Goal: Information Seeking & Learning: Learn about a topic

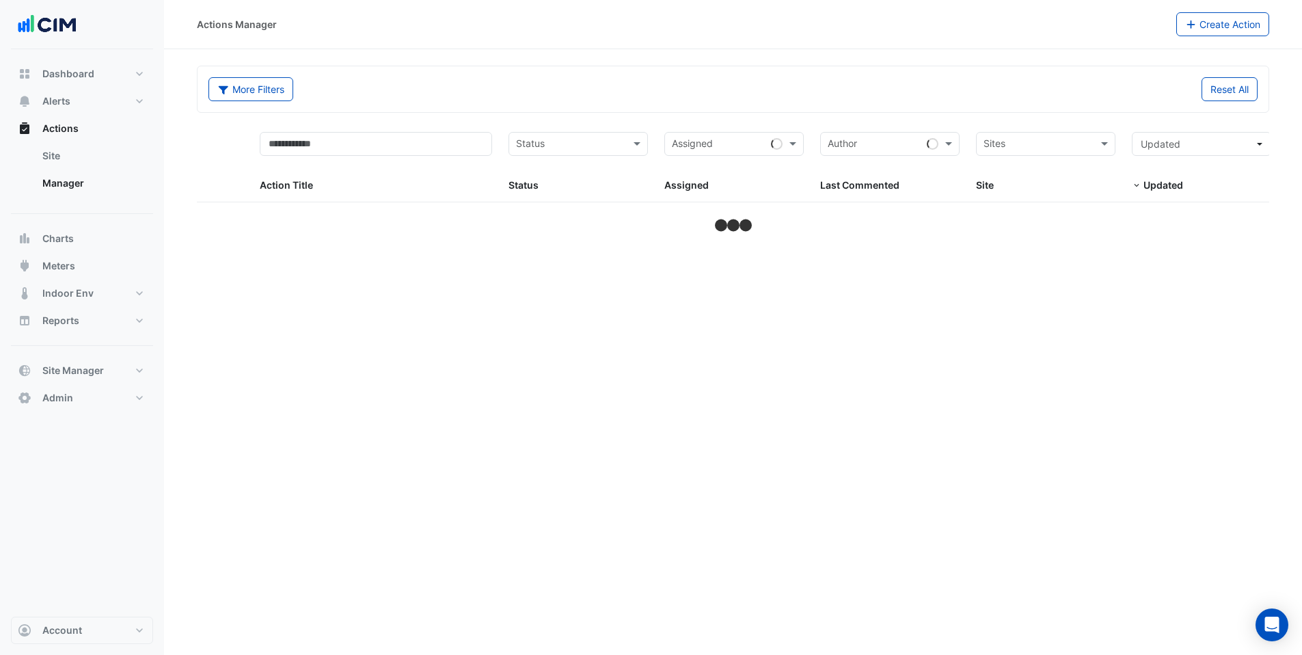
select select "***"
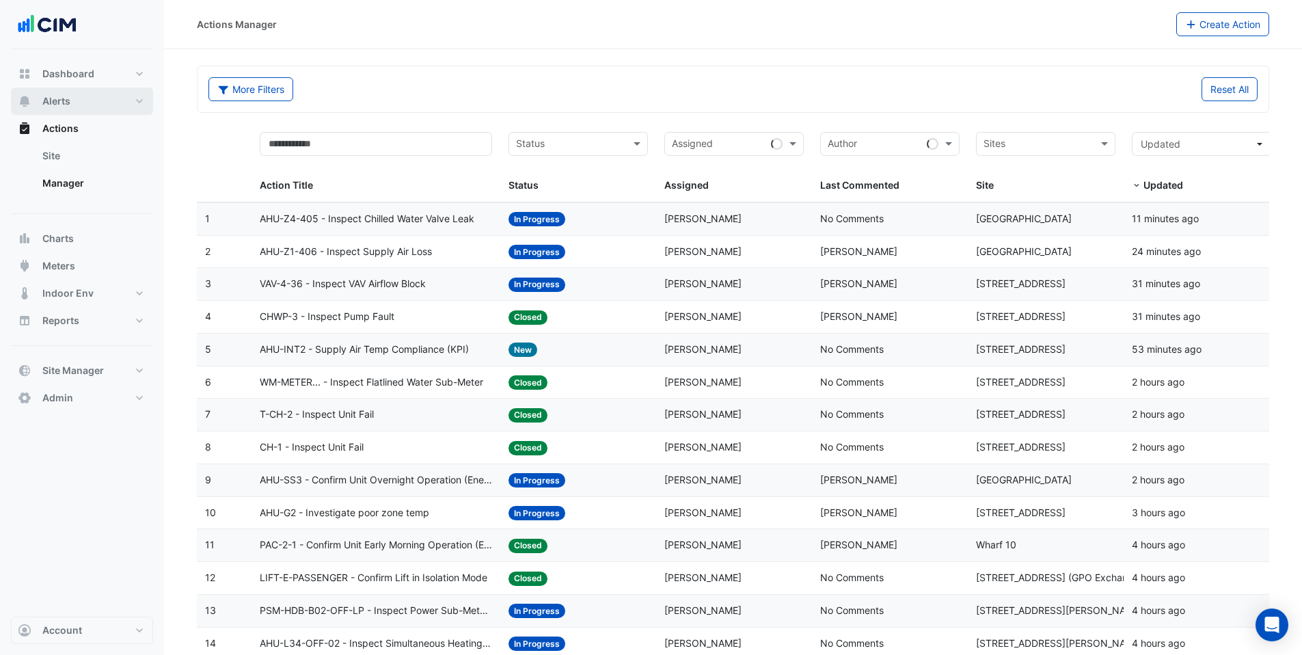
click at [61, 99] on span "Alerts" at bounding box center [56, 101] width 28 height 14
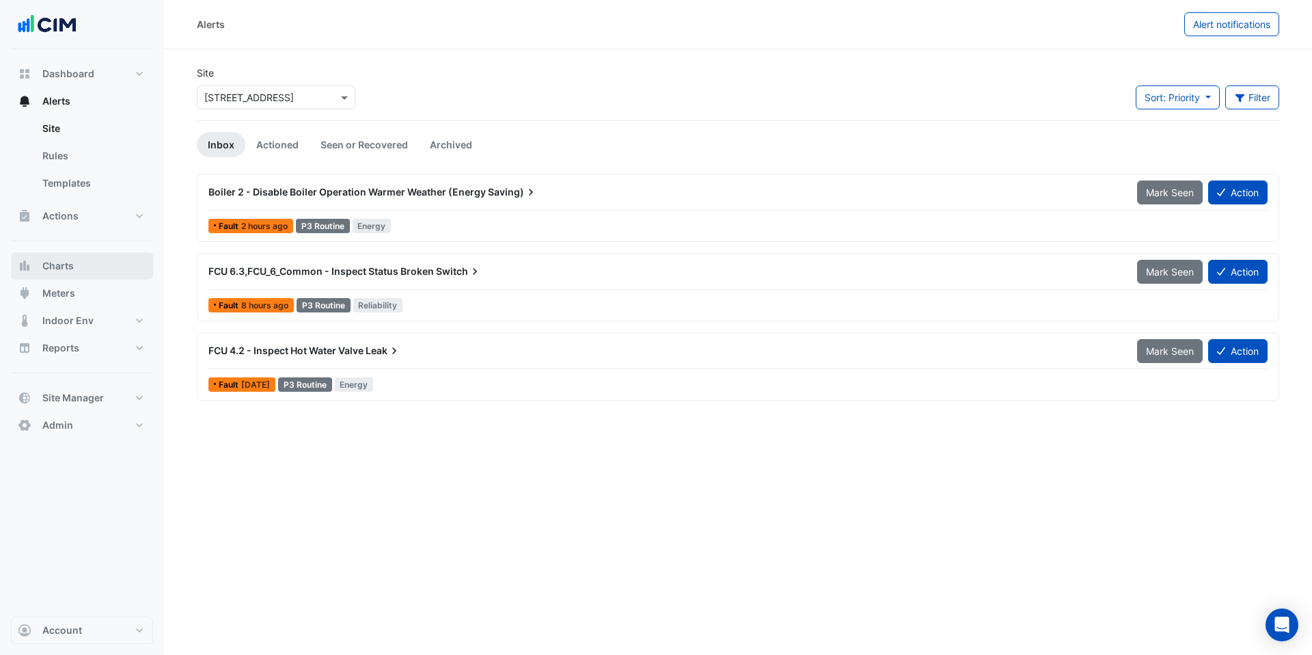
click at [98, 275] on button "Charts" at bounding box center [82, 265] width 142 height 27
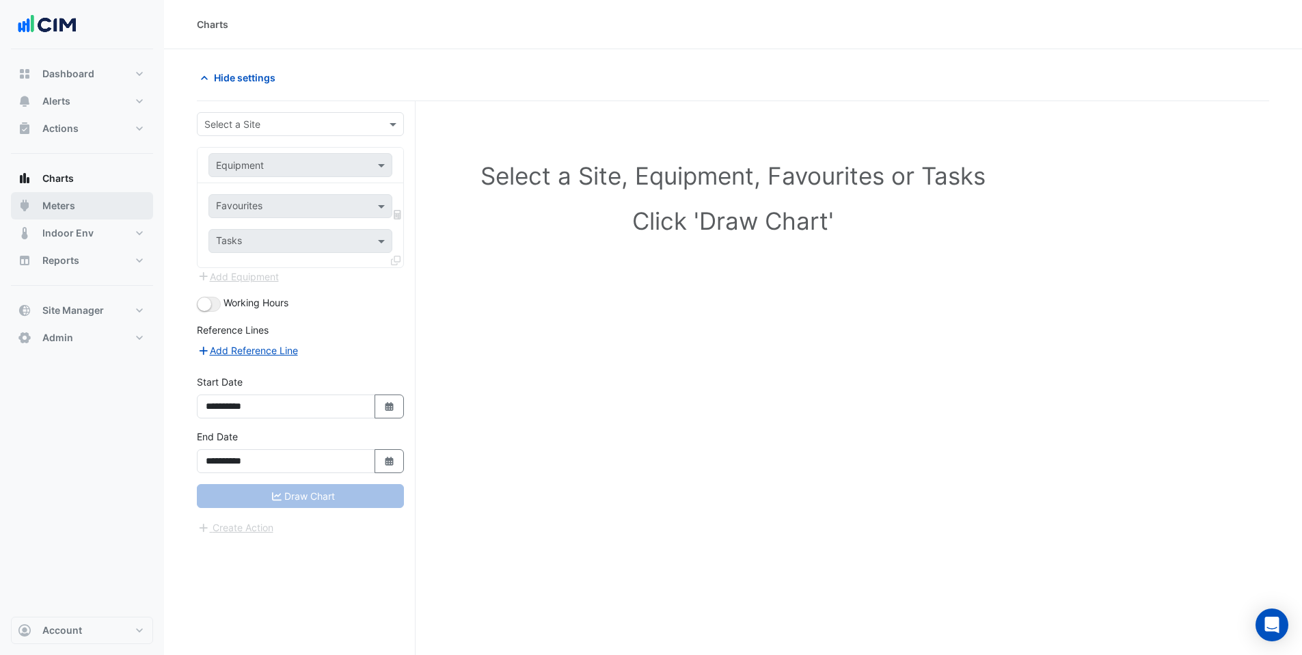
click at [79, 206] on button "Meters" at bounding box center [82, 205] width 142 height 27
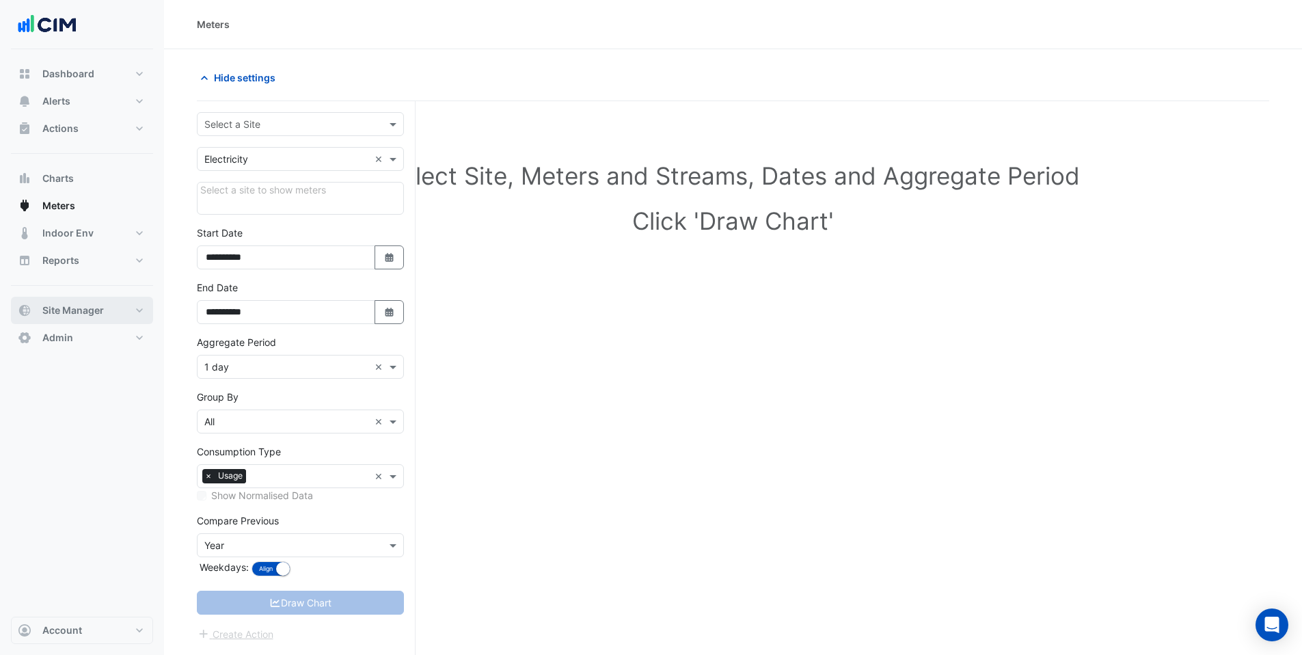
click at [94, 305] on span "Site Manager" at bounding box center [72, 310] width 61 height 14
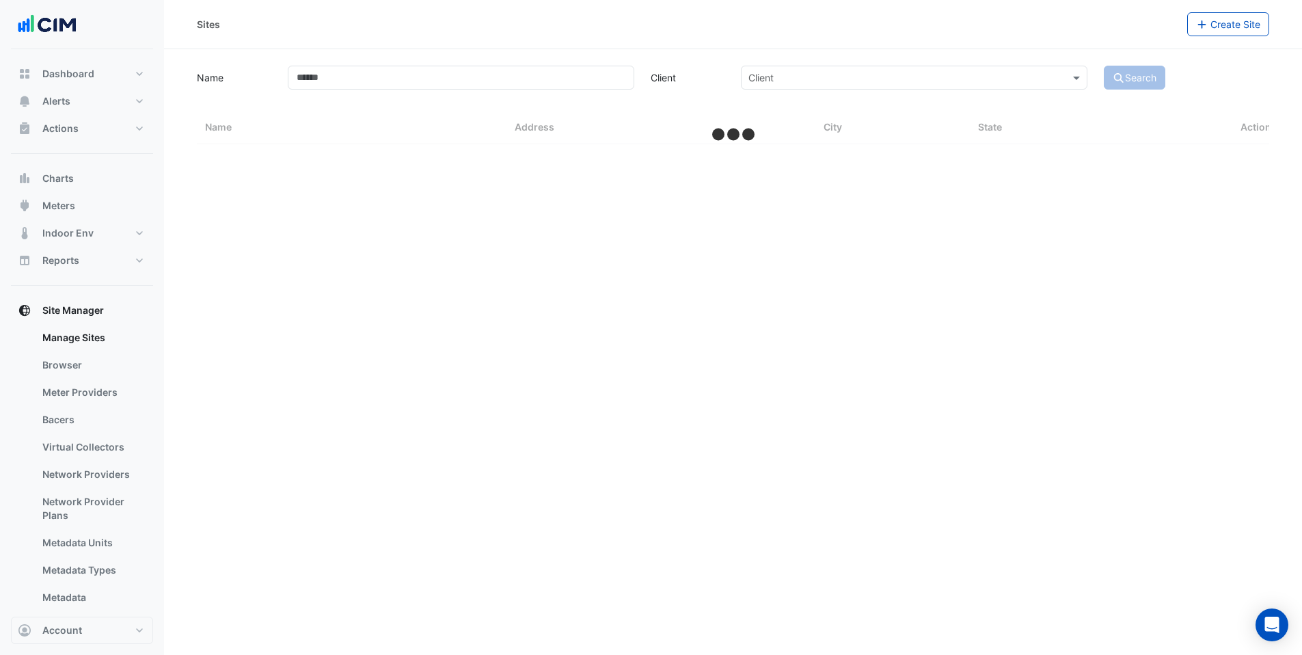
select select "***"
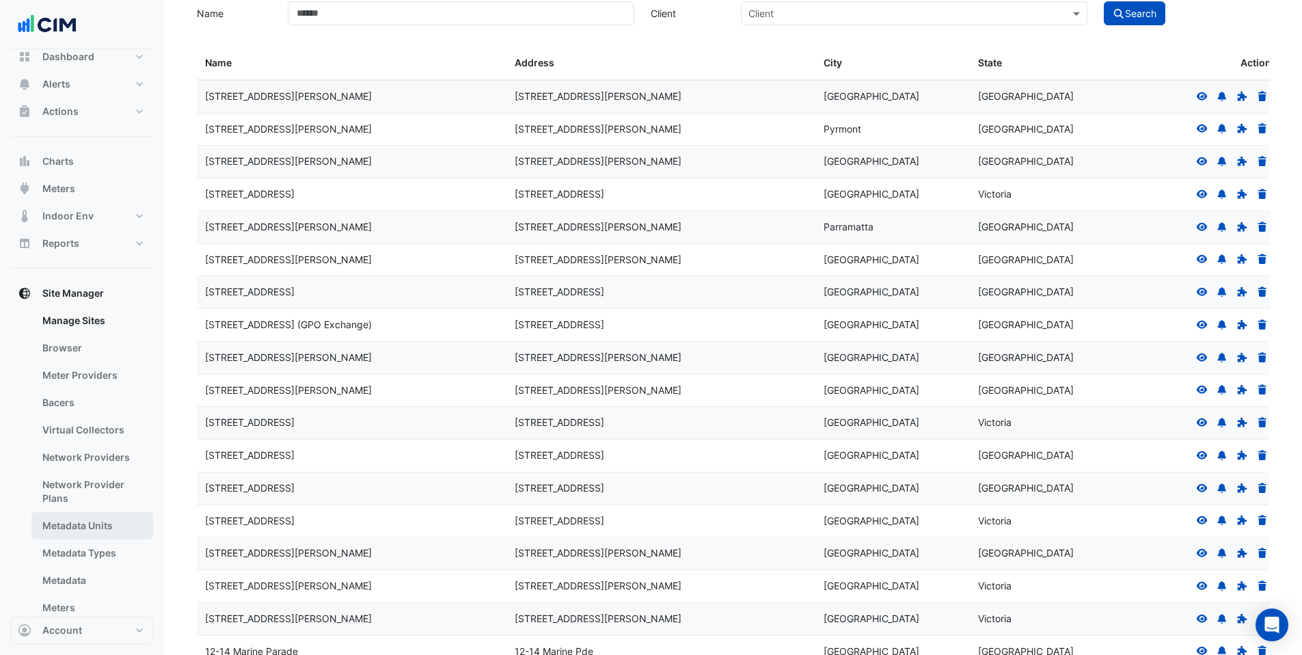
scroll to position [35, 0]
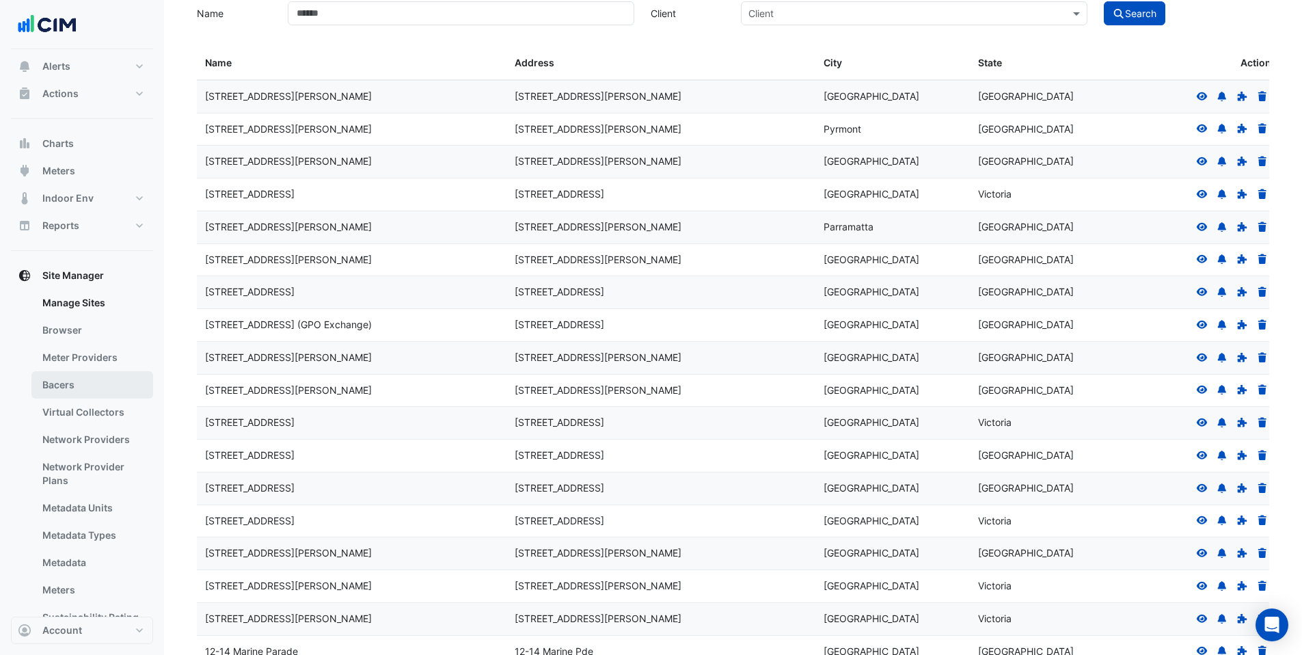
click at [56, 388] on link "Bacers" at bounding box center [92, 384] width 122 height 27
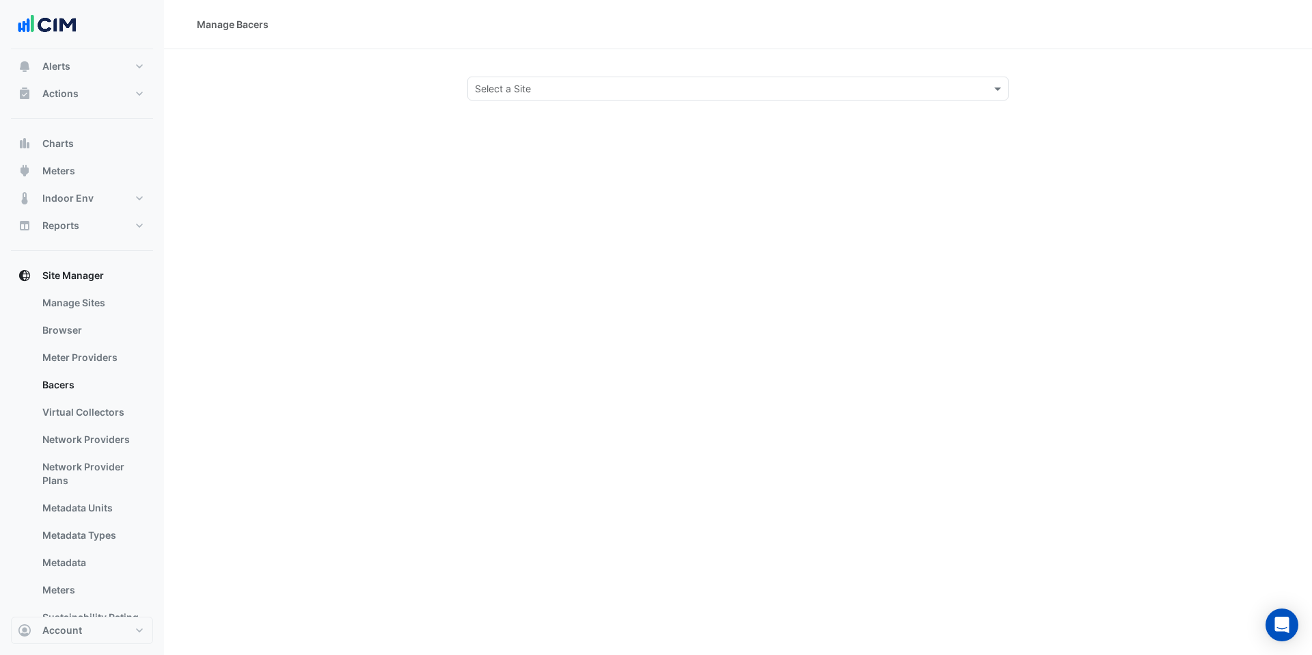
click at [631, 73] on section "Select a Site" at bounding box center [738, 74] width 1148 height 51
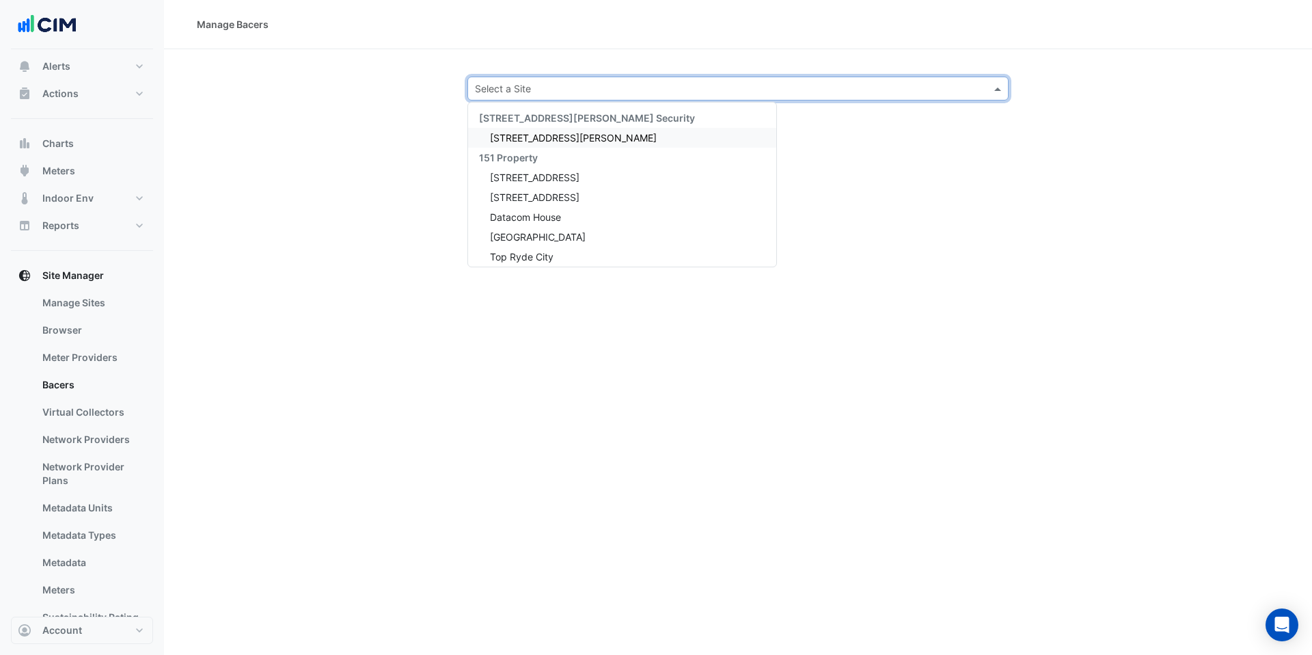
click at [629, 83] on input "text" at bounding box center [724, 89] width 499 height 14
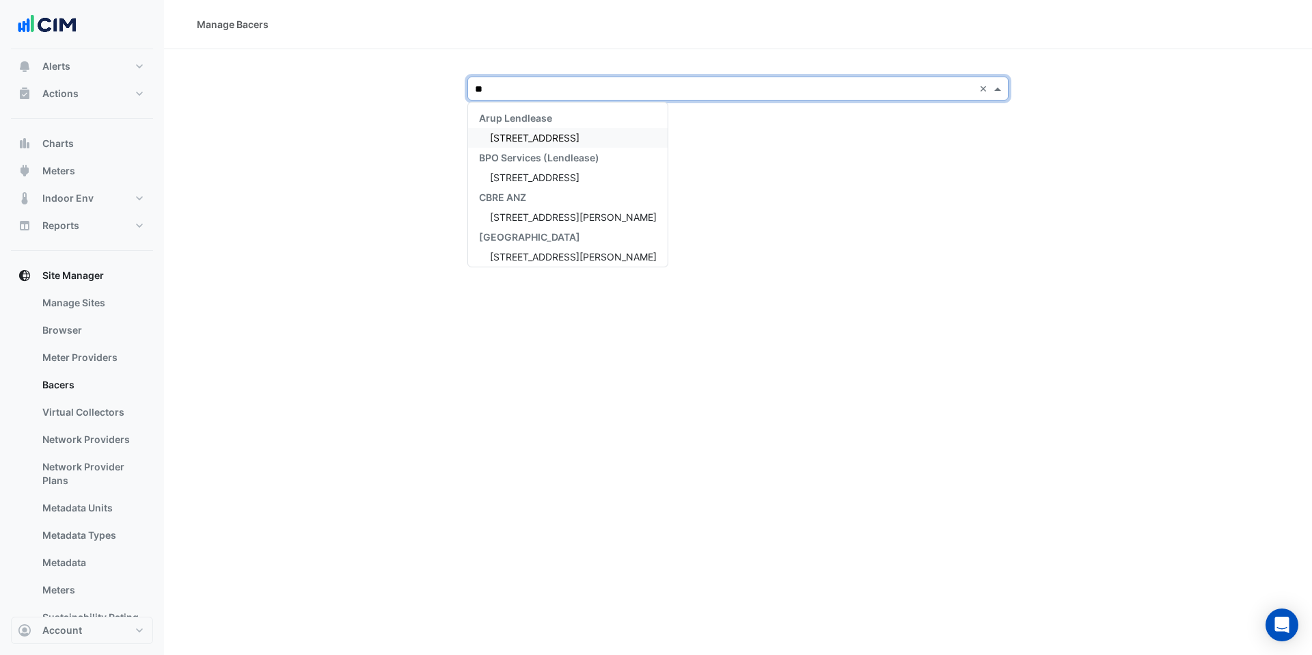
type input "*"
type input "***"
click at [571, 182] on span "275 George Street" at bounding box center [573, 178] width 167 height 12
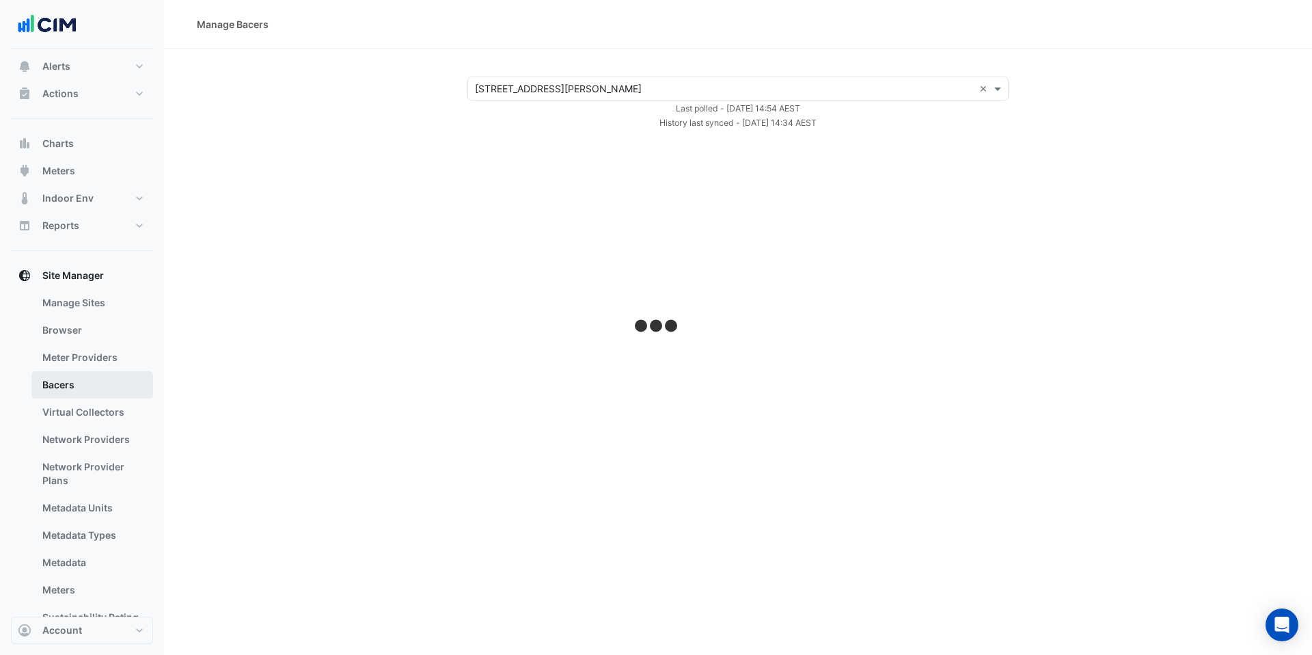
select select "***"
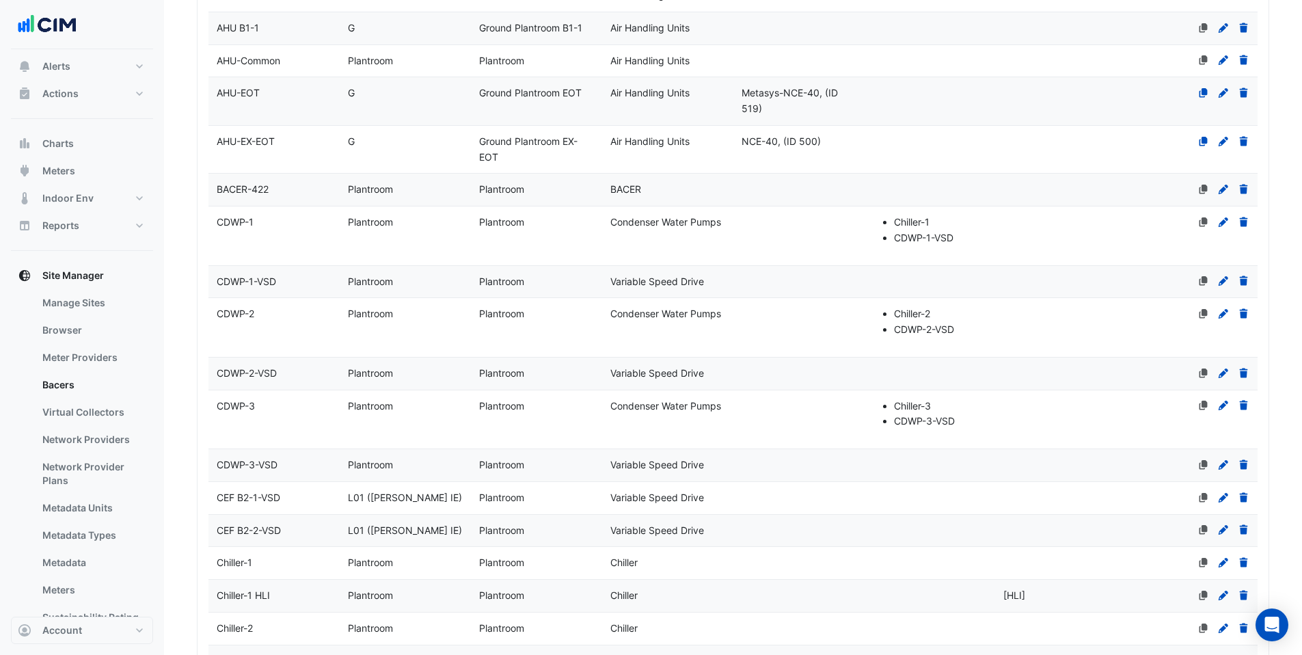
scroll to position [3789, 0]
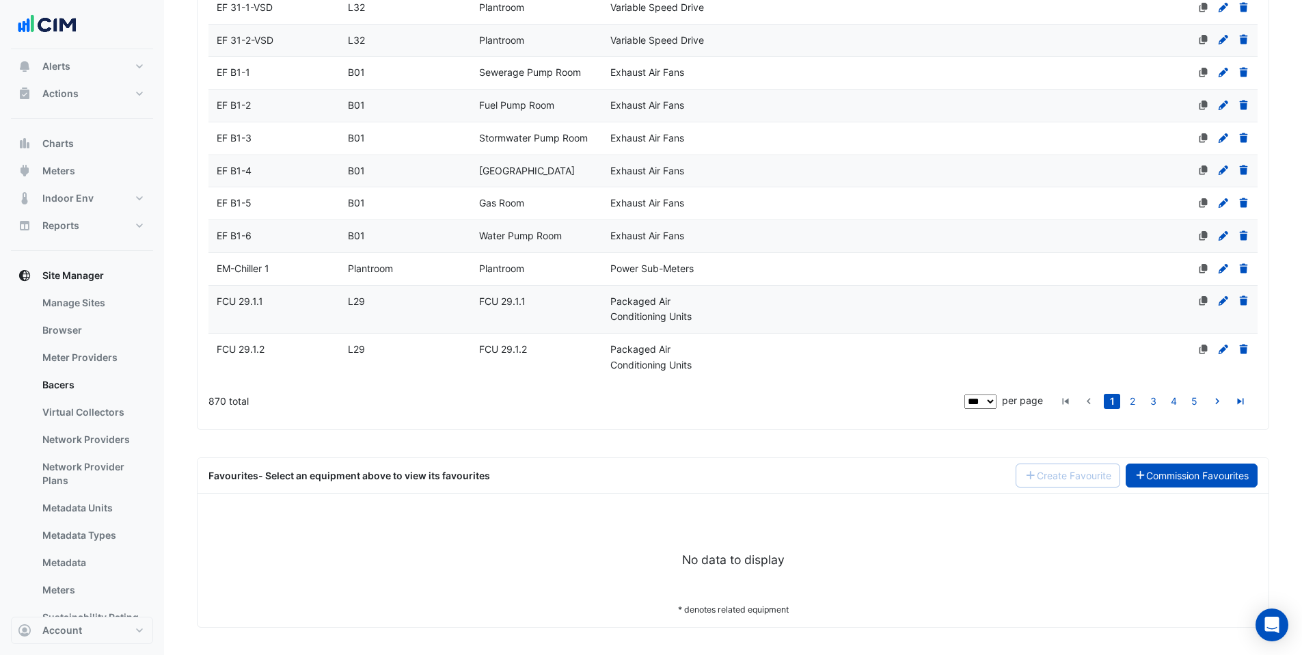
click at [1176, 478] on link "Commission Favourites" at bounding box center [1191, 475] width 133 height 24
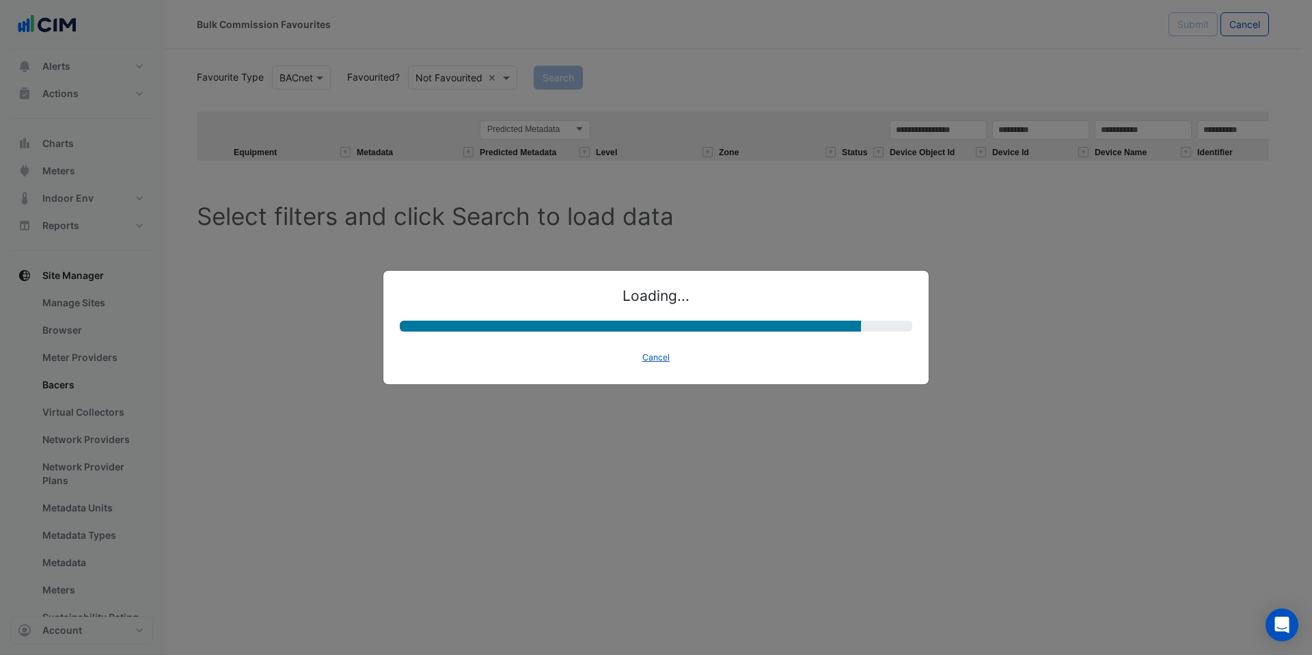
select select "********"
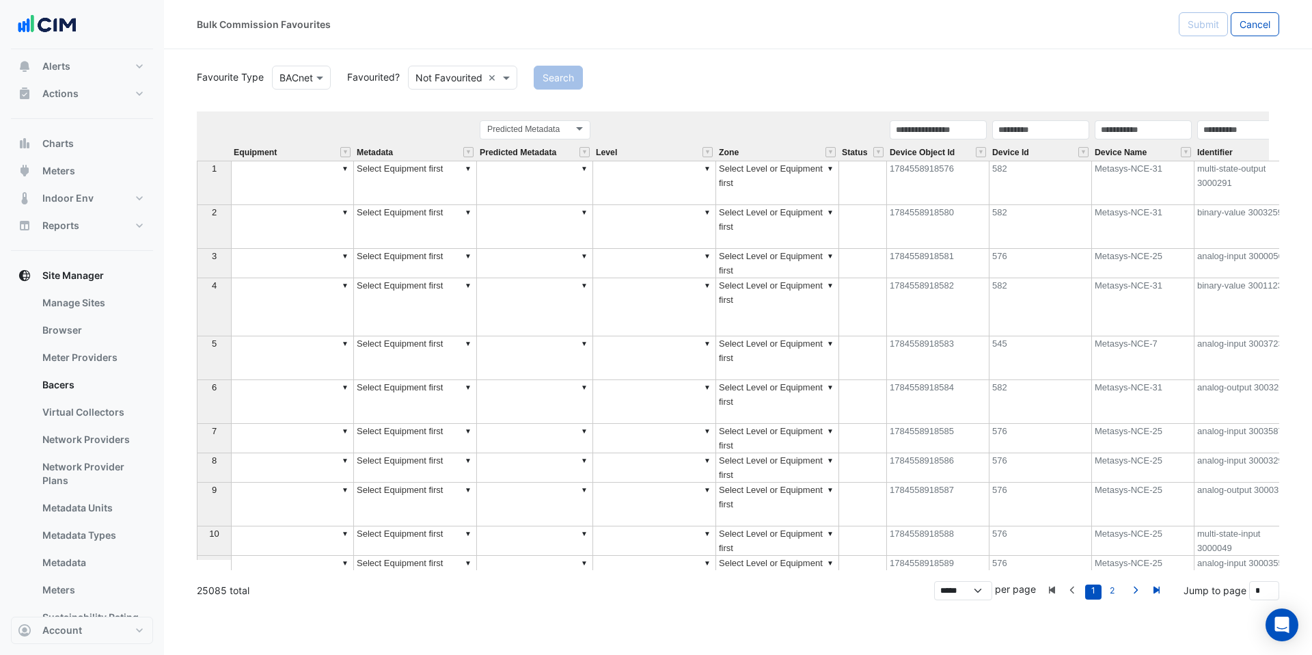
click at [1020, 177] on td "582" at bounding box center [1040, 183] width 102 height 44
click at [925, 169] on td "1784558918576" at bounding box center [938, 183] width 102 height 44
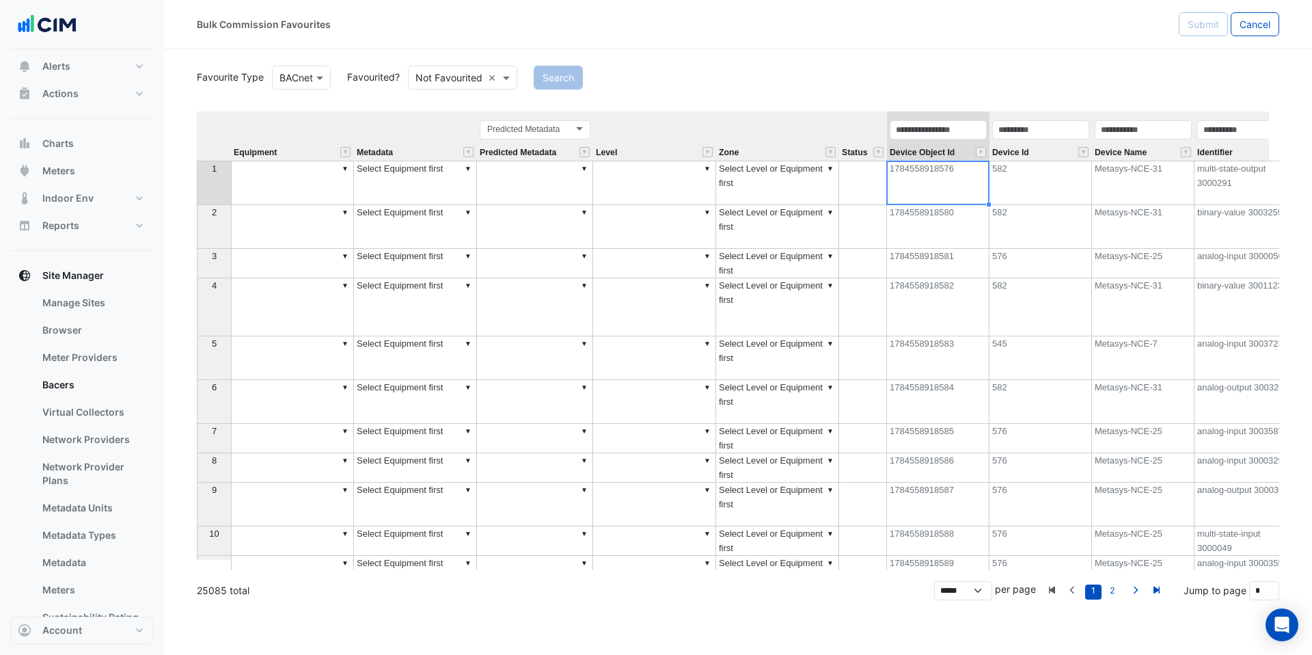
click at [925, 169] on td "1784558918576" at bounding box center [938, 183] width 102 height 44
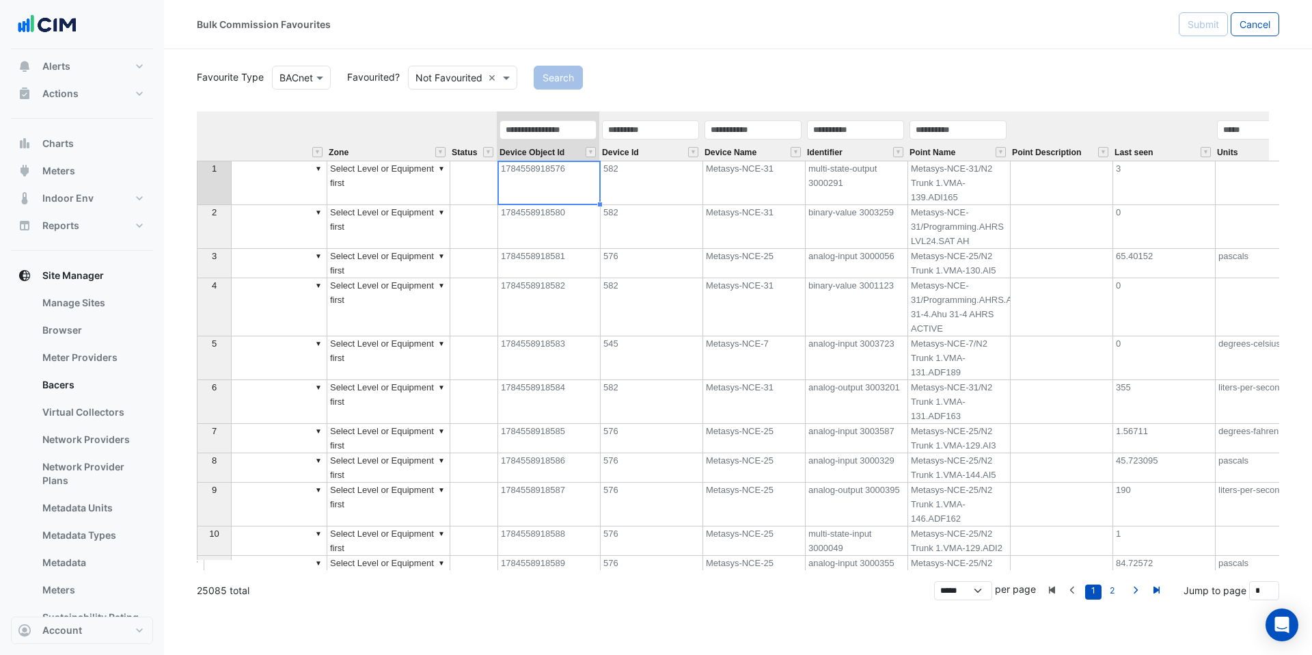
scroll to position [0, 391]
click at [440, 77] on div at bounding box center [436, 78] width 55 height 16
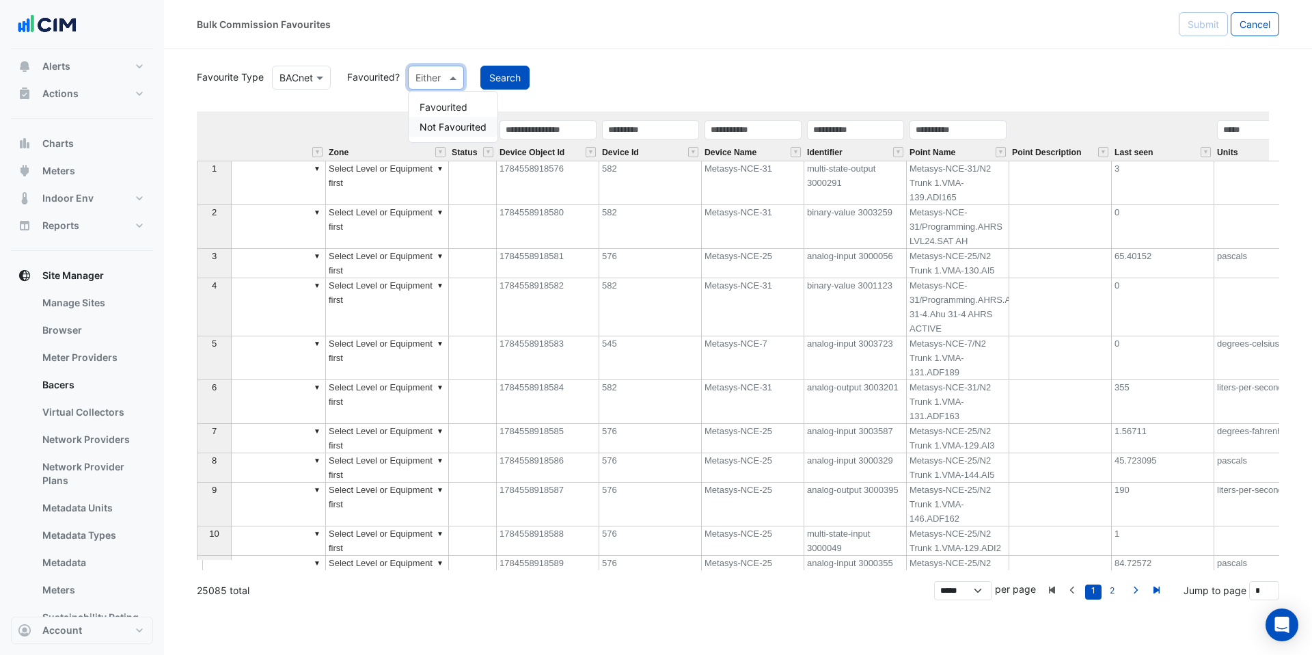
click at [454, 107] on div "Favourited" at bounding box center [453, 107] width 89 height 20
click at [858, 76] on div "Search" at bounding box center [896, 78] width 781 height 24
click at [541, 77] on button "Search" at bounding box center [539, 78] width 49 height 24
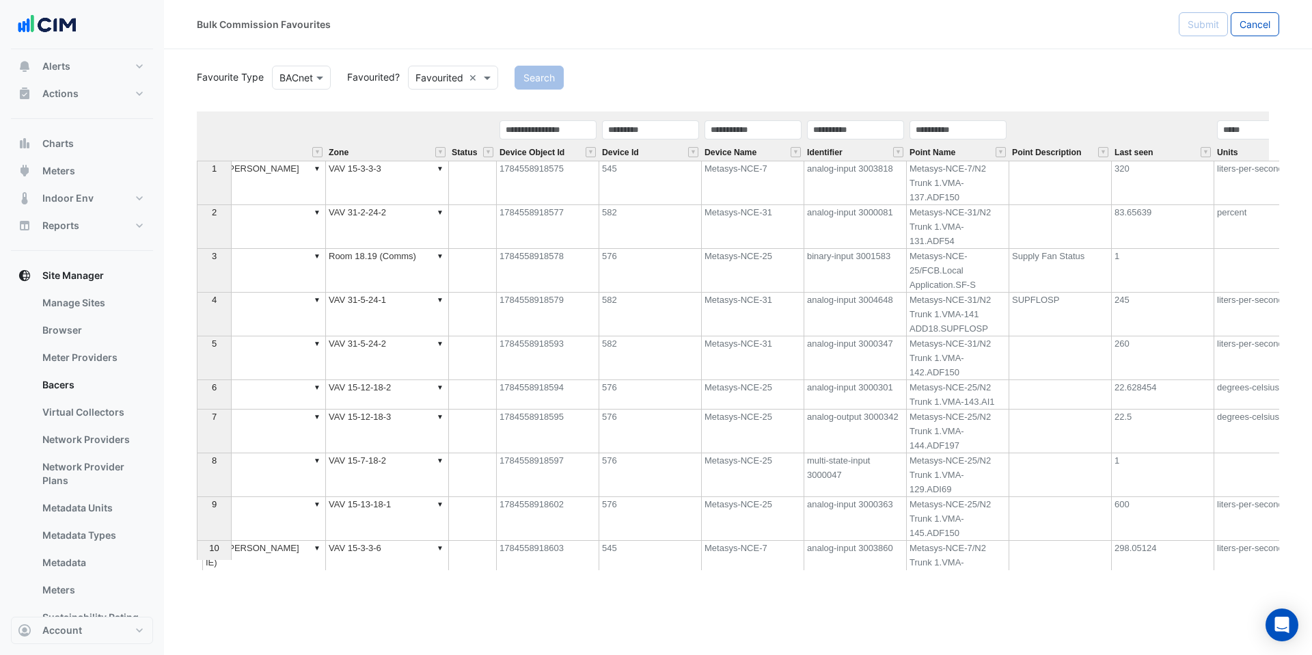
scroll to position [35, 0]
click at [532, 172] on td "1784558918575" at bounding box center [548, 183] width 102 height 44
click at [532, 169] on td "1784558918575" at bounding box center [548, 183] width 102 height 44
click at [564, 134] on input "text" at bounding box center [548, 129] width 97 height 19
click at [316, 154] on button "" at bounding box center [317, 152] width 10 height 10
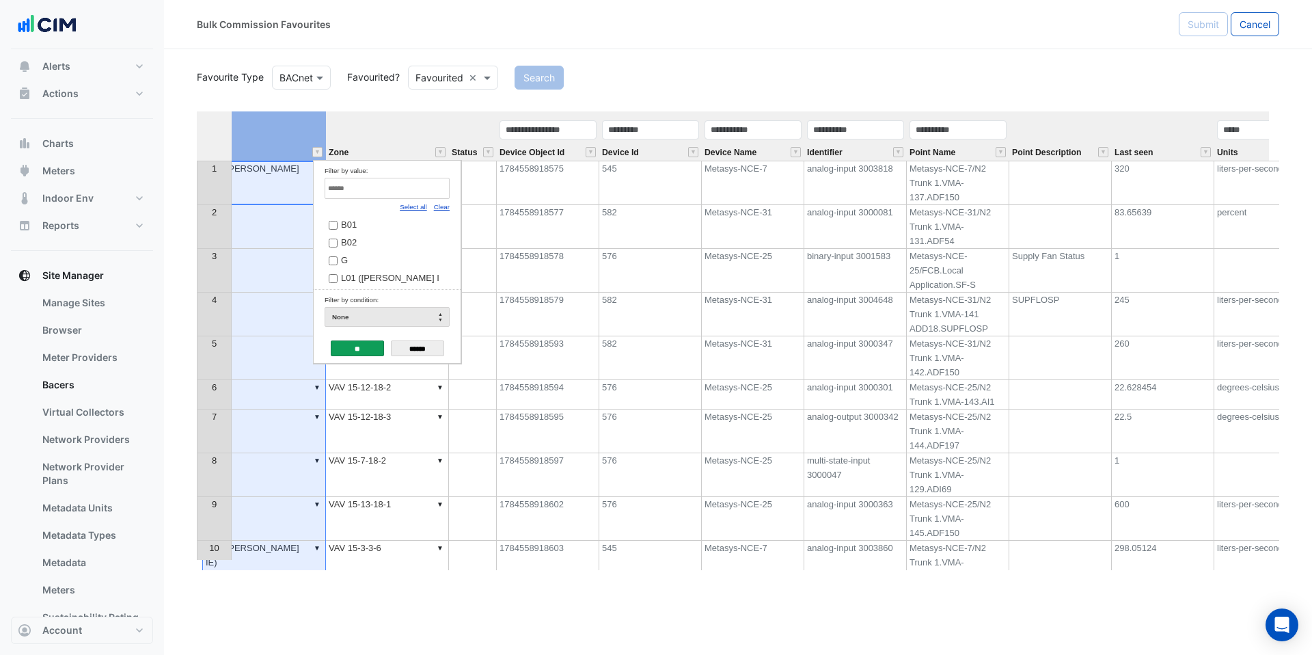
click at [438, 207] on link "Clear" at bounding box center [442, 207] width 16 height 8
click at [370, 184] on input "Filter by value:" at bounding box center [387, 188] width 125 height 21
type input "*"
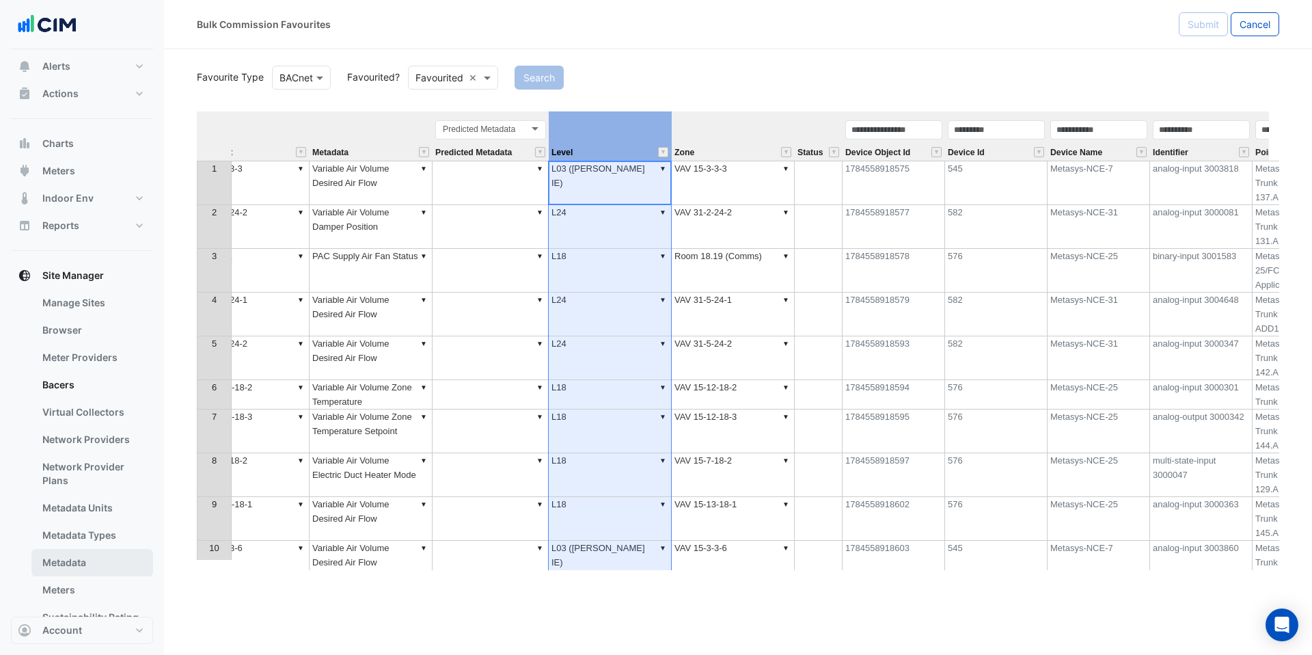
scroll to position [0, 0]
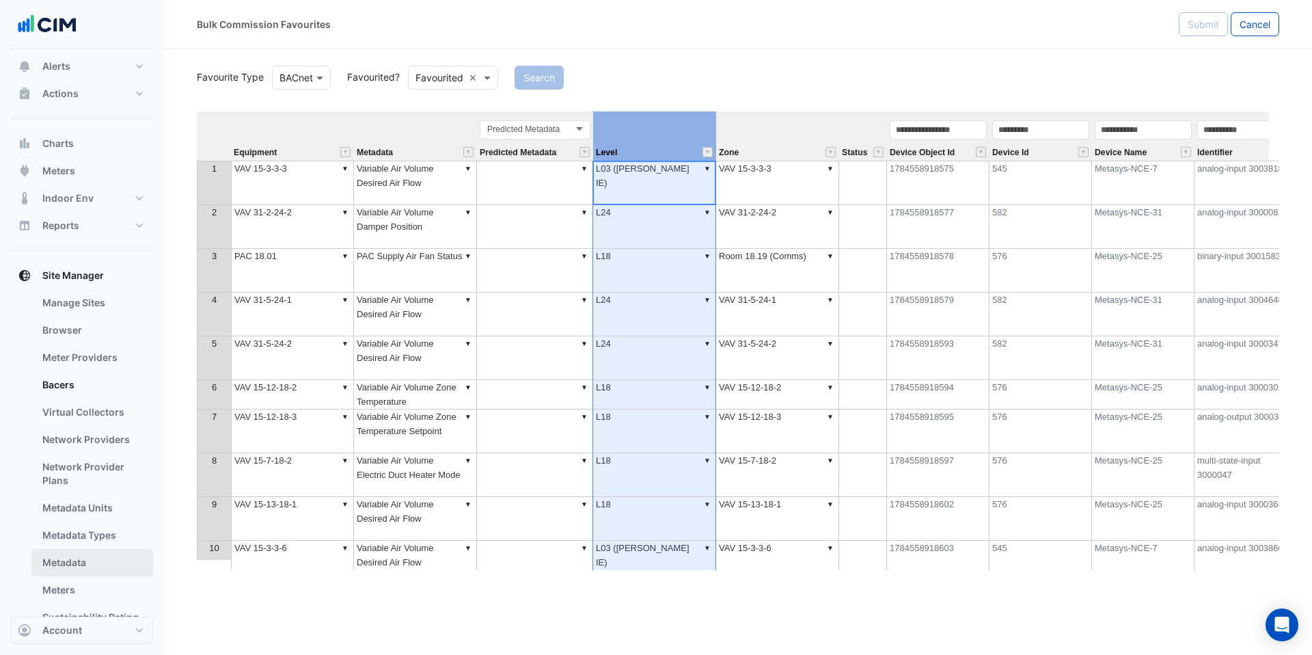
drag, startPoint x: 494, startPoint y: 569, endPoint x: 109, endPoint y: 569, distance: 384.7
click at [109, 569] on div "Bulk Commission Favourites Submit Cancel Favourite Type BACnet Favourited? Favo…" at bounding box center [656, 327] width 1312 height 655
click at [344, 149] on button "" at bounding box center [345, 152] width 10 height 10
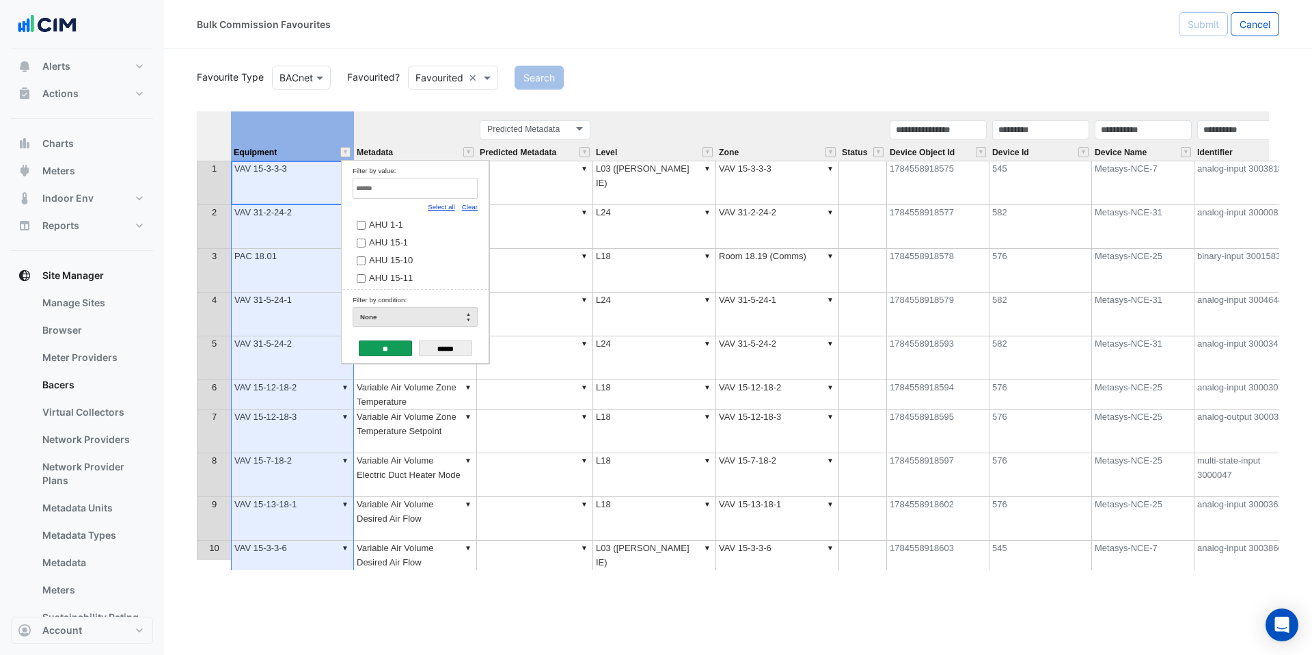
click at [431, 192] on input "Filter by value:" at bounding box center [415, 188] width 125 height 21
click at [463, 208] on link "Clear" at bounding box center [470, 207] width 16 height 8
click at [382, 238] on span "AHU 15-1" at bounding box center [388, 242] width 39 height 10
click at [379, 348] on input "**" at bounding box center [385, 348] width 53 height 16
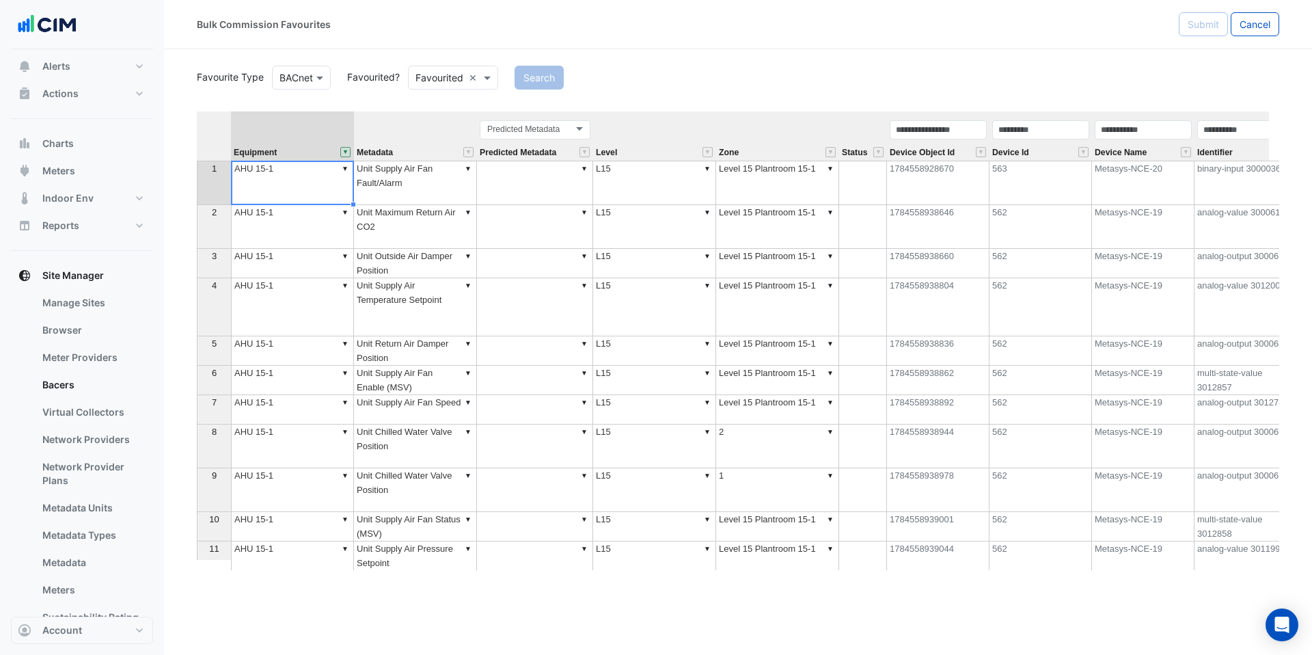
click at [907, 174] on td "1784558928670" at bounding box center [938, 183] width 102 height 44
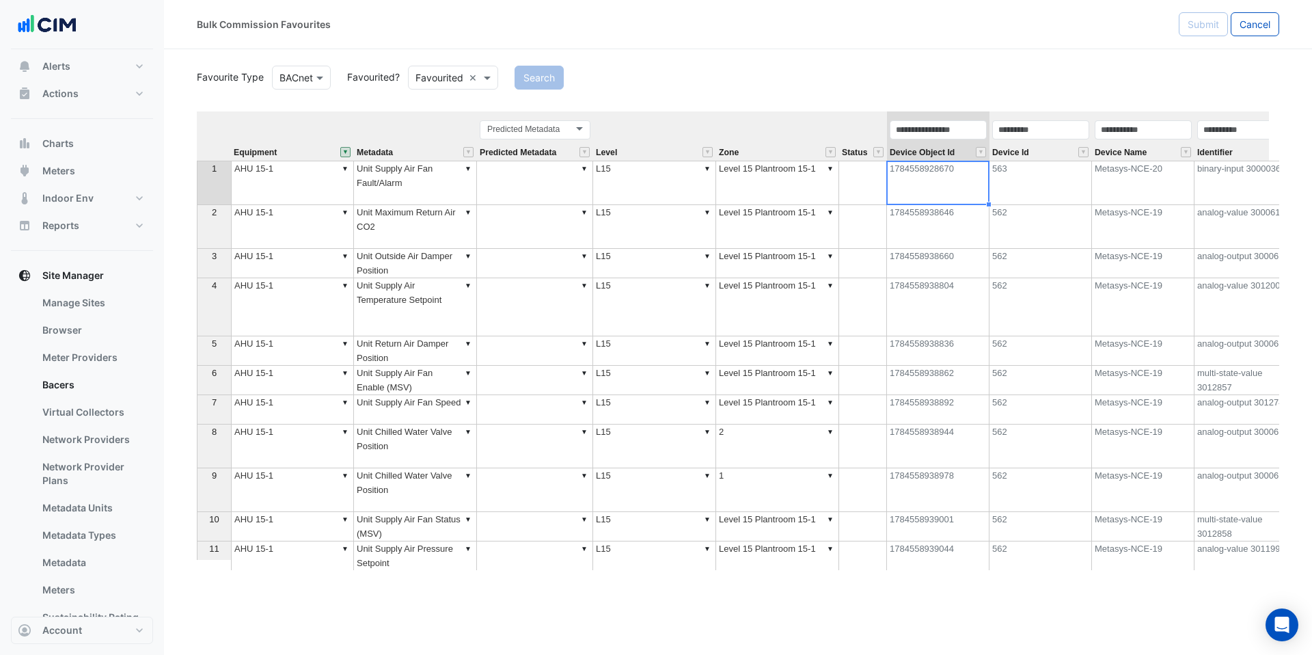
click at [909, 169] on td "1784558928670" at bounding box center [938, 183] width 102 height 44
click at [936, 169] on td "1784558928670" at bounding box center [938, 183] width 102 height 44
click at [980, 152] on button "" at bounding box center [981, 152] width 10 height 10
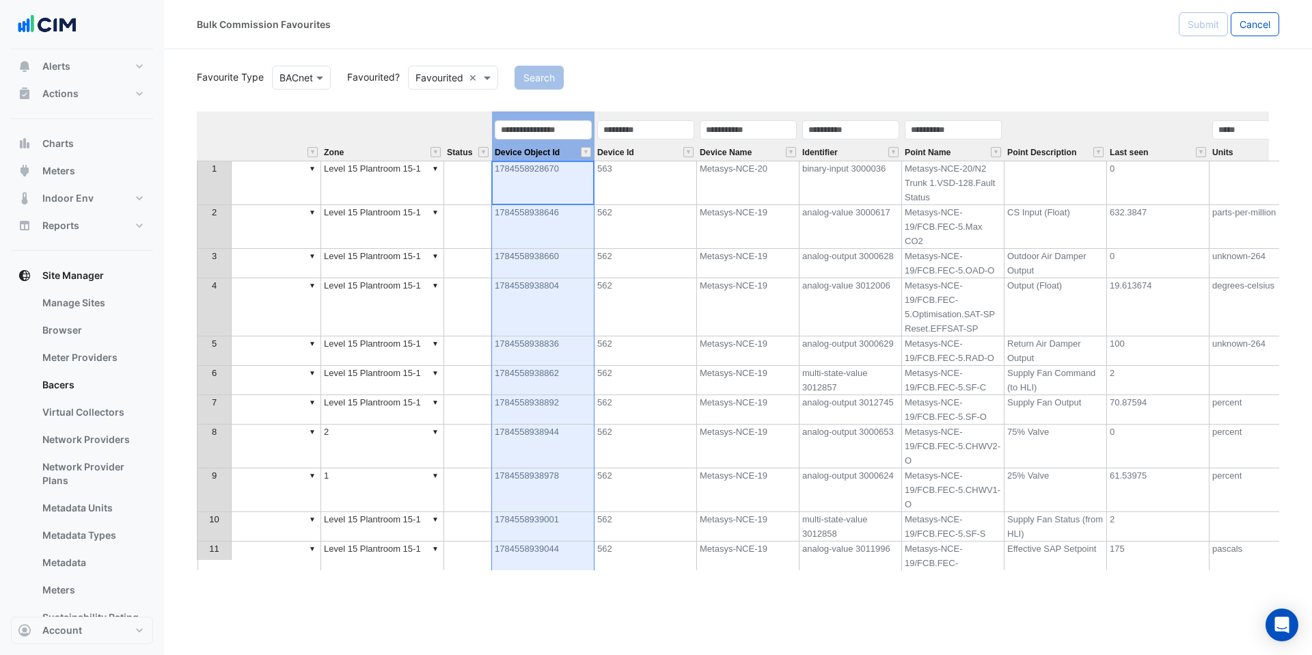
scroll to position [0, 403]
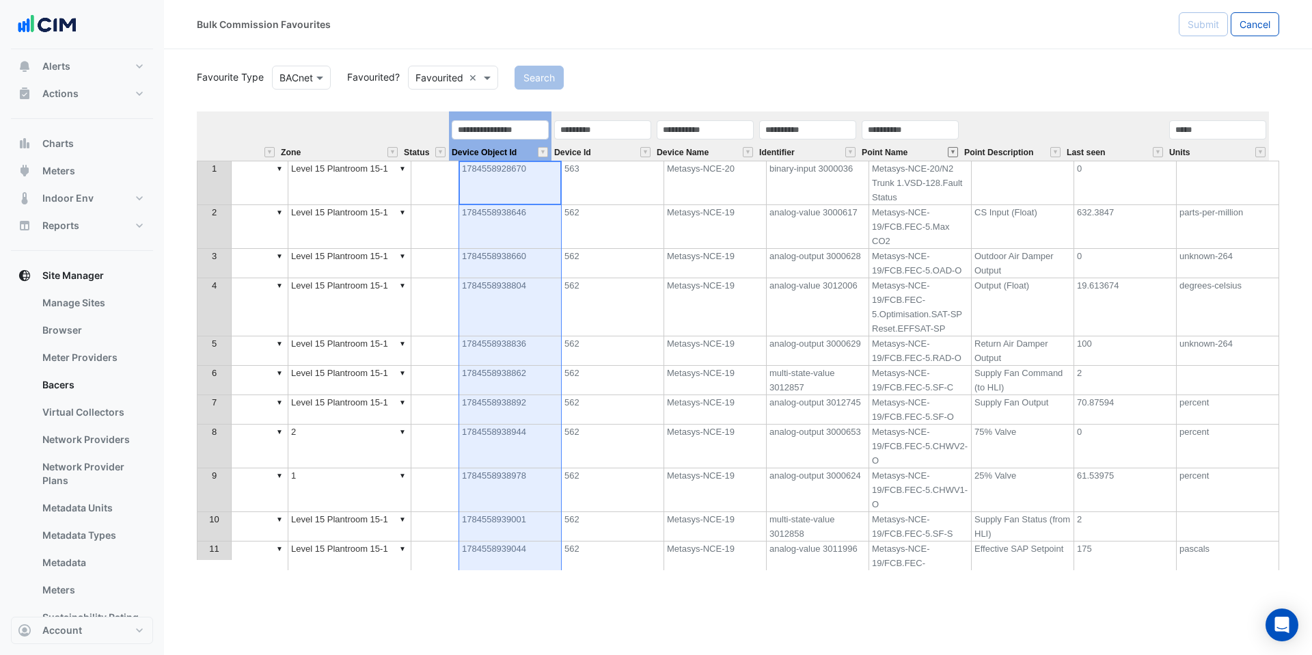
click at [956, 152] on button "" at bounding box center [953, 152] width 10 height 10
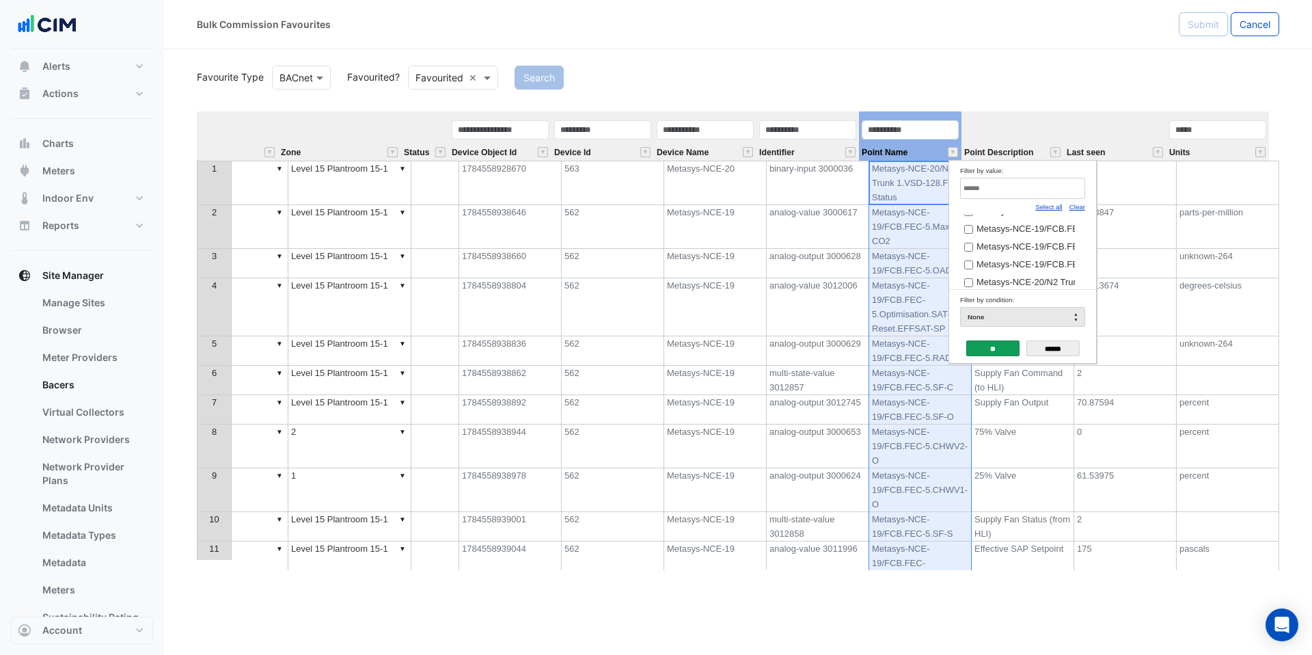
click at [1073, 210] on div "Clear" at bounding box center [1077, 206] width 16 height 15
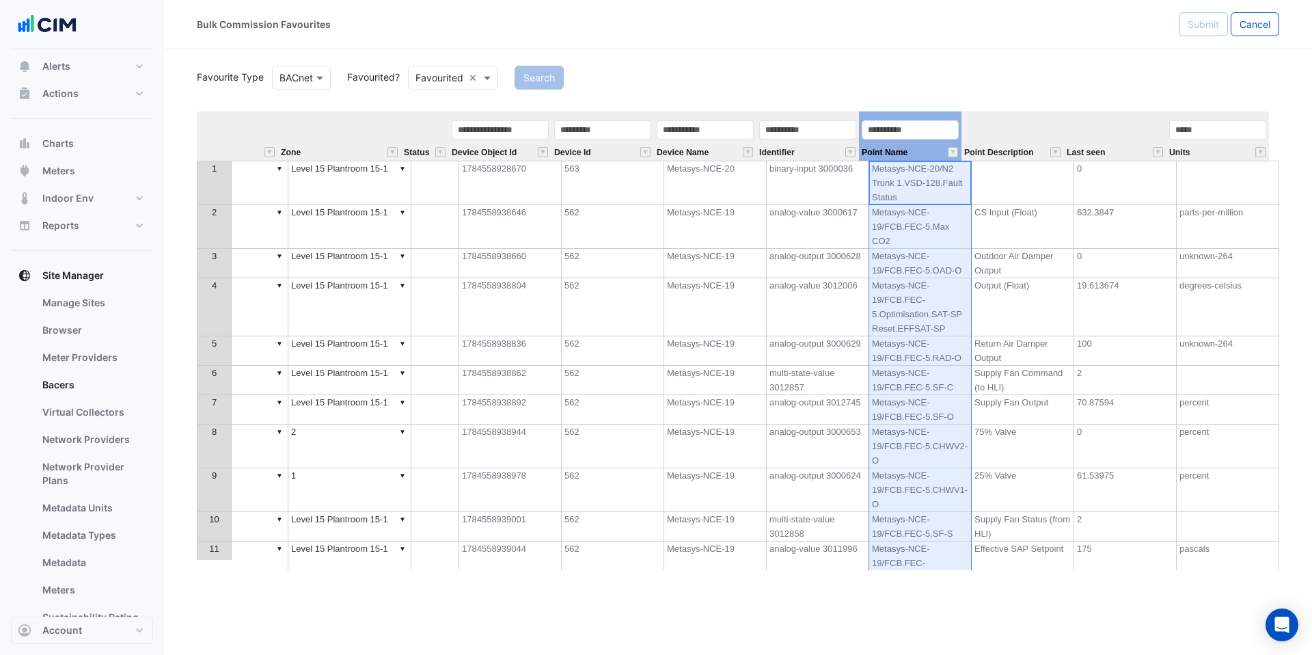
click at [987, 70] on div "Search" at bounding box center [896, 78] width 781 height 24
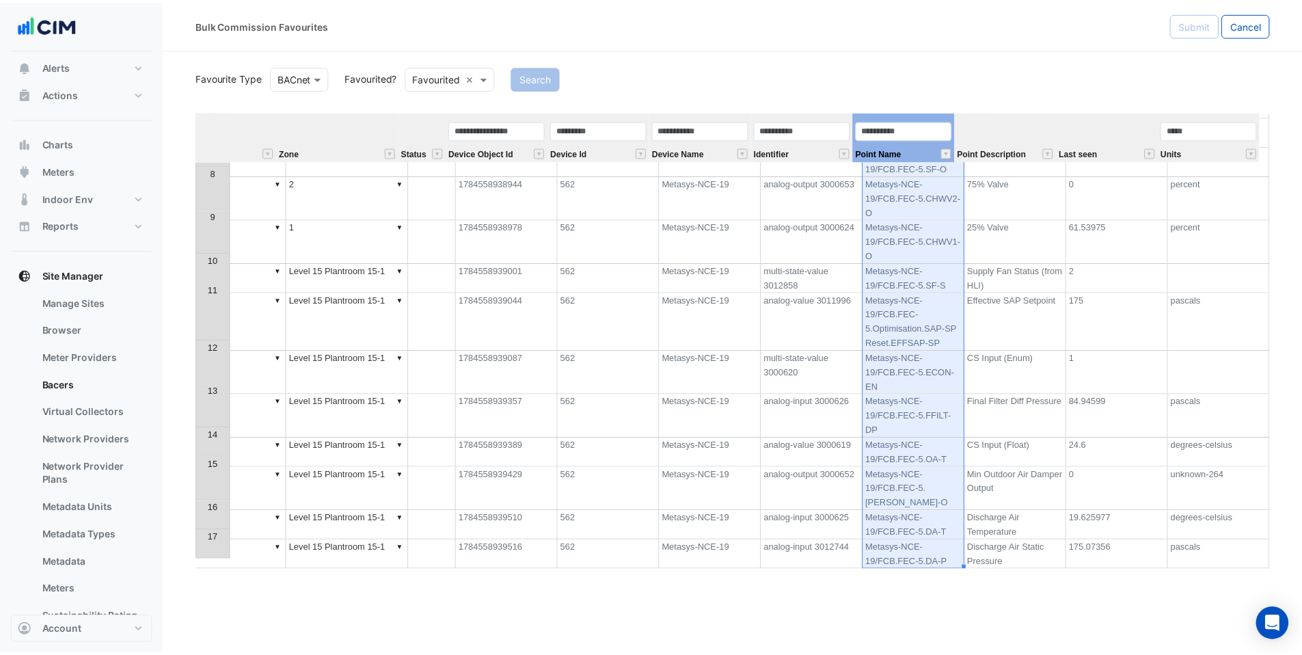
scroll to position [35, 0]
click at [74, 174] on span "Meters" at bounding box center [58, 171] width 33 height 14
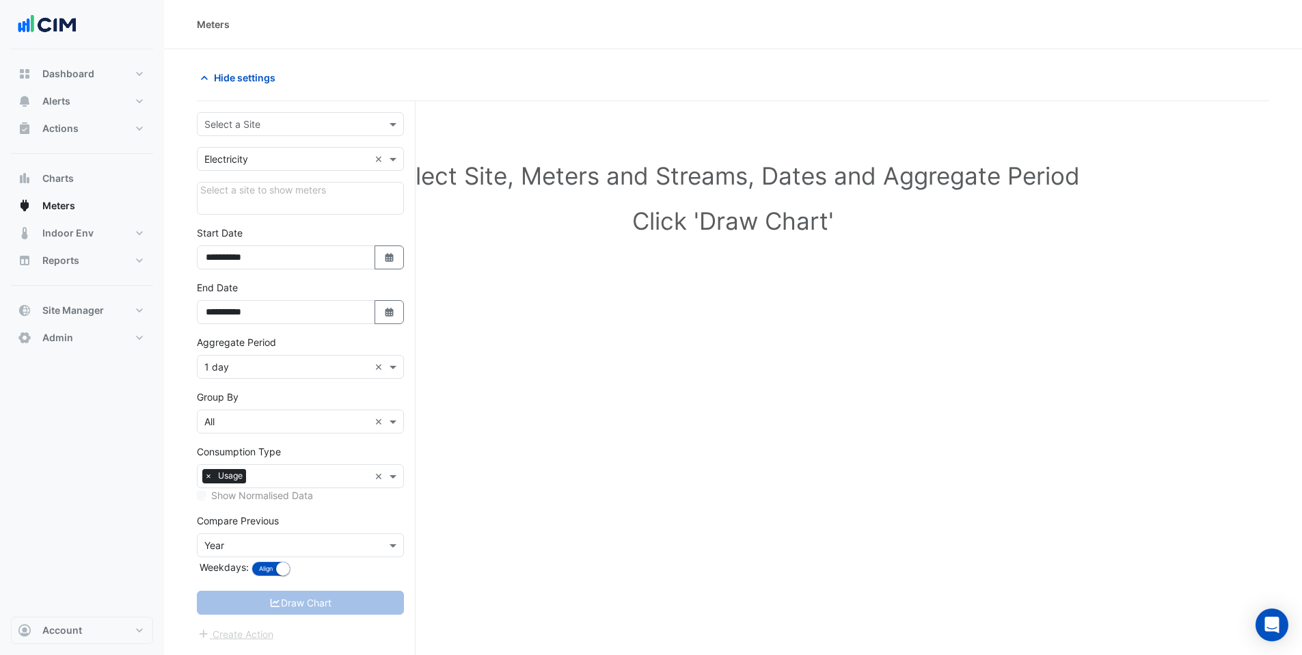
click at [301, 124] on input "text" at bounding box center [286, 125] width 165 height 14
type input "**********"
click at [303, 170] on div "100 Harris Street" at bounding box center [300, 173] width 206 height 20
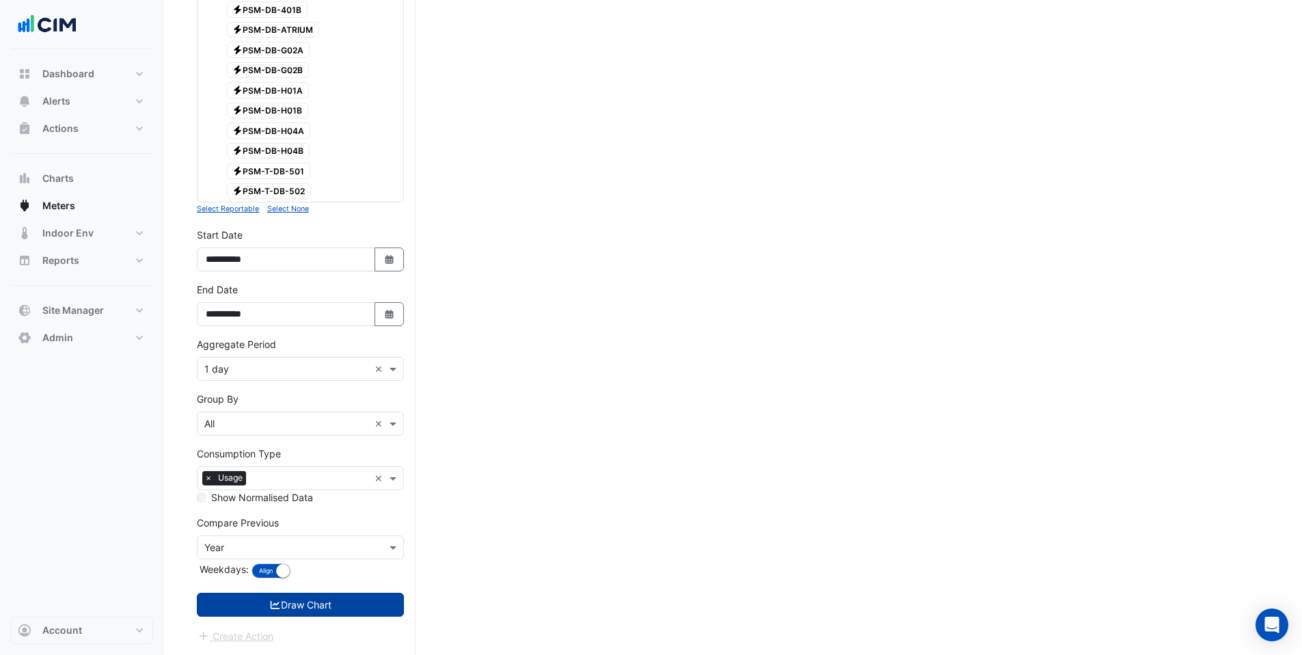
click at [344, 600] on button "Draw Chart" at bounding box center [300, 604] width 207 height 24
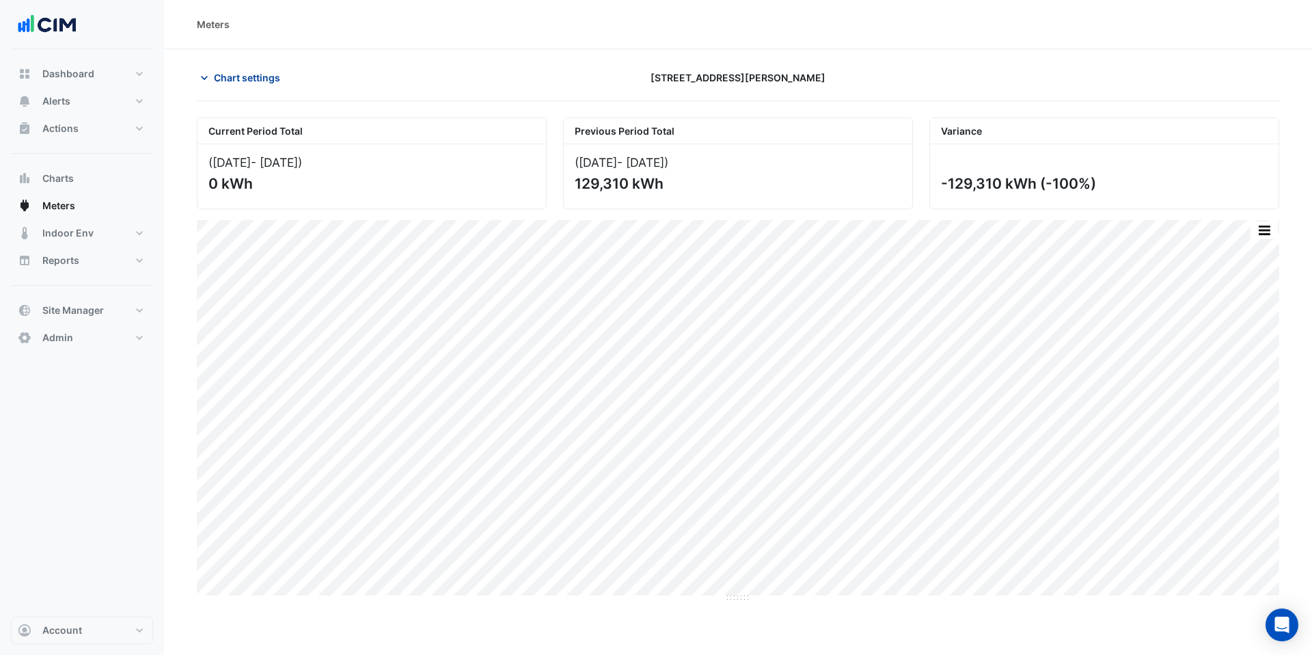
click at [239, 75] on span "Chart settings" at bounding box center [247, 77] width 66 height 14
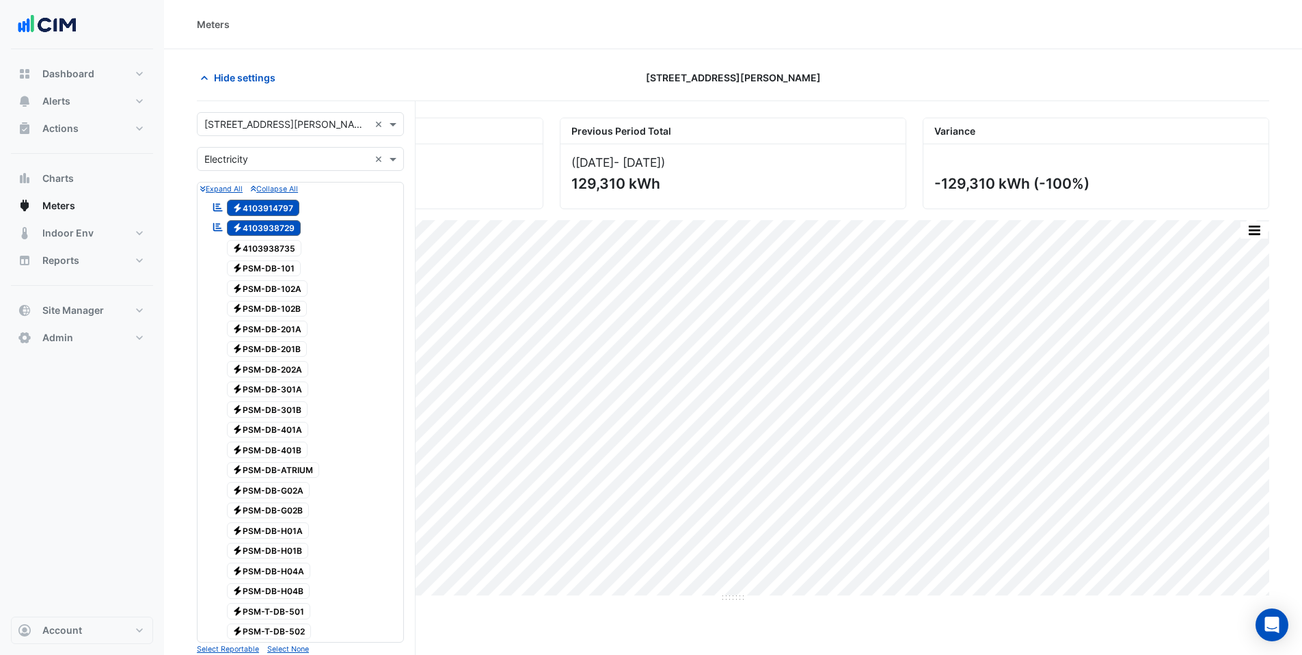
click at [310, 128] on input "text" at bounding box center [286, 125] width 165 height 14
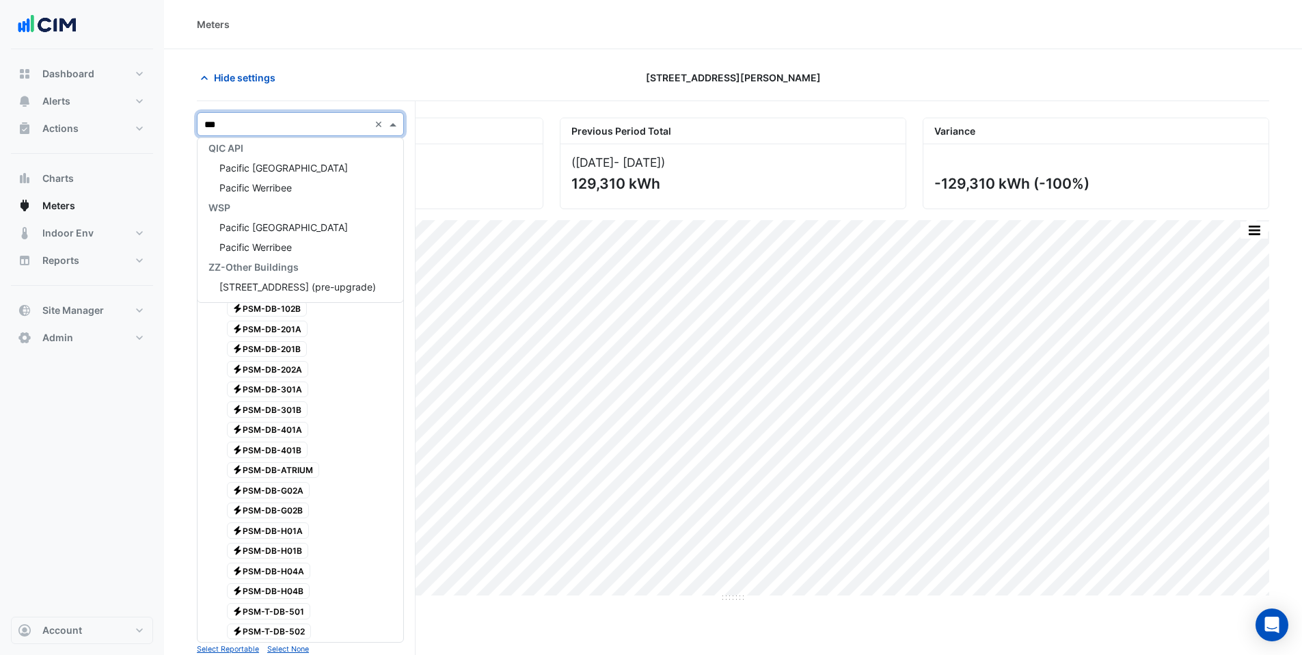
scroll to position [362, 0]
type input "*****"
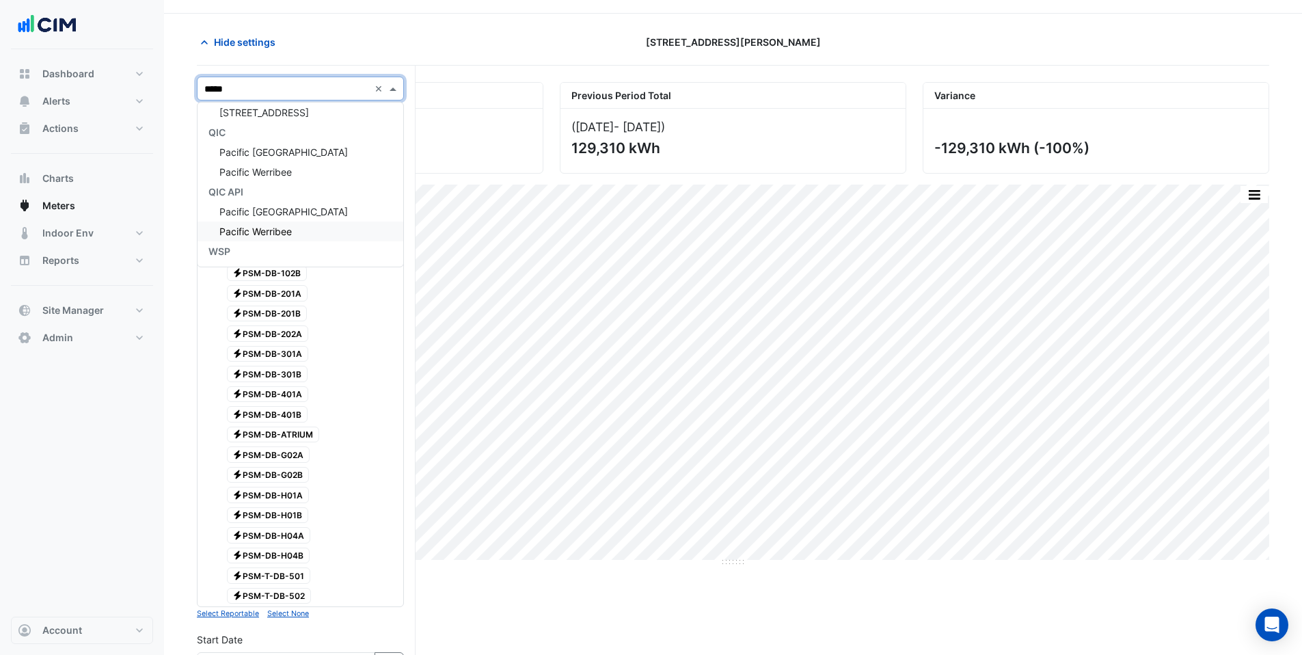
scroll to position [0, 0]
click at [301, 219] on span "Pacific Fair Shopping Centre" at bounding box center [267, 217] width 96 height 12
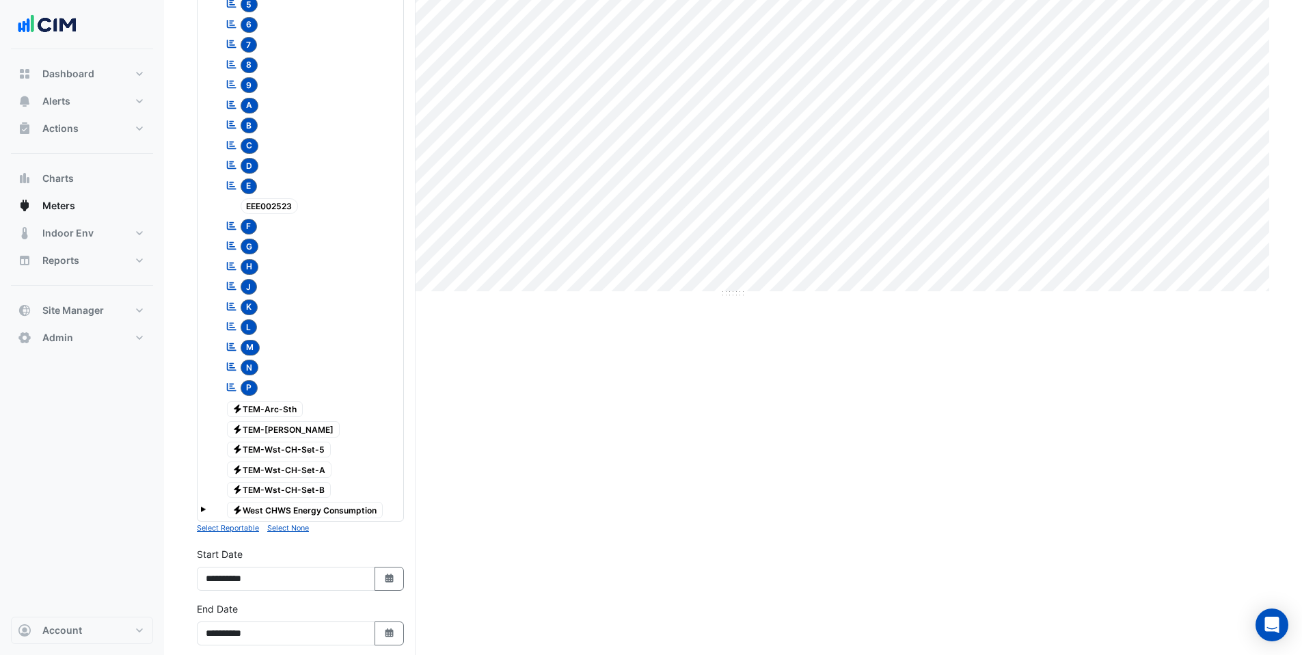
scroll to position [543, 0]
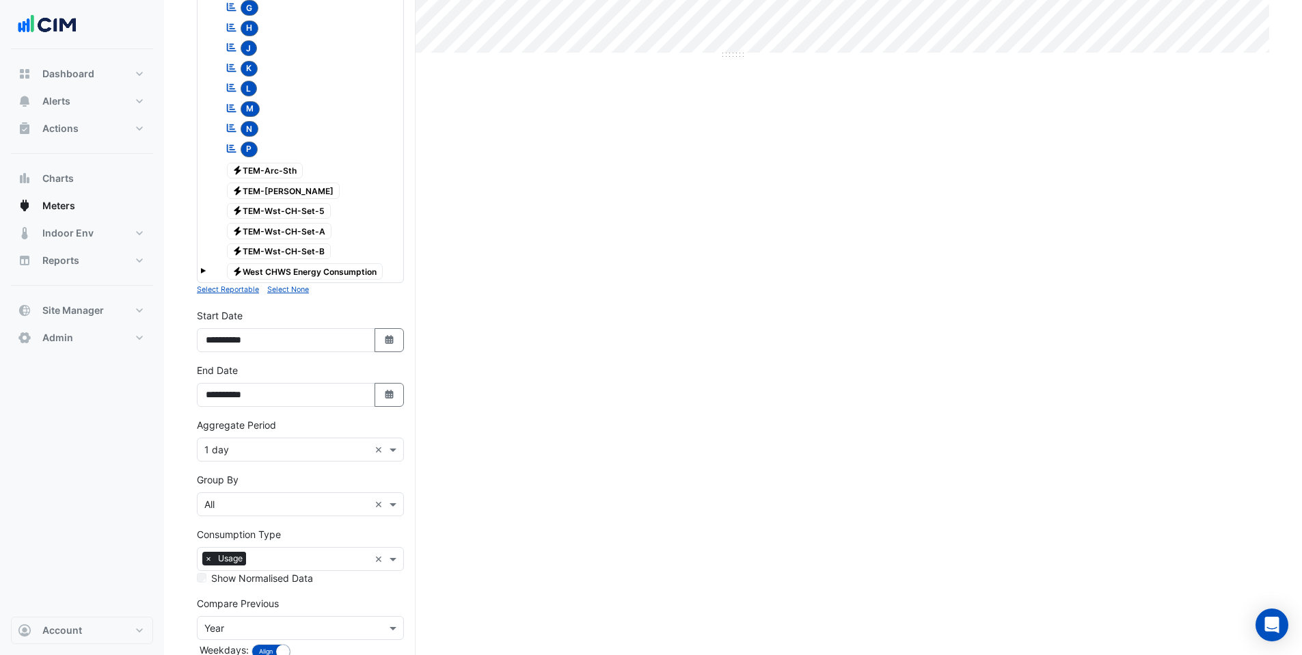
click at [253, 173] on span "Electricity TEM-Arc-Sth" at bounding box center [265, 171] width 77 height 16
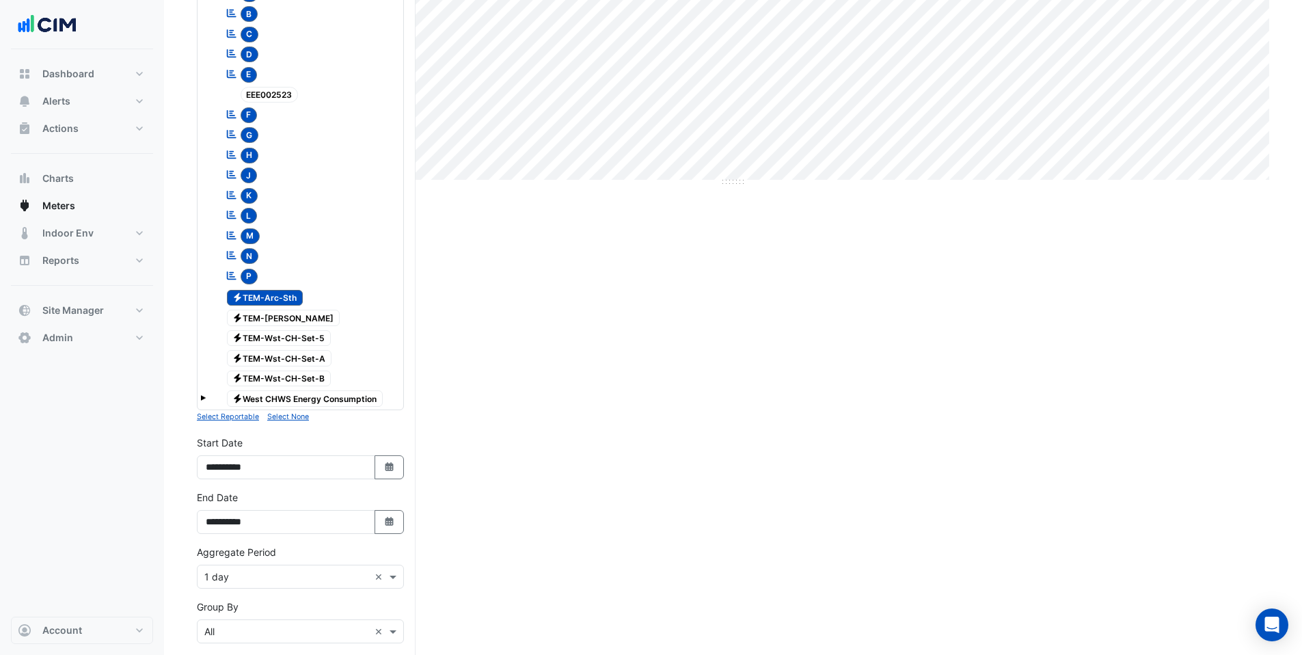
click at [284, 295] on span "Electricity TEM-Arc-Sth" at bounding box center [265, 298] width 77 height 16
click at [256, 300] on span "Electricity TEM-Arc-Sth" at bounding box center [265, 298] width 77 height 16
click at [292, 323] on span "Electricity TEM-David-Jones" at bounding box center [283, 318] width 113 height 16
click at [280, 348] on div "Electricity TEM-Wst-CH-Set-A" at bounding box center [271, 357] width 126 height 19
click at [289, 333] on span "Electricity TEM-Wst-CH-Set-5" at bounding box center [279, 338] width 105 height 16
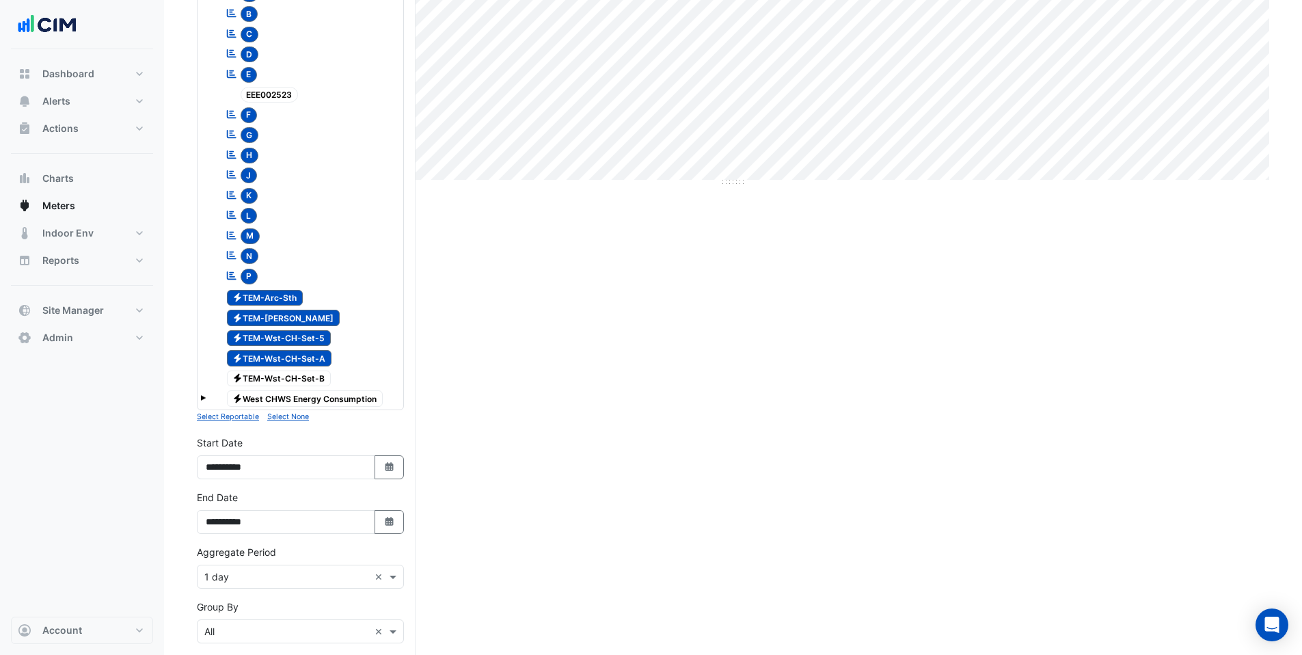
click at [278, 381] on span "Electricity TEM-Wst-CH-Set-B" at bounding box center [279, 378] width 105 height 16
click at [118, 264] on button "Reports" at bounding box center [82, 260] width 142 height 27
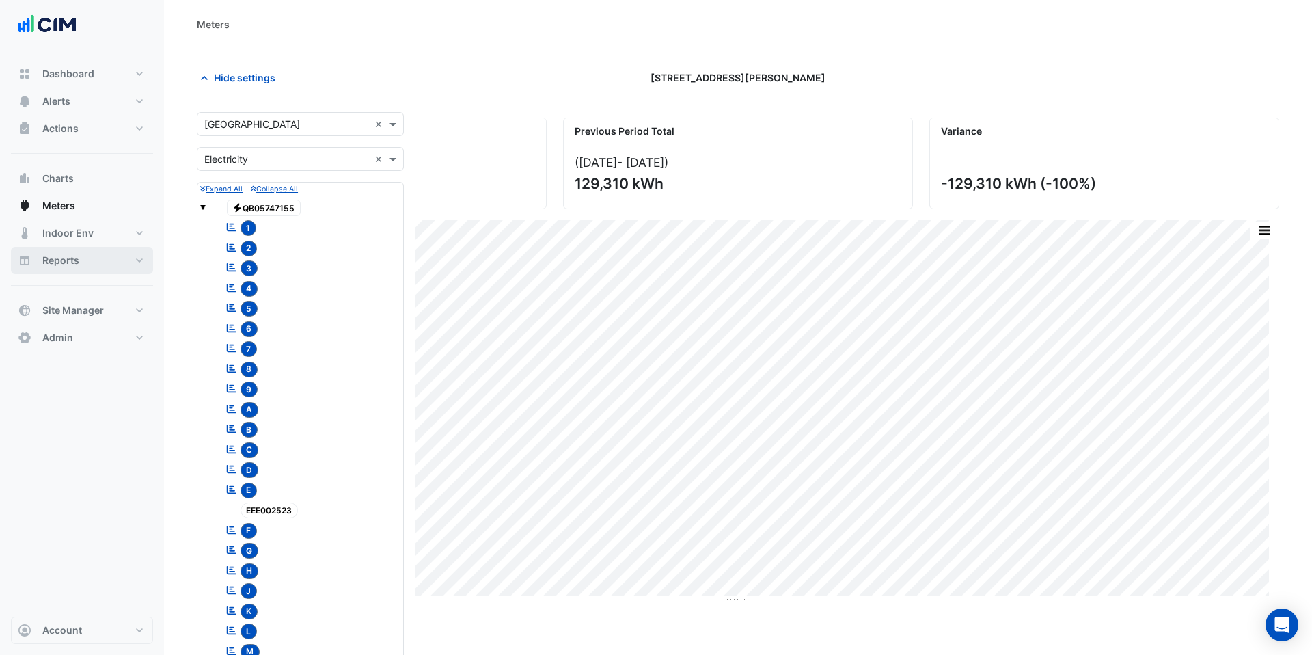
select select "***"
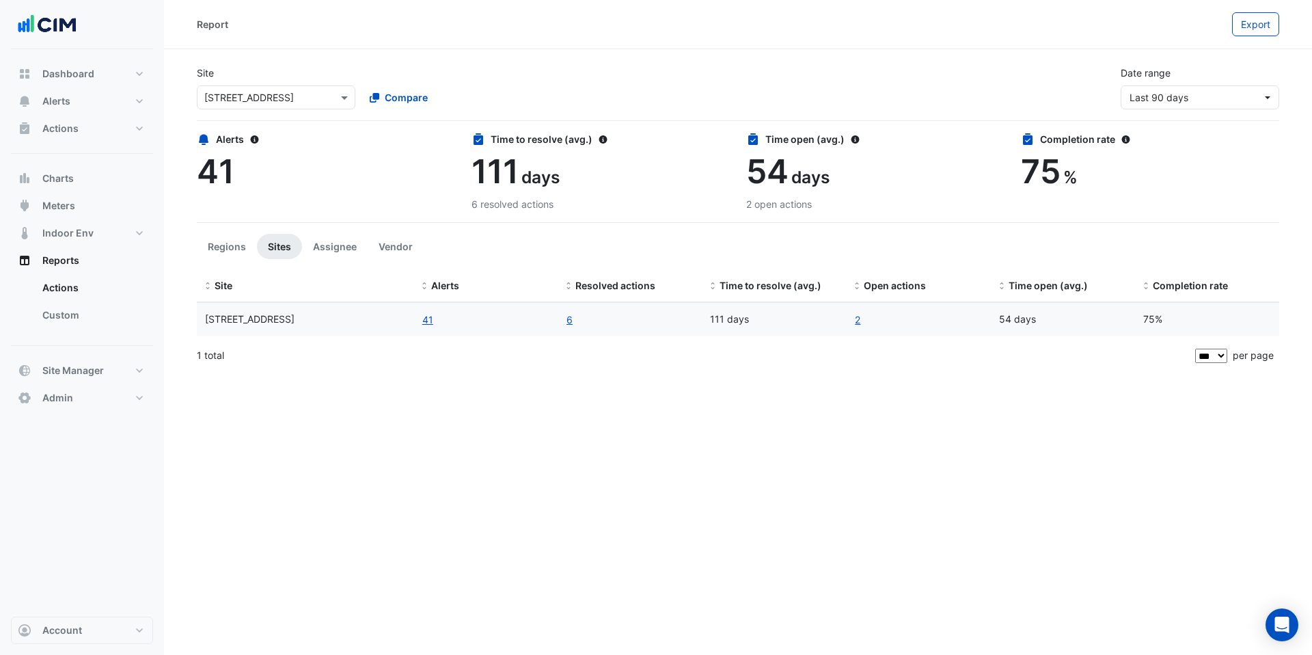
click at [306, 96] on input "text" at bounding box center [262, 98] width 116 height 14
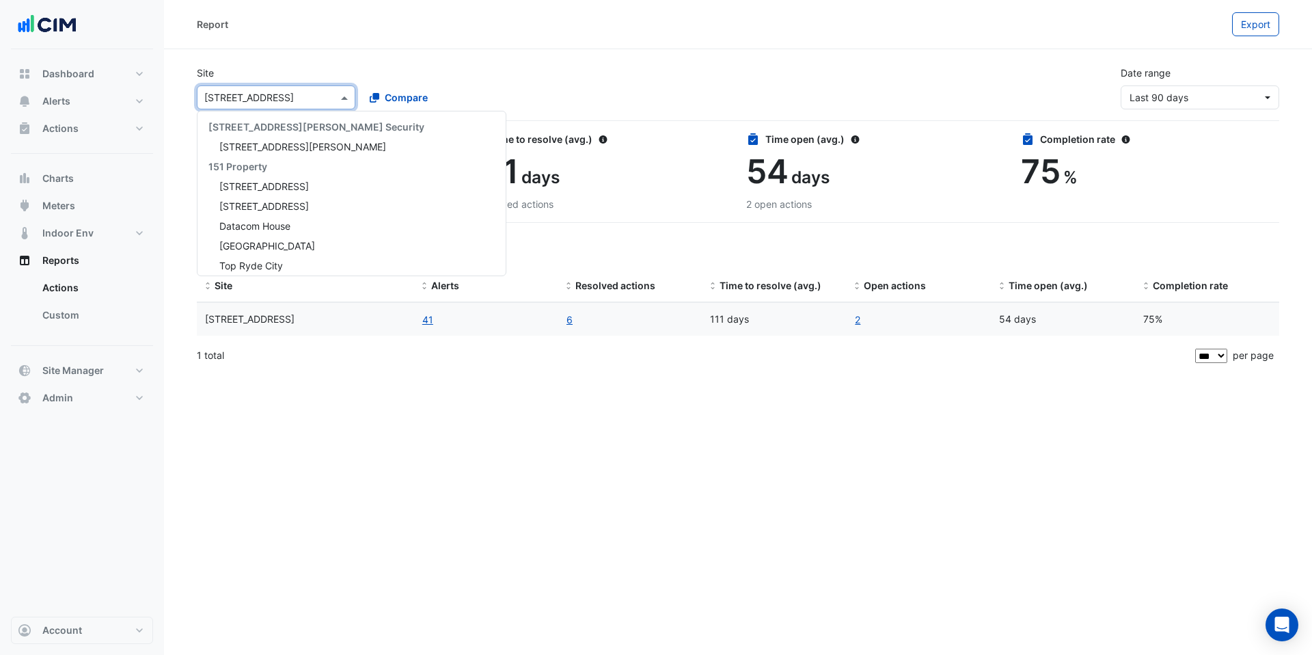
scroll to position [3473, 0]
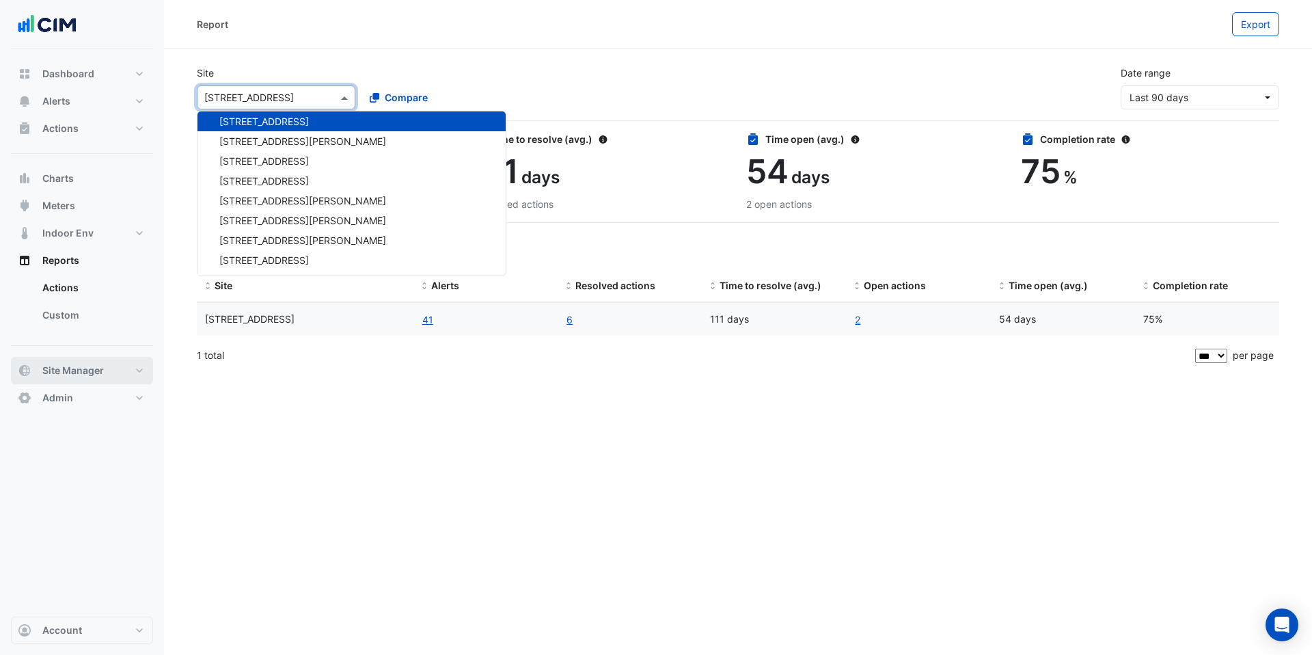
click at [100, 376] on span "Site Manager" at bounding box center [72, 371] width 61 height 14
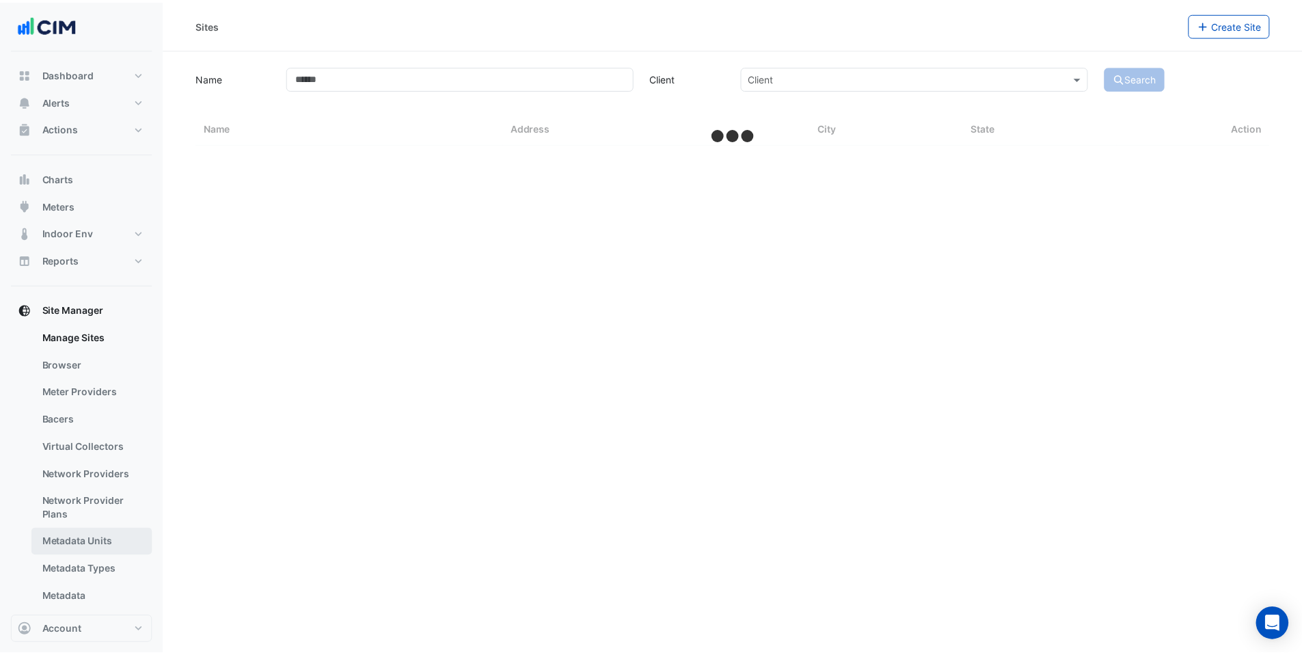
scroll to position [17, 0]
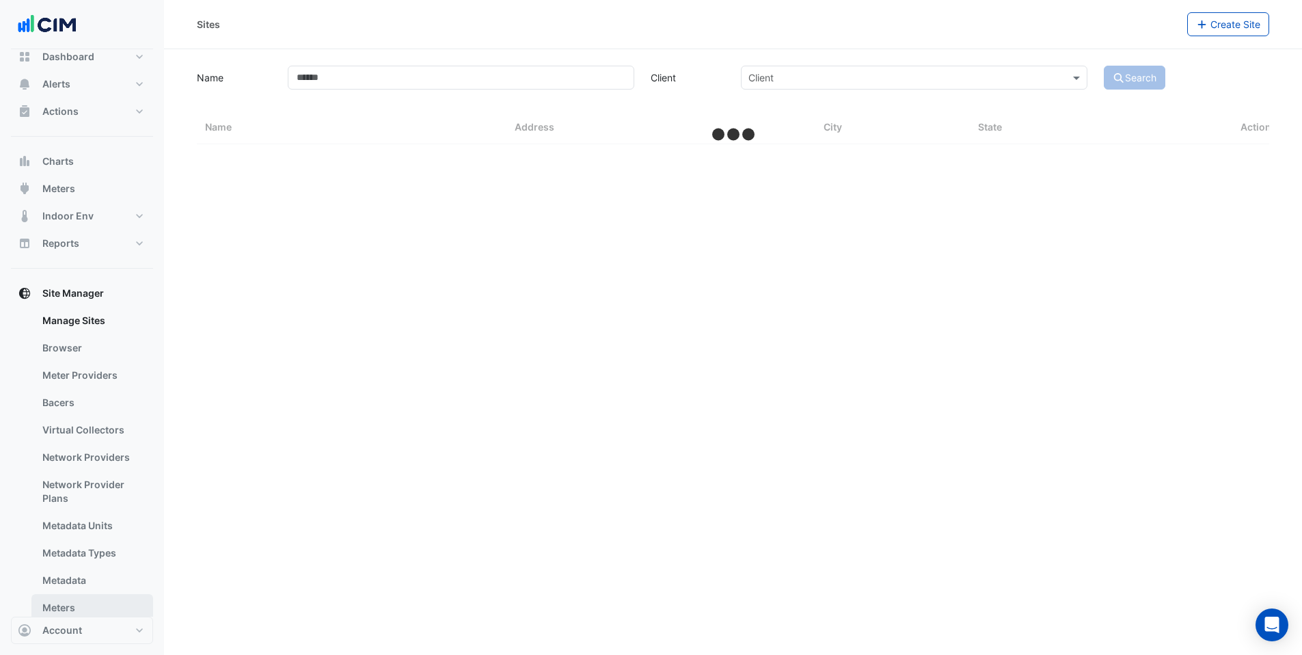
select select "***"
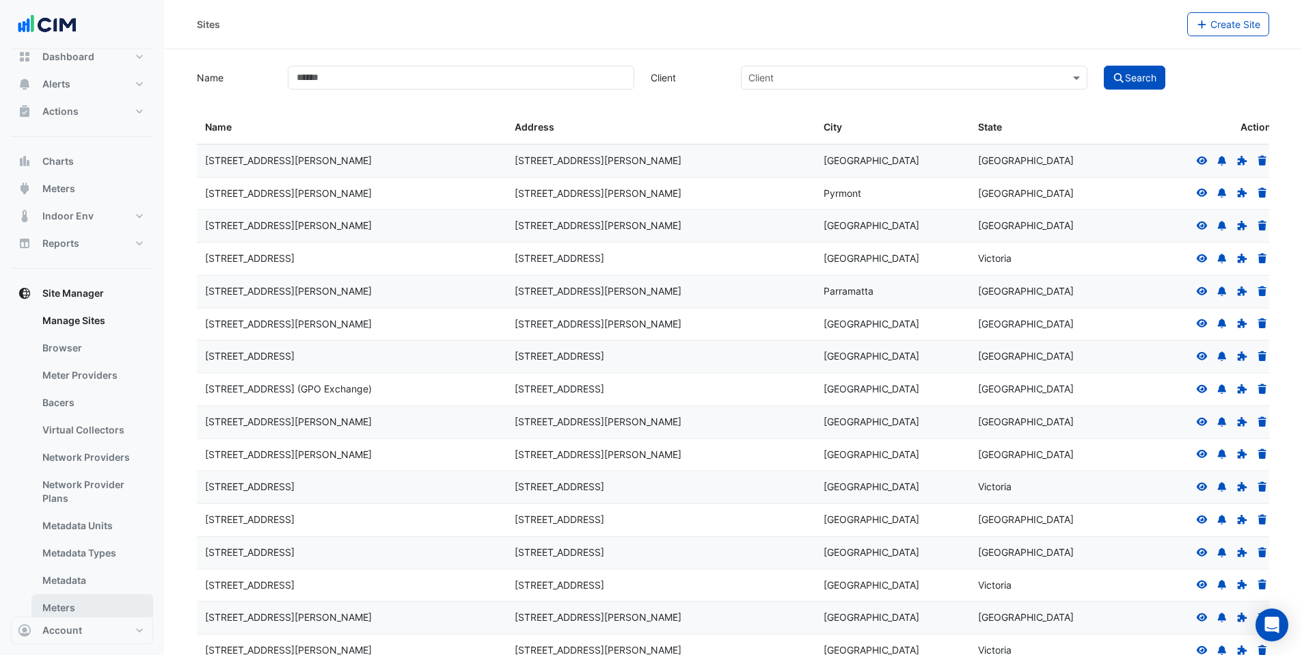
click at [83, 603] on link "Meters" at bounding box center [92, 607] width 122 height 27
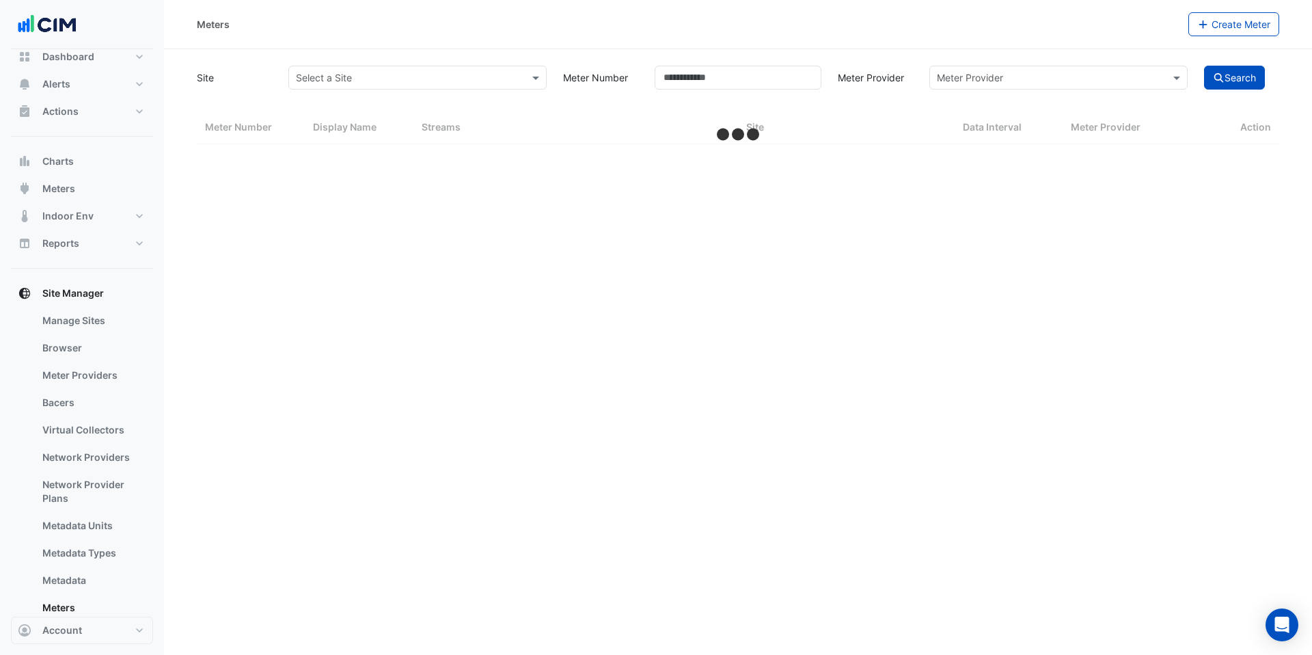
click at [404, 95] on form "Site Select a Site Meter Number Meter Provider Meter Provider Search Meter Numb…" at bounding box center [738, 103] width 1082 height 81
select select "***"
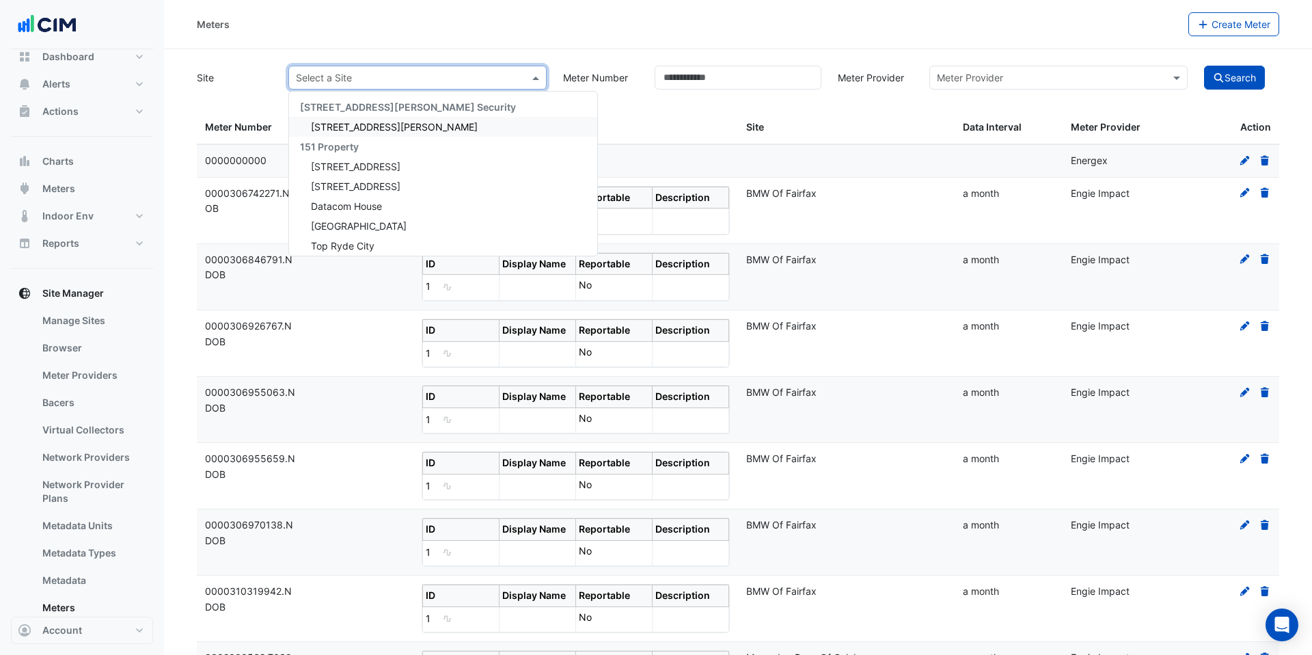
click at [409, 80] on input "text" at bounding box center [404, 78] width 216 height 14
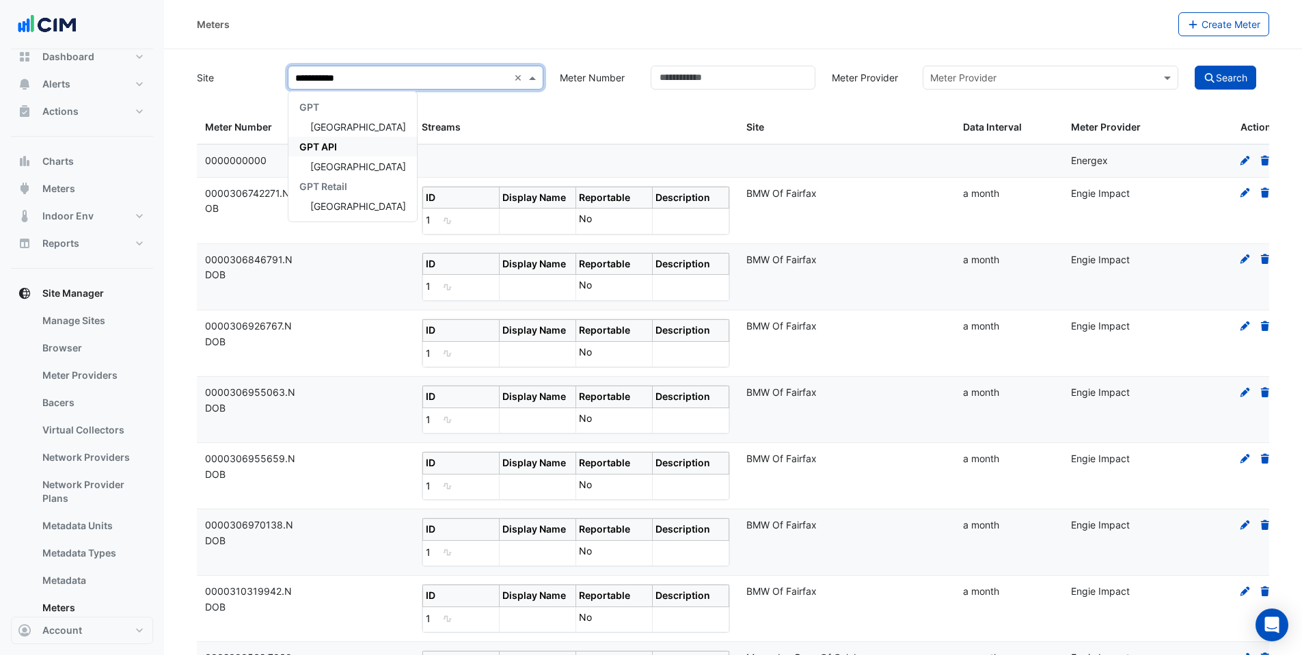
type input "**********"
click at [385, 133] on div "Pacific Fair Shopping Centre" at bounding box center [352, 127] width 128 height 20
click at [1233, 80] on button "Search" at bounding box center [1224, 78] width 61 height 24
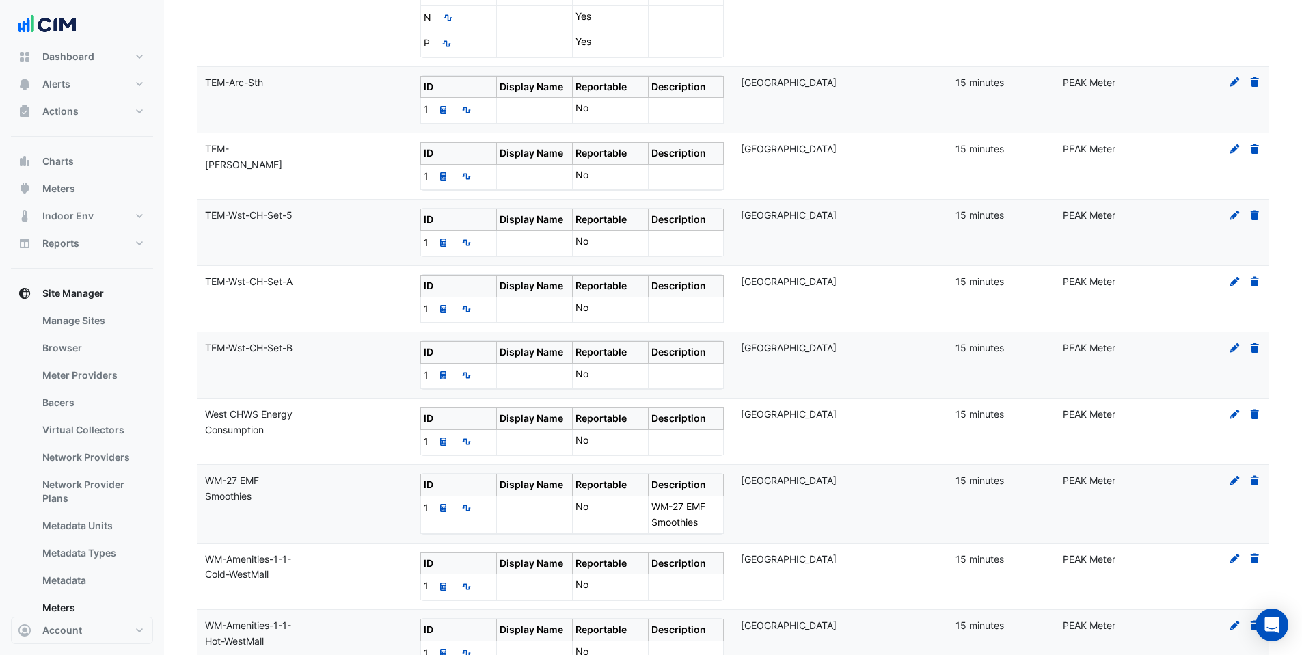
scroll to position [929, 0]
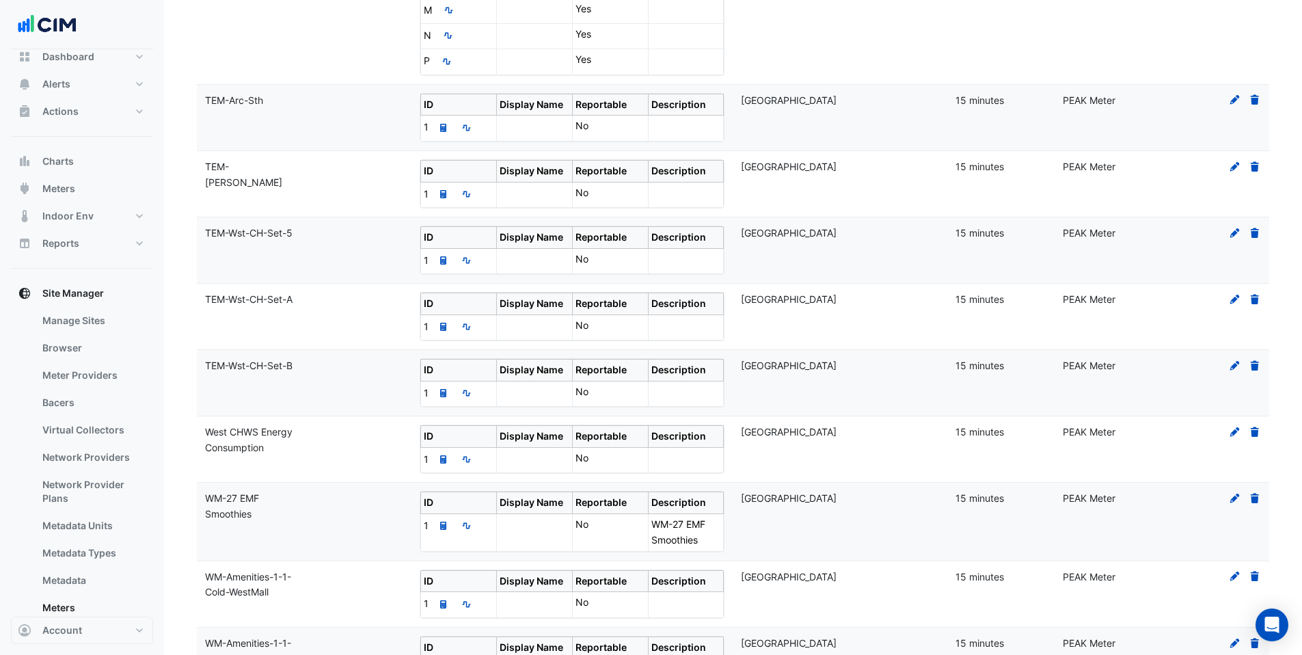
click at [1237, 99] on icon at bounding box center [1235, 100] width 10 height 10
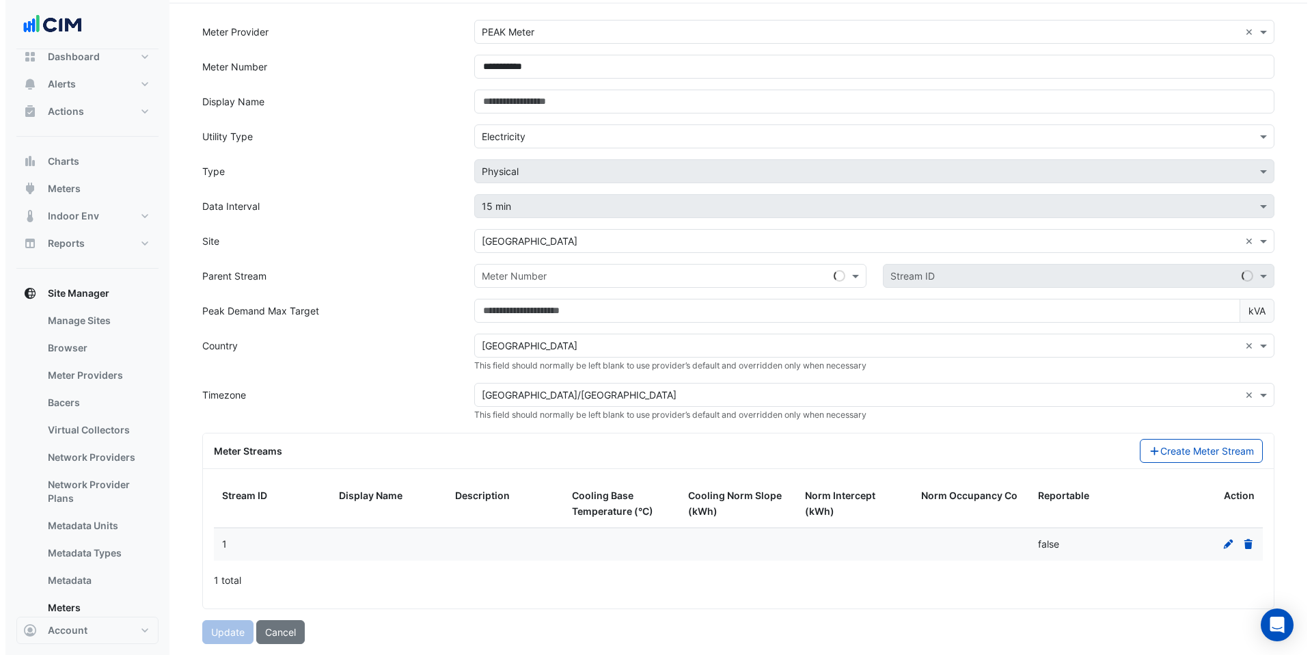
scroll to position [46, 0]
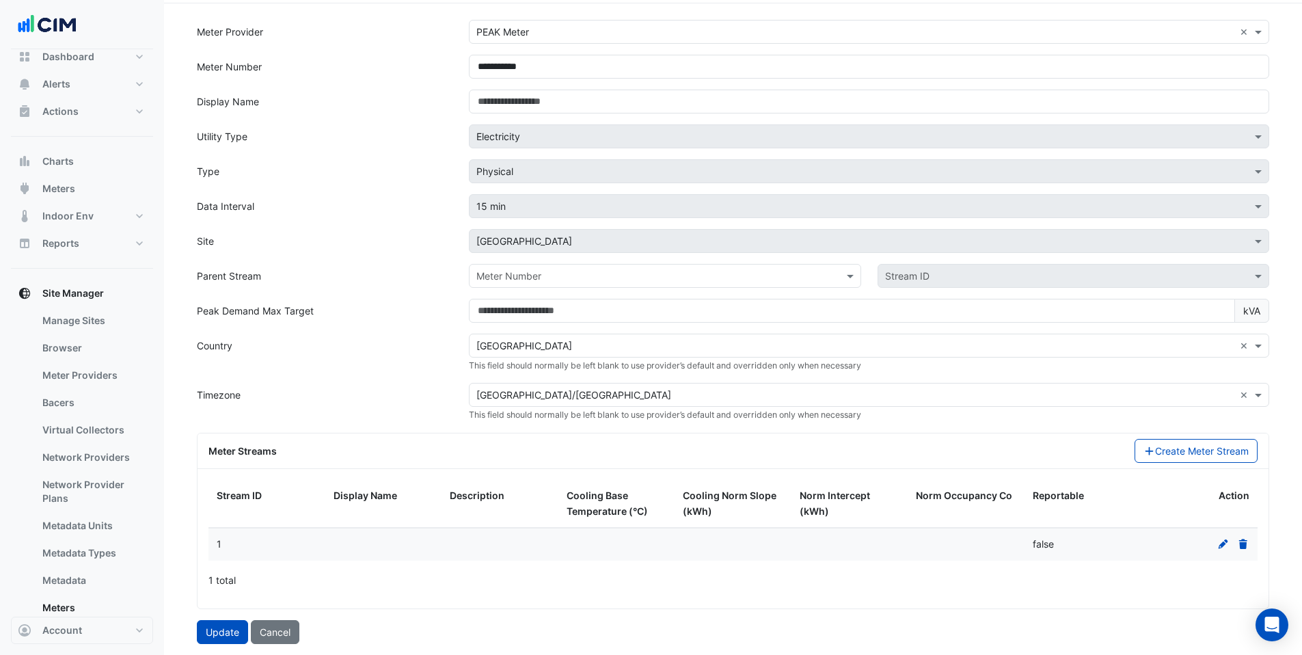
click at [1224, 544] on icon at bounding box center [1223, 544] width 10 height 10
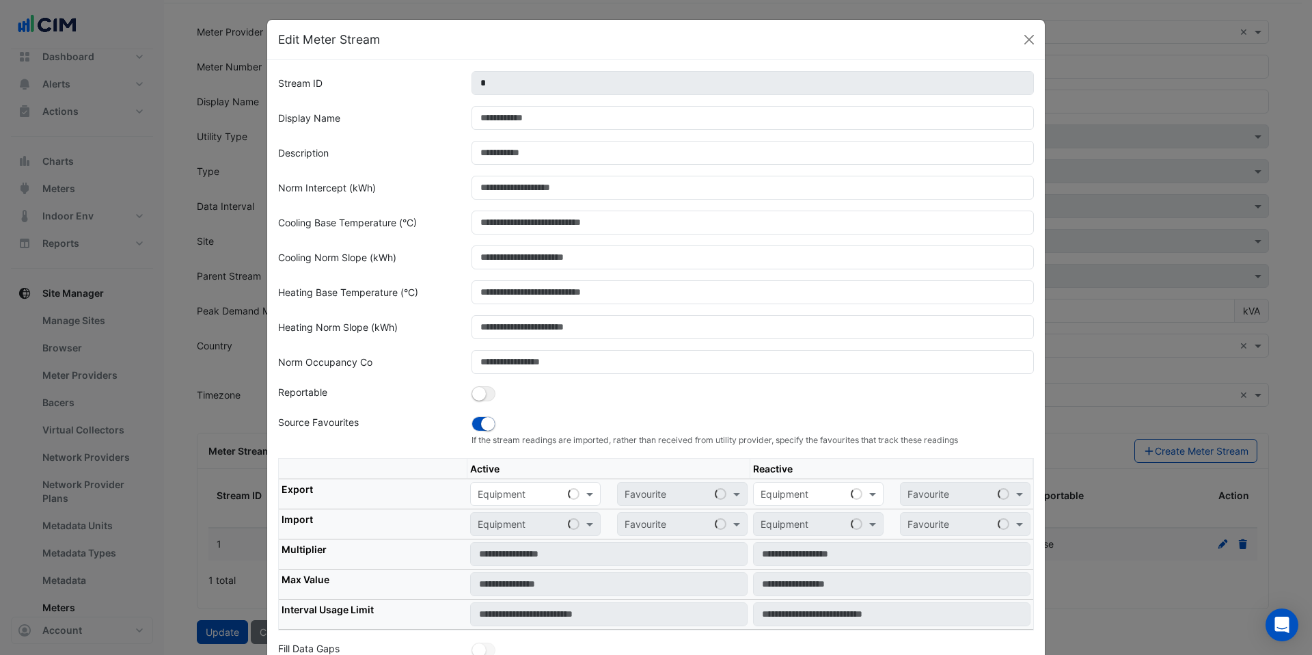
scroll to position [94, 0]
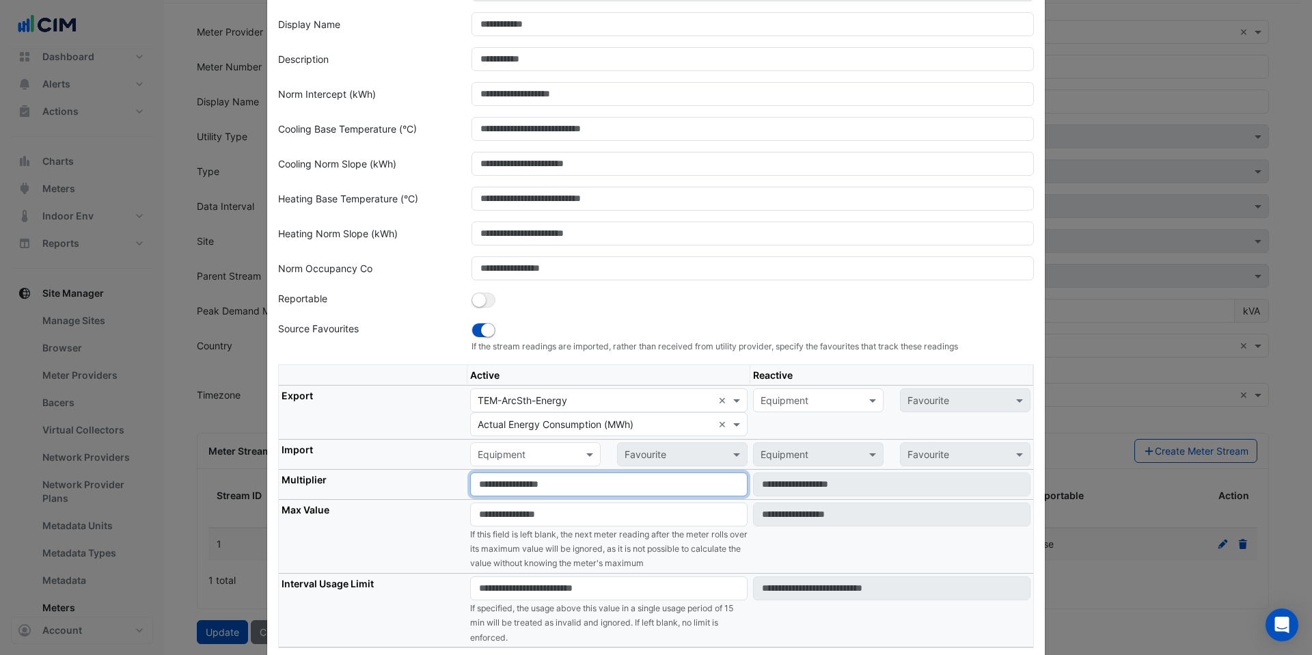
click at [495, 483] on input "******" at bounding box center [608, 484] width 277 height 24
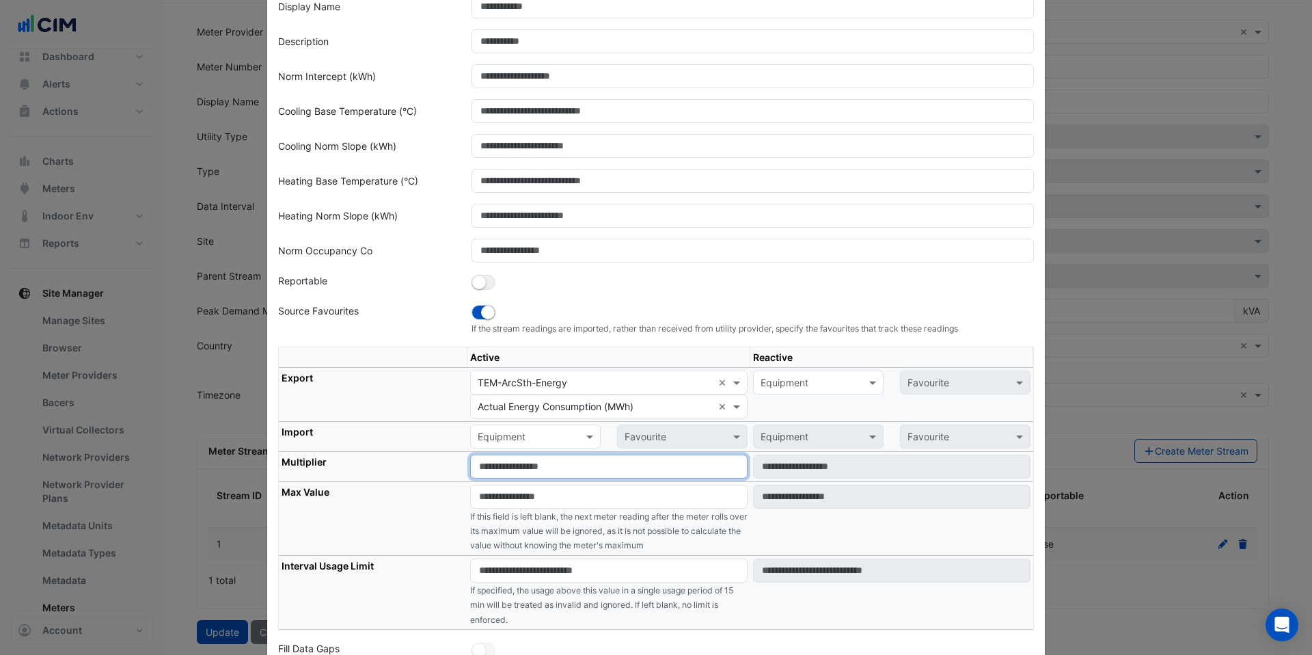
click at [506, 465] on input "******" at bounding box center [608, 466] width 277 height 24
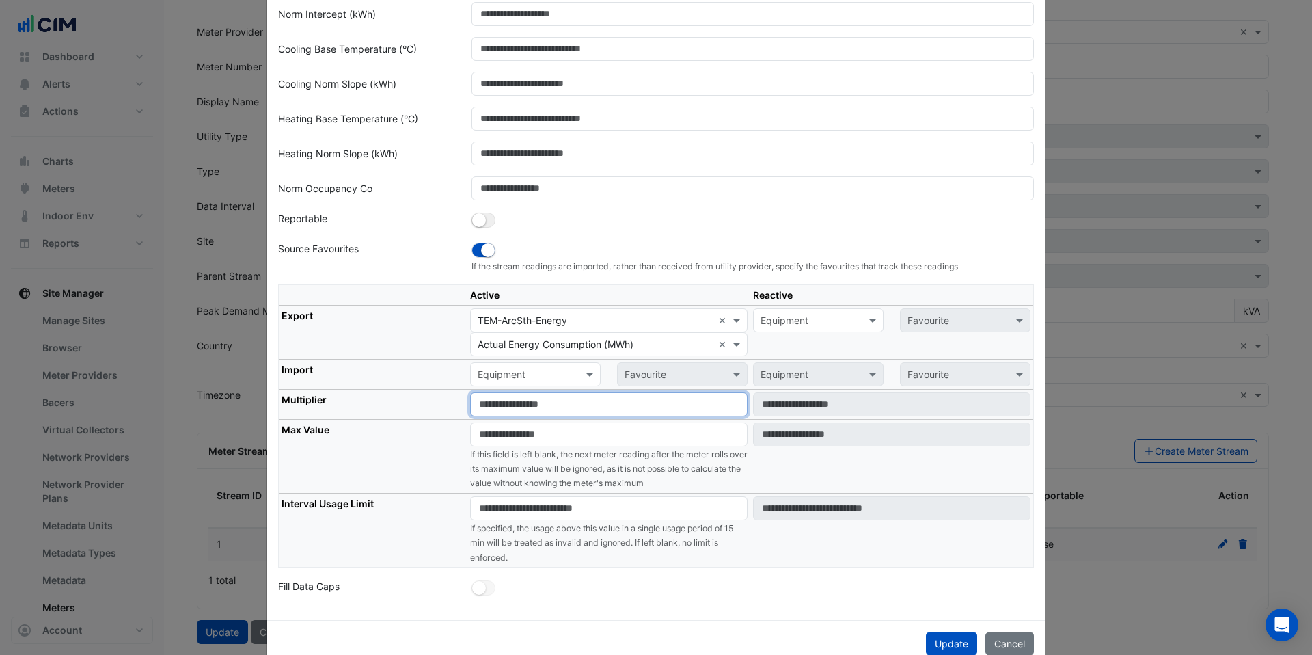
scroll to position [205, 0]
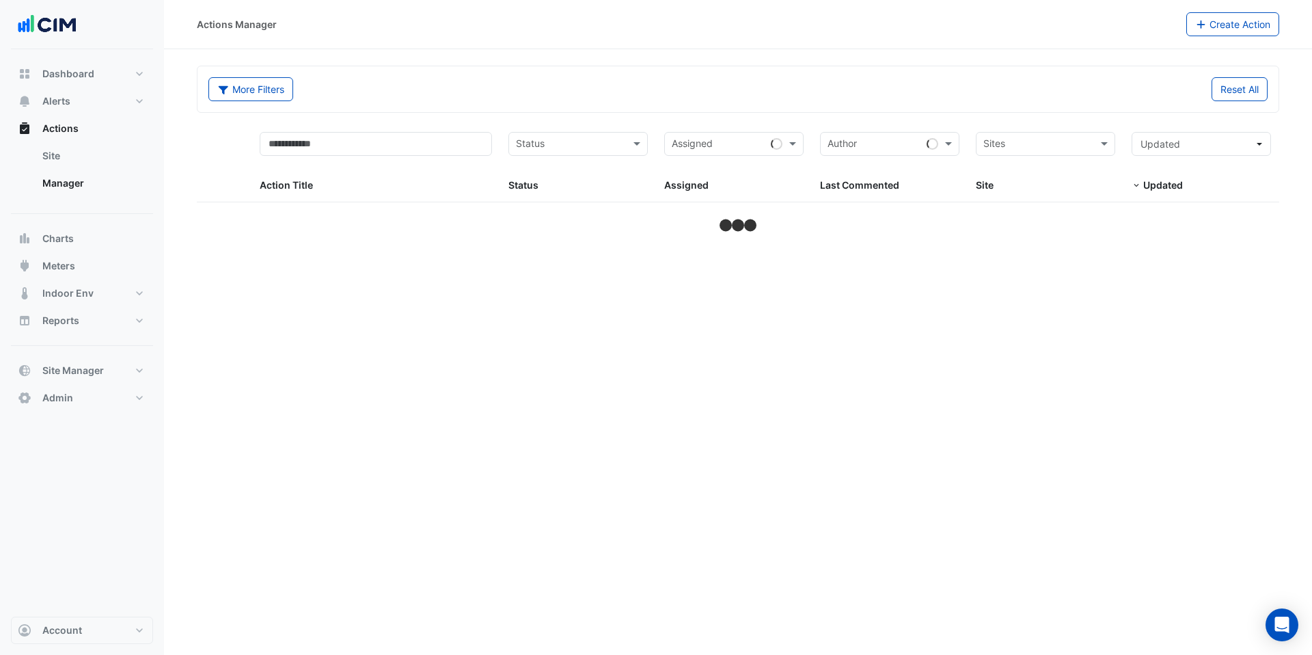
select select "***"
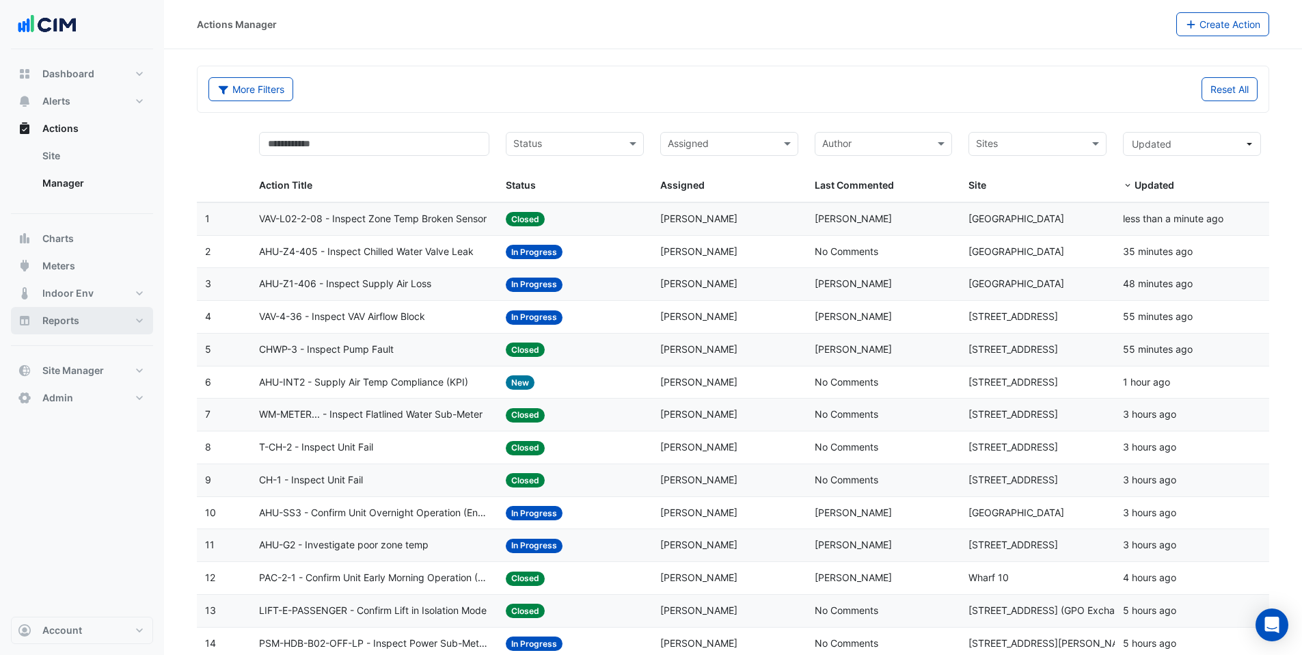
click at [102, 326] on button "Reports" at bounding box center [82, 320] width 142 height 27
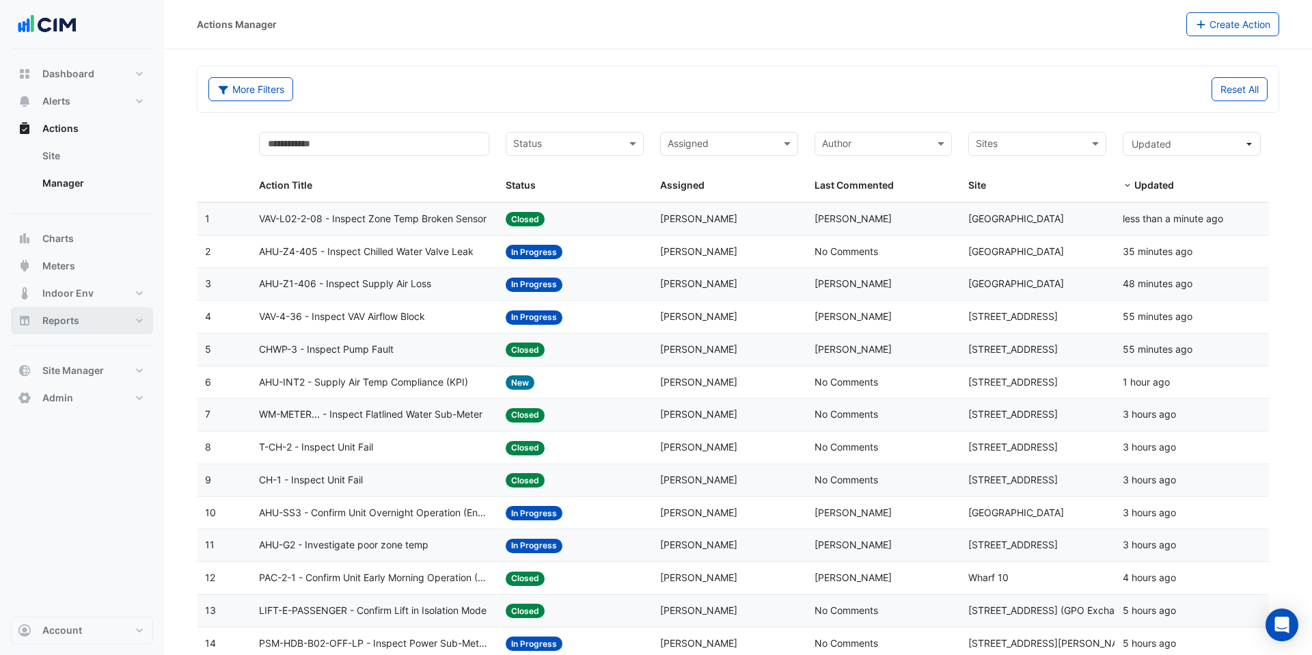
select select "***"
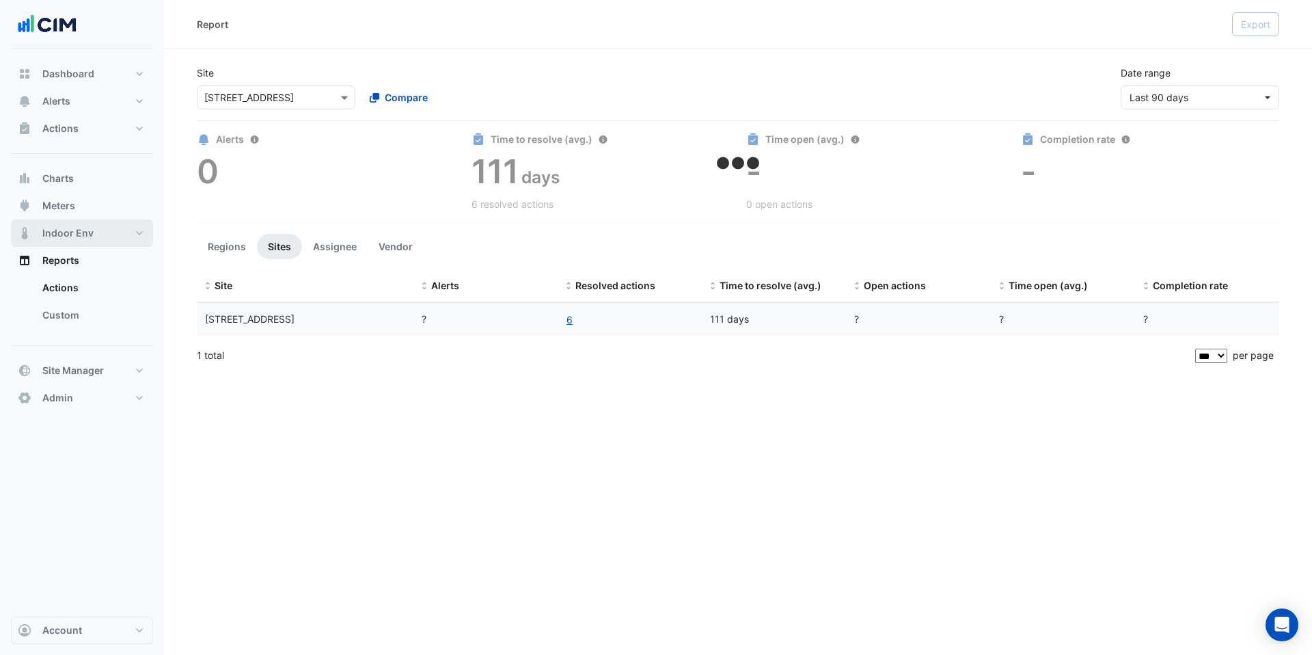
click at [96, 244] on button "Indoor Env" at bounding box center [82, 232] width 142 height 27
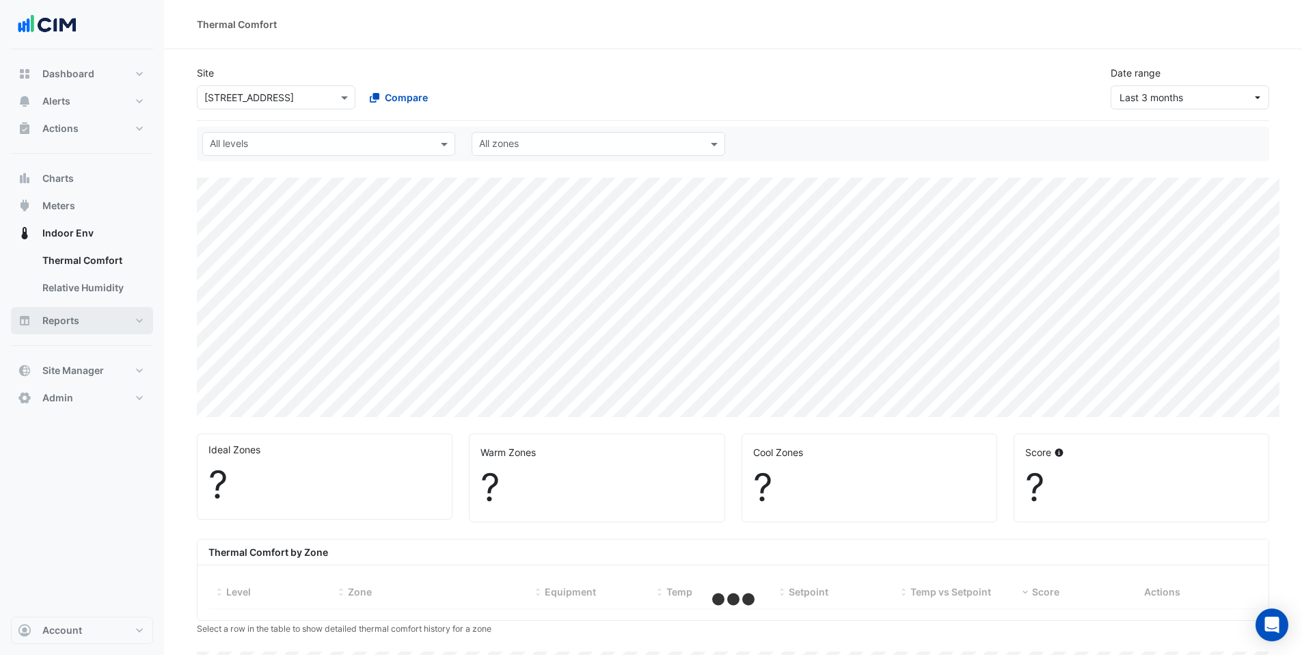
click at [84, 313] on button "Reports" at bounding box center [82, 320] width 142 height 27
select select "***"
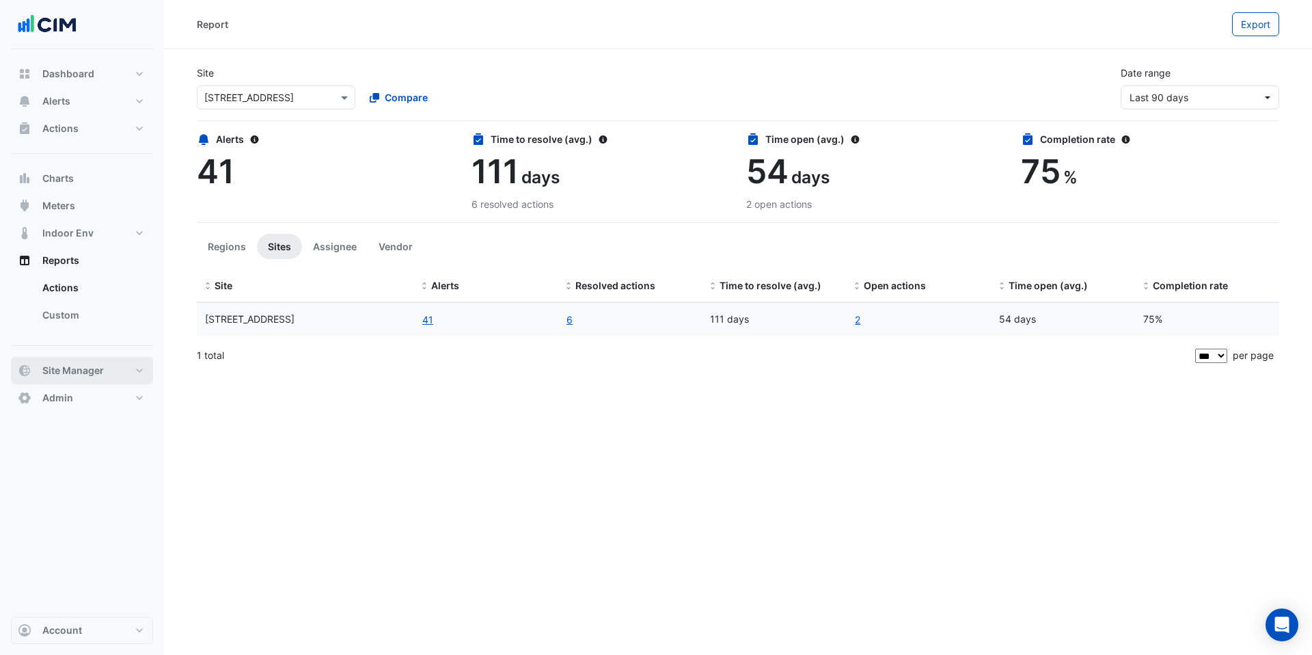
click at [96, 364] on span "Site Manager" at bounding box center [72, 371] width 61 height 14
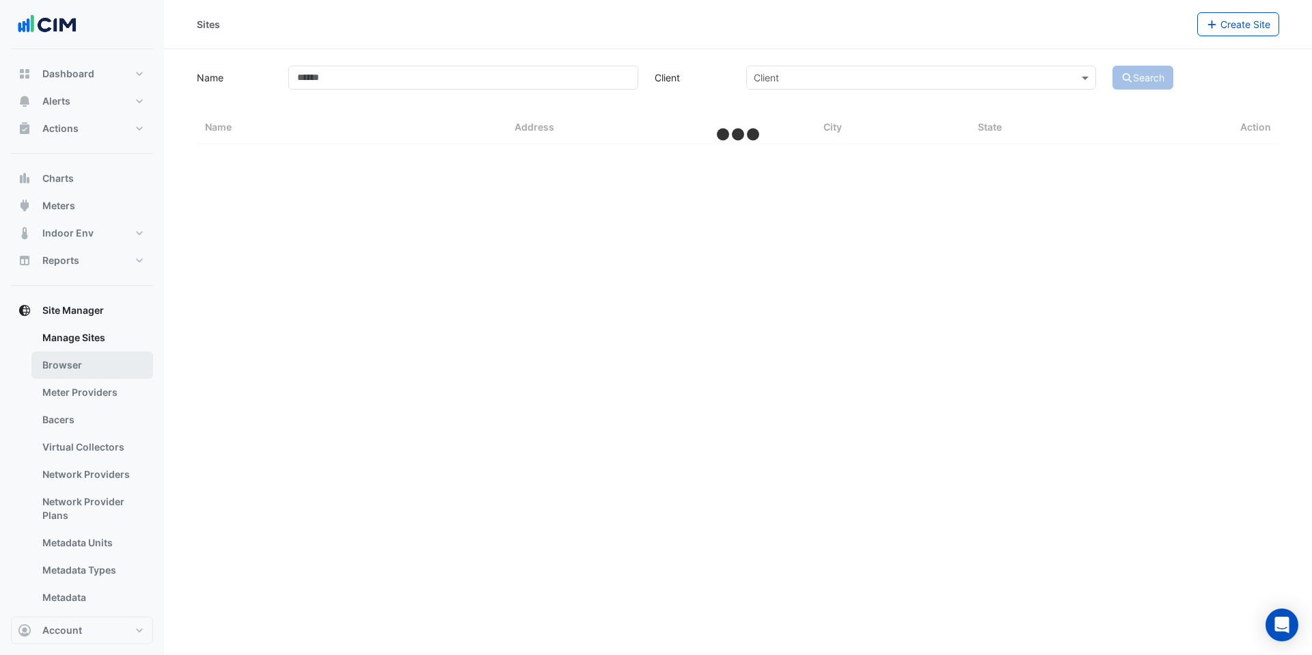
click at [91, 363] on link "Browser" at bounding box center [92, 364] width 122 height 27
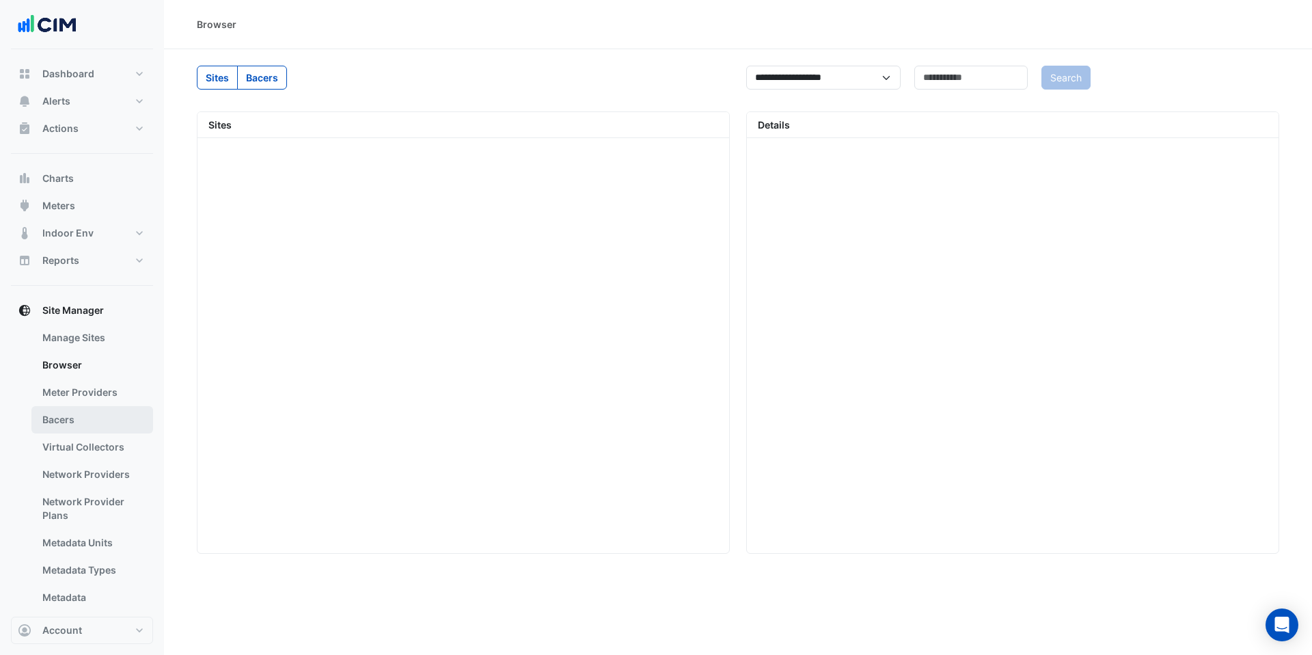
click at [83, 430] on link "Bacers" at bounding box center [92, 419] width 122 height 27
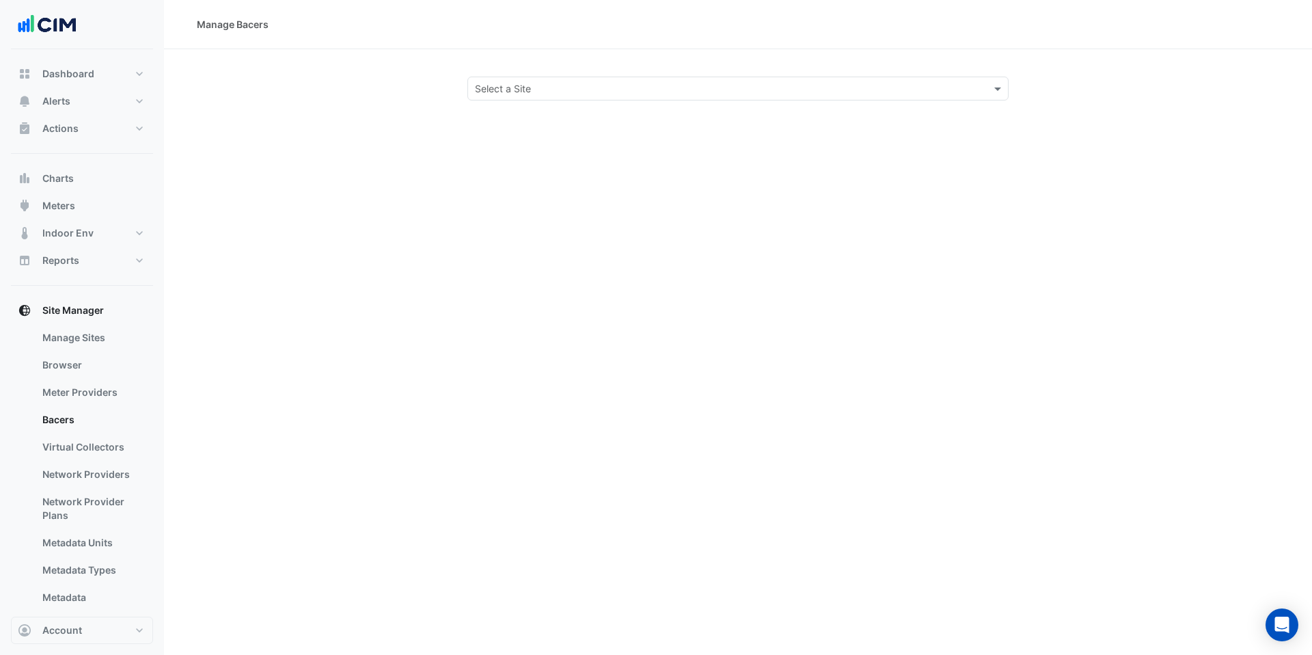
click at [635, 107] on div "Manage Bacers Select a Site" at bounding box center [738, 327] width 1148 height 655
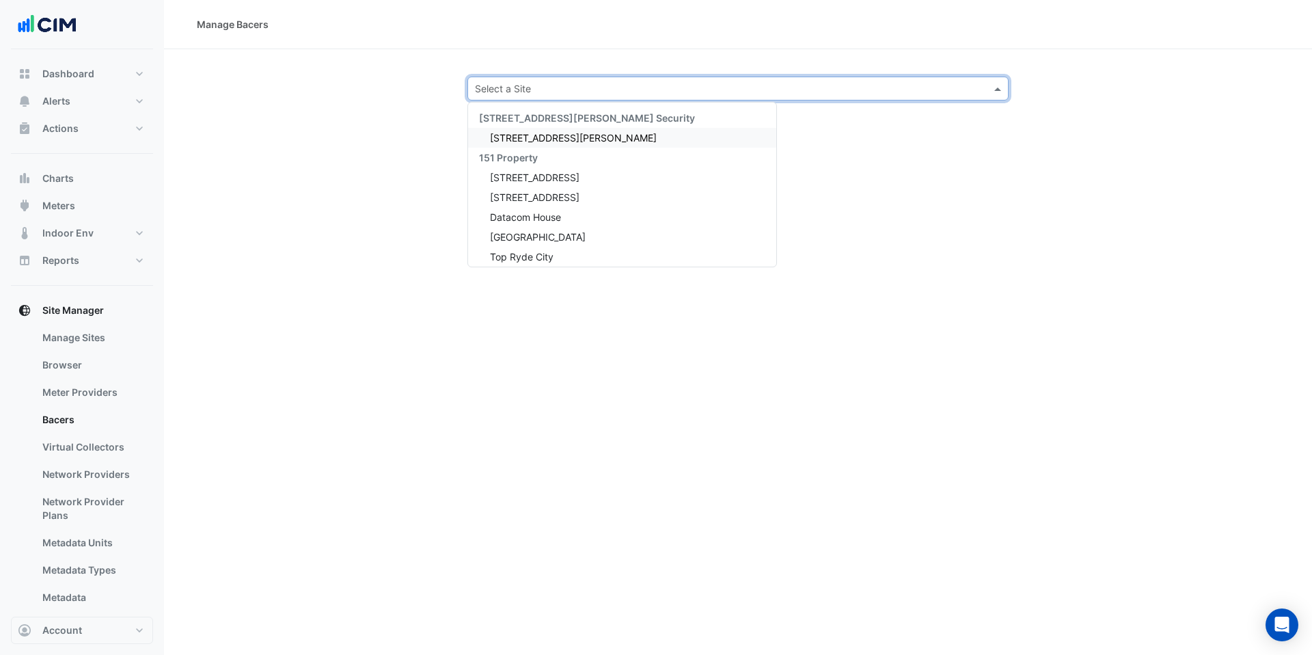
click at [635, 95] on div "Select a Site" at bounding box center [726, 88] width 517 height 14
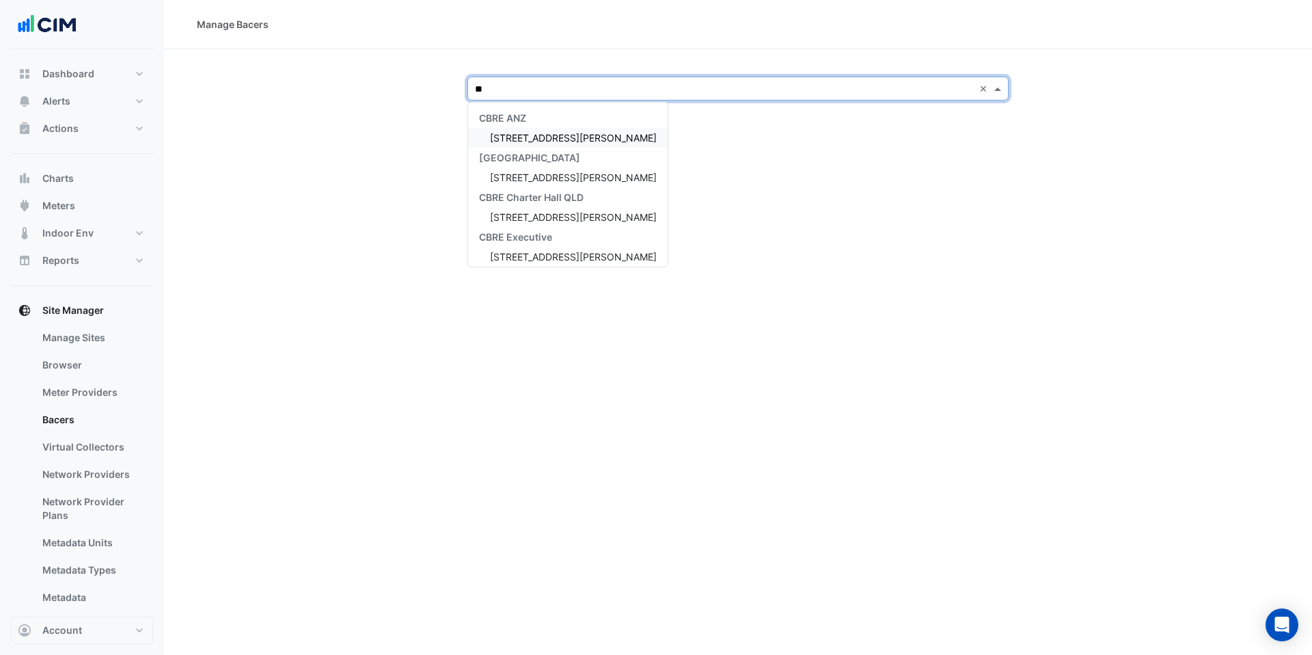
type input "***"
click at [541, 178] on span "[STREET_ADDRESS][PERSON_NAME]" at bounding box center [573, 178] width 167 height 12
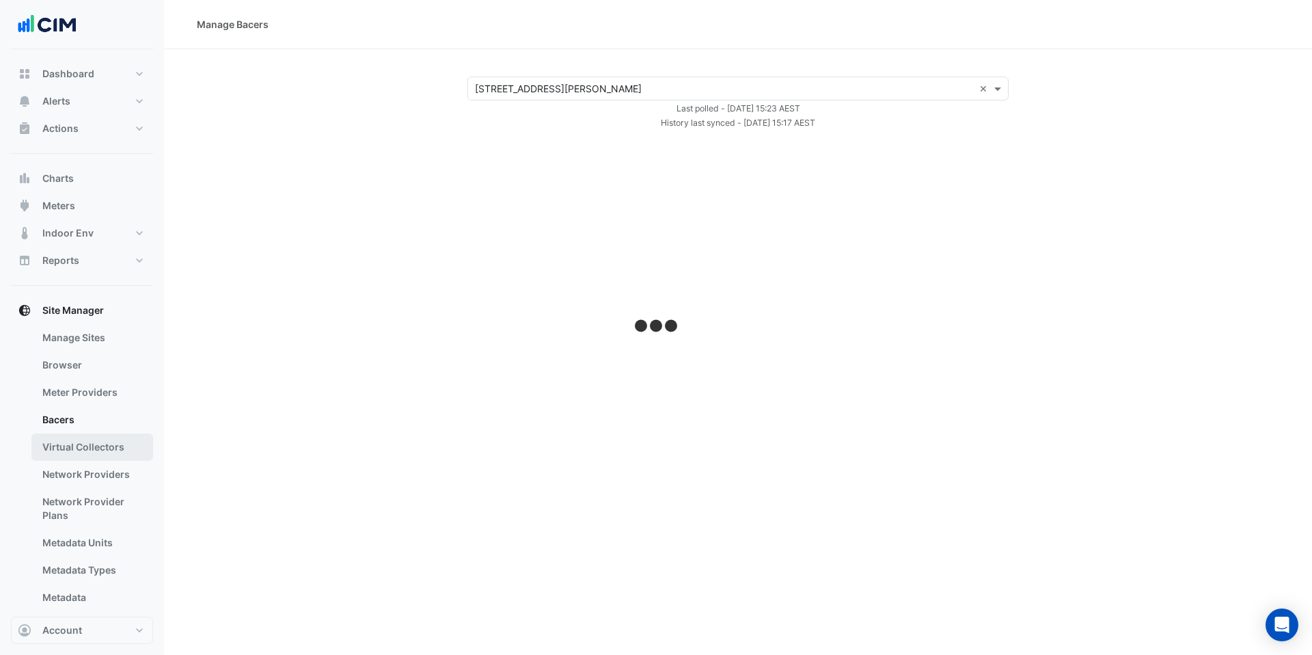
select select "***"
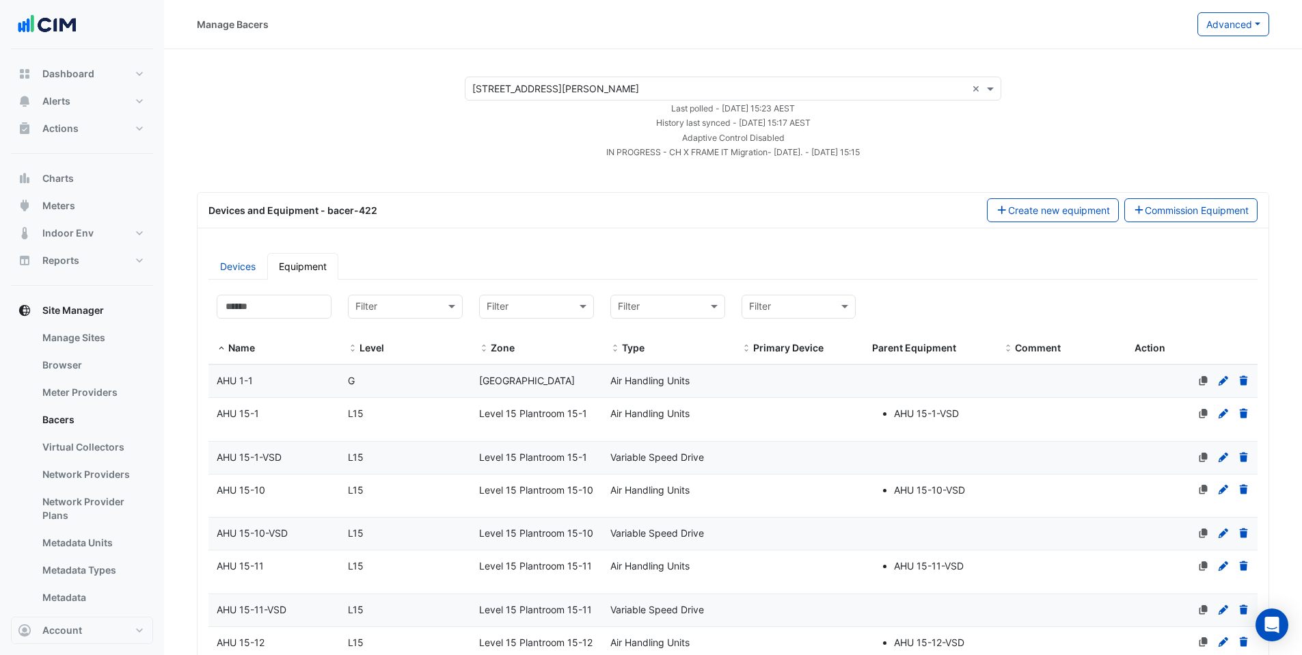
scroll to position [9, 0]
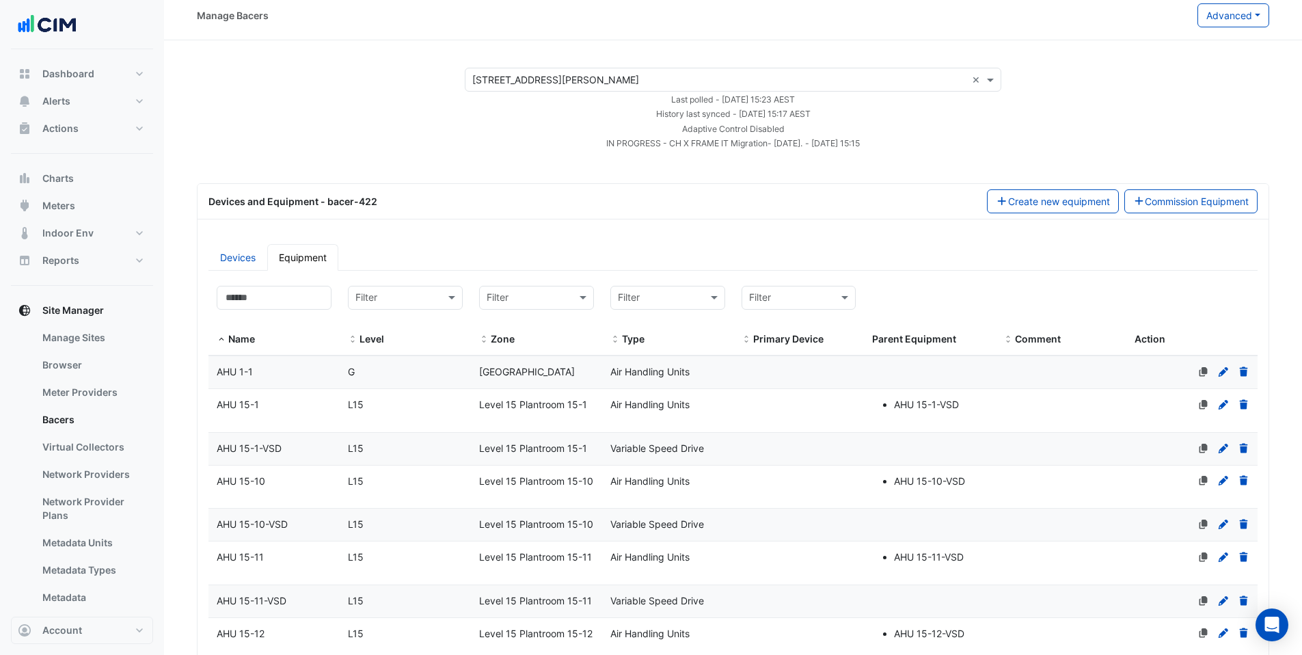
click at [384, 415] on datatable-body-cell "Level L15" at bounding box center [405, 410] width 131 height 43
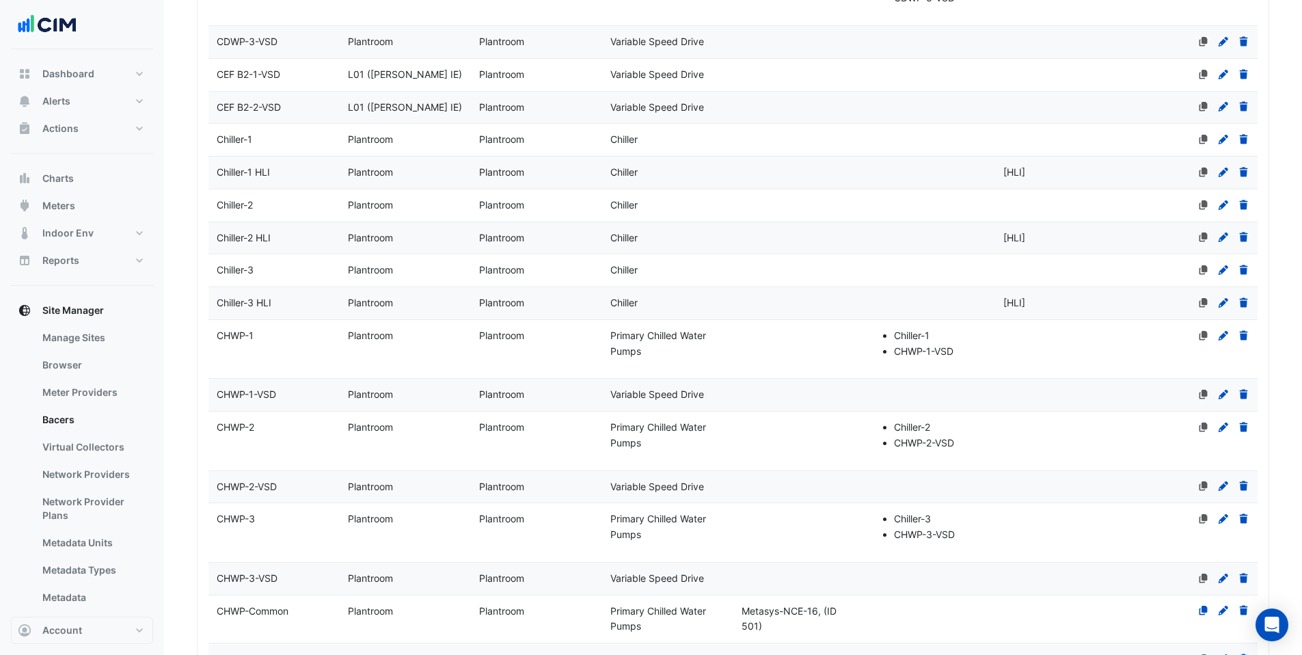
scroll to position [3706, 0]
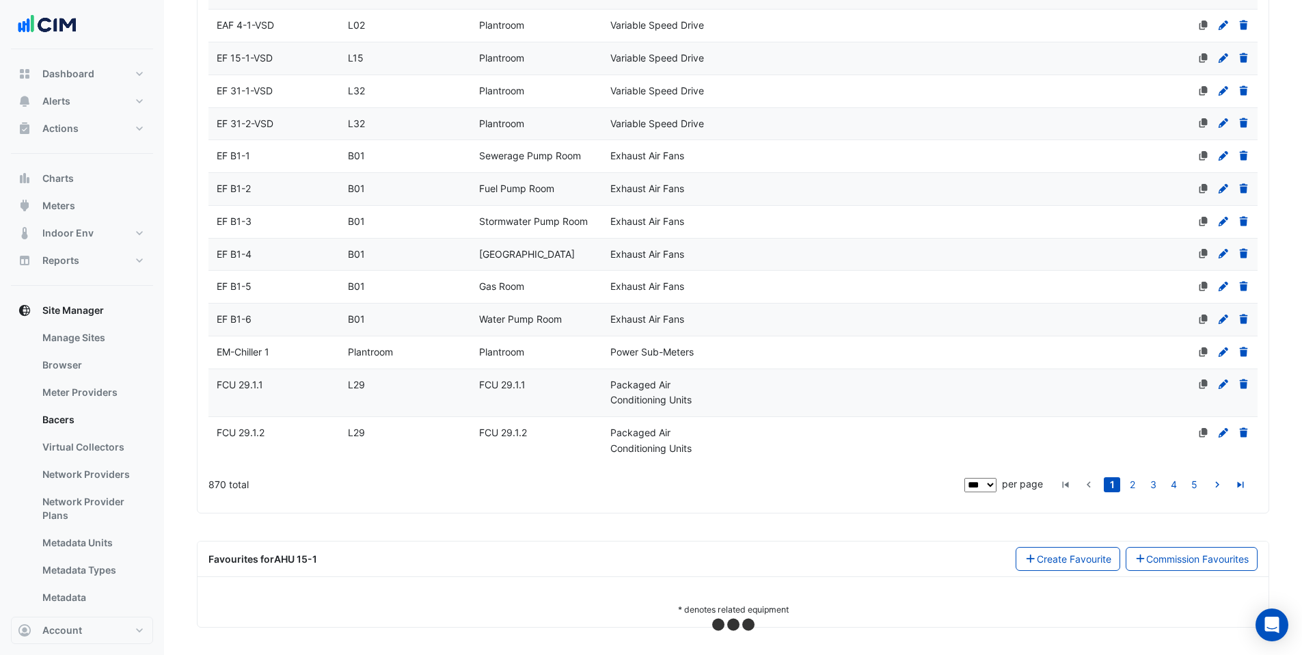
select select "***"
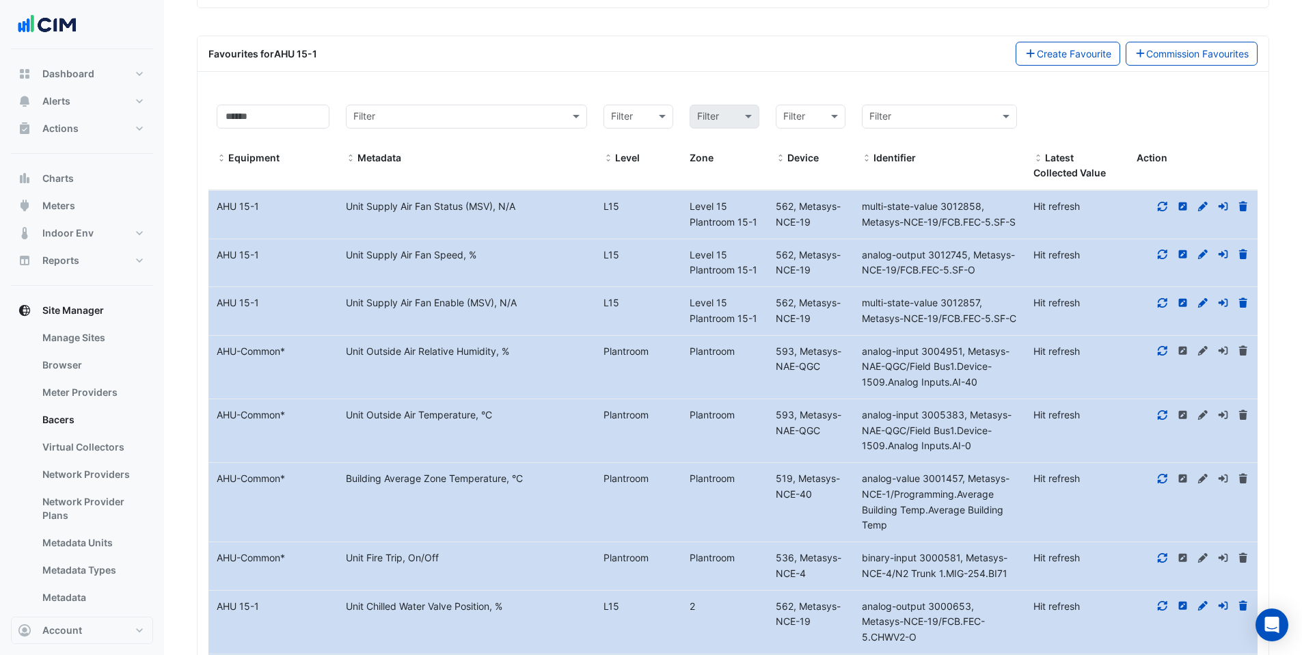
scroll to position [4359, 0]
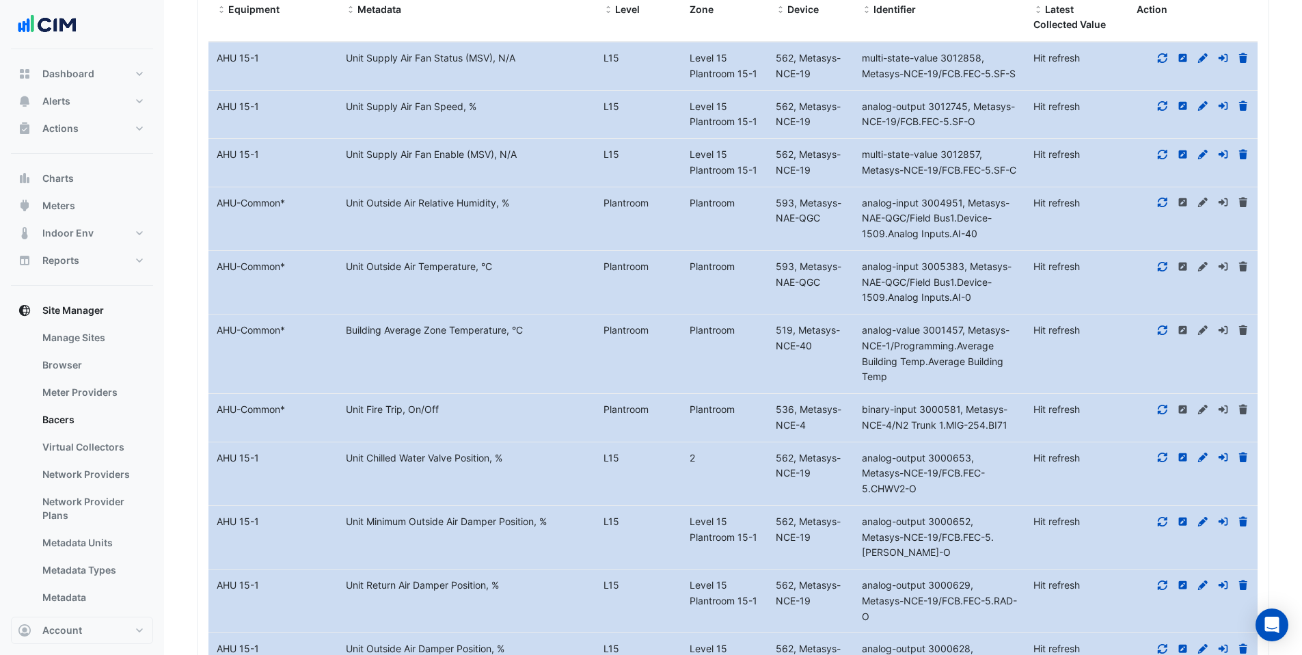
click at [730, 64] on div "Level 15 Plantroom 15-1" at bounding box center [724, 66] width 86 height 31
click at [829, 60] on span "562, Metasys-NCE-19" at bounding box center [808, 65] width 65 height 27
click at [804, 64] on div "562, Metasys-NCE-19" at bounding box center [810, 66] width 86 height 31
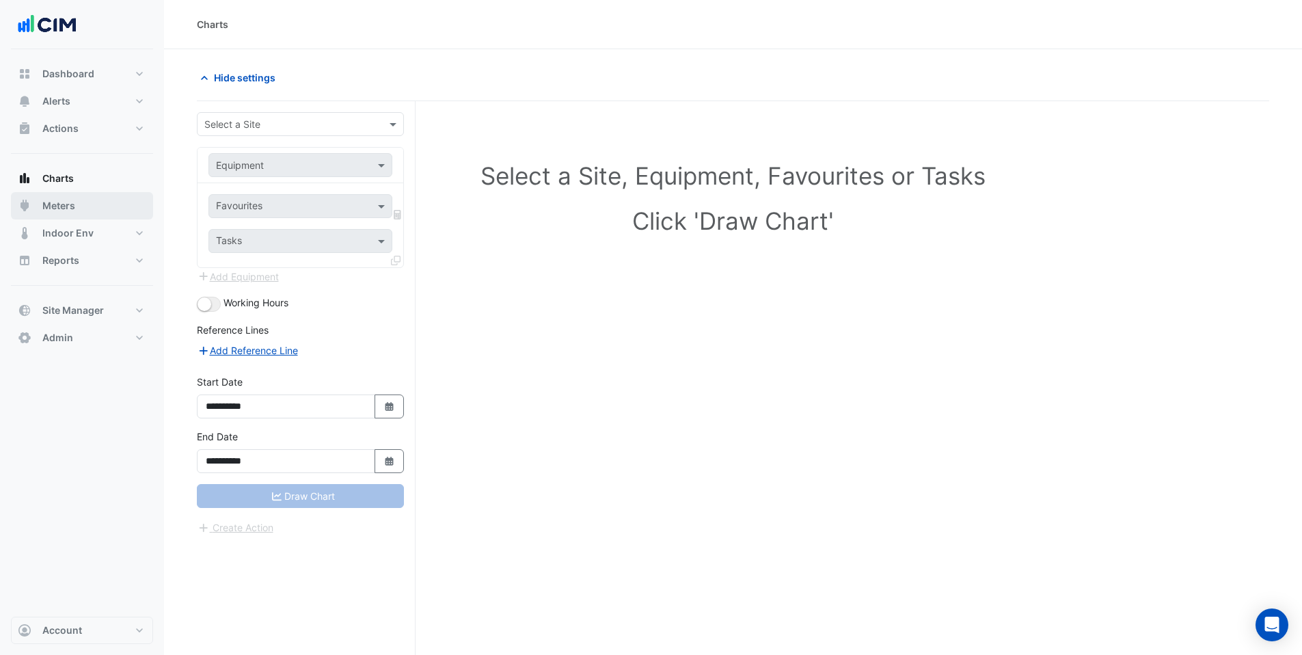
click at [73, 196] on button "Meters" at bounding box center [82, 205] width 142 height 27
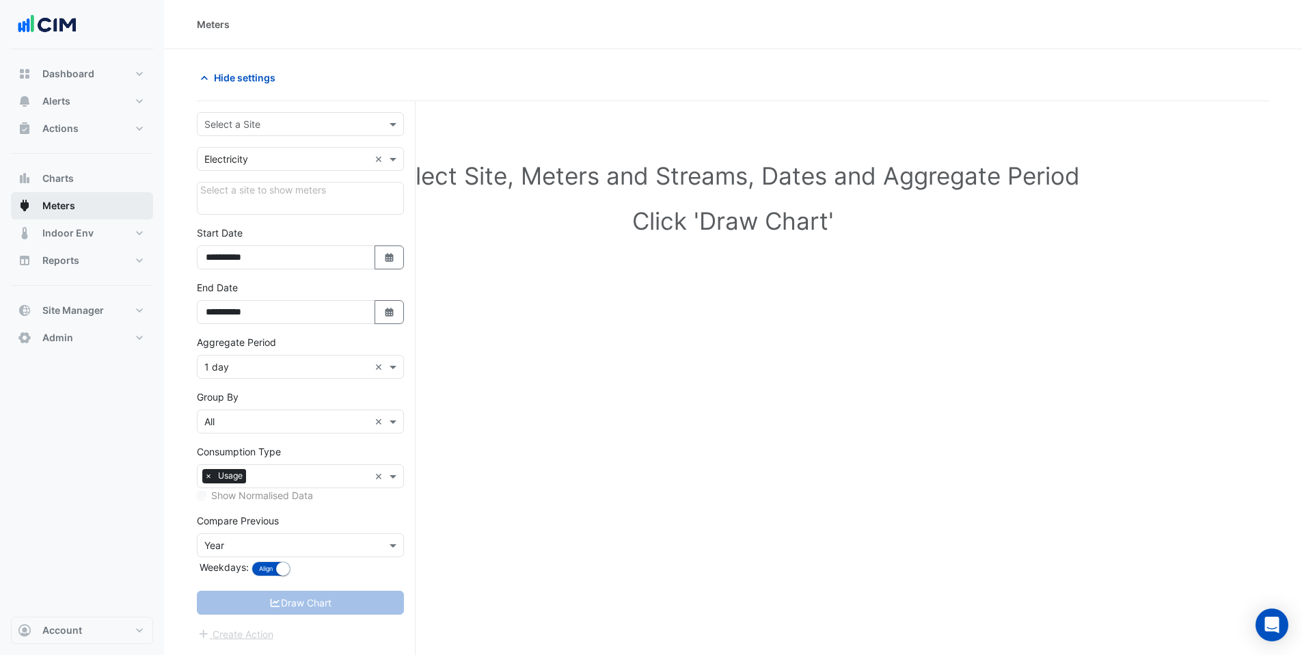
click at [86, 213] on button "Meters" at bounding box center [82, 205] width 142 height 27
click at [303, 124] on input "text" at bounding box center [286, 125] width 165 height 14
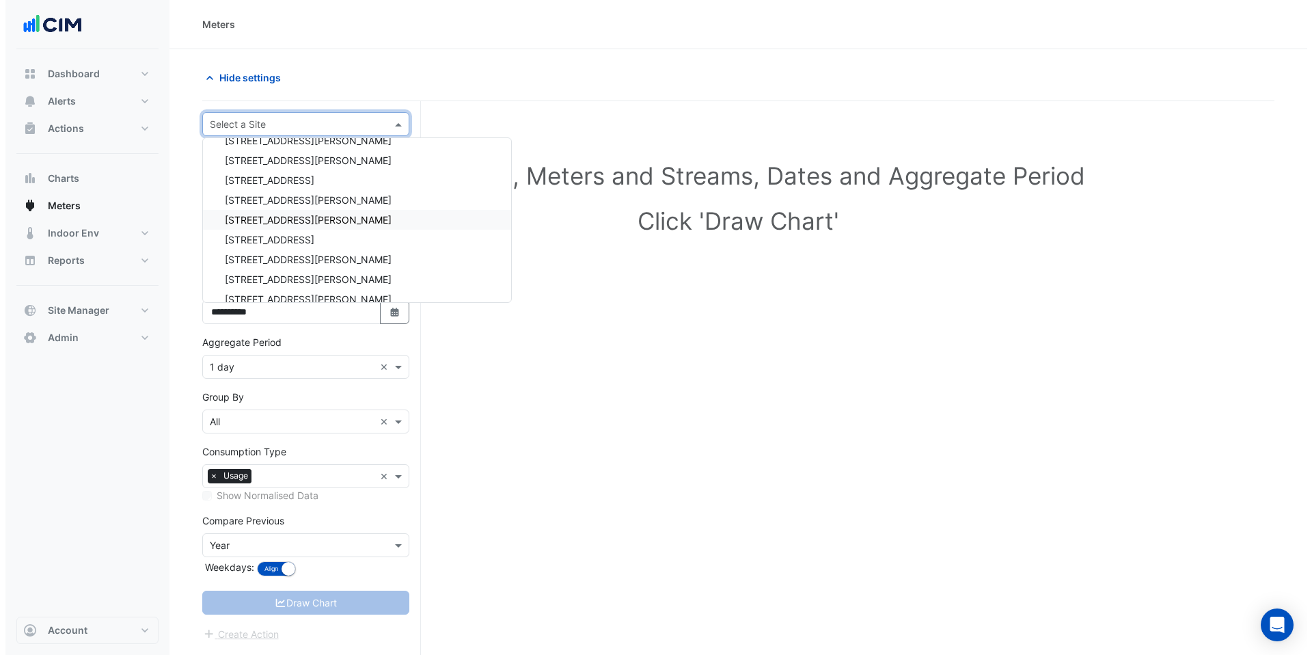
scroll to position [24359, 0]
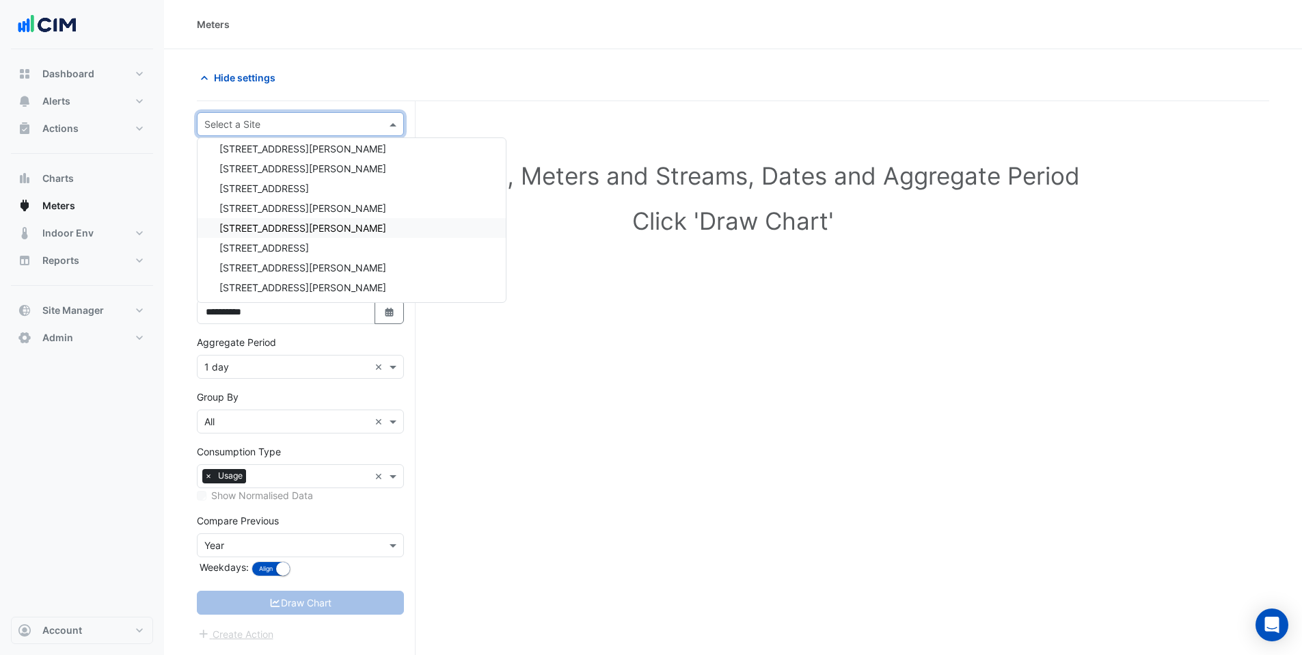
click at [277, 225] on span "[STREET_ADDRESS][PERSON_NAME]" at bounding box center [302, 228] width 167 height 12
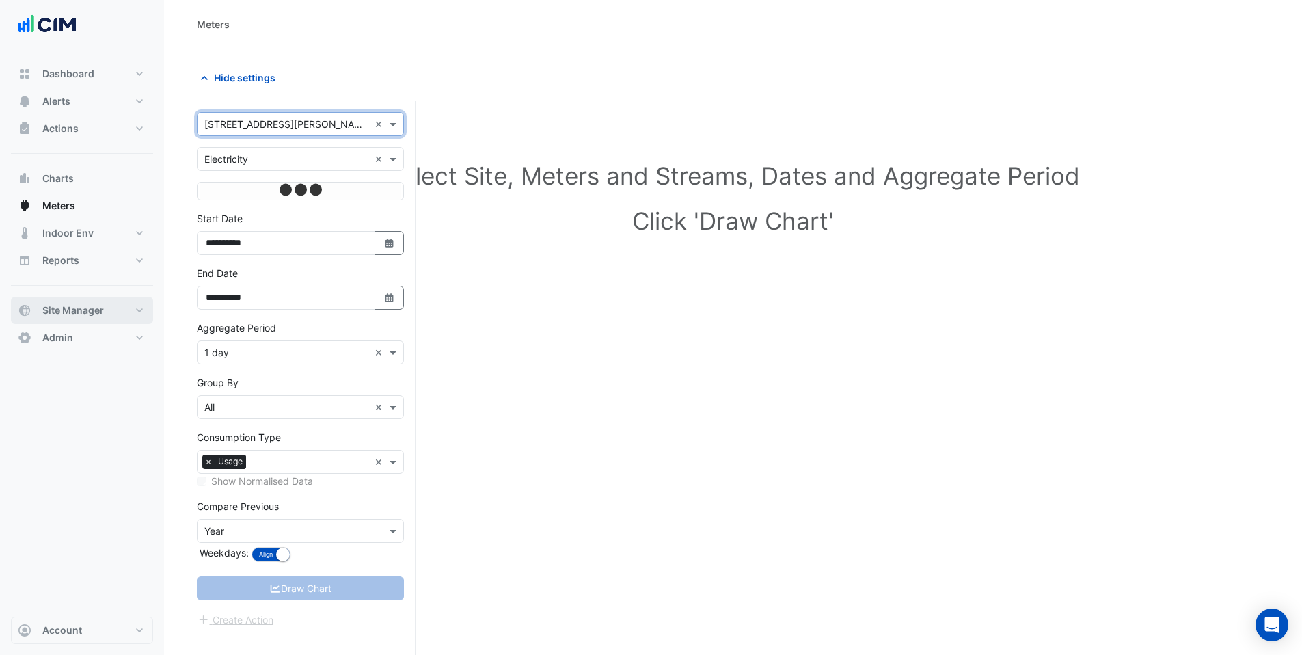
click at [97, 312] on span "Site Manager" at bounding box center [72, 310] width 61 height 14
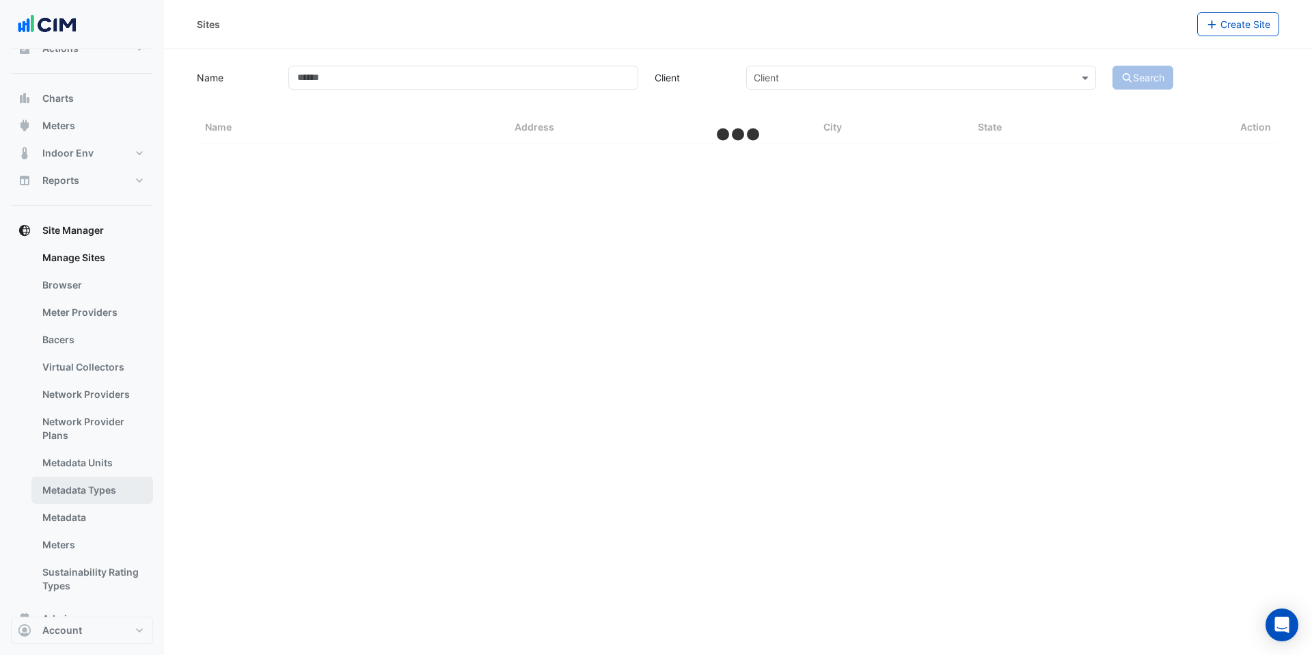
scroll to position [112, 0]
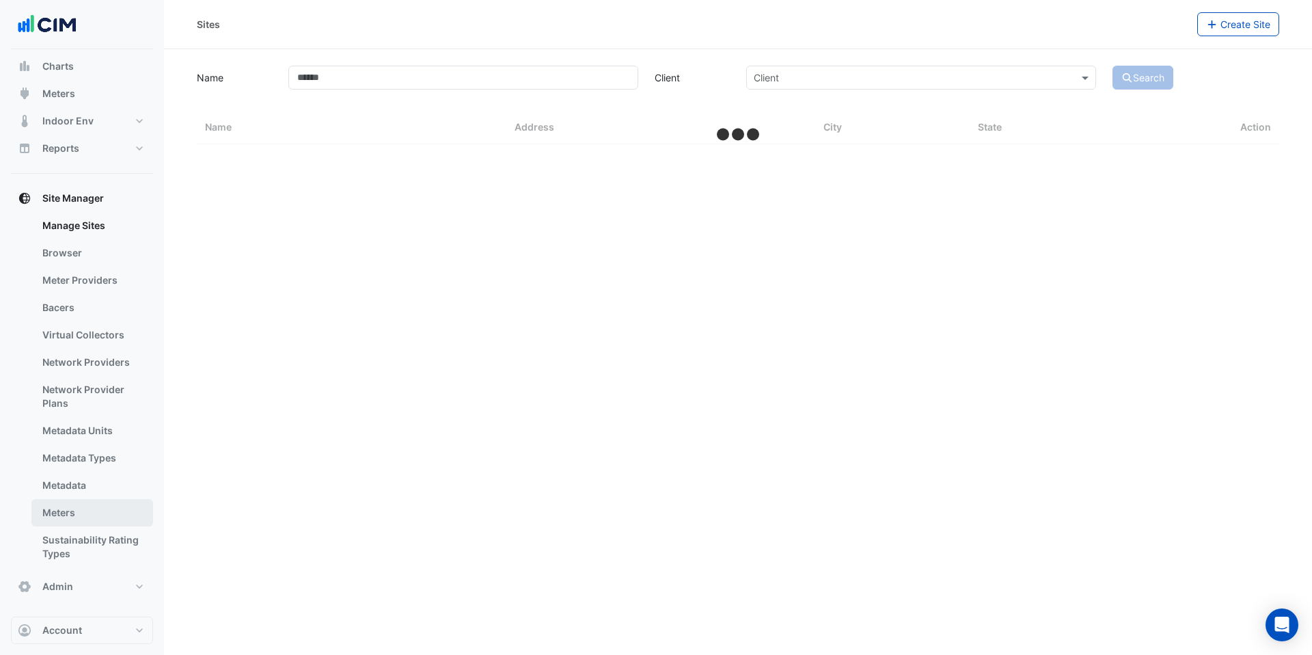
click at [94, 512] on link "Meters" at bounding box center [92, 512] width 122 height 27
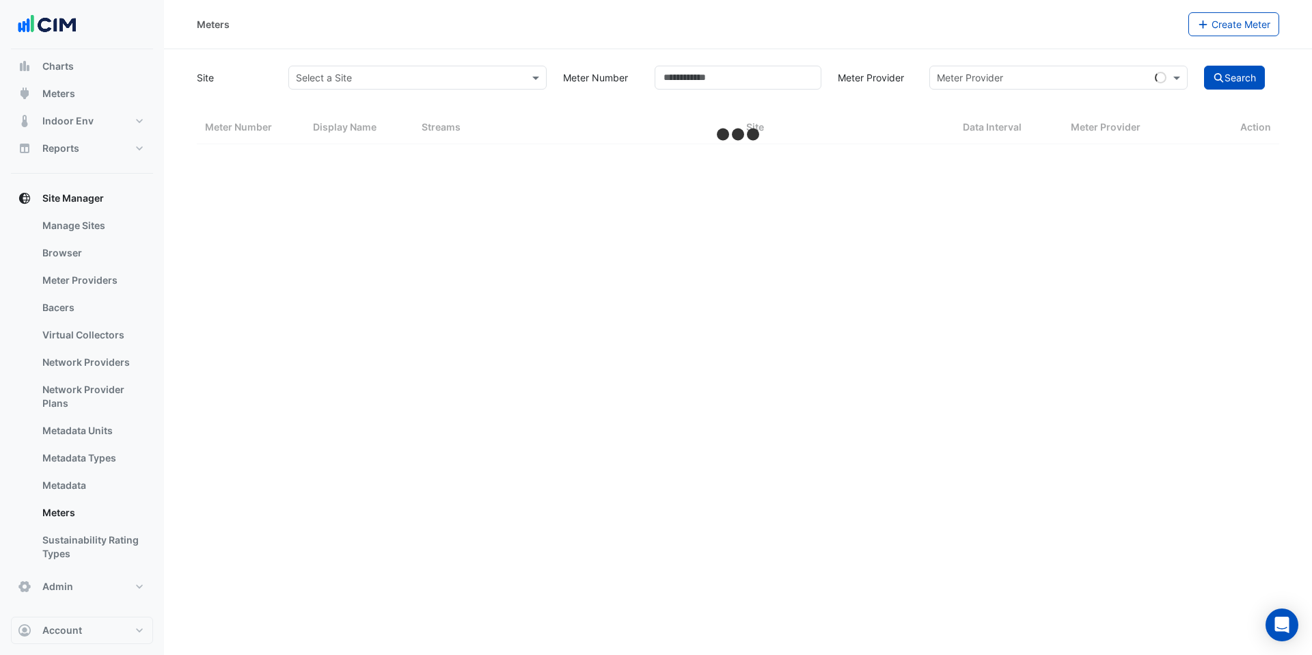
click at [435, 83] on input "text" at bounding box center [404, 78] width 216 height 14
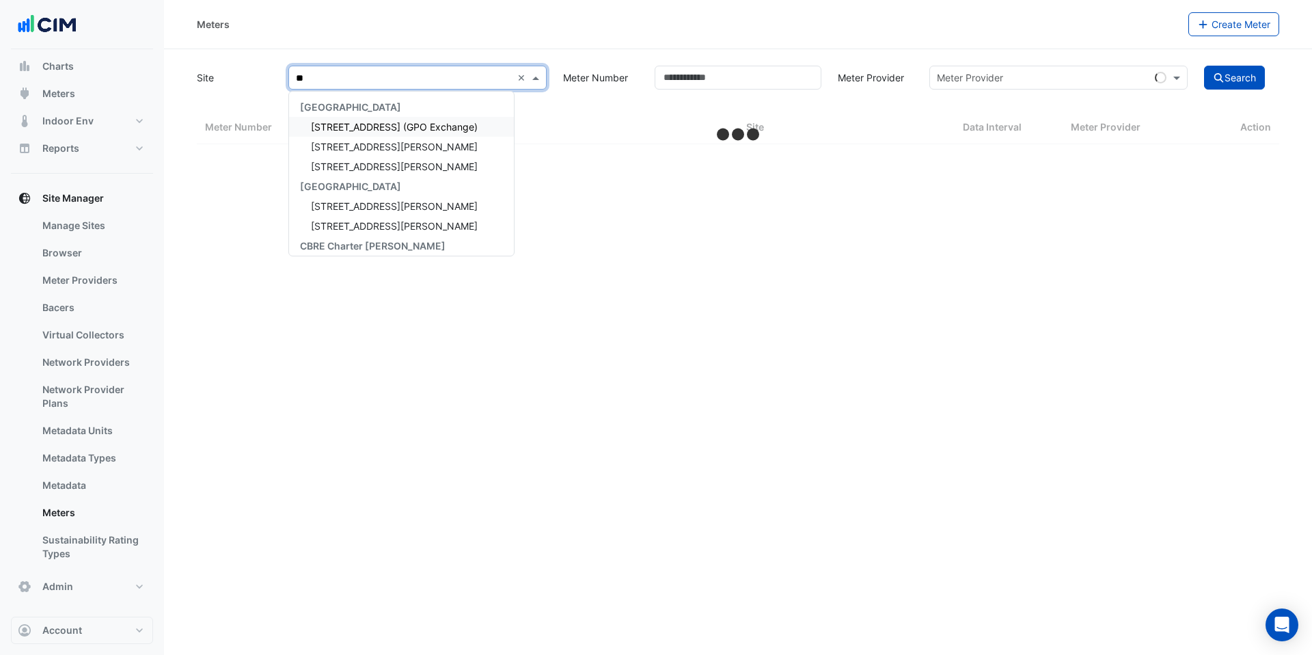
type input "***"
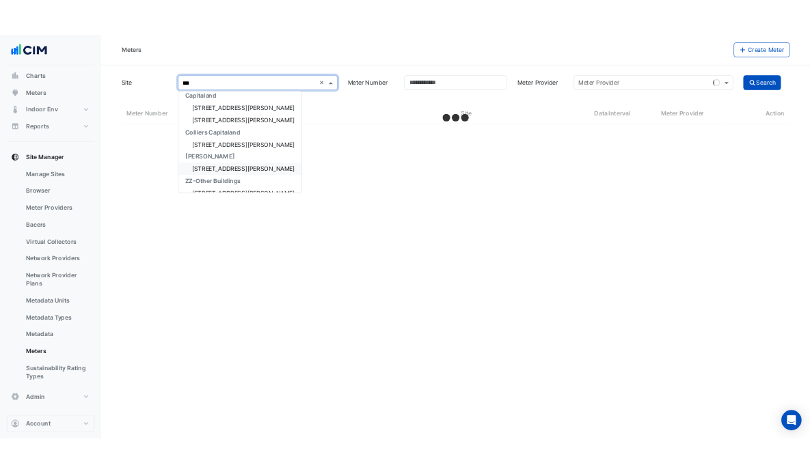
scroll to position [18, 0]
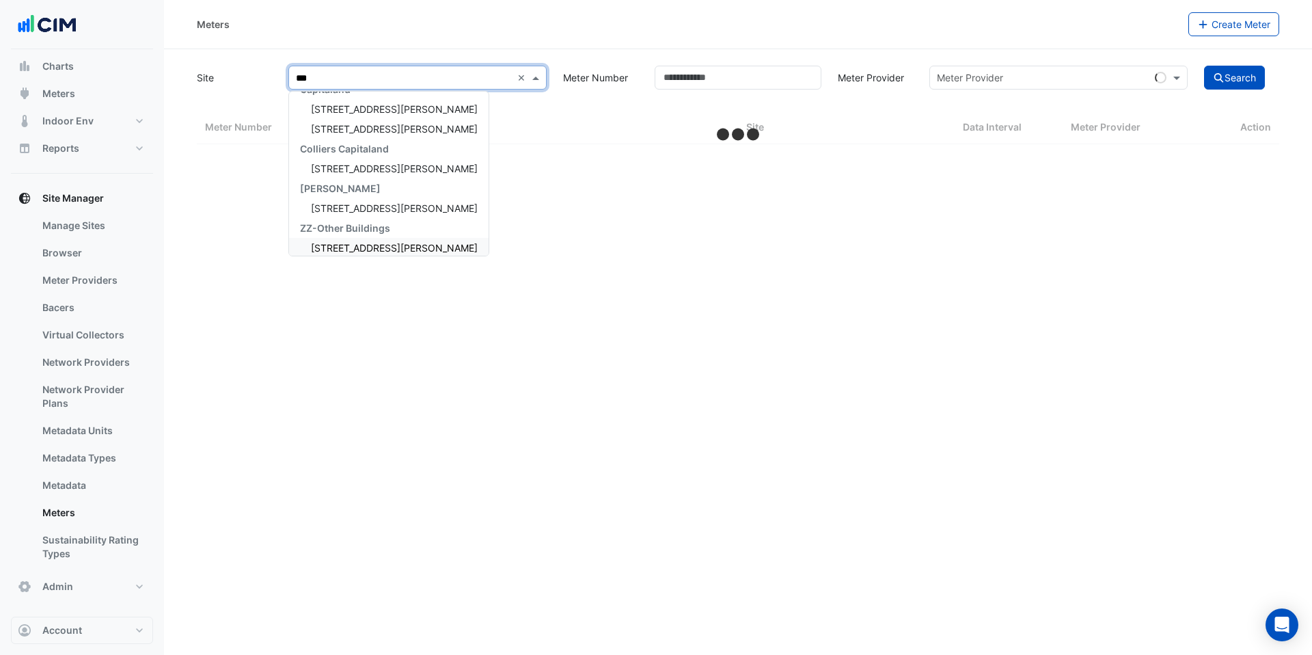
click at [357, 249] on span "[STREET_ADDRESS][PERSON_NAME]" at bounding box center [394, 248] width 167 height 12
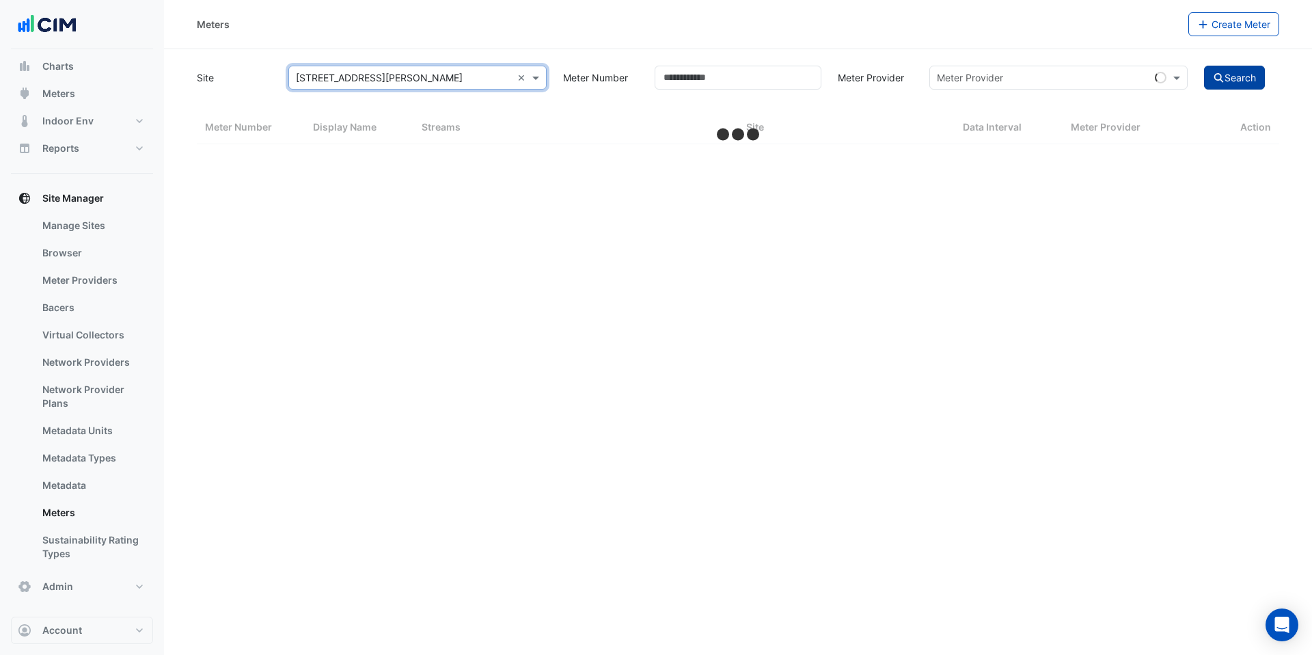
click at [1261, 72] on button "Search" at bounding box center [1234, 78] width 61 height 24
click at [1247, 85] on button "Search" at bounding box center [1234, 78] width 61 height 24
select select "***"
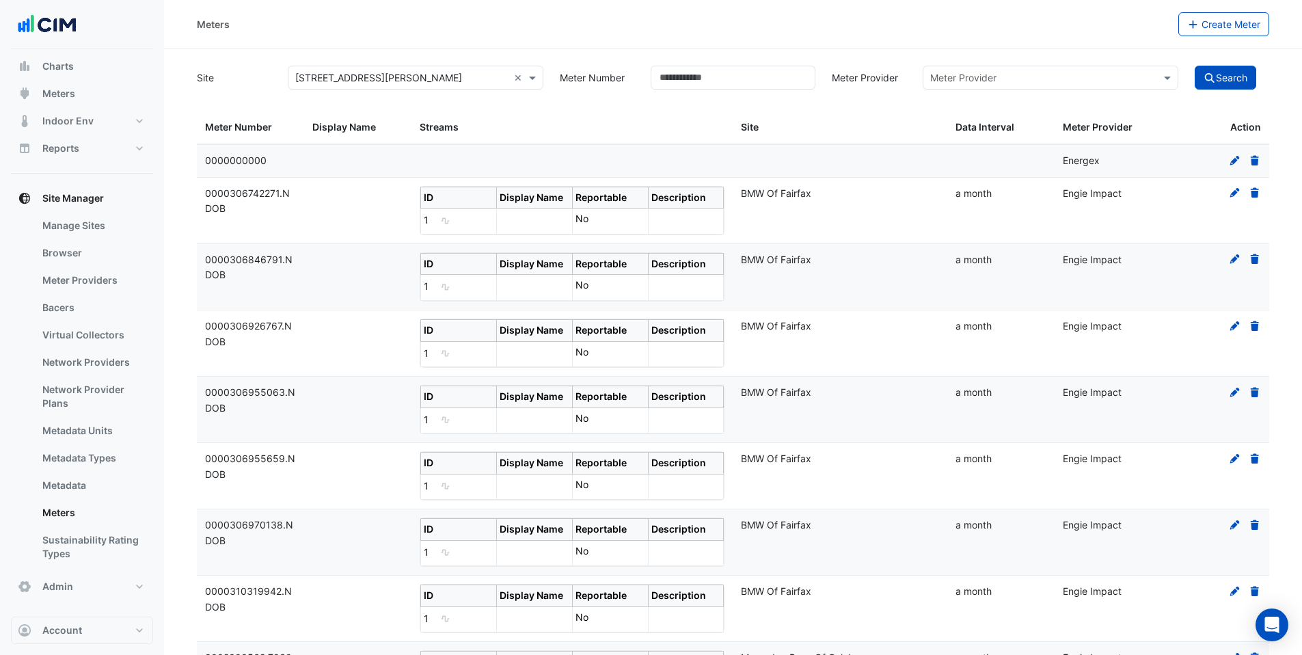
click at [1232, 37] on div "Meters Create Meter" at bounding box center [733, 24] width 1138 height 49
click at [1229, 27] on span "Create Meter" at bounding box center [1230, 24] width 59 height 12
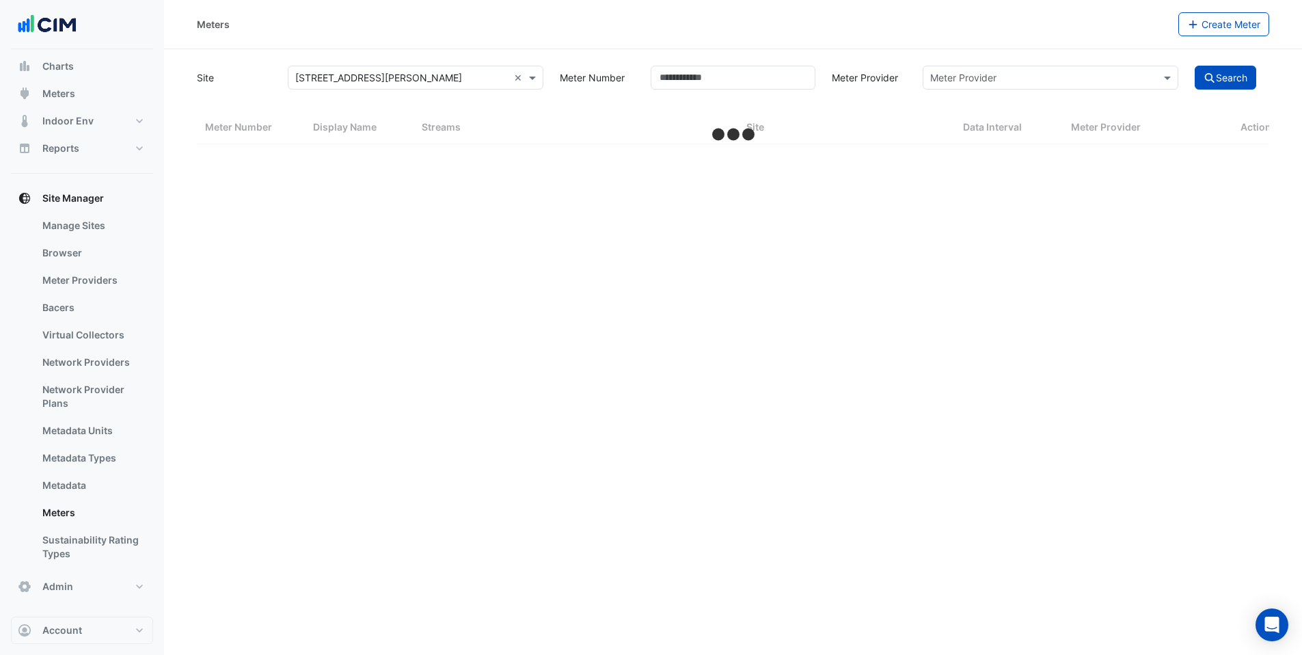
select select "***"
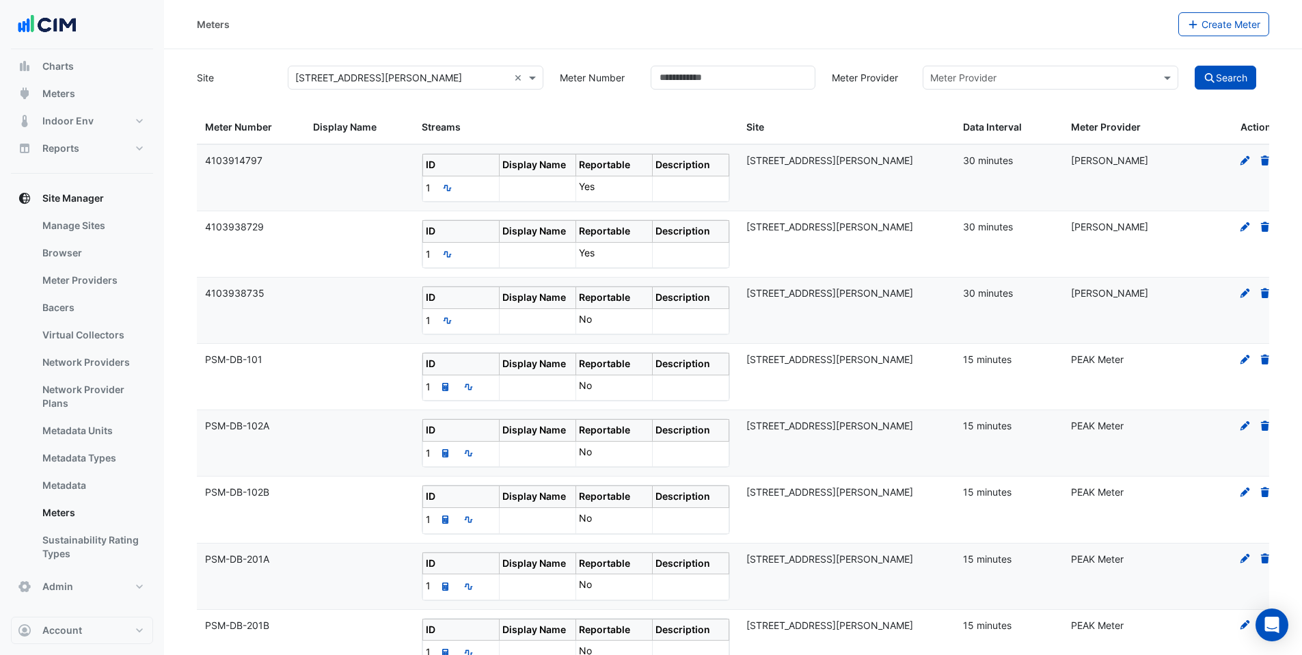
click at [1241, 163] on icon at bounding box center [1245, 160] width 10 height 10
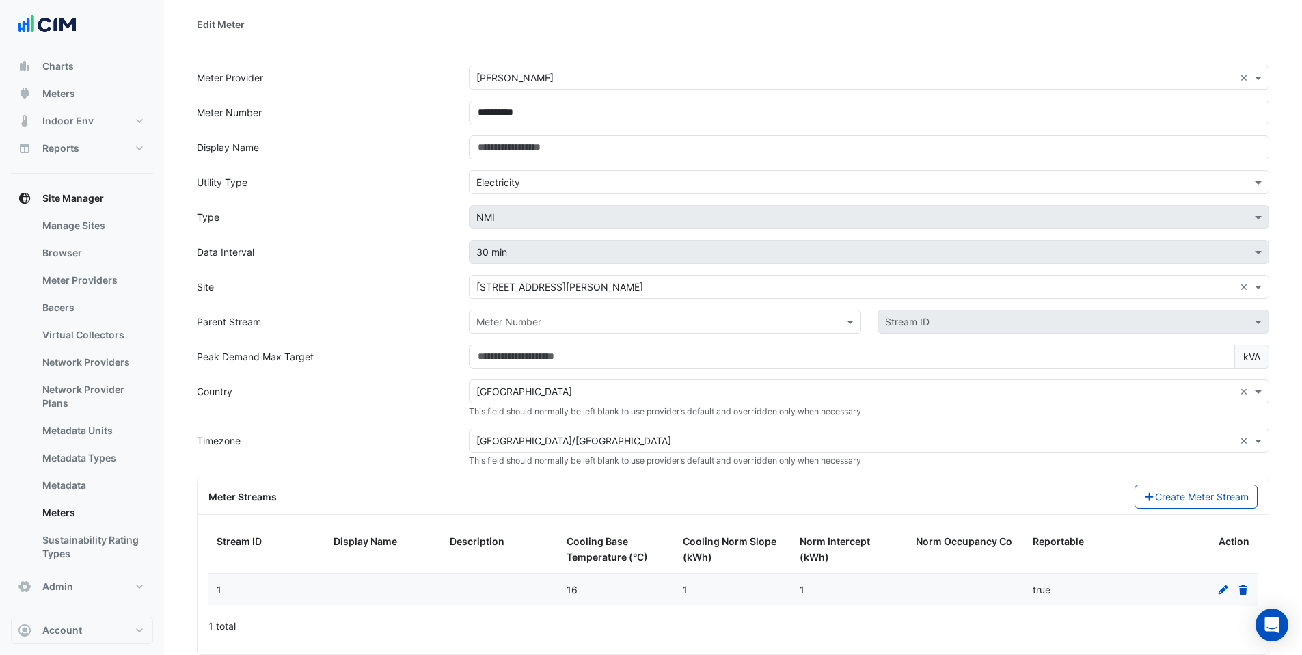
scroll to position [46, 0]
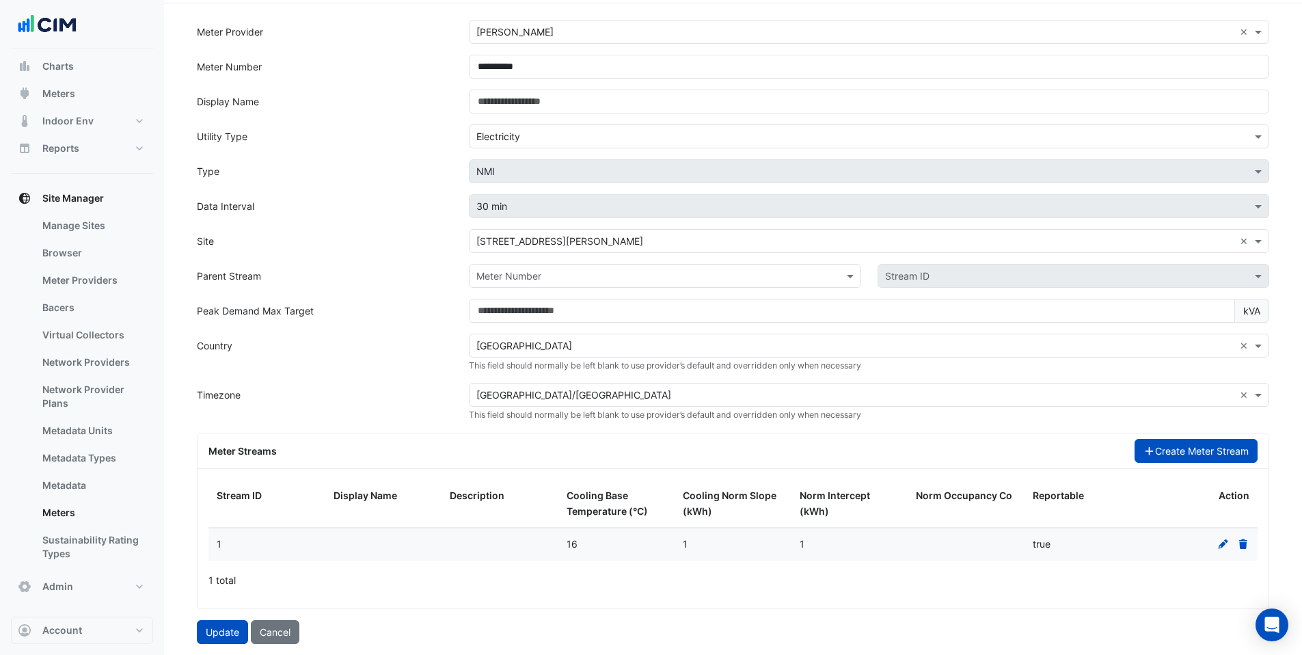
click at [1168, 453] on button "Create Meter Stream" at bounding box center [1196, 451] width 124 height 24
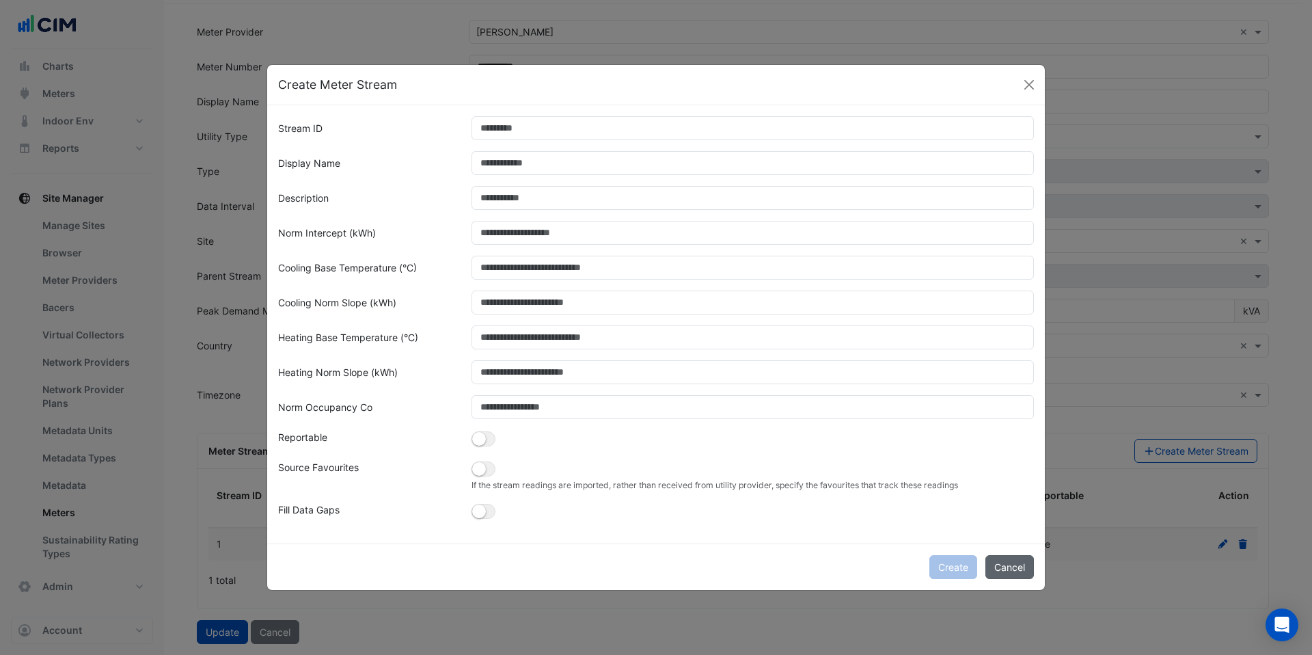
click at [1021, 574] on button "Cancel" at bounding box center [1009, 567] width 49 height 24
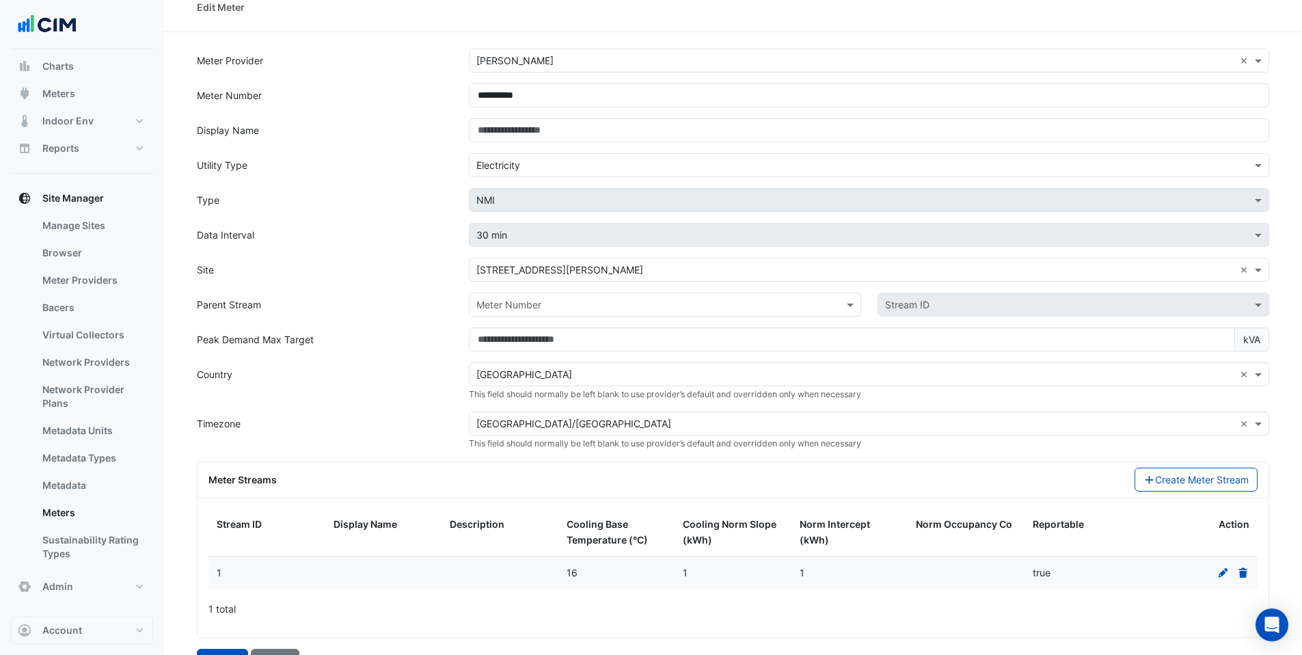
scroll to position [26, 0]
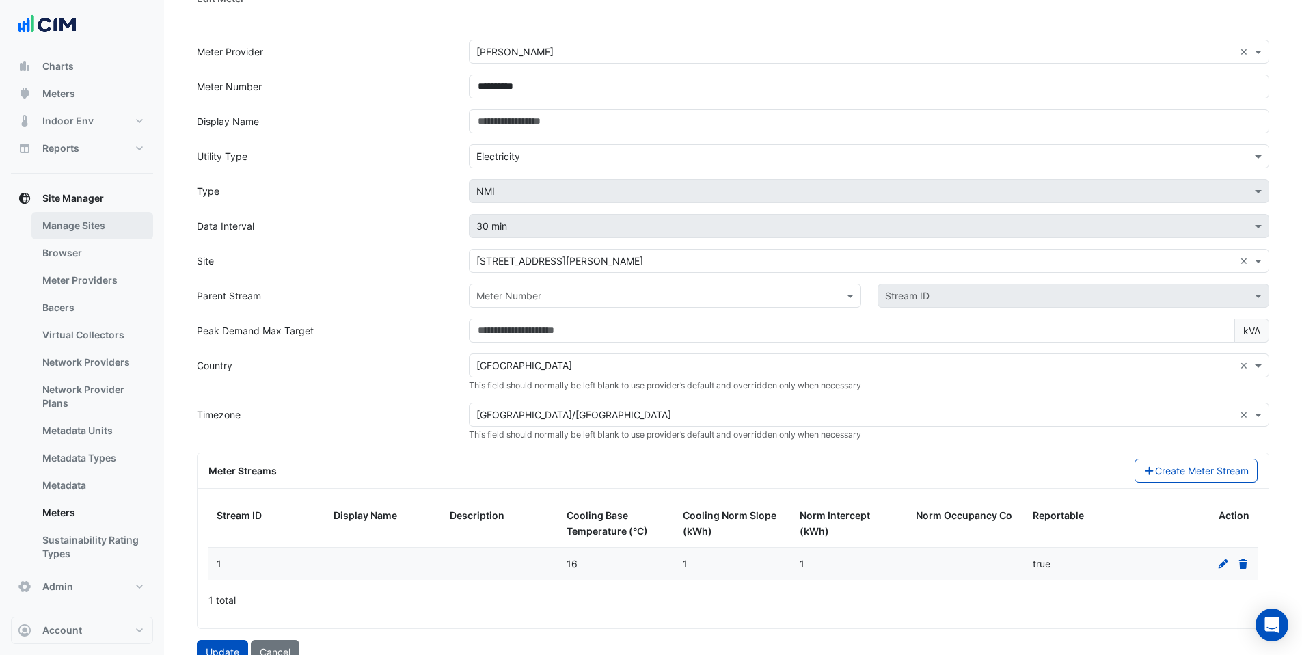
click at [81, 225] on link "Manage Sites" at bounding box center [92, 225] width 122 height 27
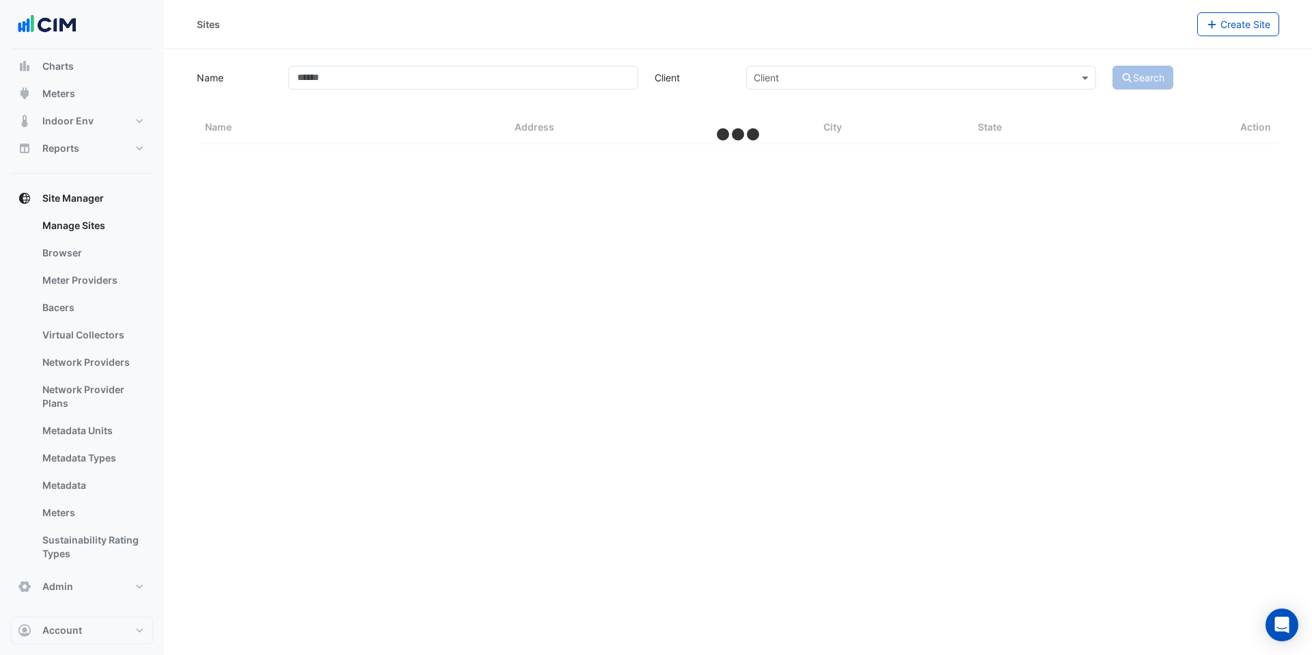
select select "***"
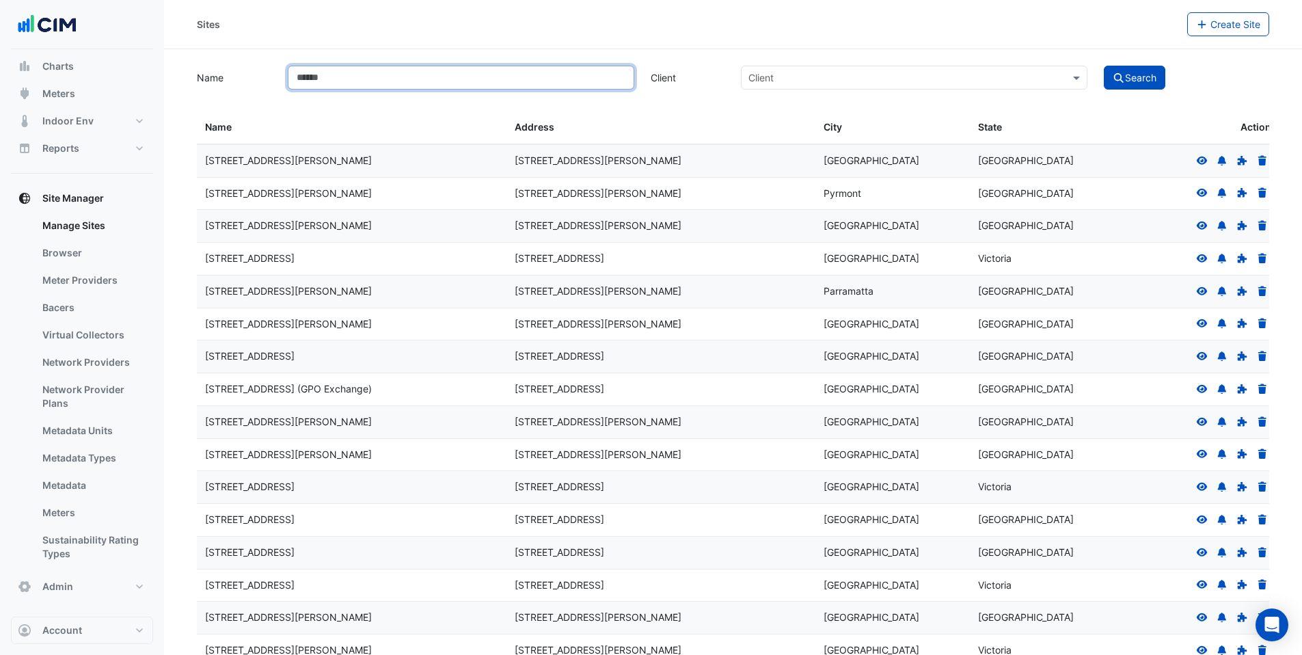
click at [377, 74] on input "Name" at bounding box center [461, 78] width 346 height 24
click at [1104, 66] on button "Search" at bounding box center [1134, 78] width 61 height 24
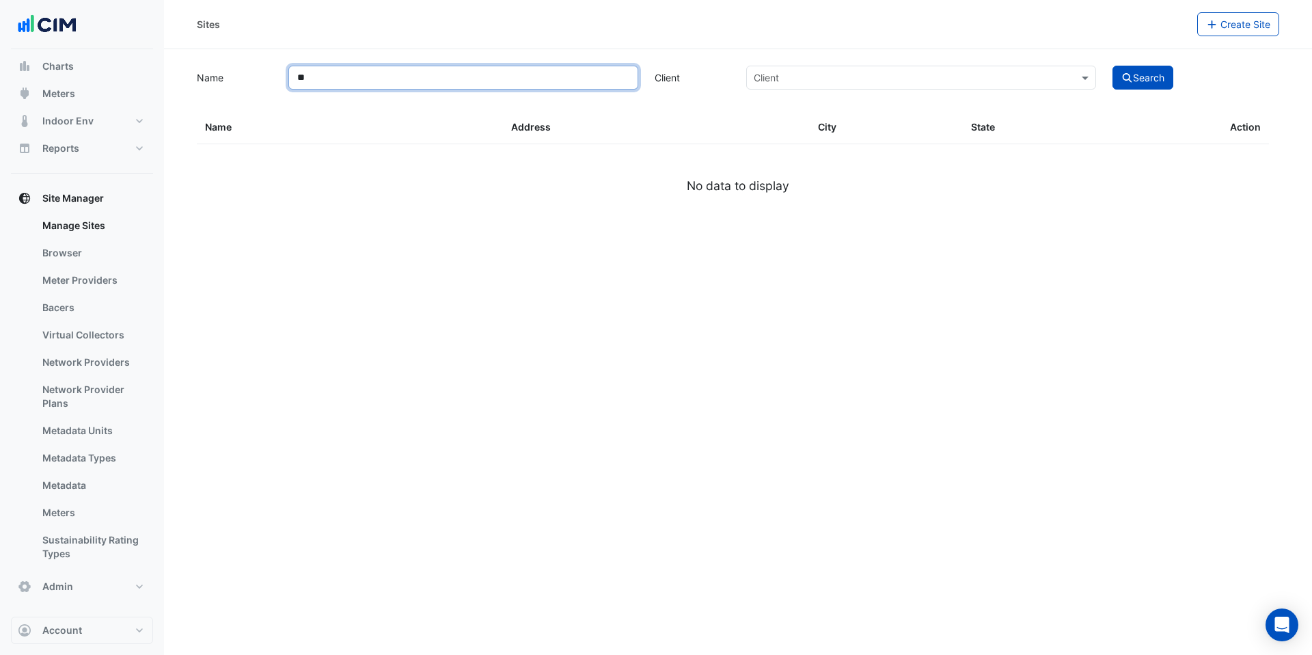
click at [356, 89] on input "**" at bounding box center [463, 78] width 350 height 24
type input "**"
click at [1112, 66] on button "Search" at bounding box center [1142, 78] width 61 height 24
select select "***"
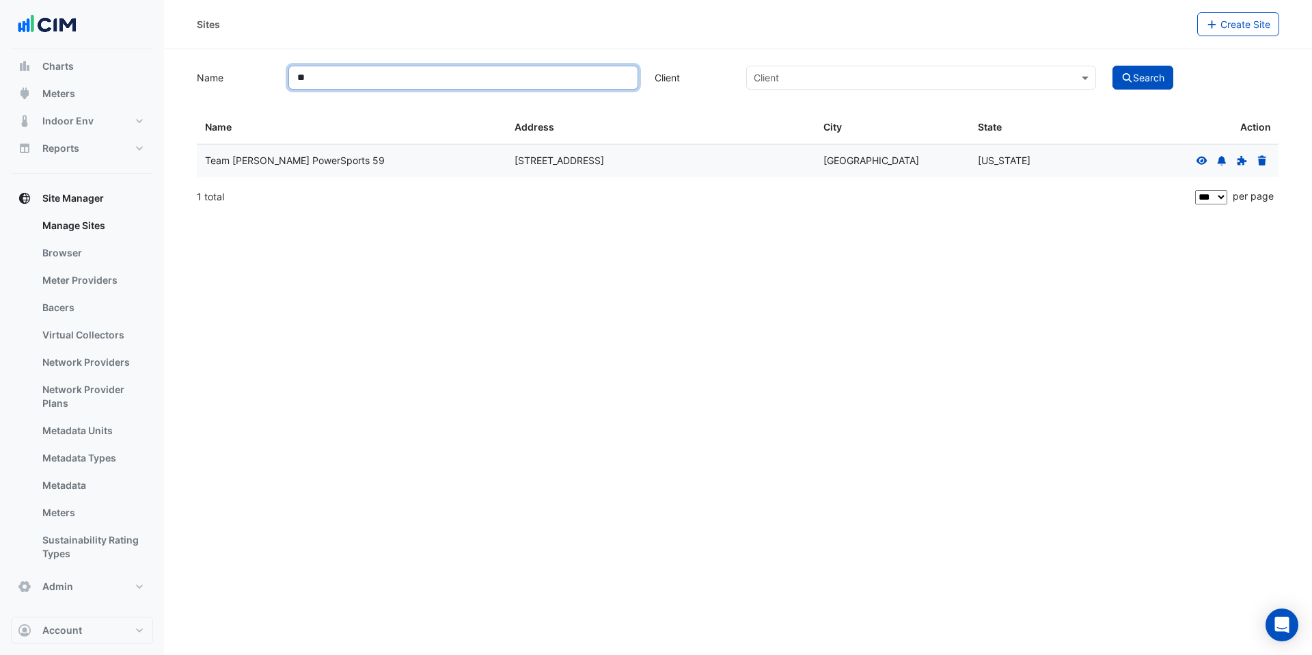
drag, startPoint x: 466, startPoint y: 78, endPoint x: -240, endPoint y: 88, distance: 705.9
click at [0, 88] on html "Sites Create Site Name ** Client Client Search Sites Name Sites Address Sites C…" at bounding box center [656, 327] width 1312 height 655
click at [374, 74] on input "**" at bounding box center [463, 78] width 350 height 24
click at [1112, 66] on button "Search" at bounding box center [1142, 78] width 61 height 24
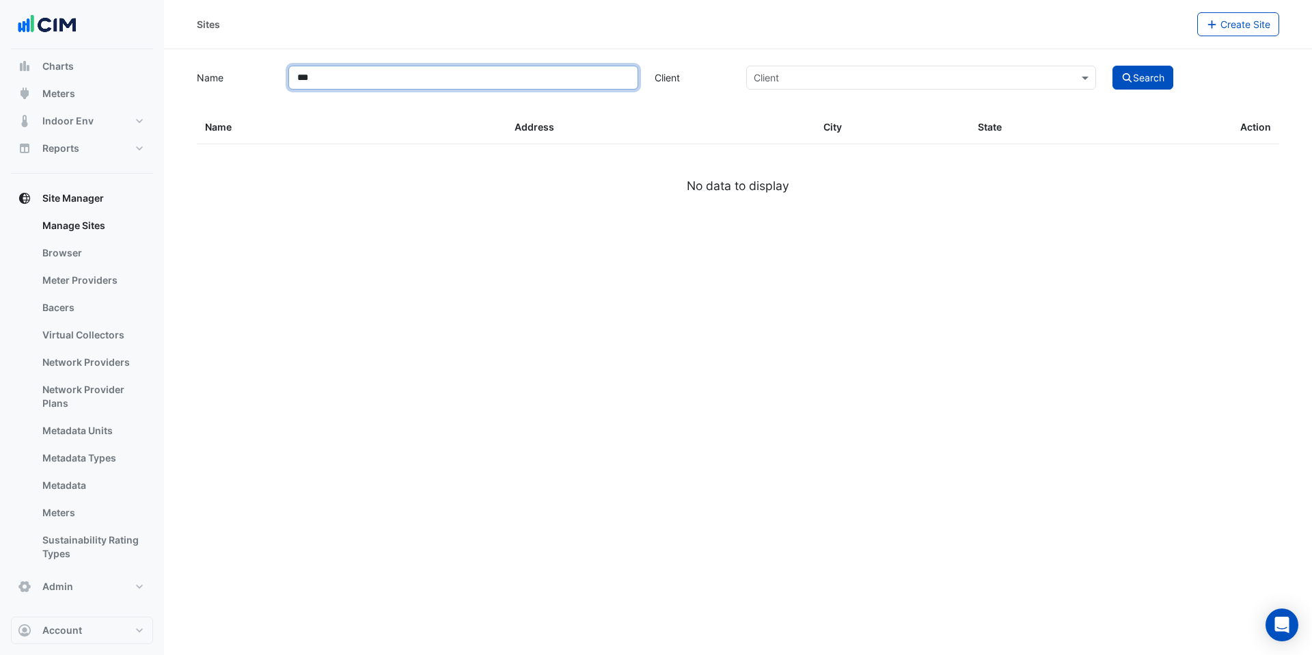
click at [430, 73] on input "***" at bounding box center [463, 78] width 350 height 24
click at [430, 74] on input "***" at bounding box center [463, 78] width 350 height 24
click at [338, 79] on input "**" at bounding box center [463, 78] width 350 height 24
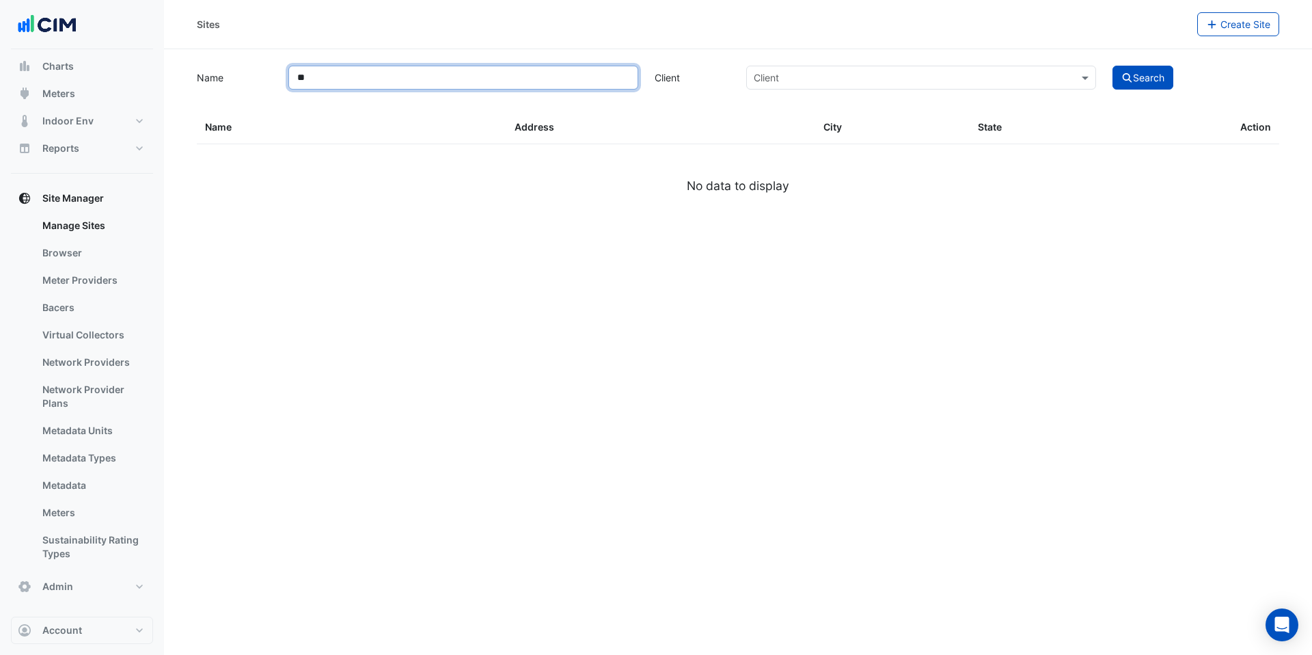
click at [338, 79] on input "**" at bounding box center [463, 78] width 350 height 24
type input "***"
click at [1112, 66] on button "Search" at bounding box center [1142, 78] width 61 height 24
select select "***"
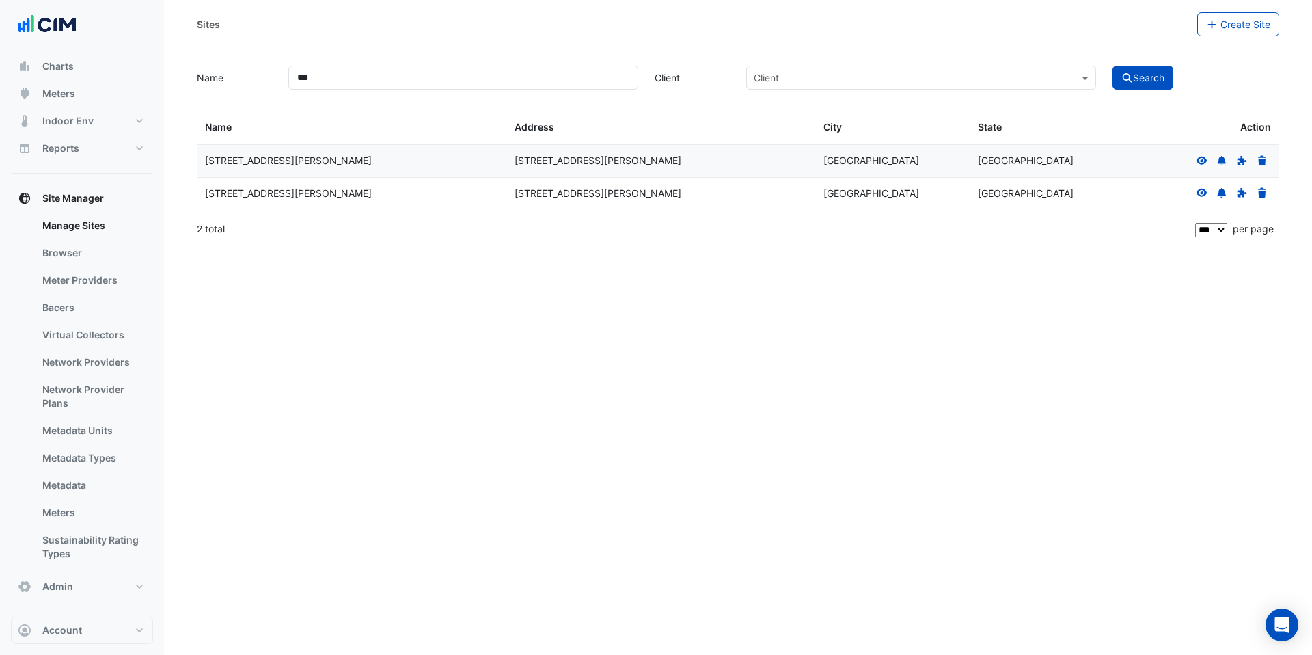
click at [1199, 163] on icon at bounding box center [1201, 160] width 11 height 8
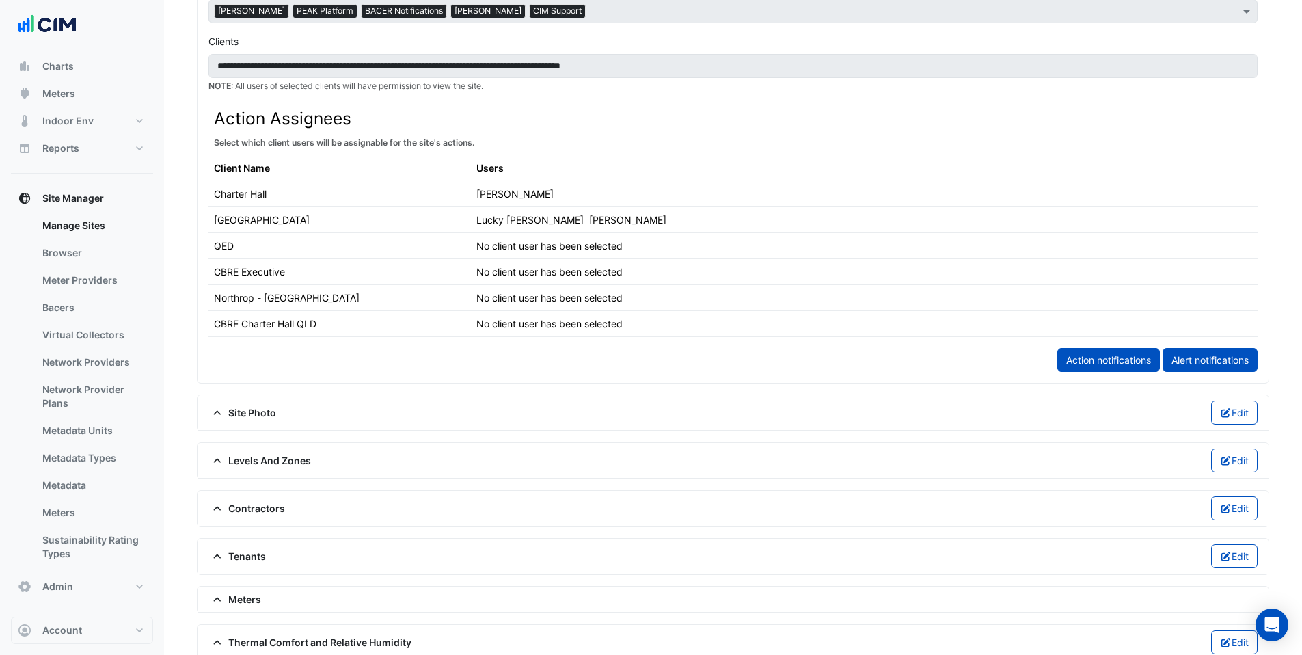
scroll to position [900, 0]
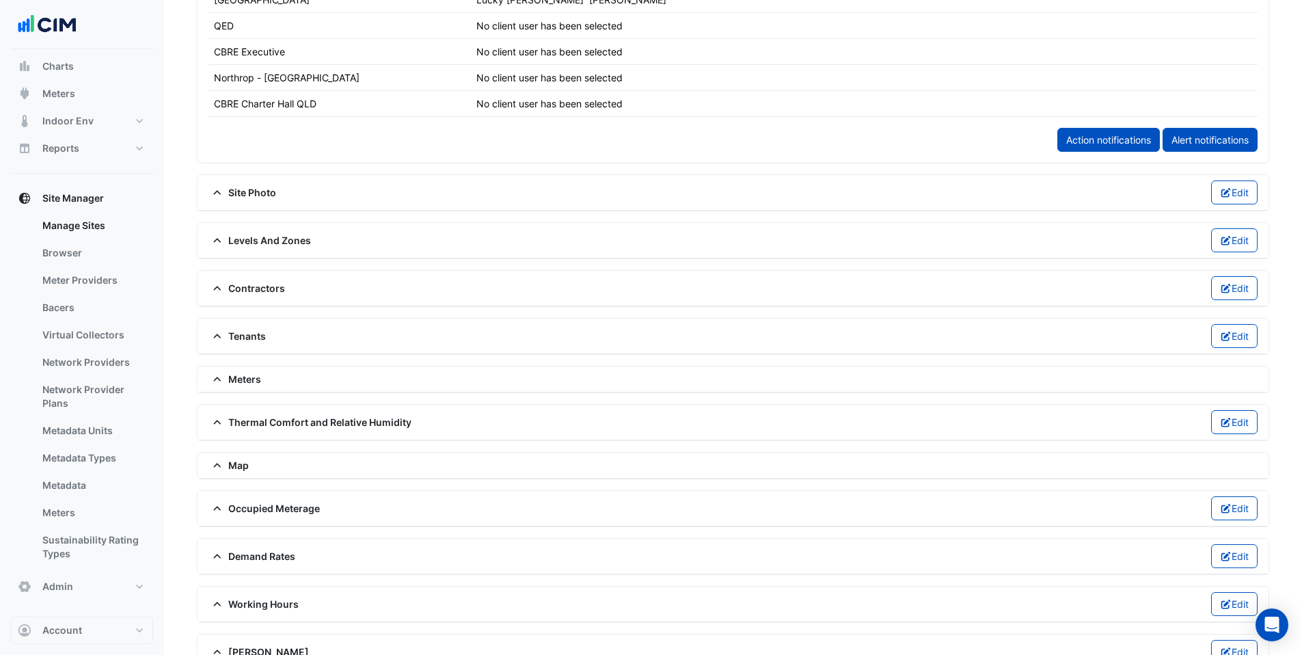
click at [228, 383] on span "Meters" at bounding box center [234, 379] width 53 height 14
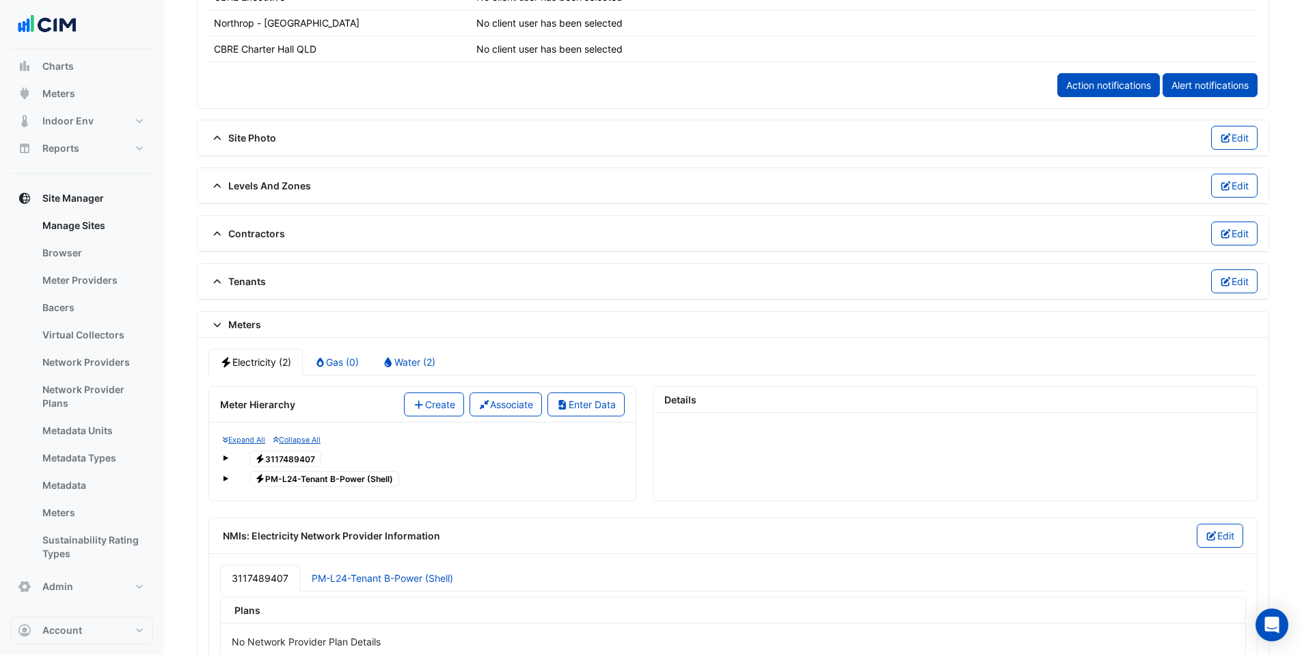
scroll to position [972, 0]
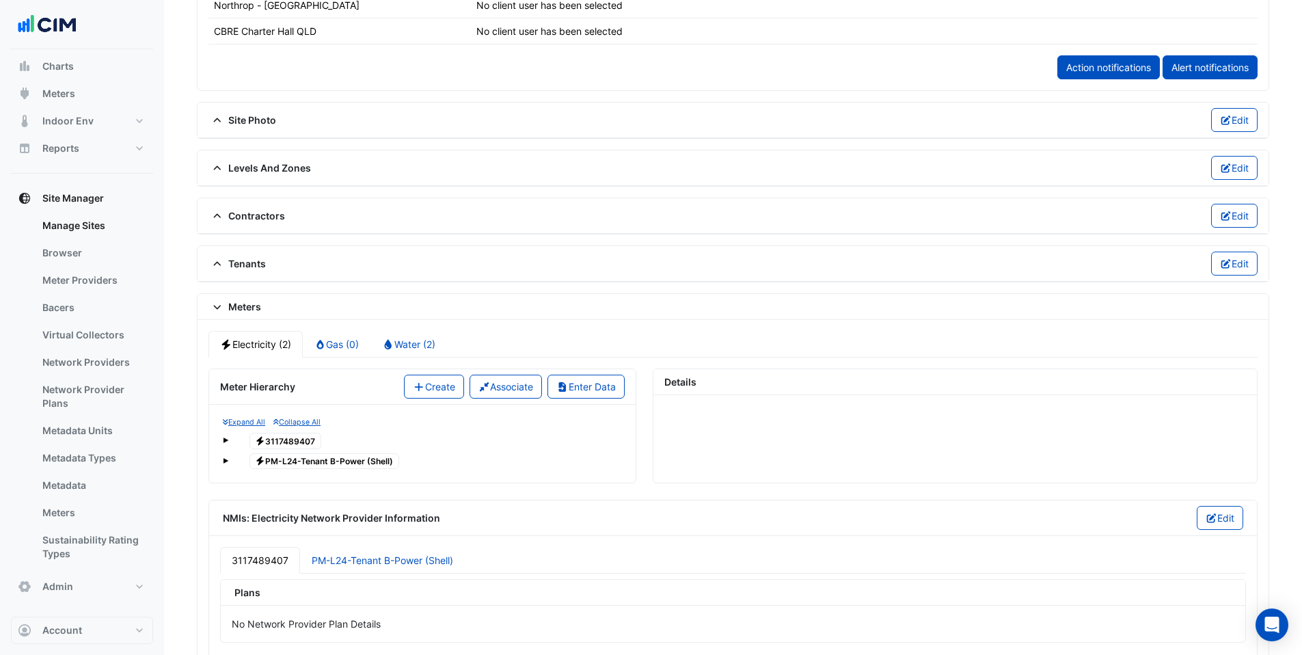
click at [223, 441] on span at bounding box center [225, 439] width 5 height 5
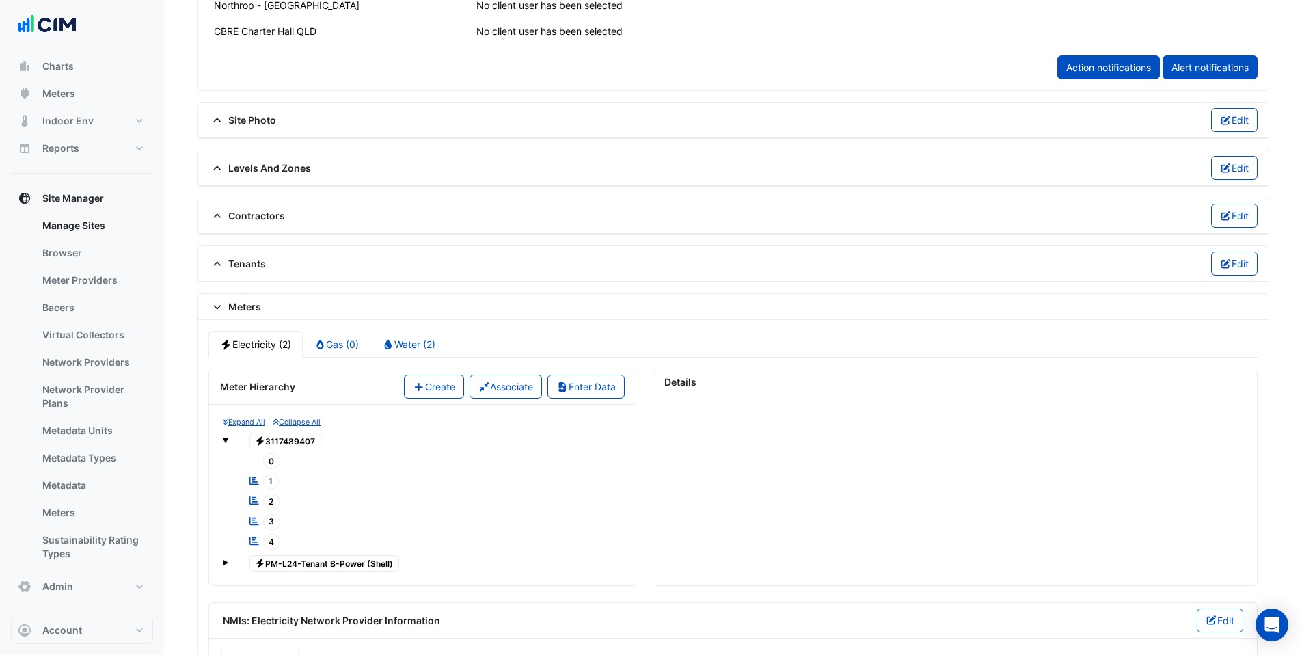
click at [270, 479] on span "1" at bounding box center [271, 482] width 16 height 16
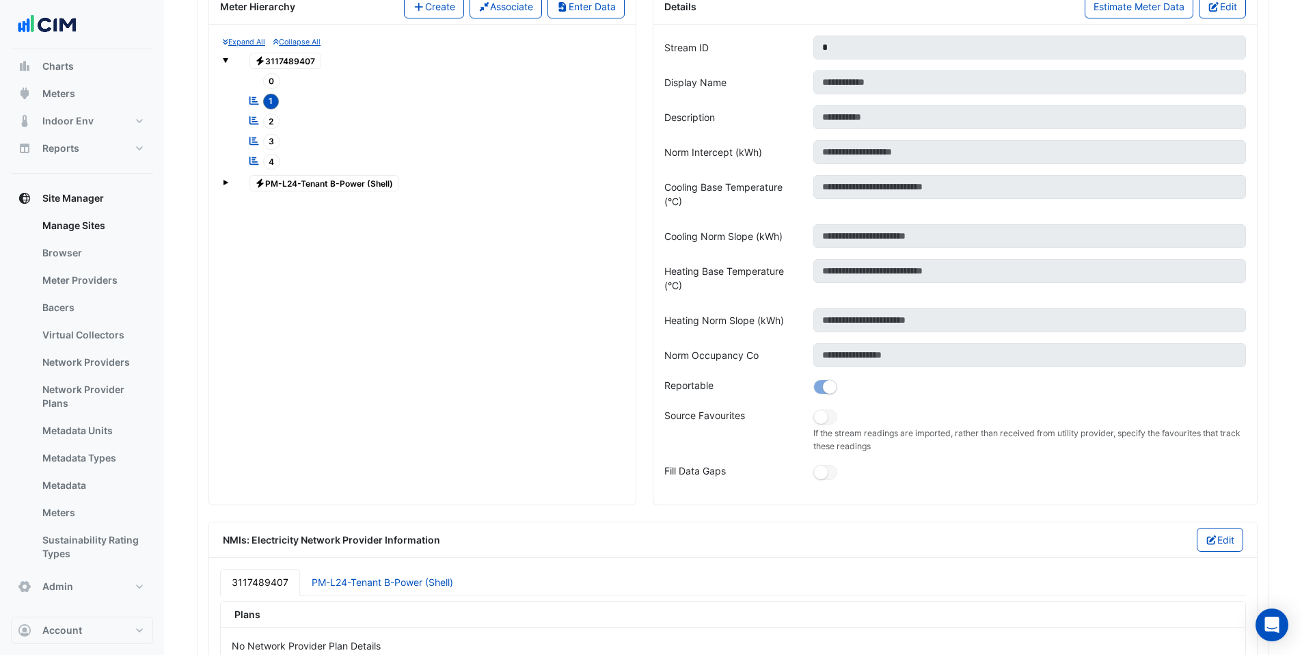
scroll to position [1307, 0]
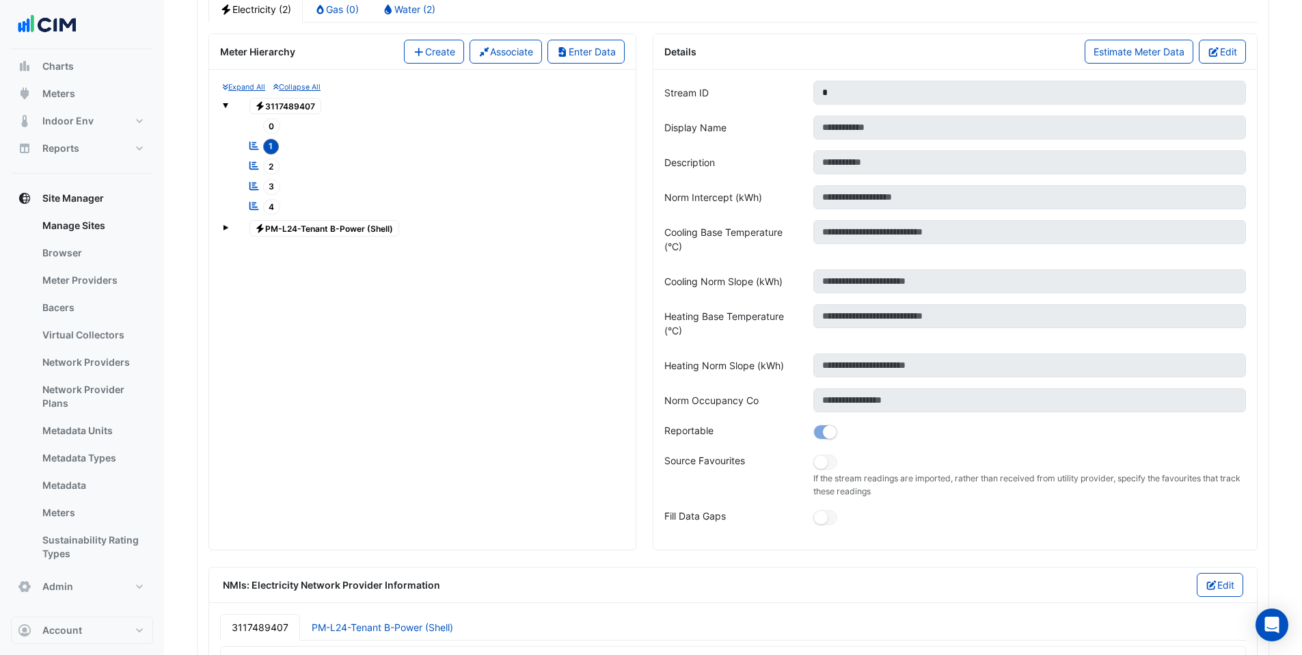
click at [274, 165] on span "2" at bounding box center [271, 167] width 17 height 16
click at [271, 186] on span "3" at bounding box center [272, 187] width 18 height 16
click at [266, 206] on span "4" at bounding box center [272, 207] width 18 height 16
click at [273, 228] on span "Electricity PM-L24-Tenant B-Power (Shell)" at bounding box center [324, 228] width 150 height 16
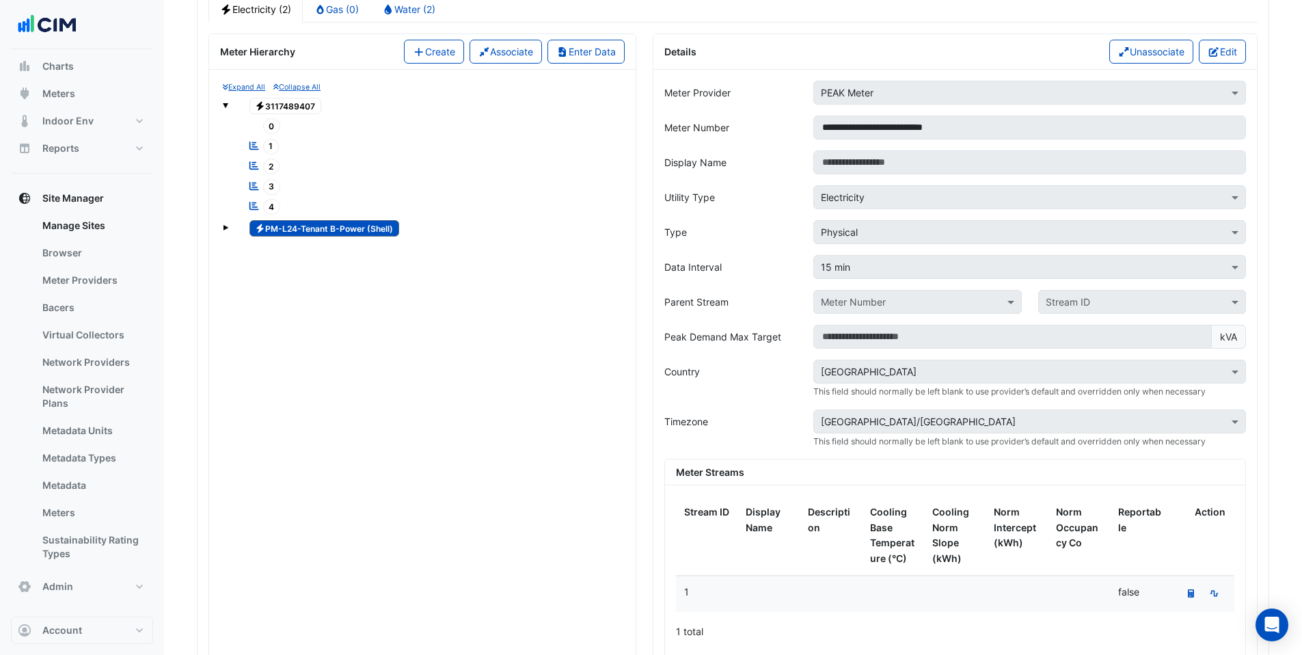
click at [1244, 53] on button "Edit" at bounding box center [1222, 52] width 47 height 24
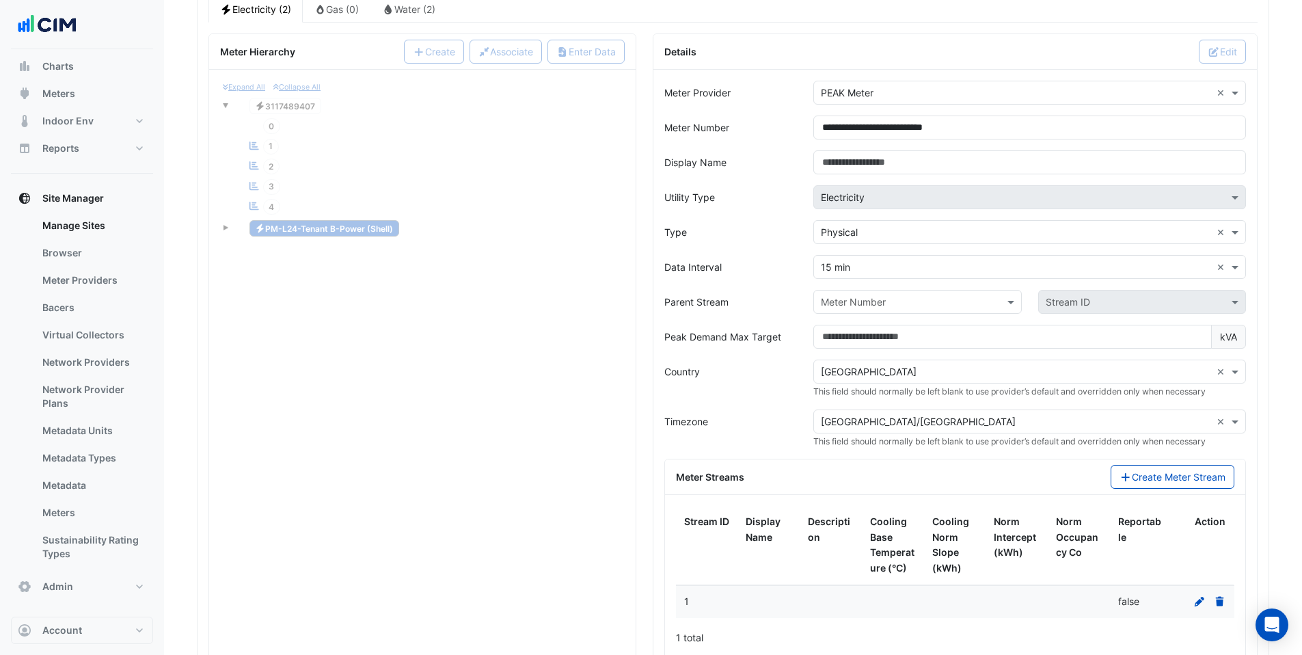
click at [557, 295] on div "Expand All Collapse All Electricity 3117489407 0 Reportable 1 Reportable 2" at bounding box center [422, 396] width 426 height 653
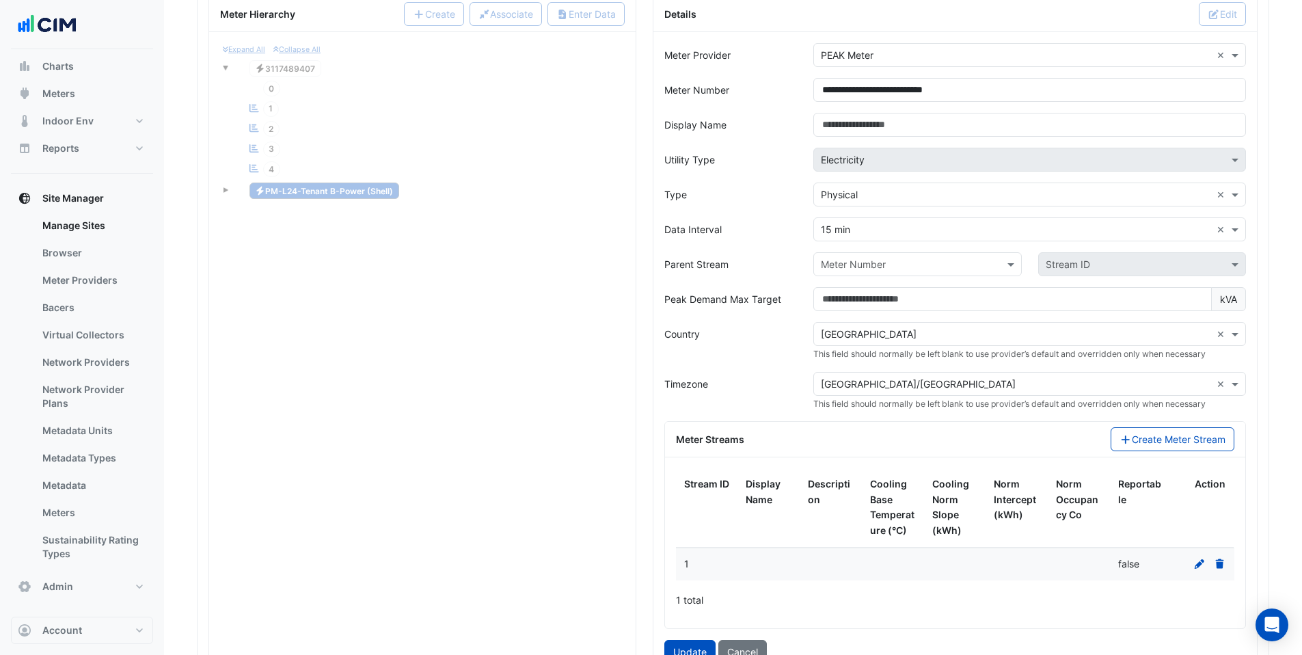
scroll to position [1508, 0]
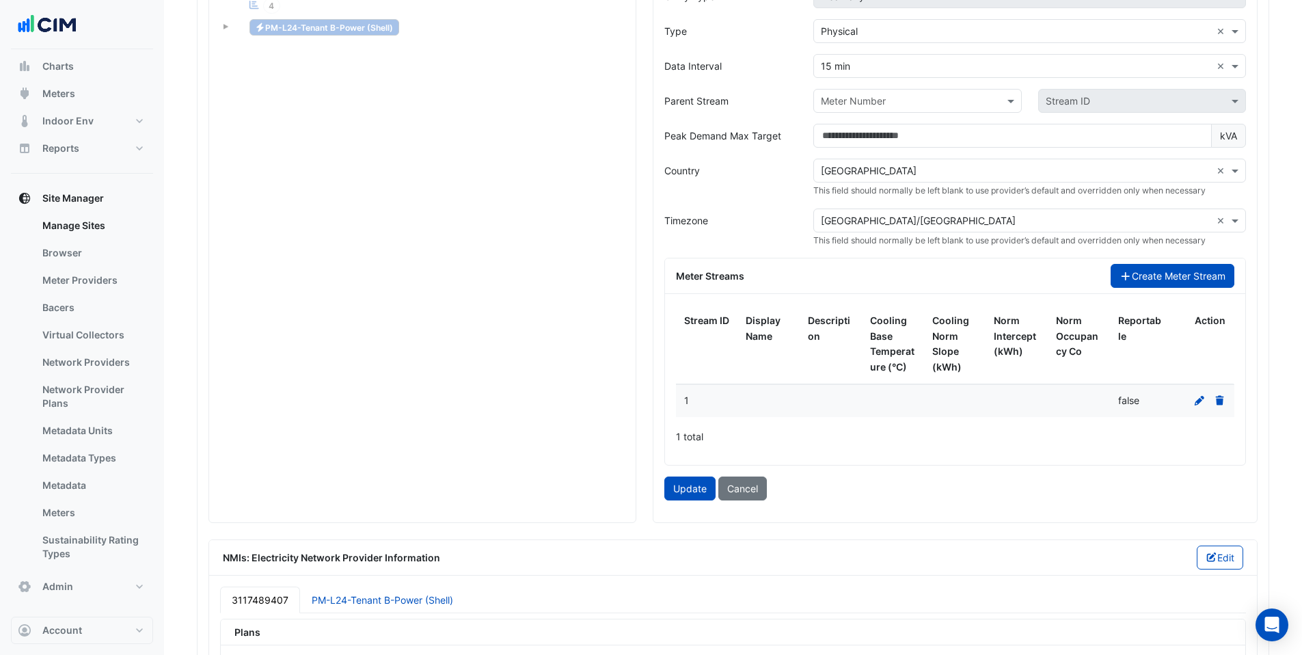
click at [1164, 276] on button "Create Meter Stream" at bounding box center [1172, 276] width 124 height 24
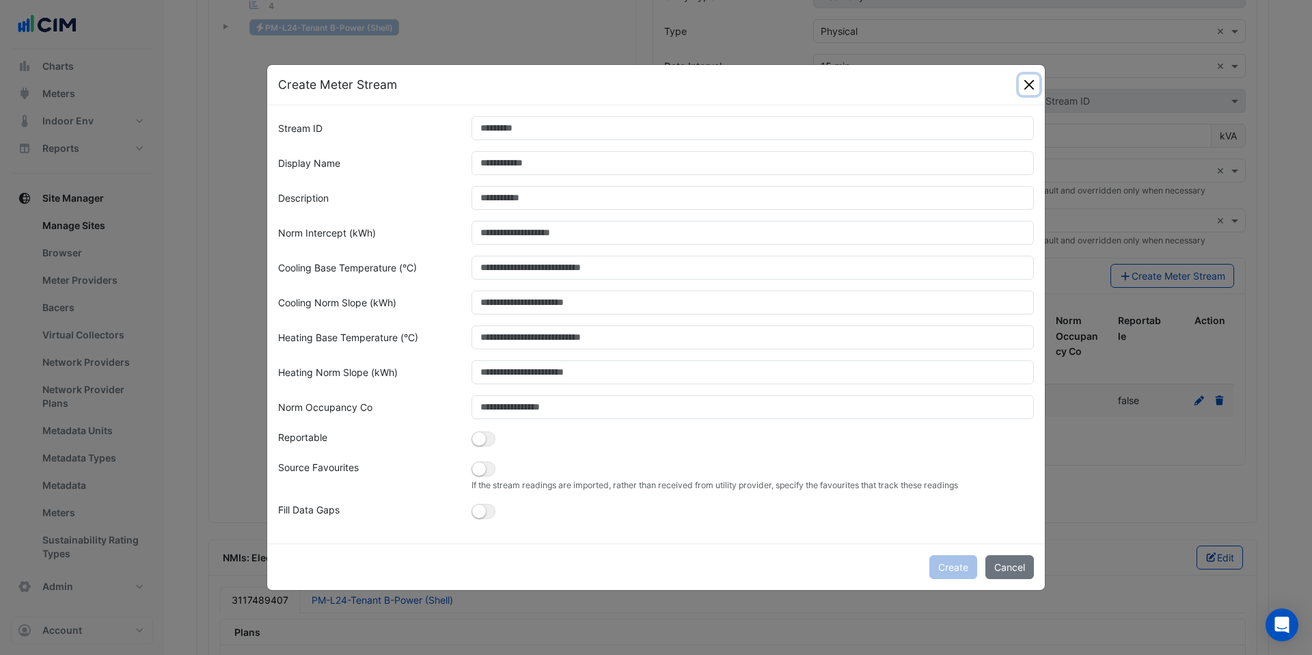
click at [1031, 89] on button "Close" at bounding box center [1029, 84] width 20 height 20
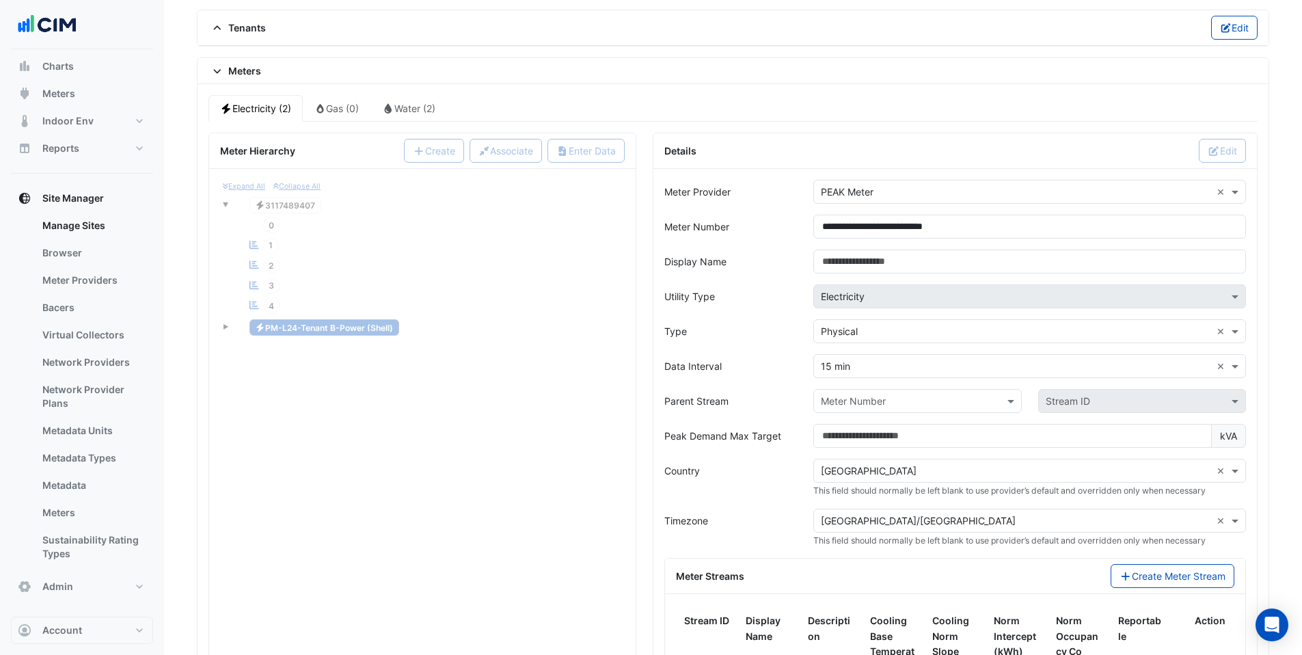
scroll to position [1296, 0]
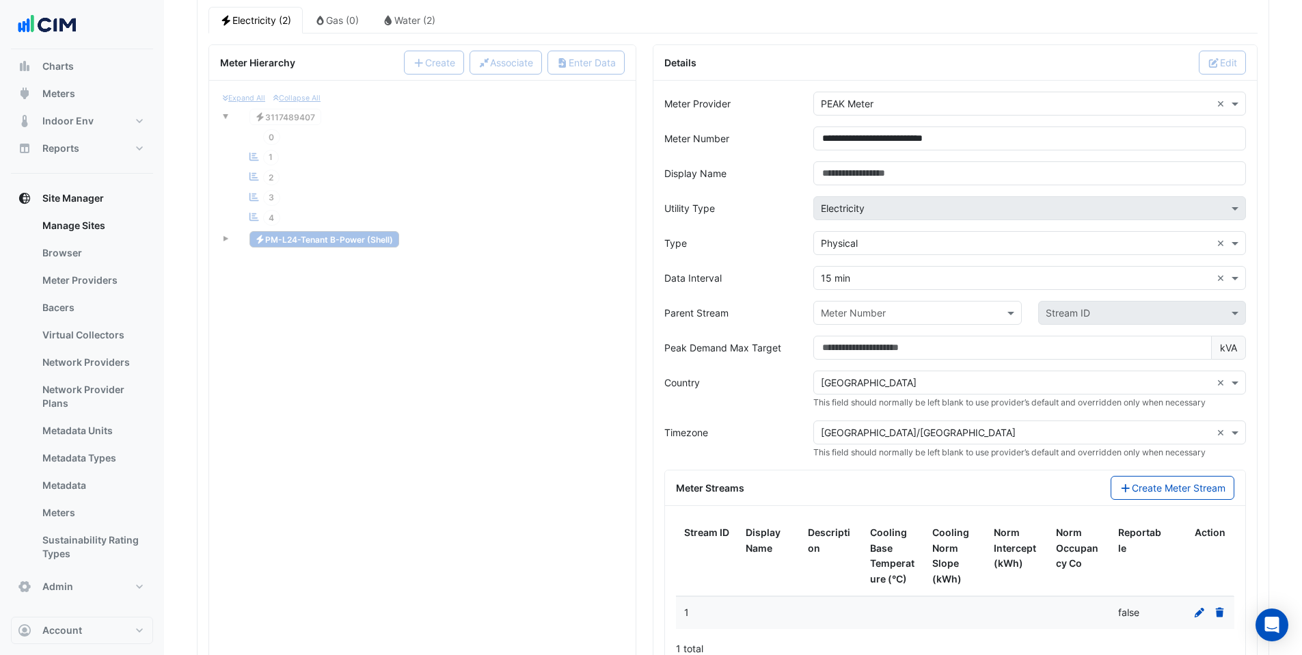
click at [875, 312] on input "text" at bounding box center [903, 313] width 165 height 14
click at [506, 324] on div "Expand All Collapse All Electricity 3117489407 0 Reportable 1 Reportable 2" at bounding box center [422, 407] width 426 height 653
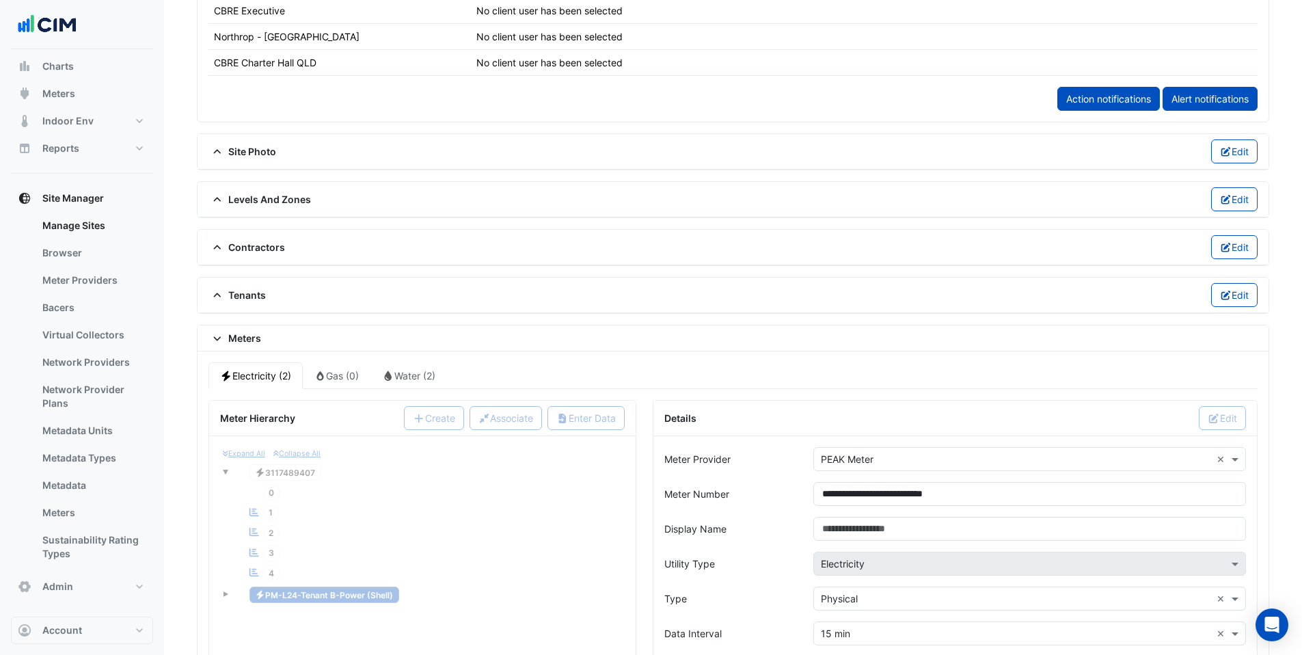
scroll to position [932, 0]
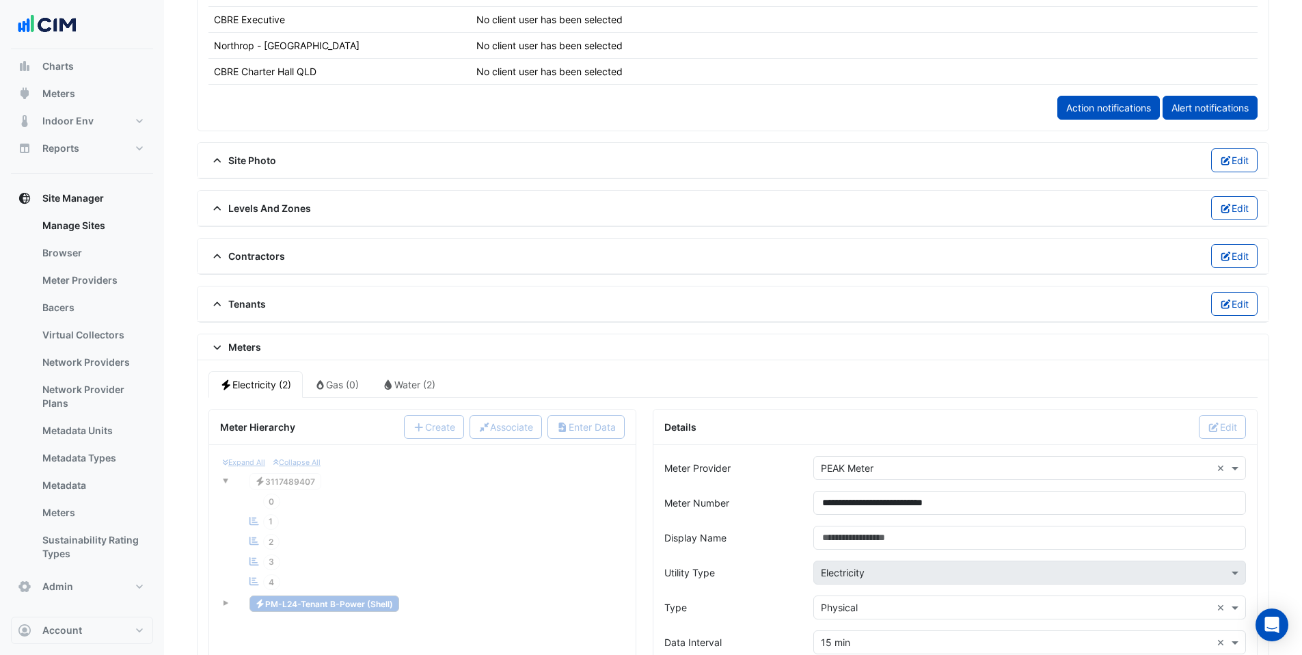
click at [399, 387] on li "Water (2)" at bounding box center [408, 384] width 77 height 26
click at [92, 424] on link "Metadata Units" at bounding box center [92, 430] width 122 height 27
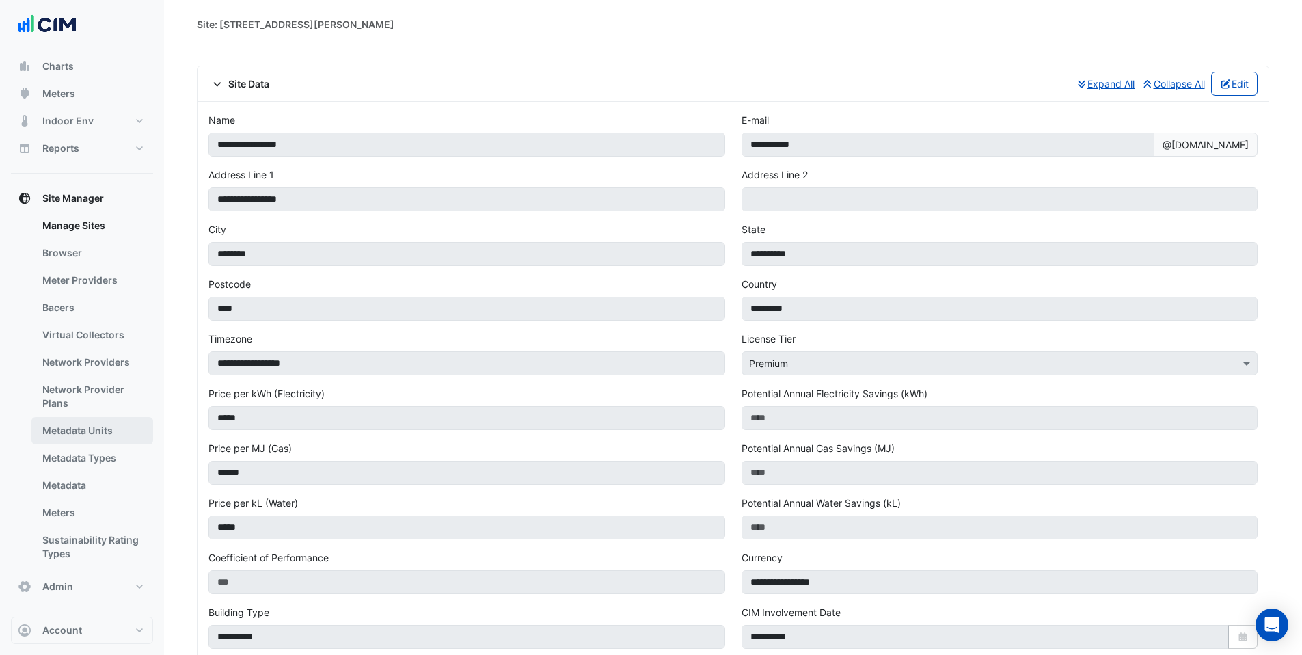
select select "***"
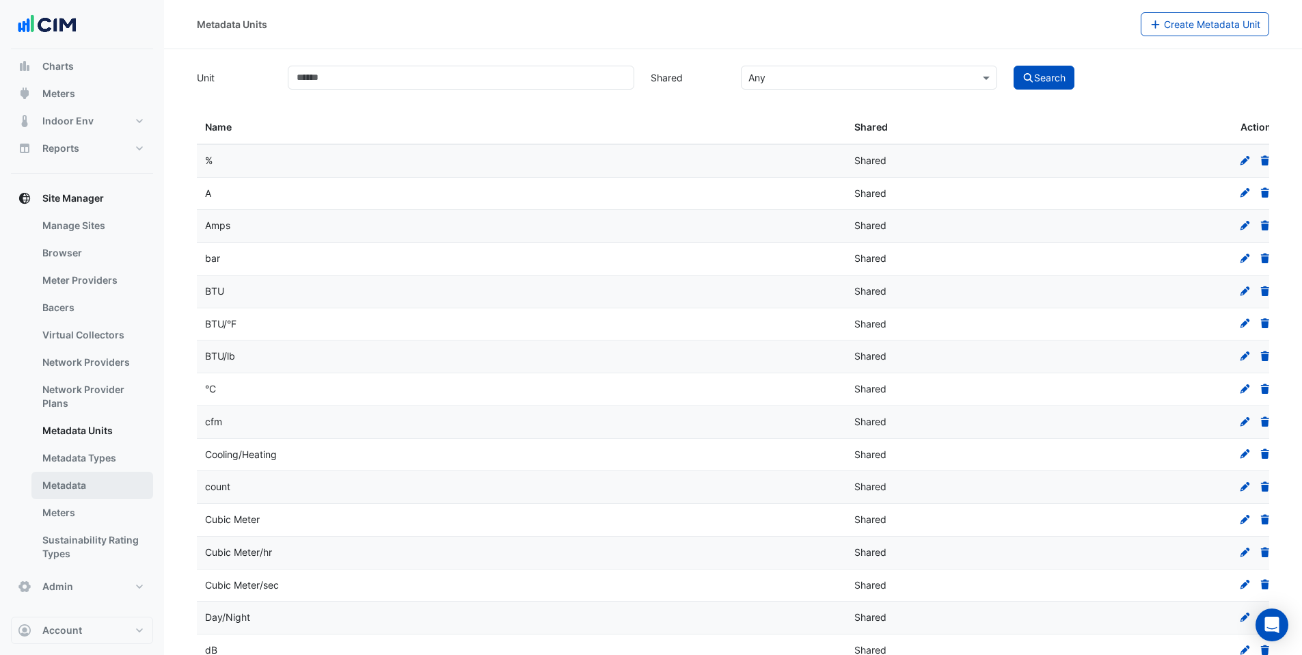
click at [97, 479] on link "Metadata" at bounding box center [92, 484] width 122 height 27
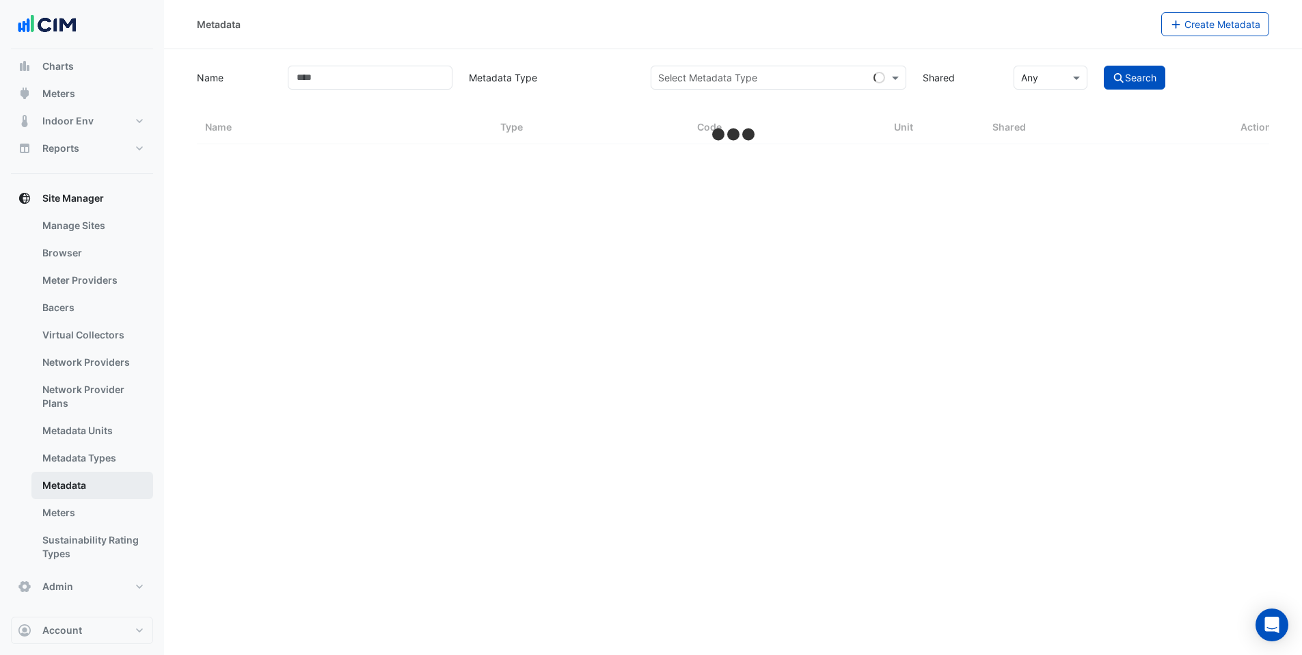
select select "***"
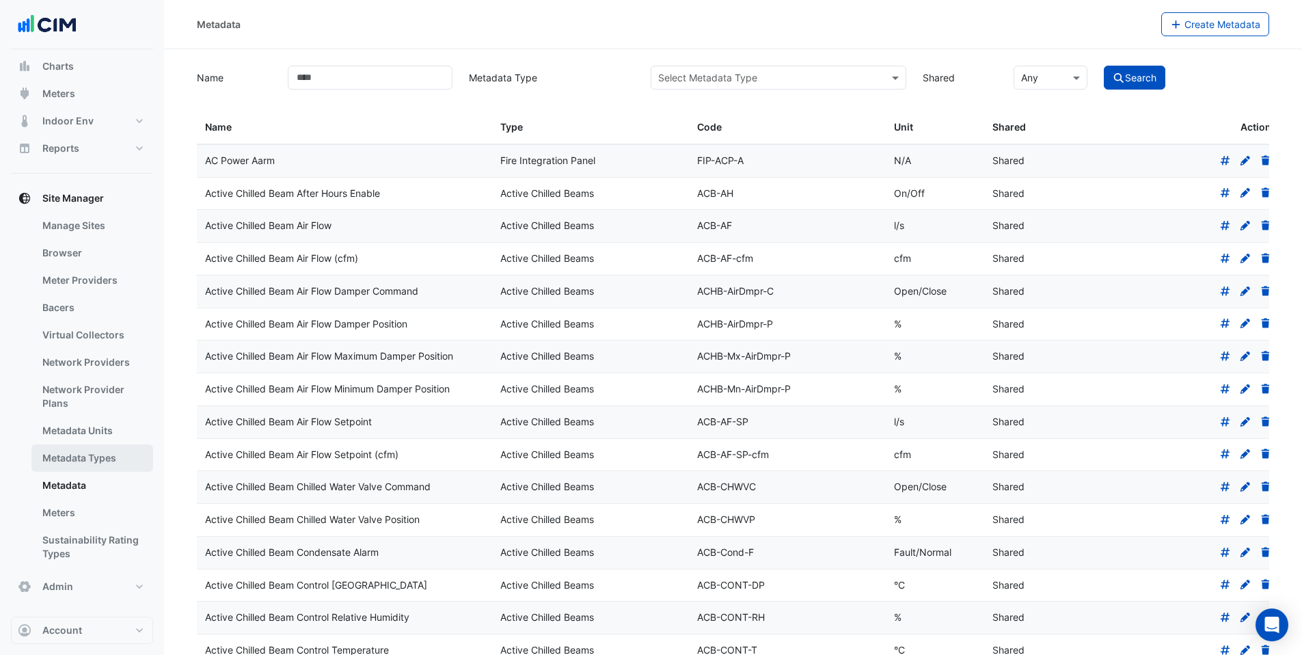
click at [100, 459] on link "Metadata Types" at bounding box center [92, 457] width 122 height 27
select select "***"
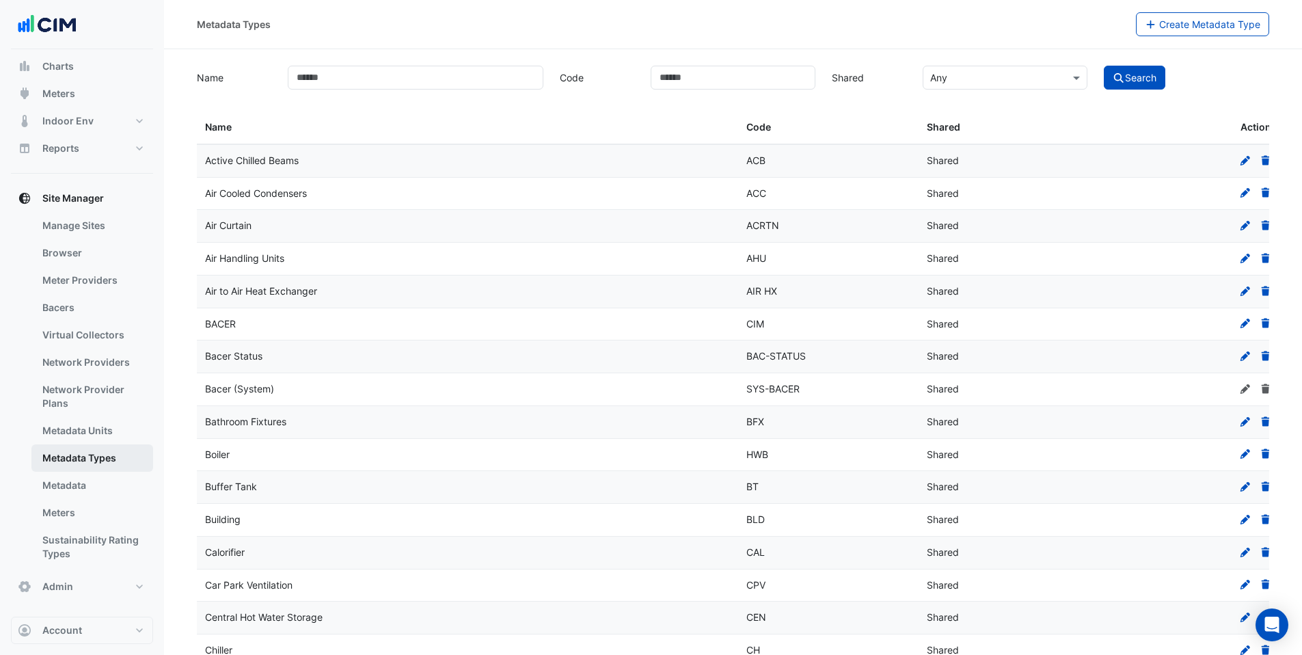
scroll to position [27, 0]
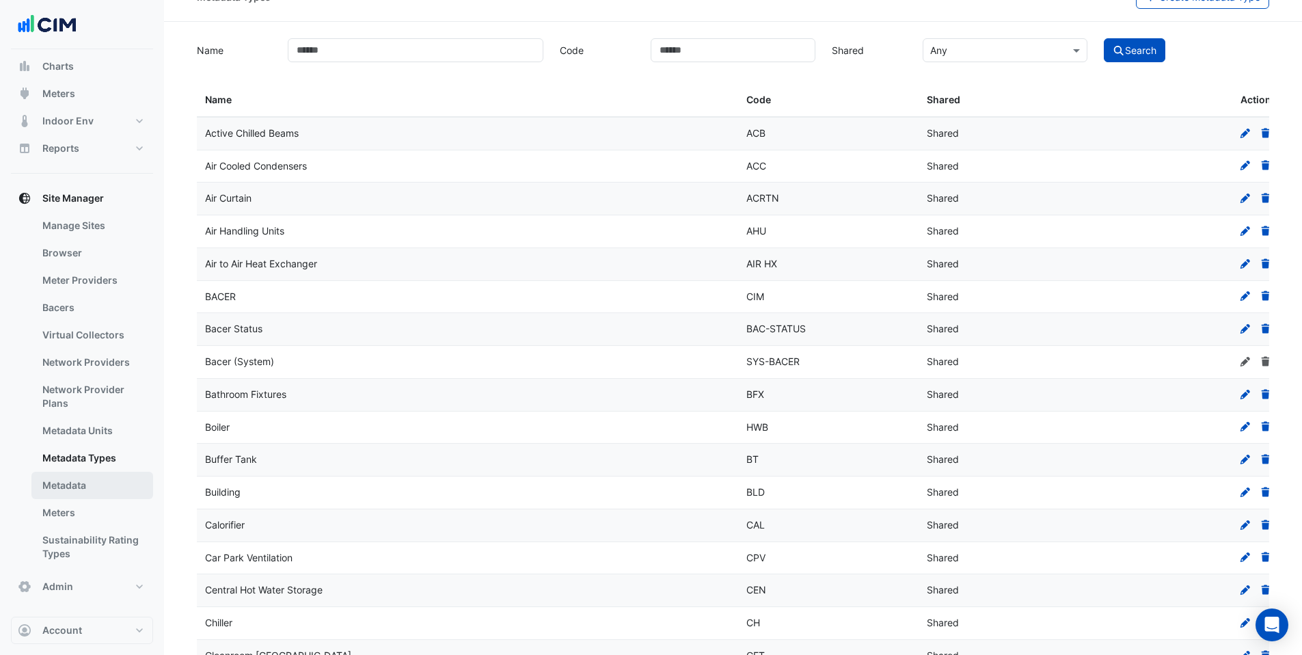
click at [85, 480] on link "Metadata" at bounding box center [92, 484] width 122 height 27
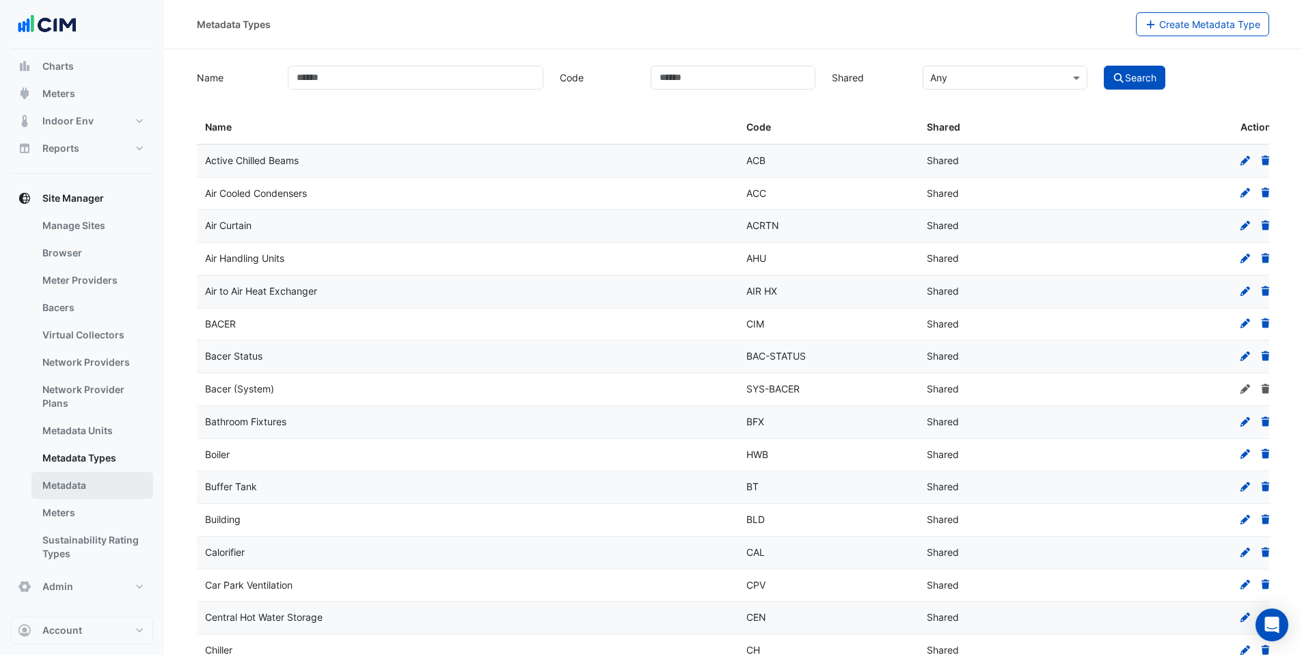
select select "***"
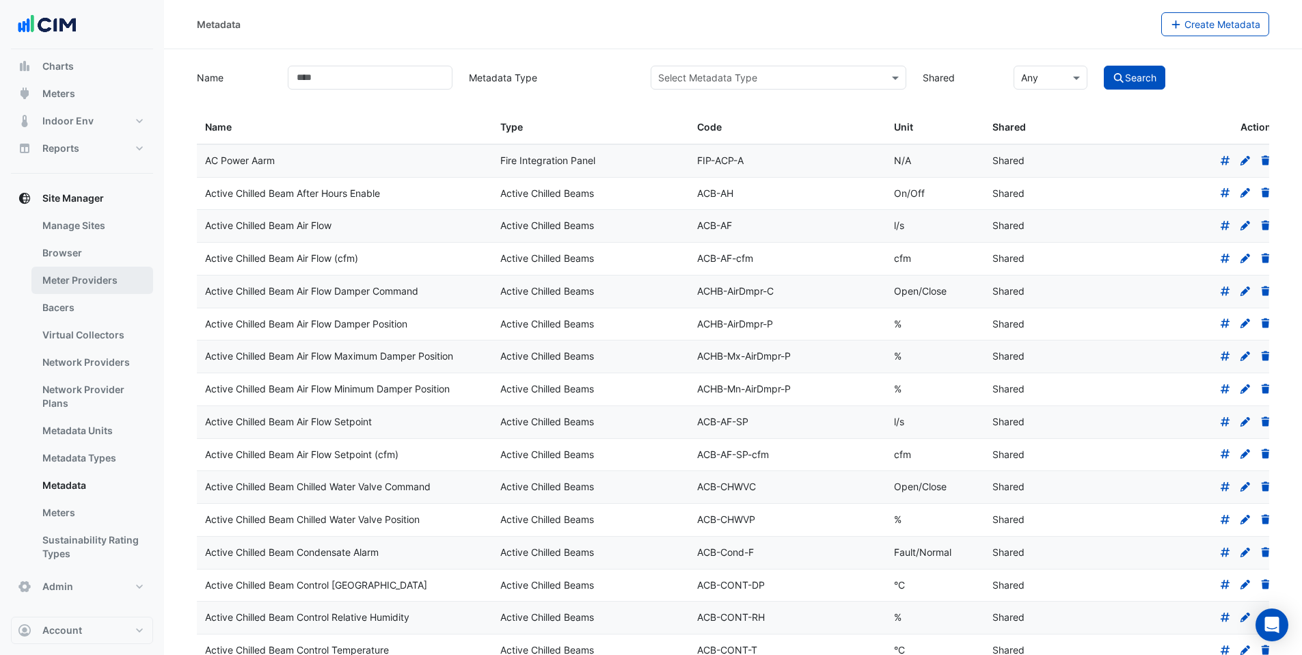
click at [77, 271] on link "Meter Providers" at bounding box center [92, 279] width 122 height 27
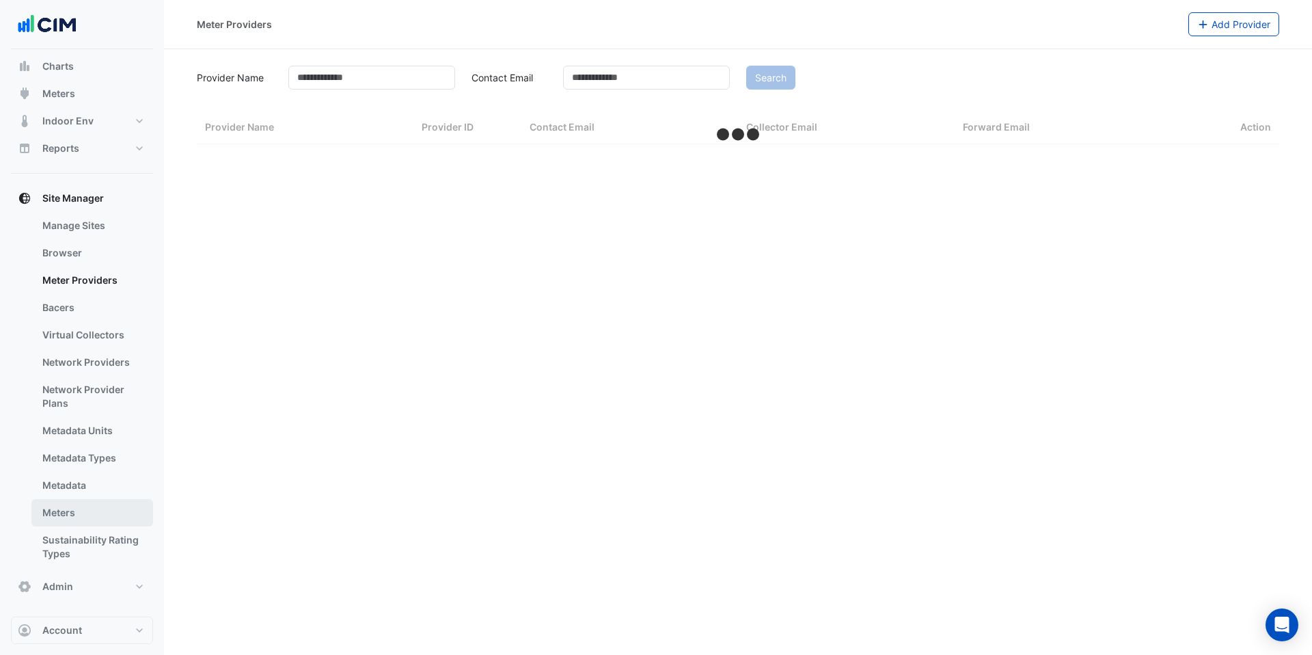
click at [76, 512] on link "Meters" at bounding box center [92, 512] width 122 height 27
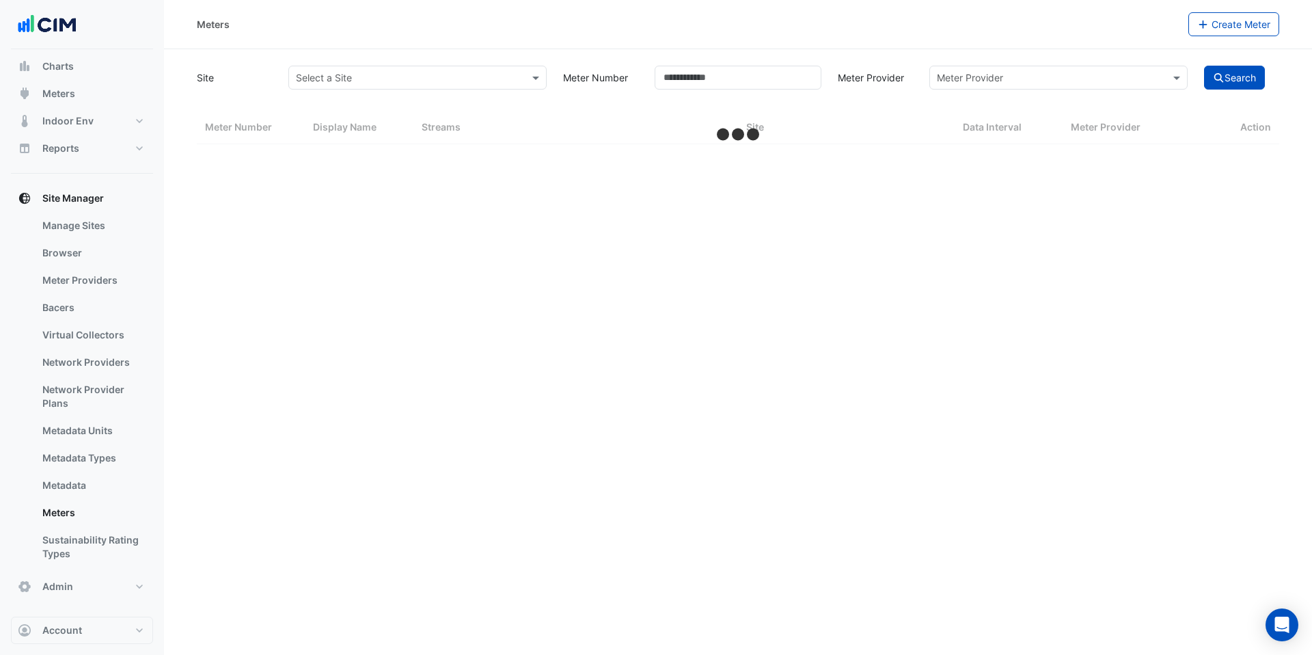
select select "***"
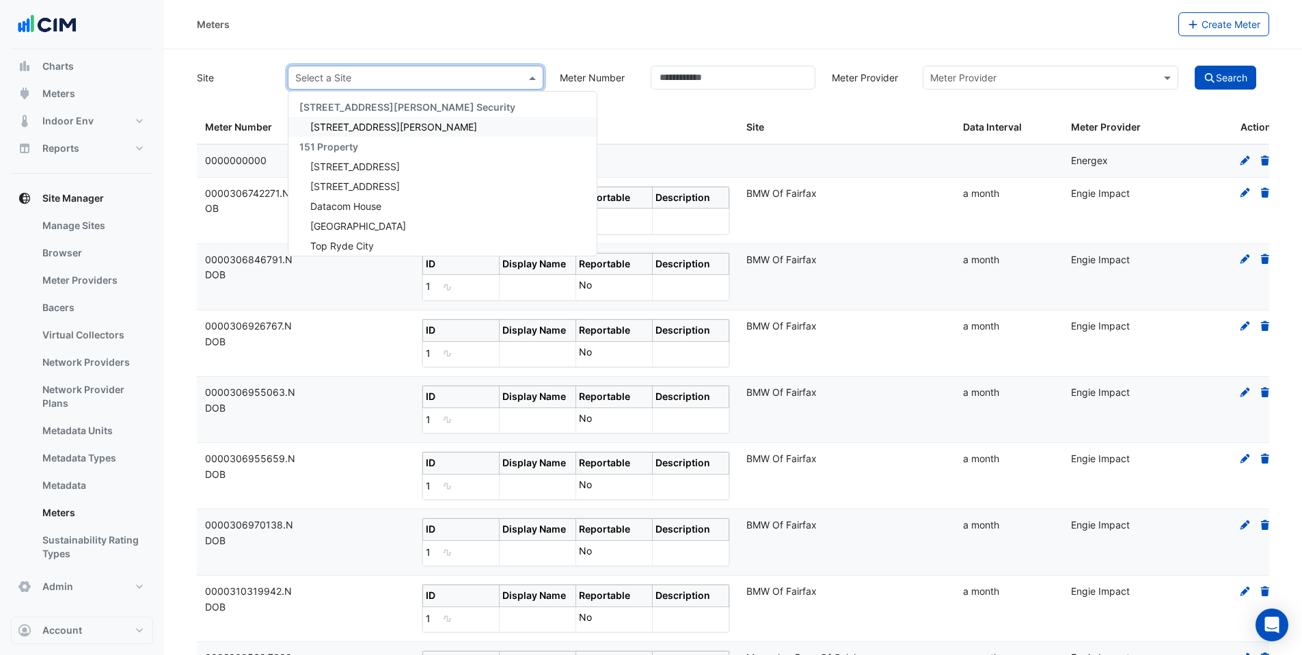
click at [468, 83] on input "text" at bounding box center [401, 78] width 213 height 14
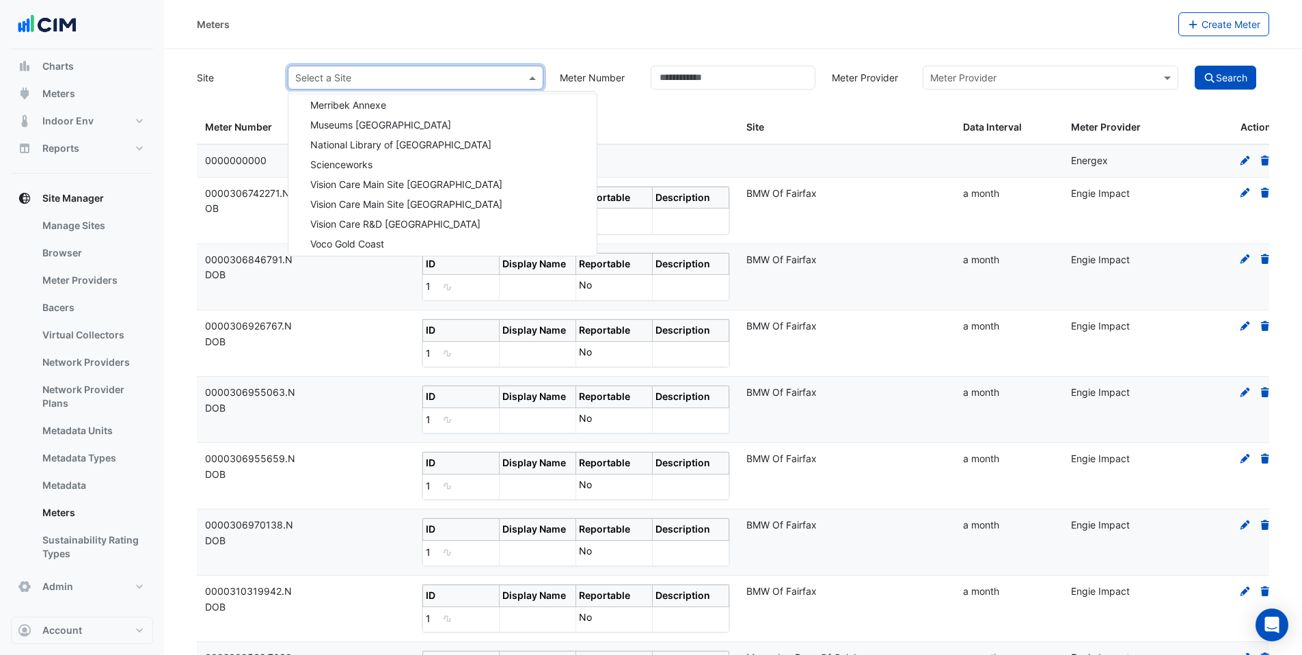
click at [471, 77] on input "text" at bounding box center [401, 78] width 213 height 14
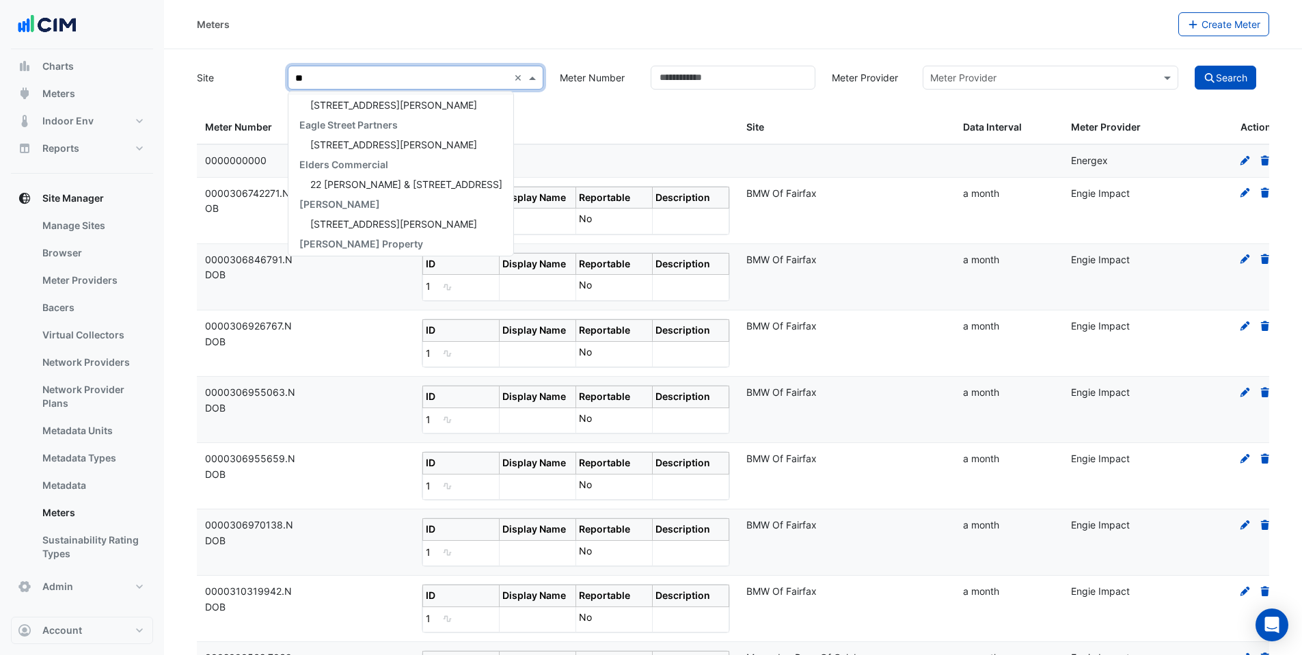
type input "***"
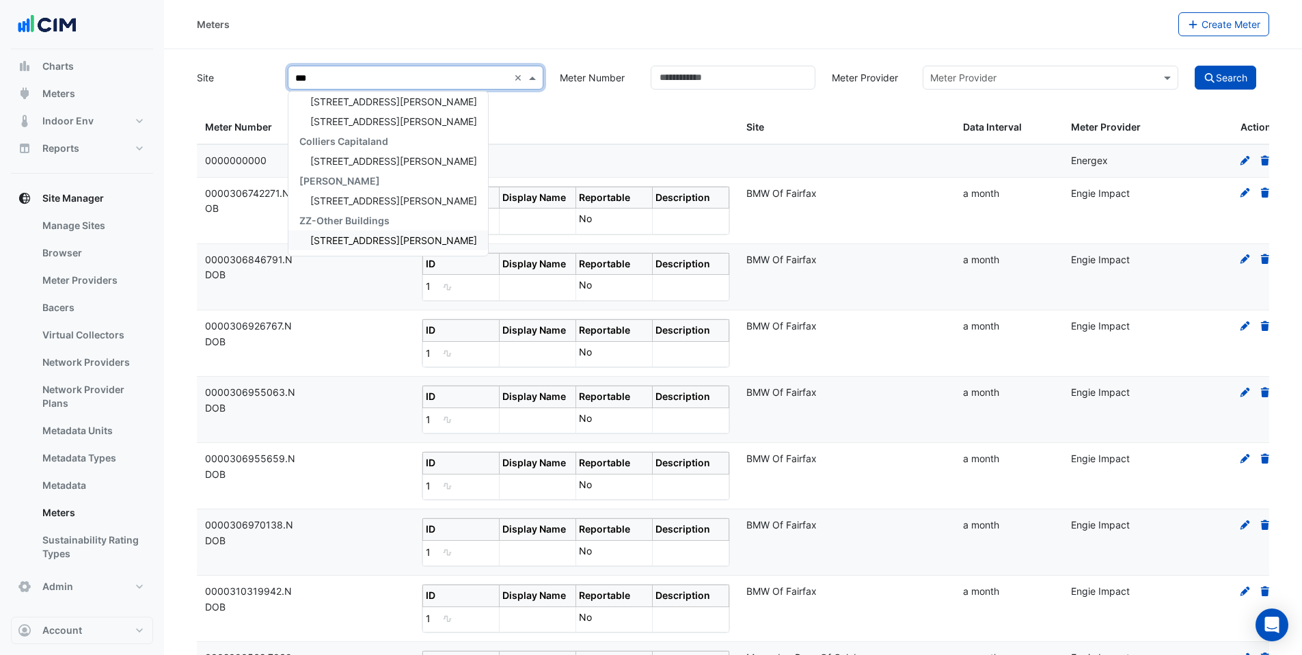
click at [348, 235] on span "100 Harris Street" at bounding box center [393, 240] width 167 height 12
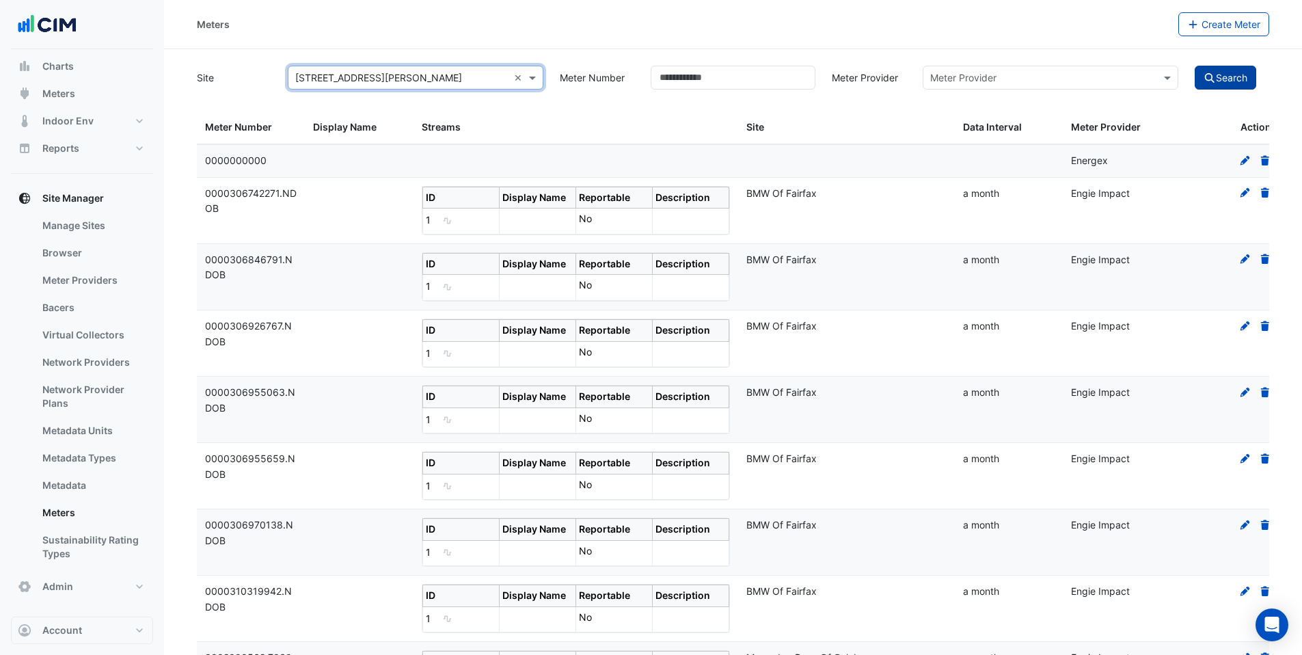
click at [1241, 74] on button "Search" at bounding box center [1224, 78] width 61 height 24
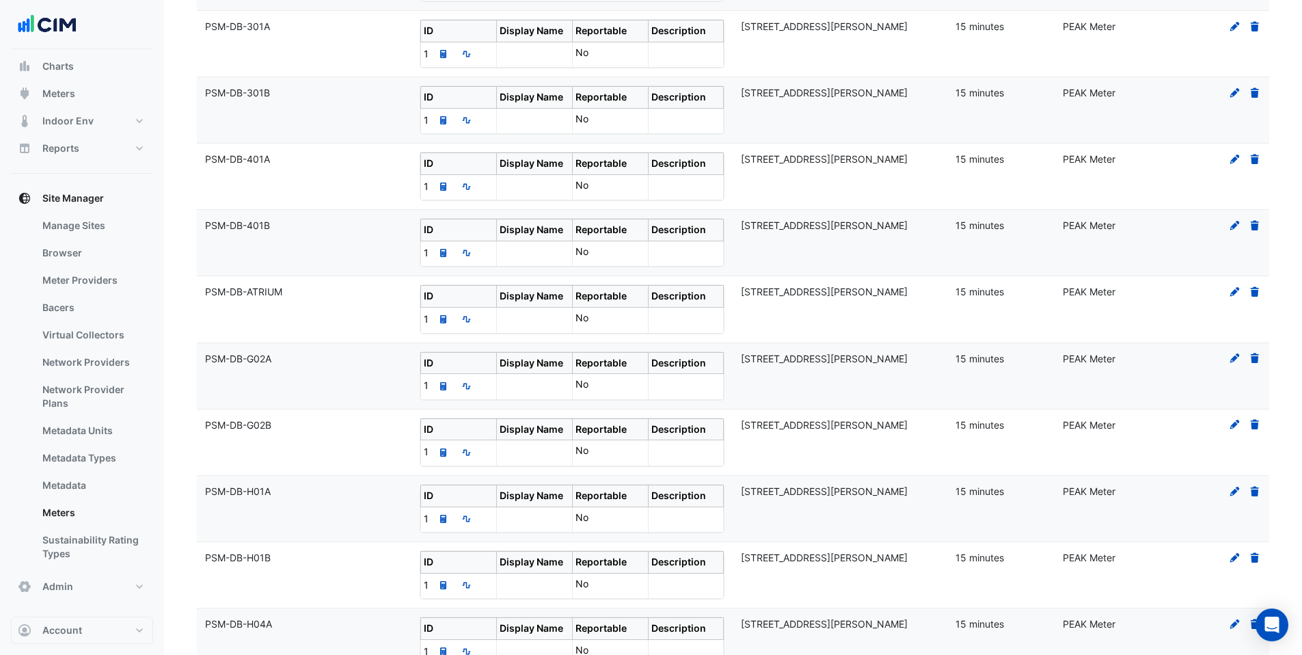
scroll to position [987, 0]
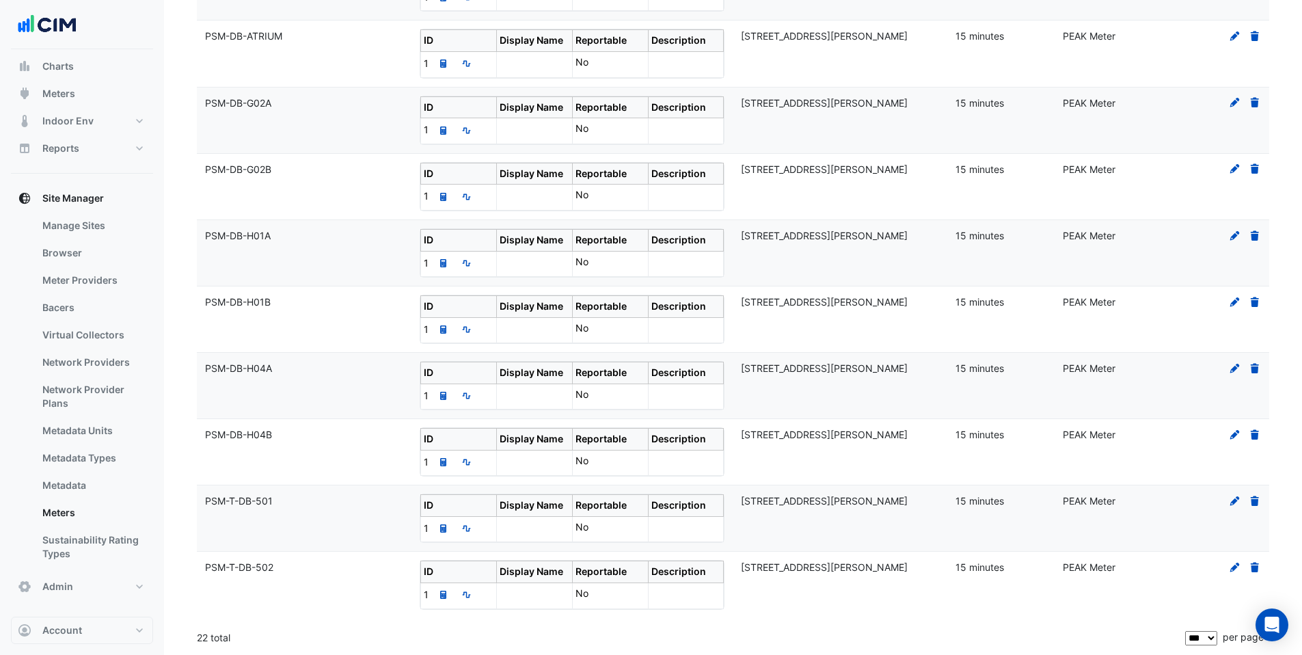
click at [1231, 305] on icon at bounding box center [1235, 302] width 12 height 10
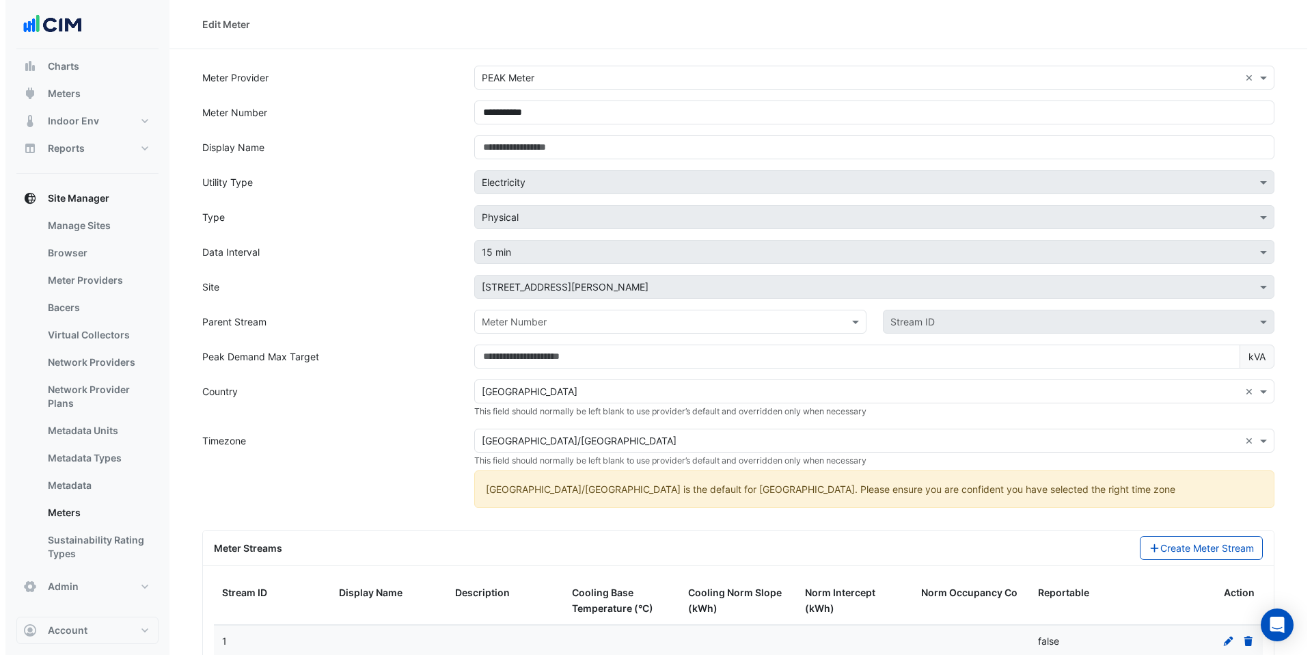
scroll to position [97, 0]
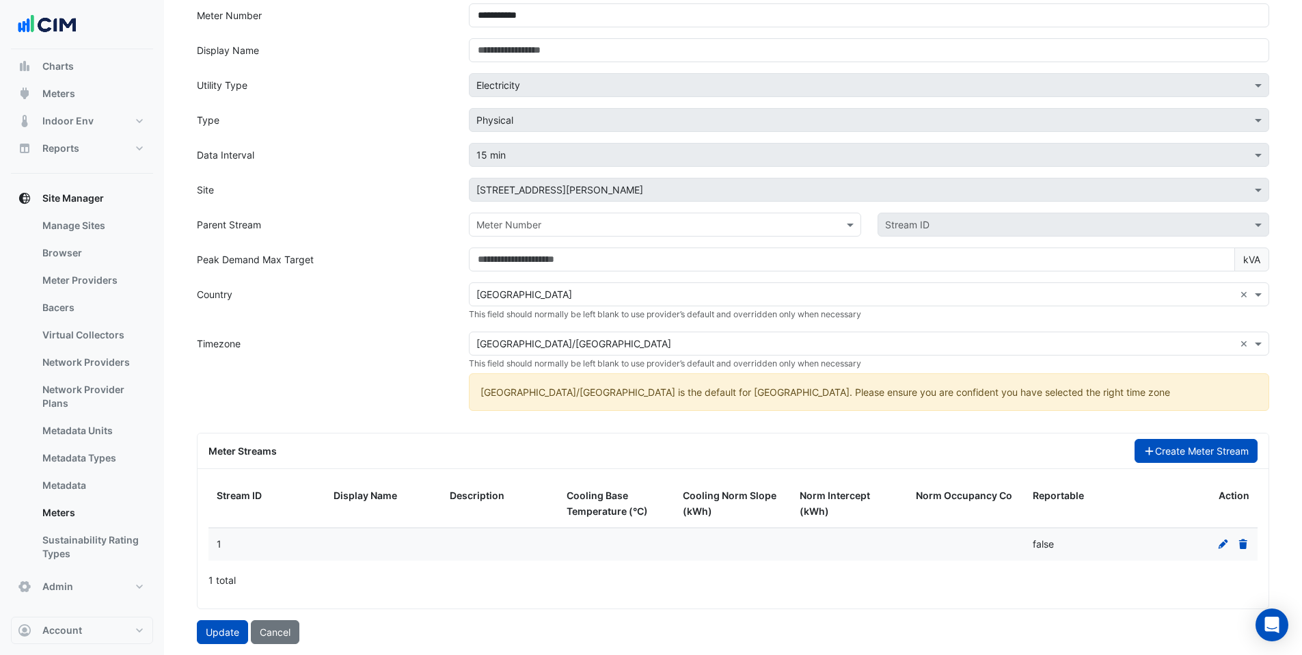
click at [1161, 459] on button "Create Meter Stream" at bounding box center [1196, 451] width 124 height 24
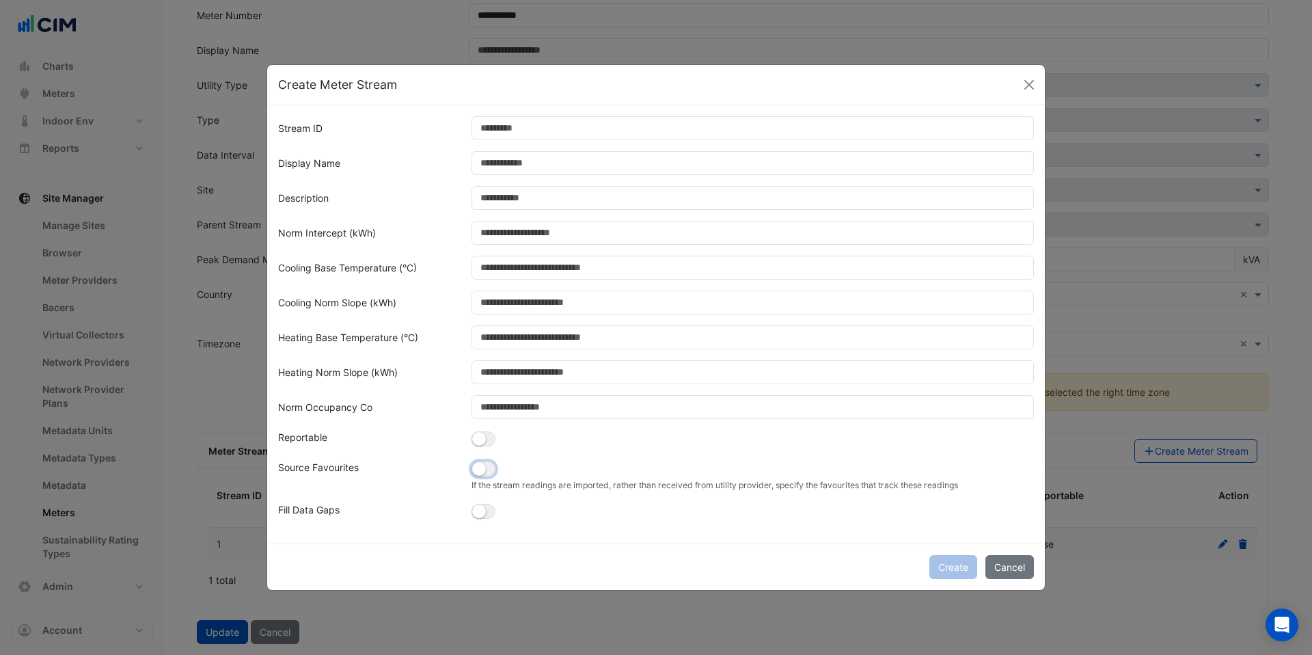
click at [485, 475] on button "button" at bounding box center [483, 468] width 24 height 15
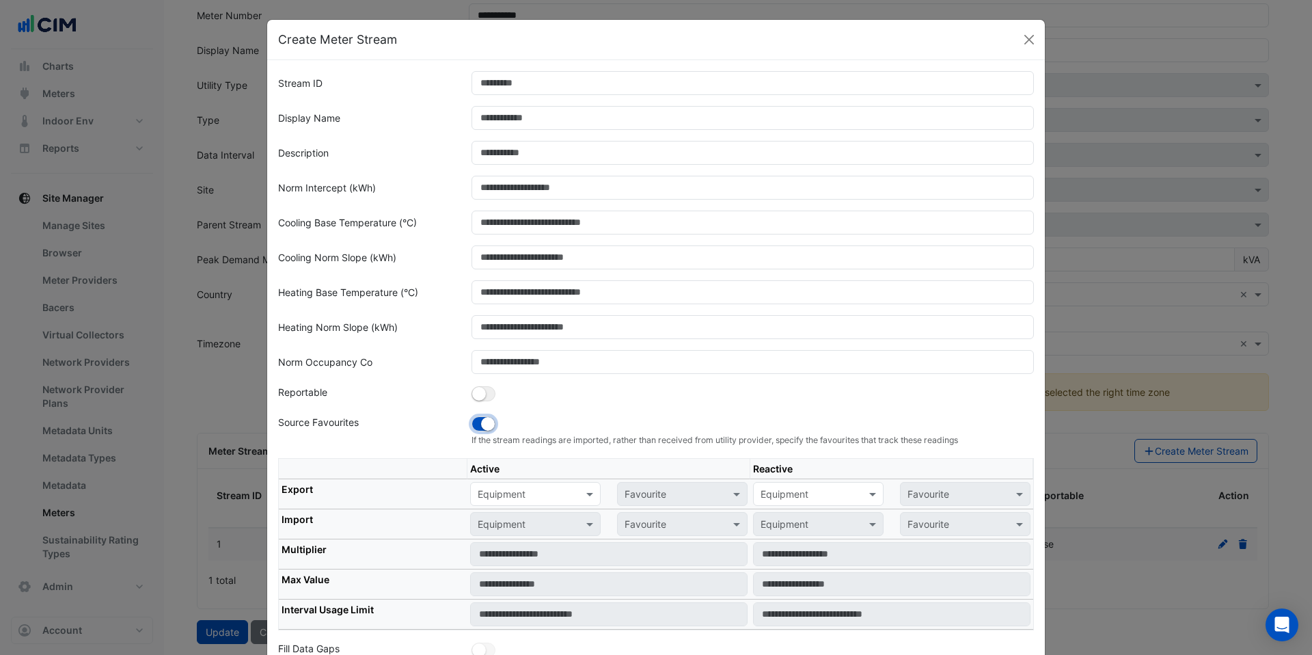
scroll to position [64, 0]
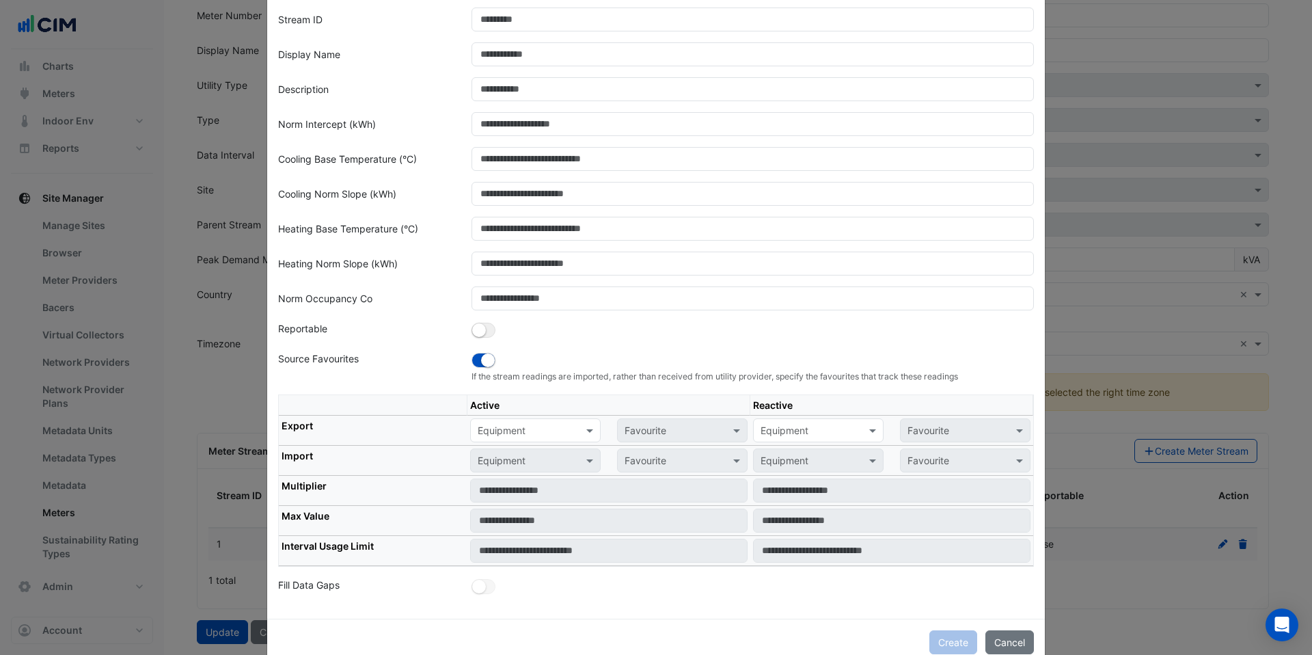
click at [558, 433] on input "text" at bounding box center [522, 431] width 88 height 14
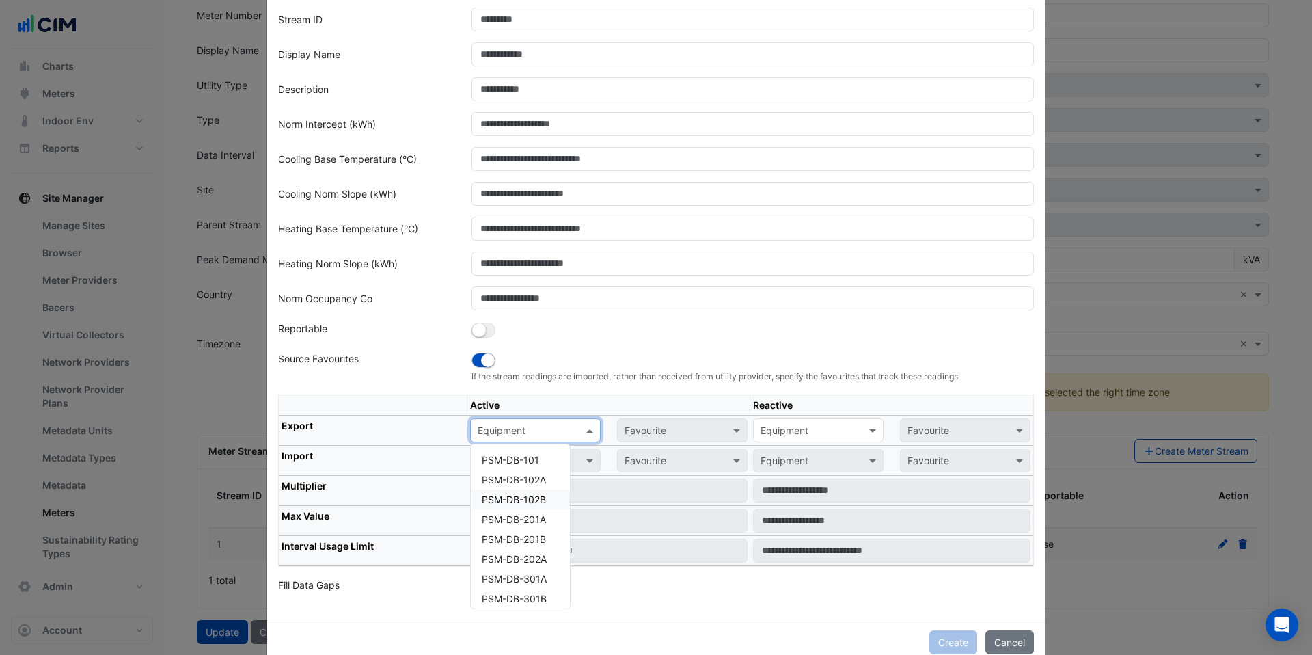
click at [529, 491] on div "PSM-DB-102B" at bounding box center [520, 499] width 99 height 20
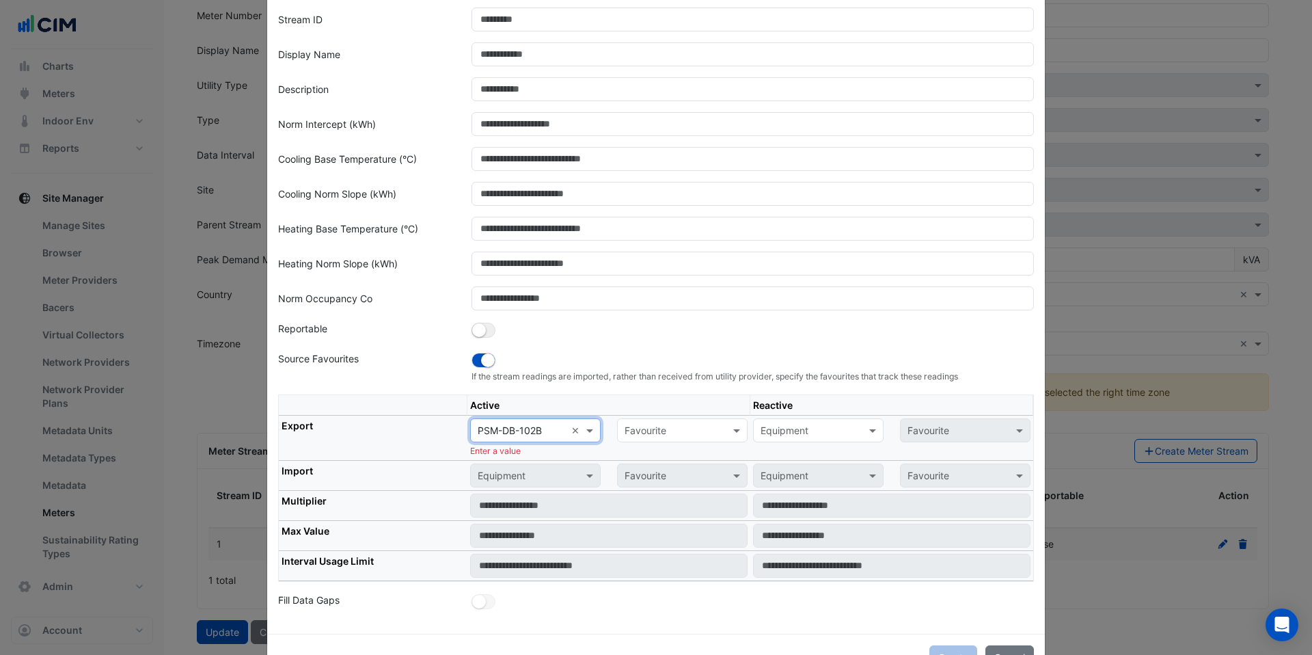
click at [694, 427] on input "text" at bounding box center [669, 431] width 88 height 14
click at [503, 431] on input "text" at bounding box center [522, 431] width 88 height 14
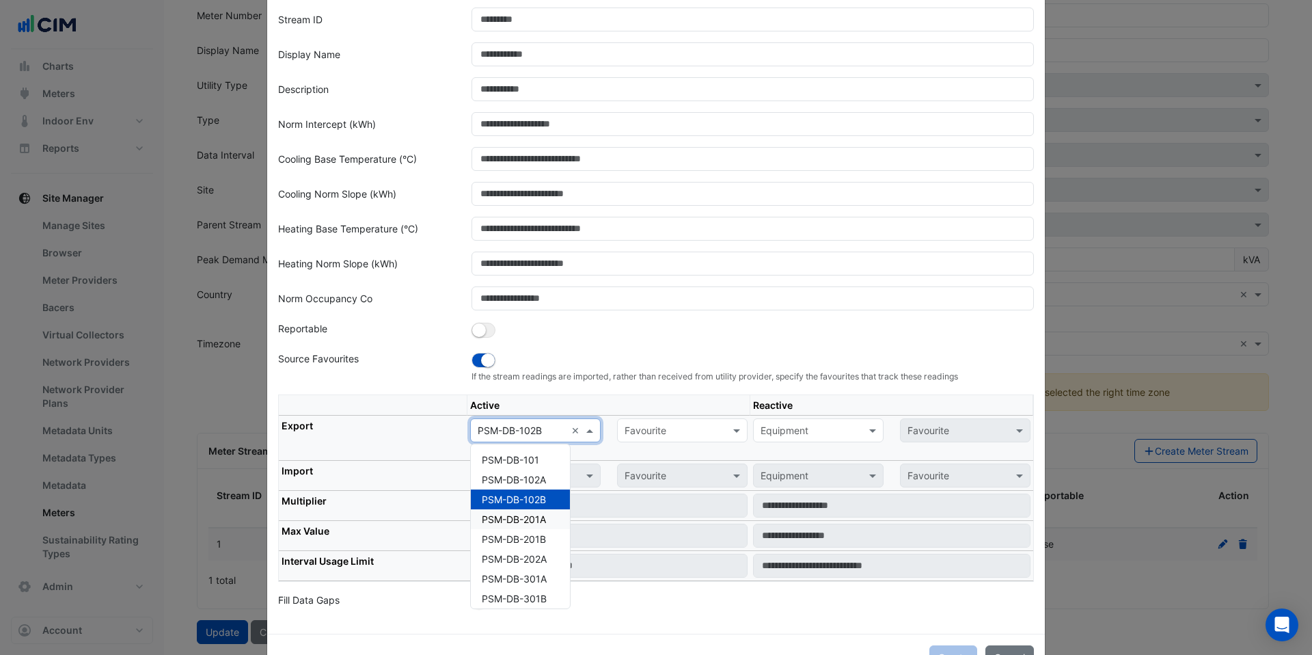
click at [525, 512] on div "PSM-DB-201A" at bounding box center [520, 519] width 99 height 20
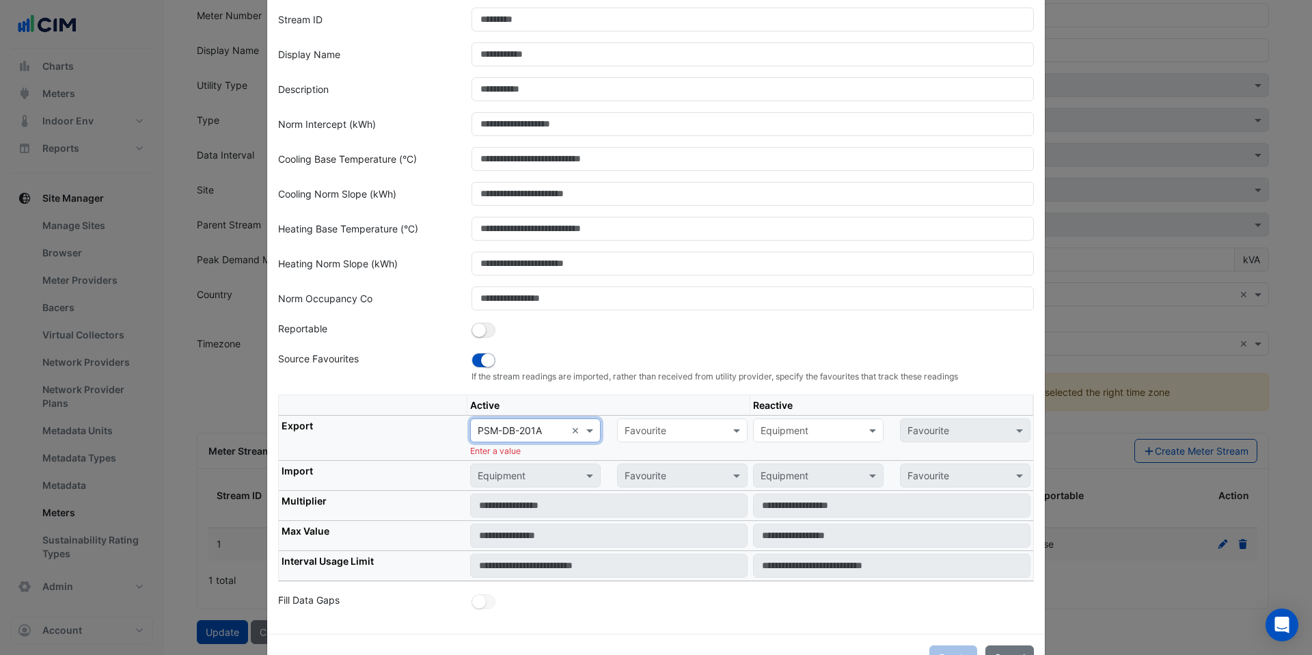
click at [667, 430] on input "text" at bounding box center [669, 431] width 88 height 14
click at [535, 435] on input "text" at bounding box center [522, 431] width 88 height 14
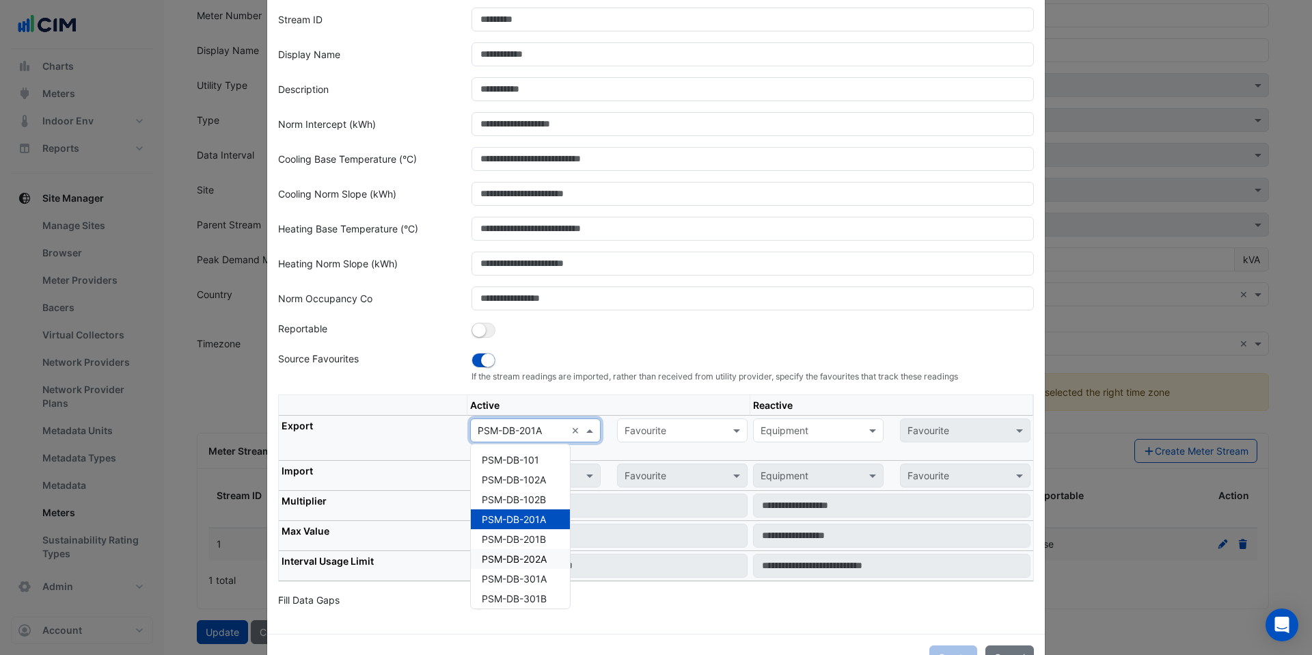
click at [530, 553] on span "PSM-DB-202A" at bounding box center [514, 559] width 65 height 12
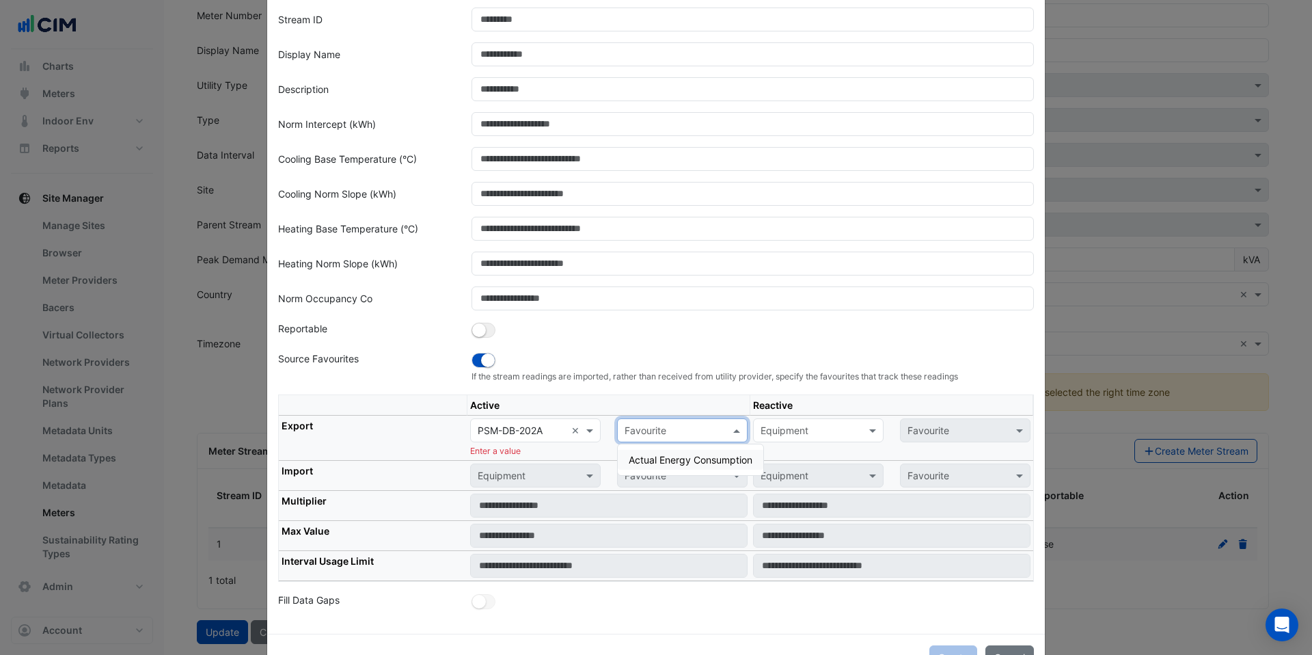
click at [672, 426] on input "text" at bounding box center [669, 431] width 88 height 14
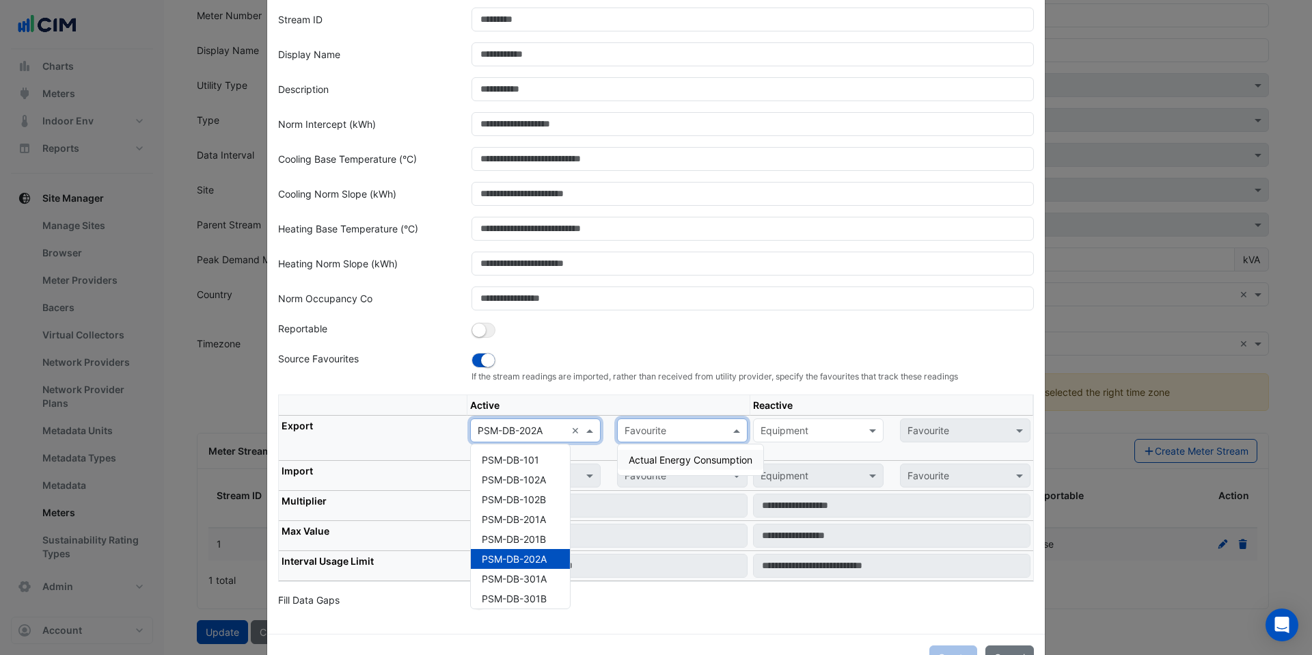
click at [494, 426] on input "text" at bounding box center [522, 431] width 88 height 14
click at [523, 533] on span "PSM-DB-201B" at bounding box center [514, 539] width 64 height 12
click at [519, 424] on input "text" at bounding box center [522, 431] width 88 height 14
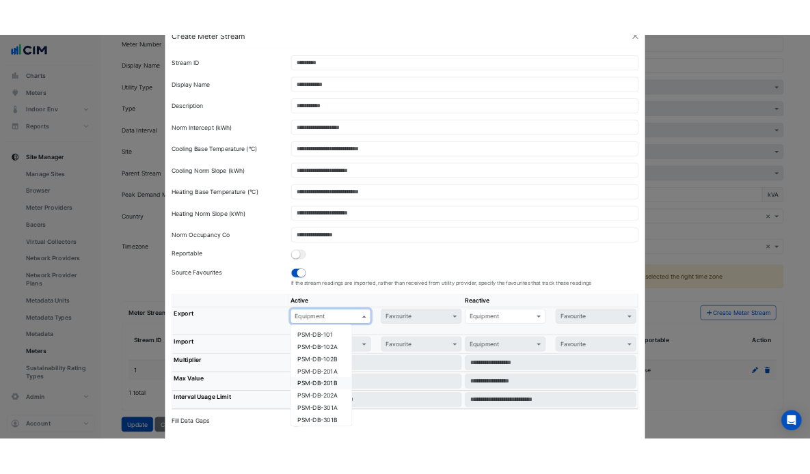
scroll to position [0, 0]
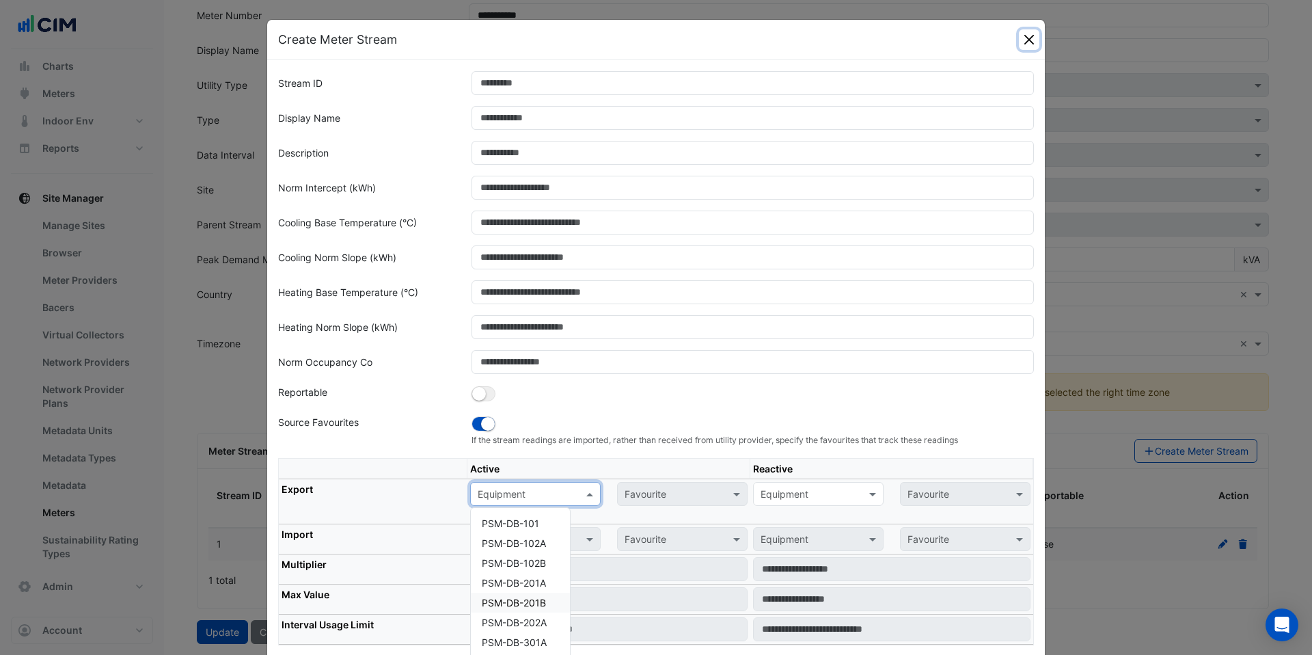
click at [1026, 40] on button "Close" at bounding box center [1029, 39] width 20 height 20
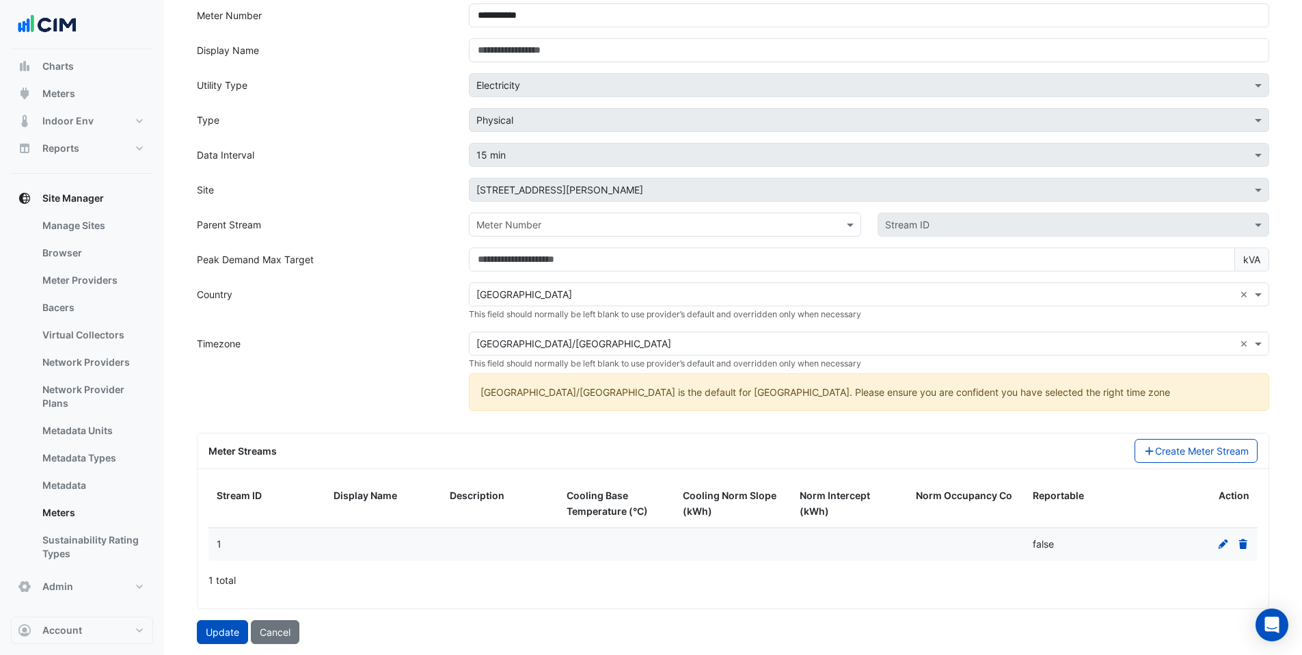
scroll to position [112, 0]
click at [115, 70] on button "Charts" at bounding box center [82, 66] width 142 height 27
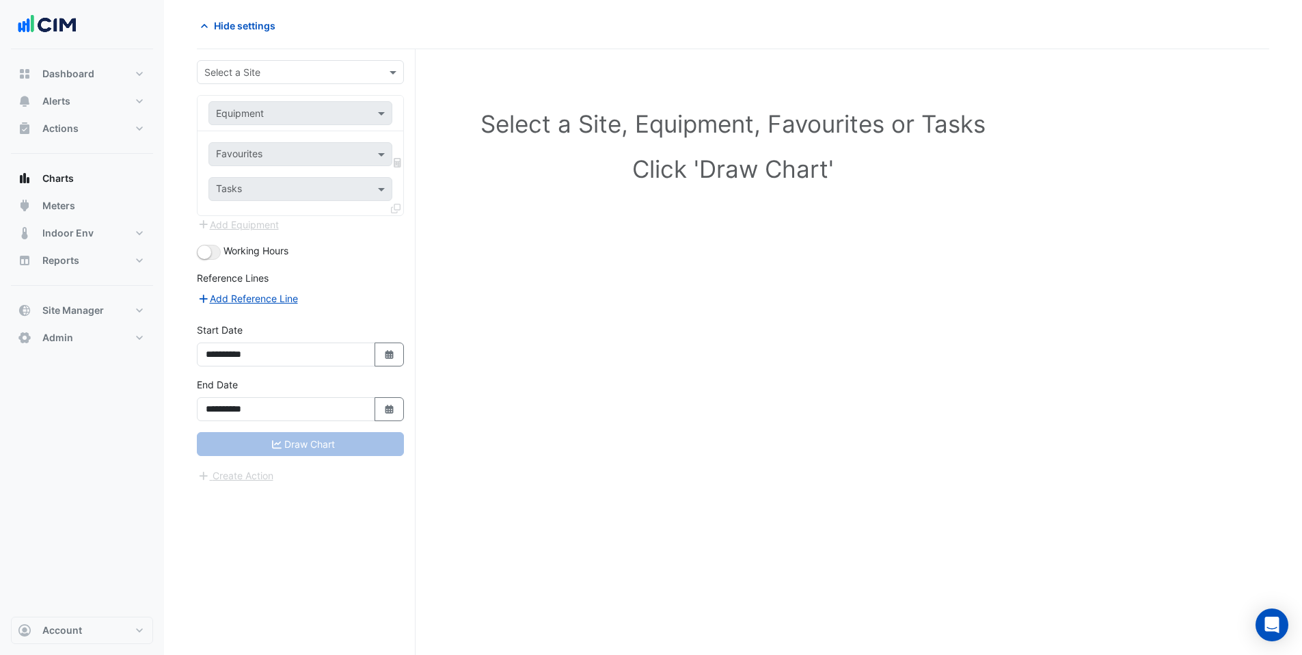
click at [308, 54] on div "**********" at bounding box center [306, 351] width 219 height 605
click at [304, 68] on input "text" at bounding box center [286, 73] width 165 height 14
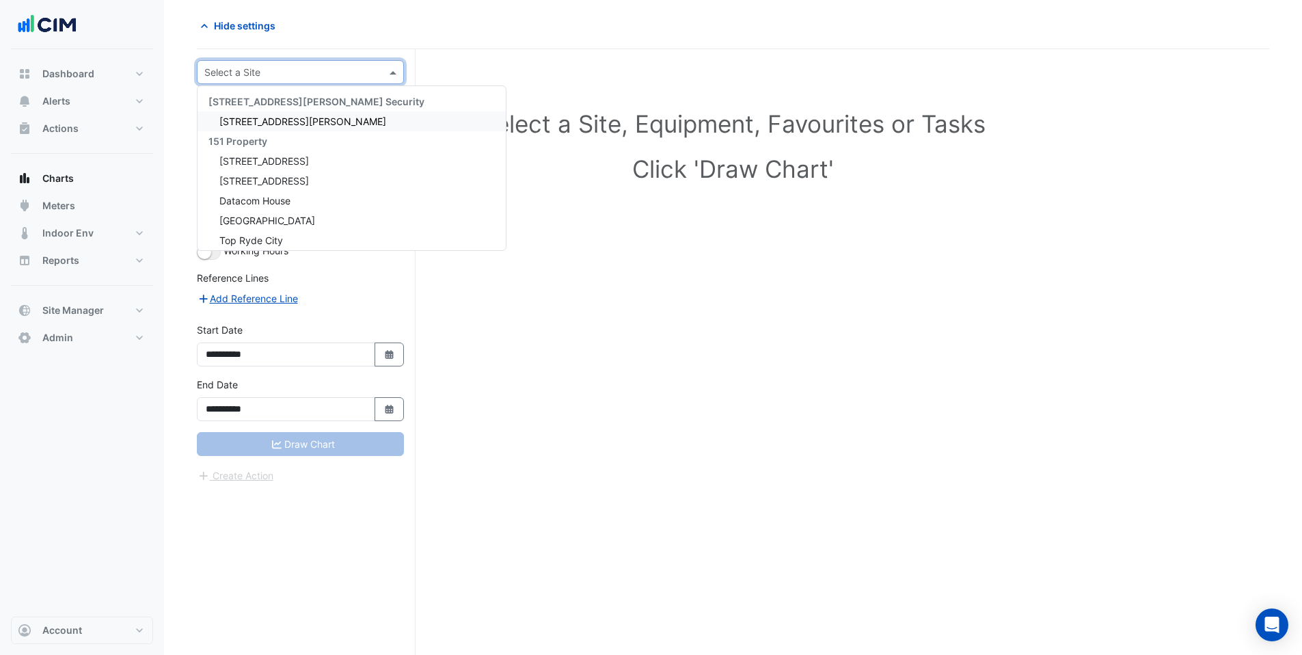
click at [322, 115] on div "141 Walker Street" at bounding box center [351, 121] width 308 height 20
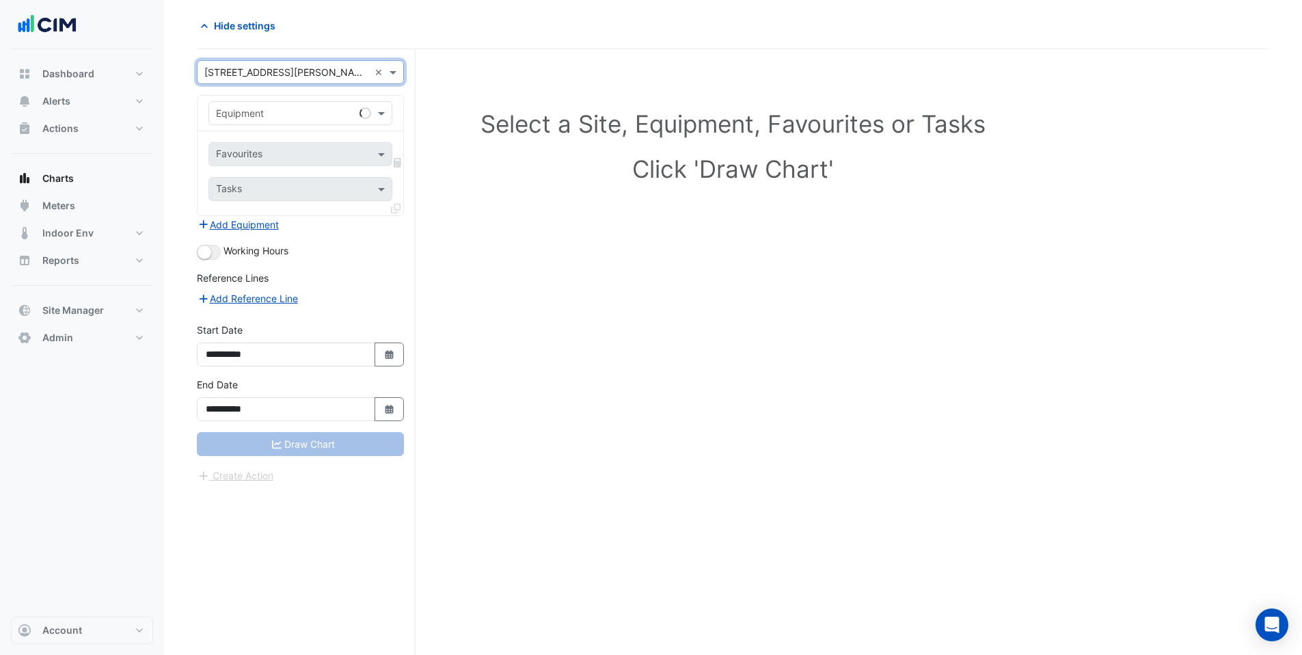
click at [321, 115] on input "text" at bounding box center [286, 114] width 141 height 14
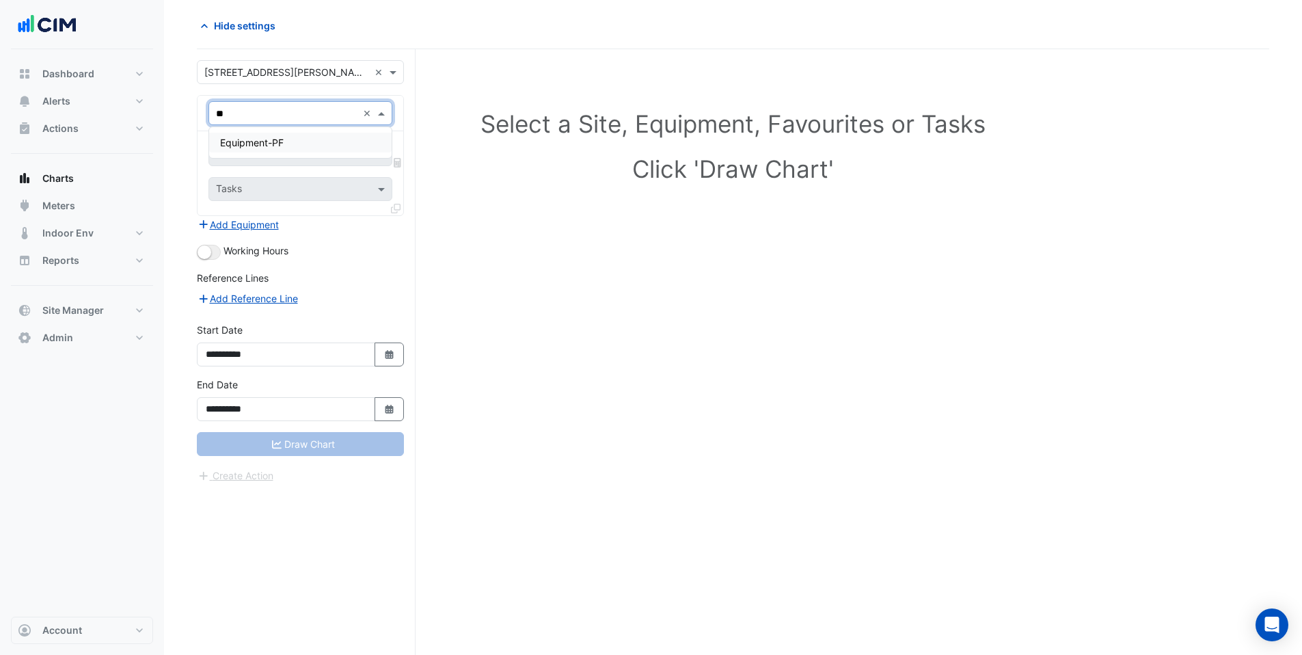
type input "*"
type input "*****"
click at [334, 141] on span "Electricity Meter - NCCCNRZ125-1" at bounding box center [297, 143] width 155 height 12
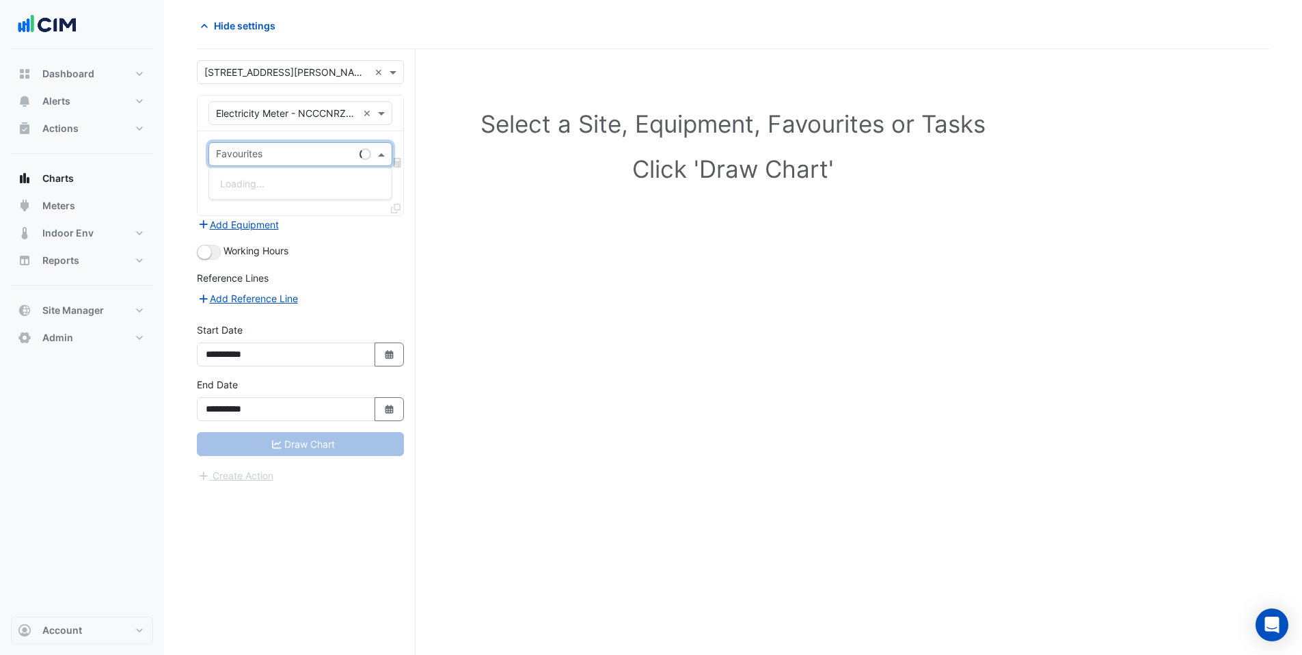
click at [318, 151] on input "text" at bounding box center [285, 155] width 138 height 14
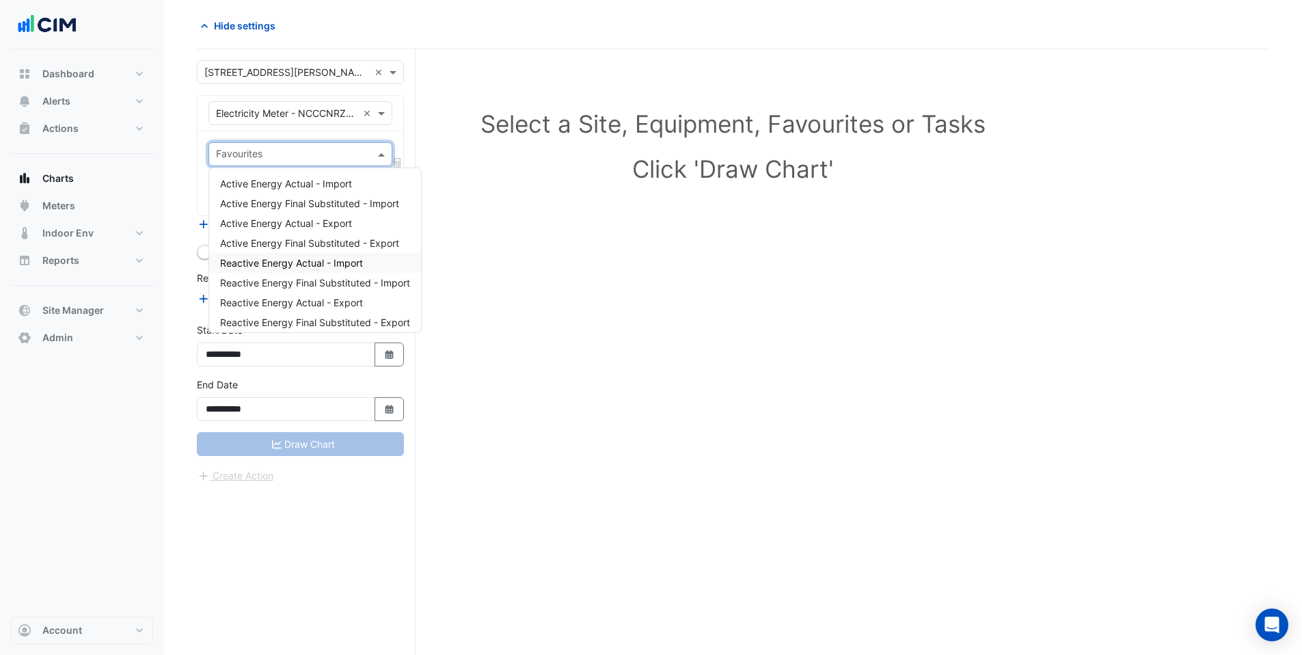
click at [336, 261] on span "Reactive Energy Actual - Import" at bounding box center [291, 263] width 143 height 12
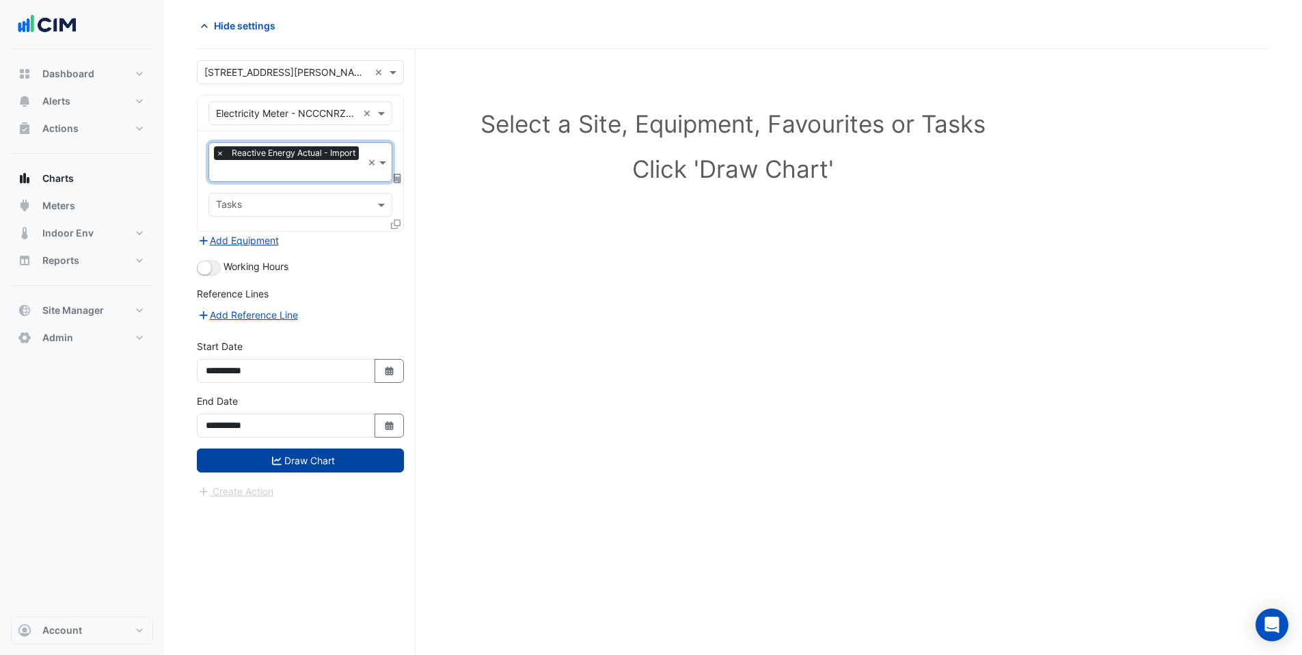
click at [326, 470] on button "Draw Chart" at bounding box center [300, 460] width 207 height 24
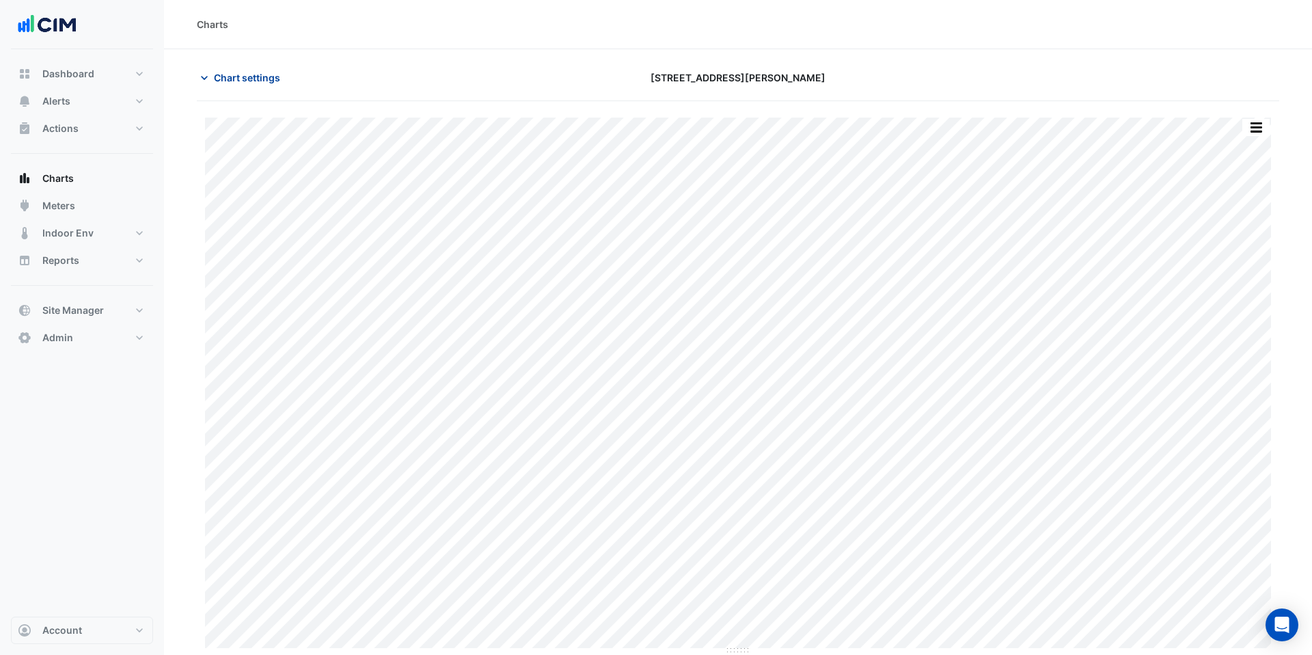
click at [262, 72] on span "Chart settings" at bounding box center [247, 77] width 66 height 14
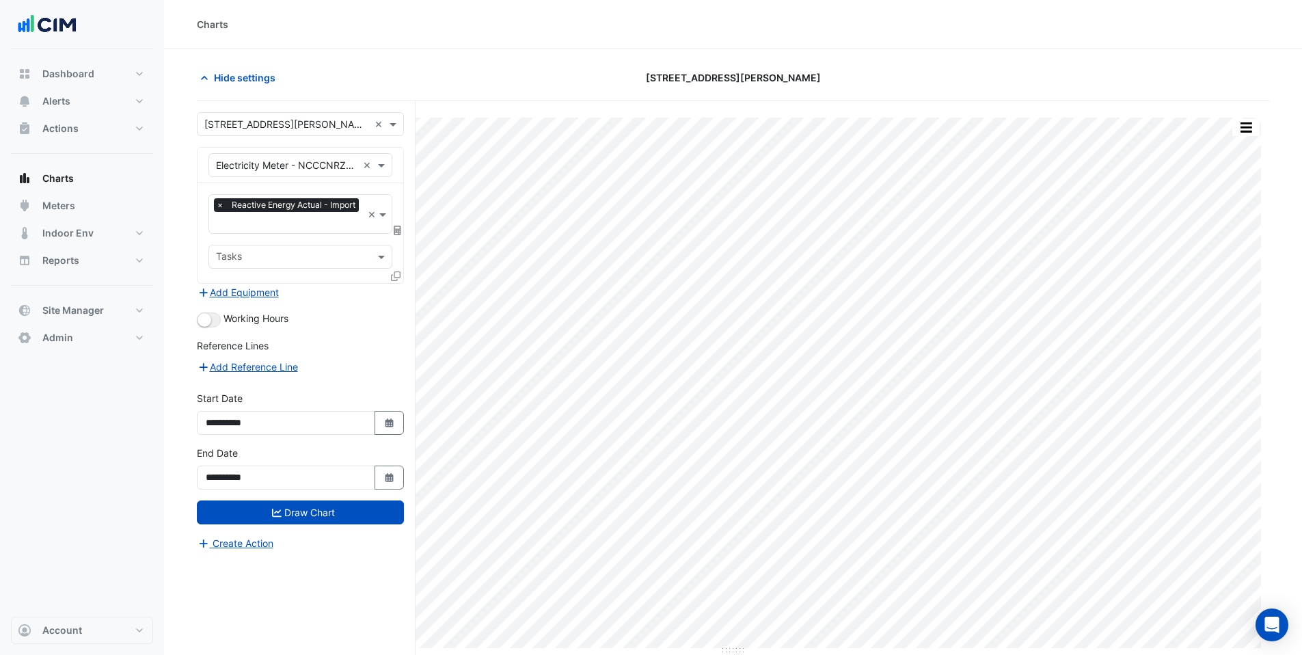
click at [312, 225] on input "text" at bounding box center [289, 224] width 146 height 14
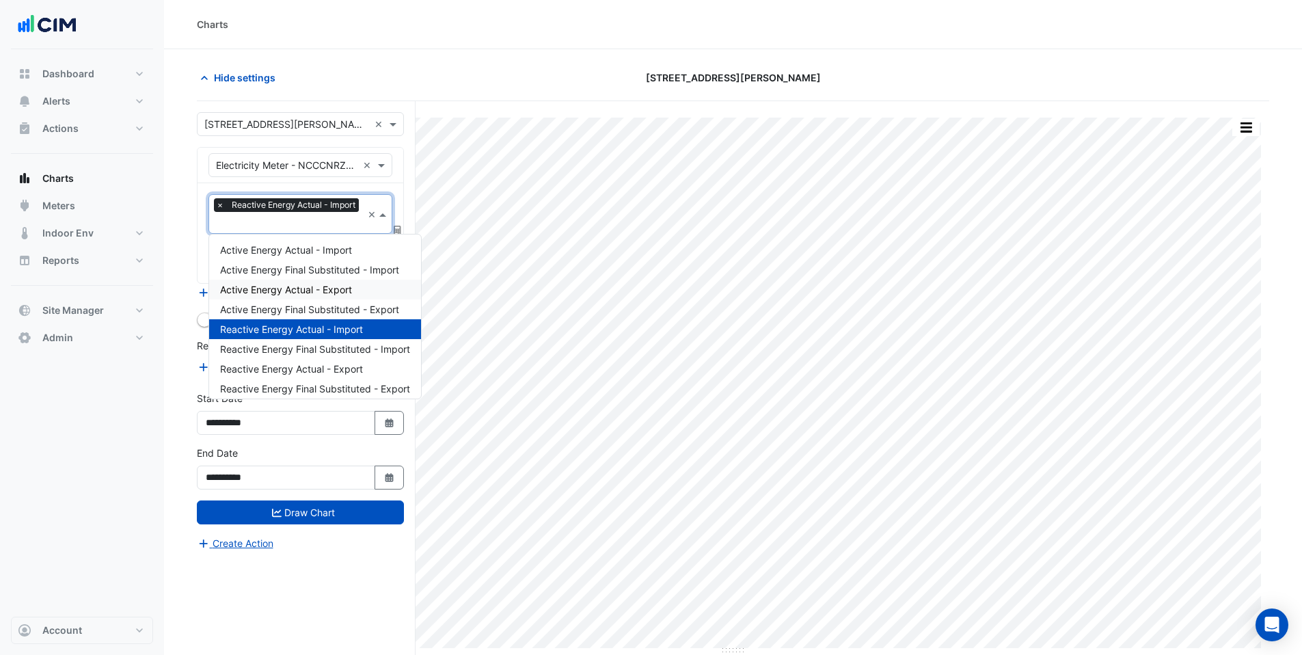
click at [336, 288] on span "Active Energy Actual - Export" at bounding box center [286, 290] width 132 height 12
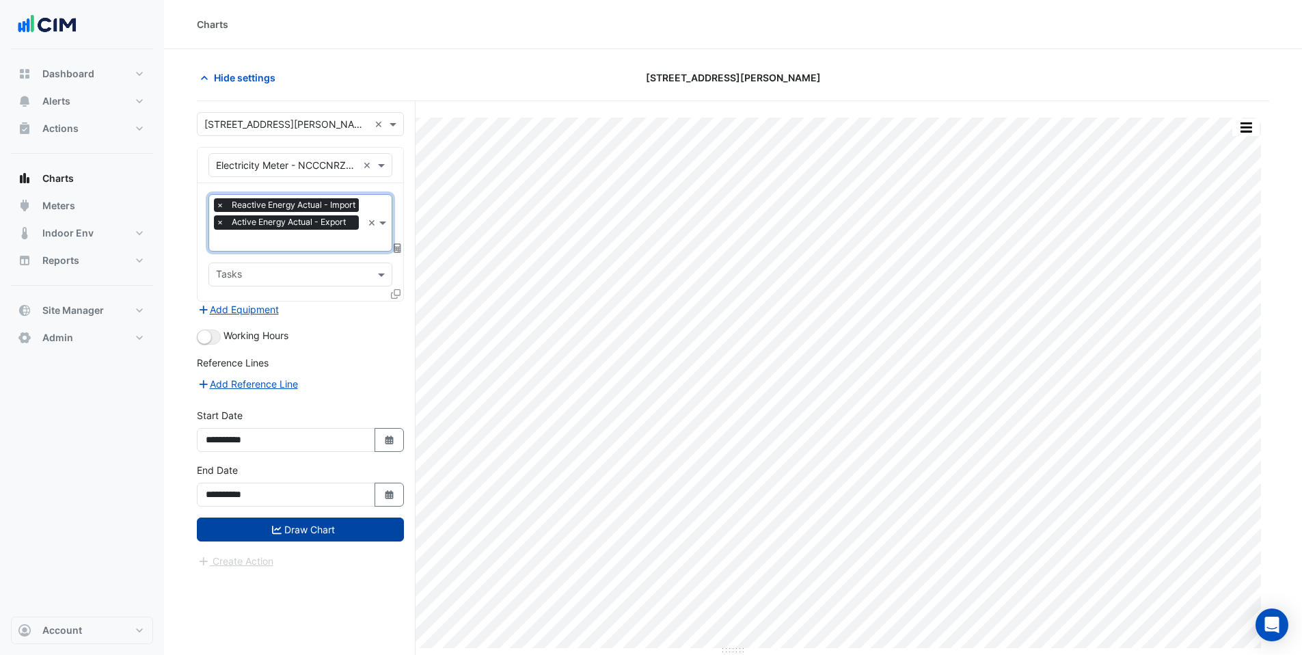
click at [318, 536] on button "Draw Chart" at bounding box center [300, 529] width 207 height 24
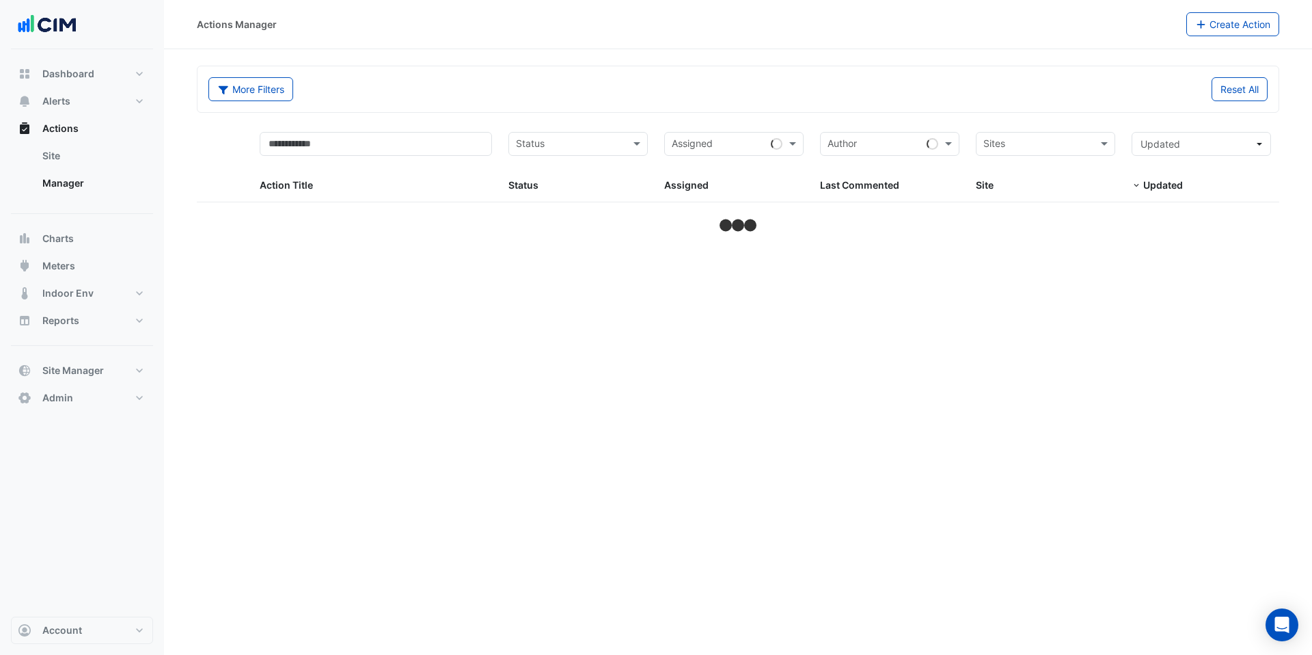
select select "***"
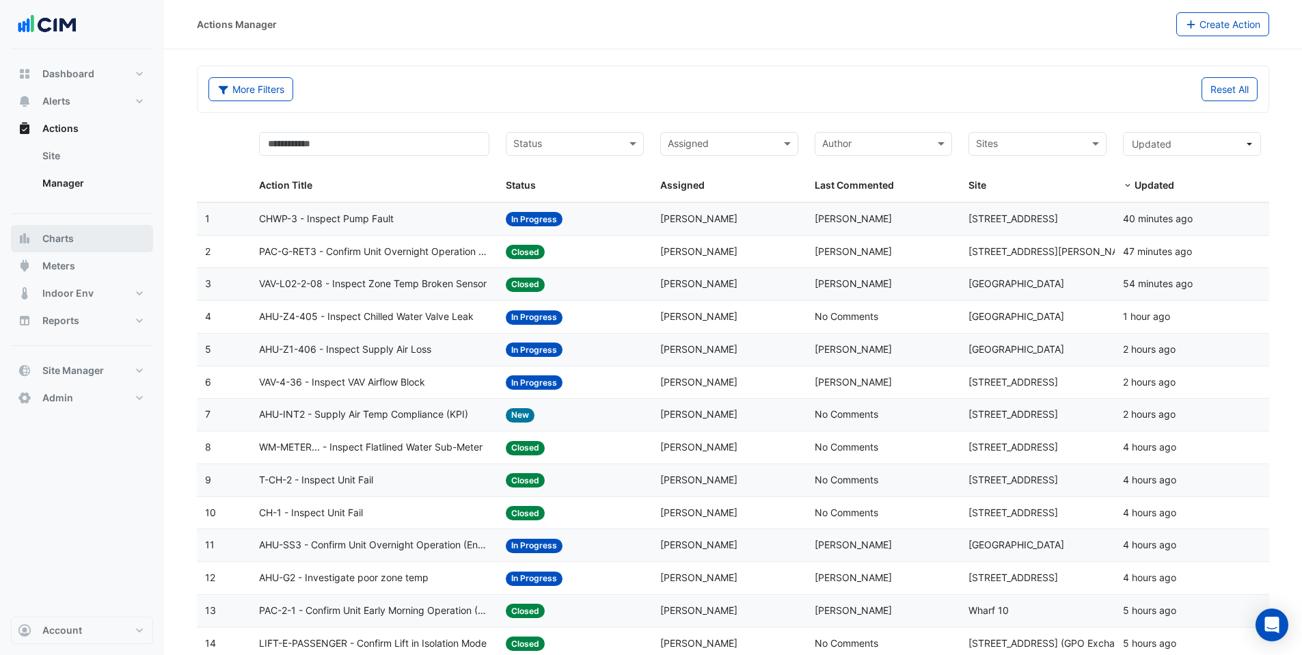
click at [61, 240] on span "Charts" at bounding box center [57, 239] width 31 height 14
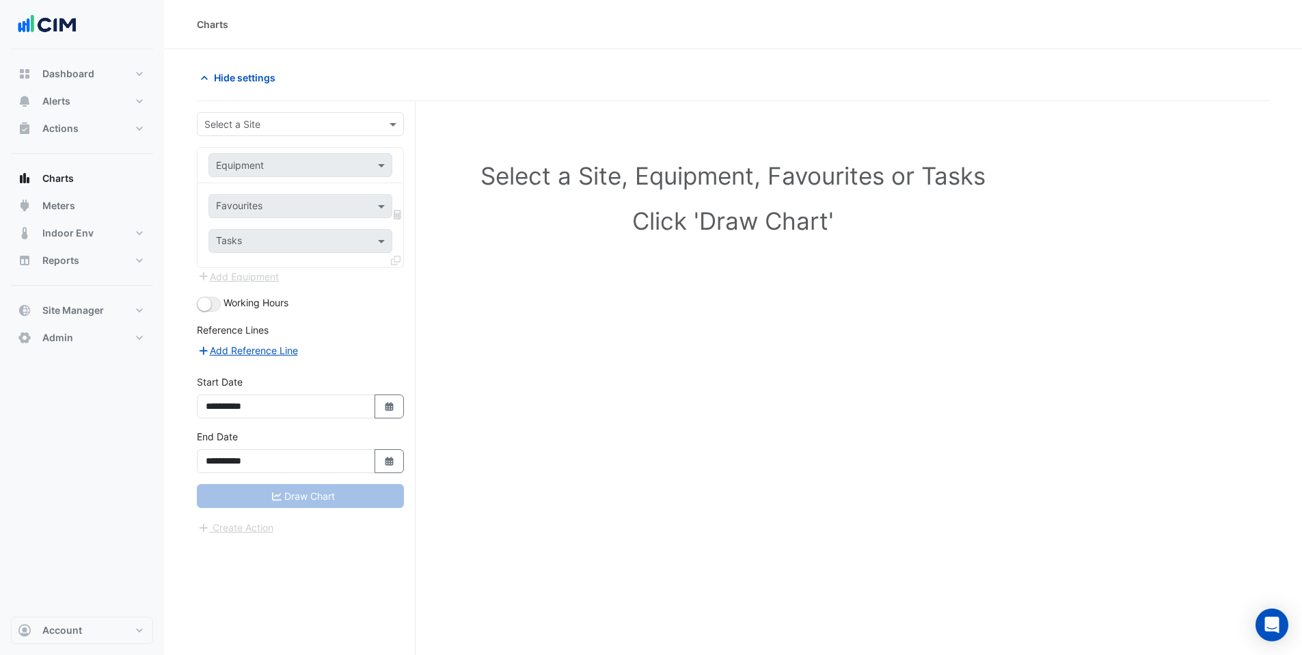
click at [299, 136] on form "**********" at bounding box center [300, 323] width 207 height 423
click at [301, 127] on input "text" at bounding box center [286, 125] width 165 height 14
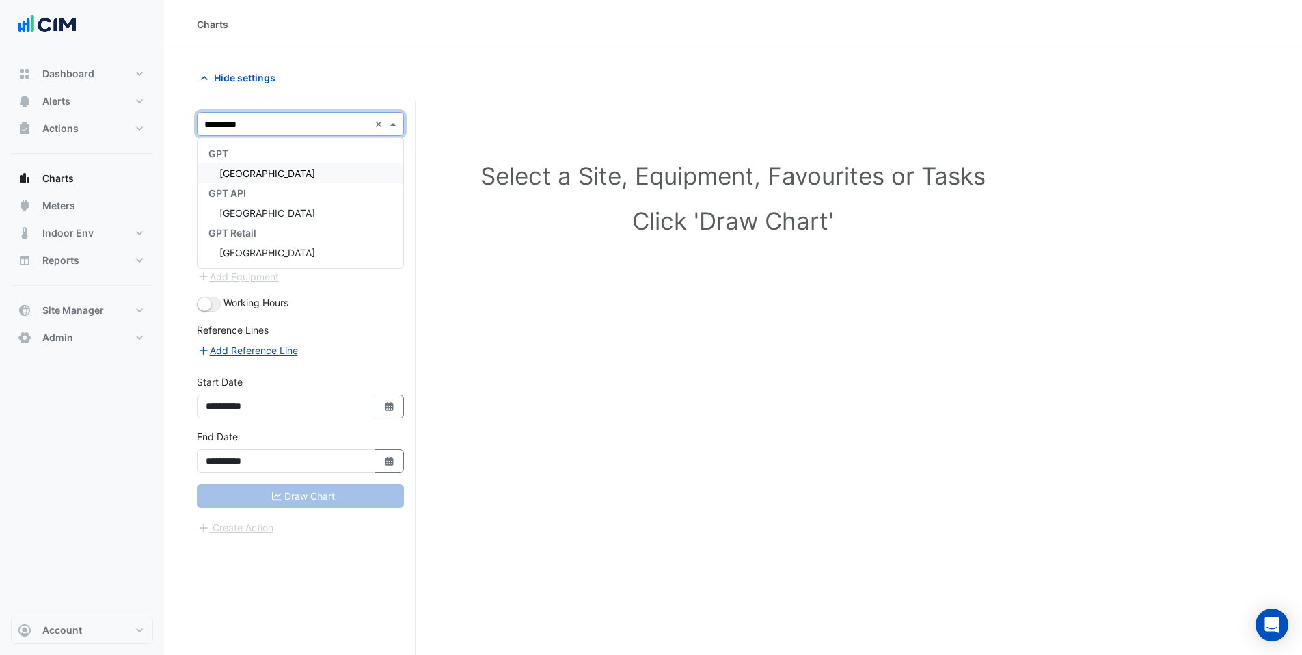
type input "**********"
click at [303, 174] on span "[GEOGRAPHIC_DATA]" at bounding box center [267, 173] width 96 height 12
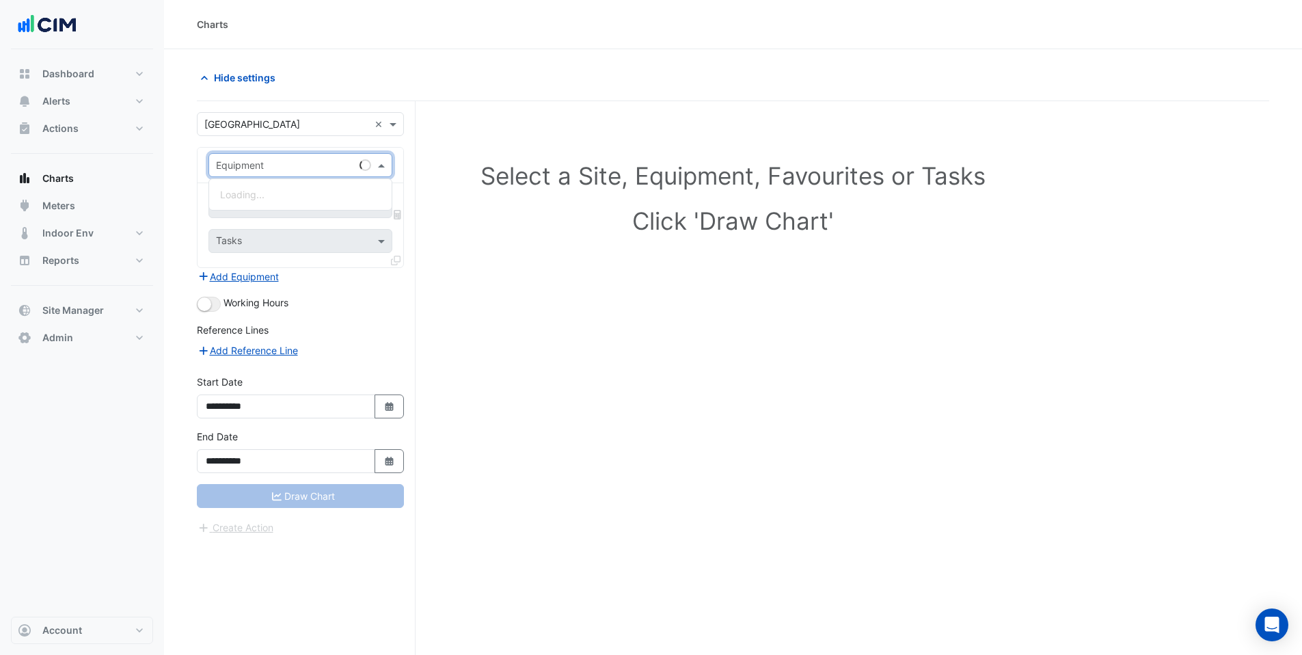
click at [301, 169] on input "text" at bounding box center [286, 166] width 141 height 14
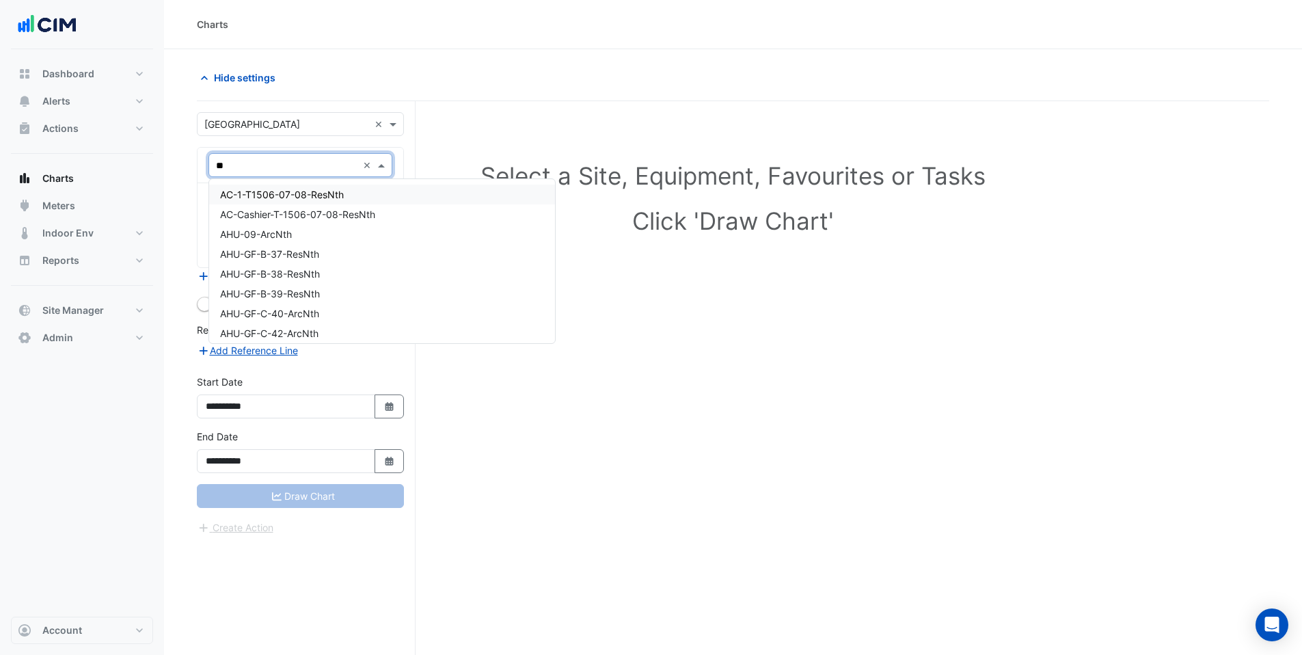
type input "***"
click at [320, 254] on div "TEM-ArcSth" at bounding box center [316, 252] width 214 height 20
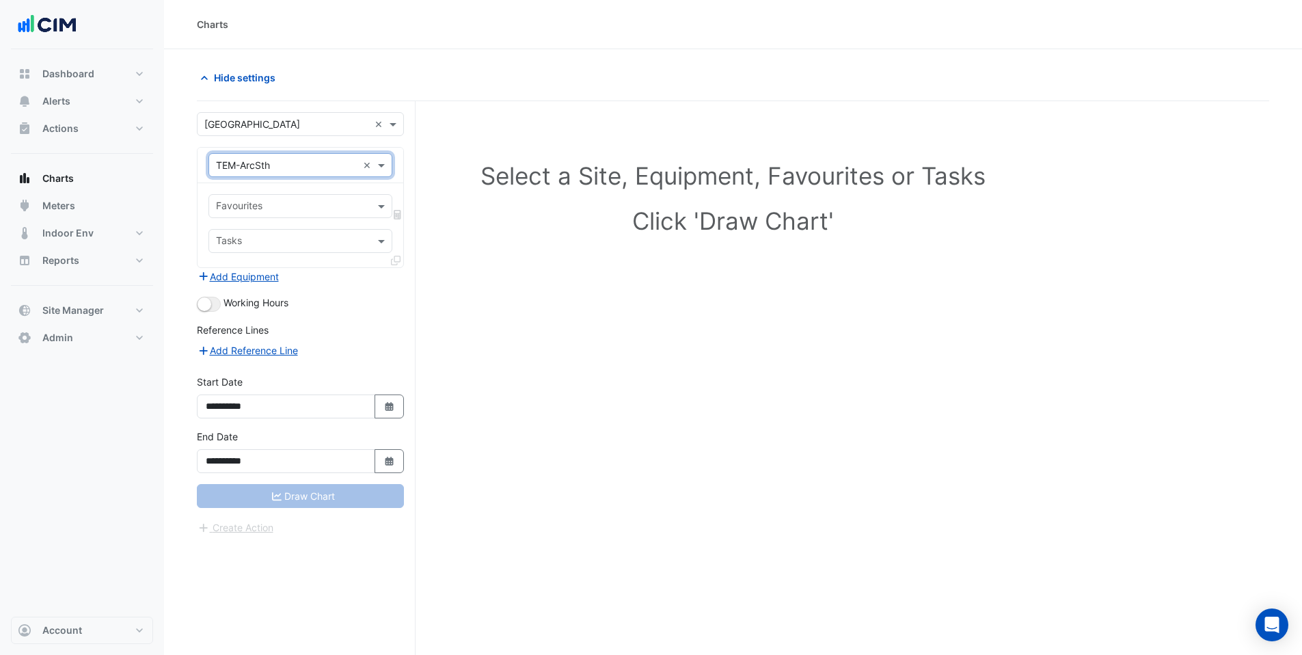
click at [333, 208] on input "text" at bounding box center [292, 207] width 153 height 14
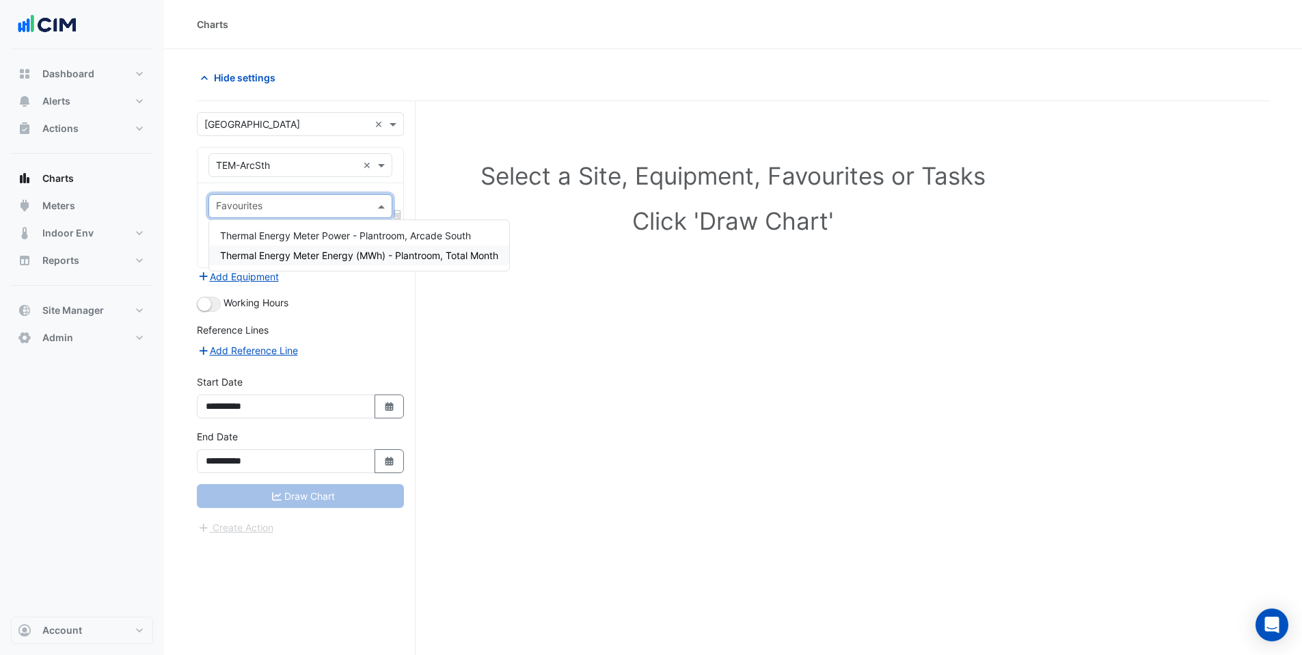
click at [385, 251] on span "Thermal Energy Meter Energy (MWh) - Plantroom, Total Month" at bounding box center [359, 255] width 278 height 12
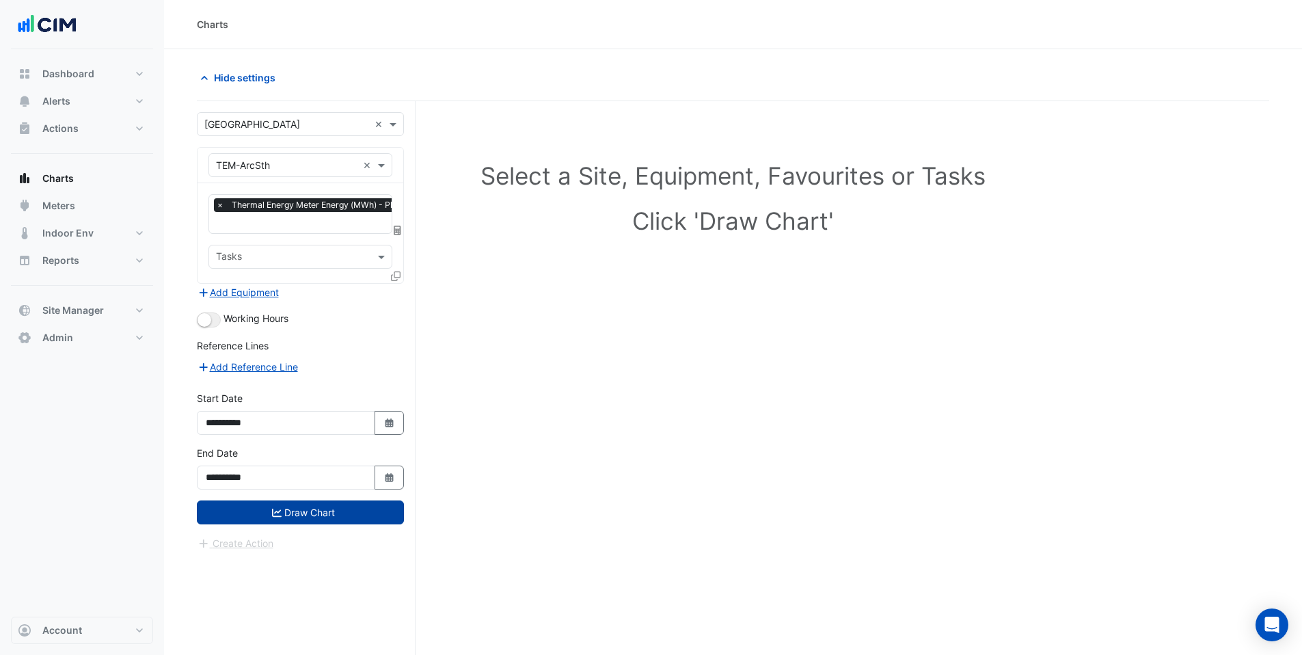
click at [337, 517] on button "Draw Chart" at bounding box center [300, 512] width 207 height 24
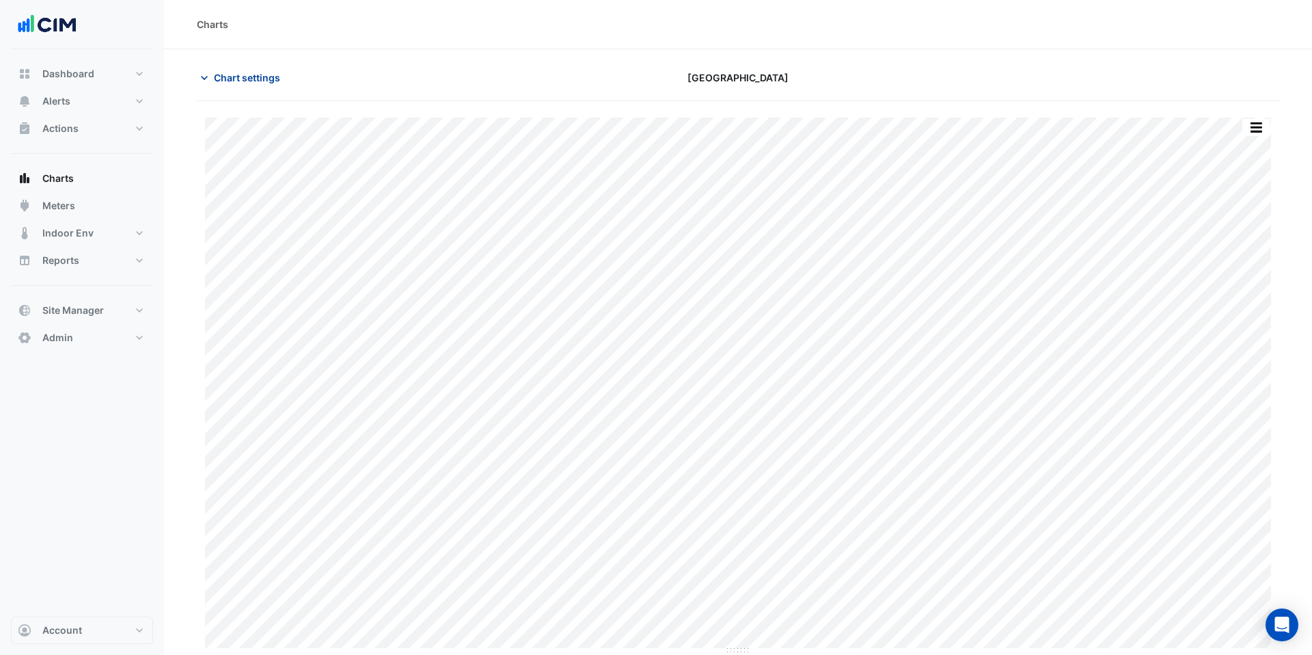
click at [215, 85] on button "Chart settings" at bounding box center [243, 78] width 92 height 24
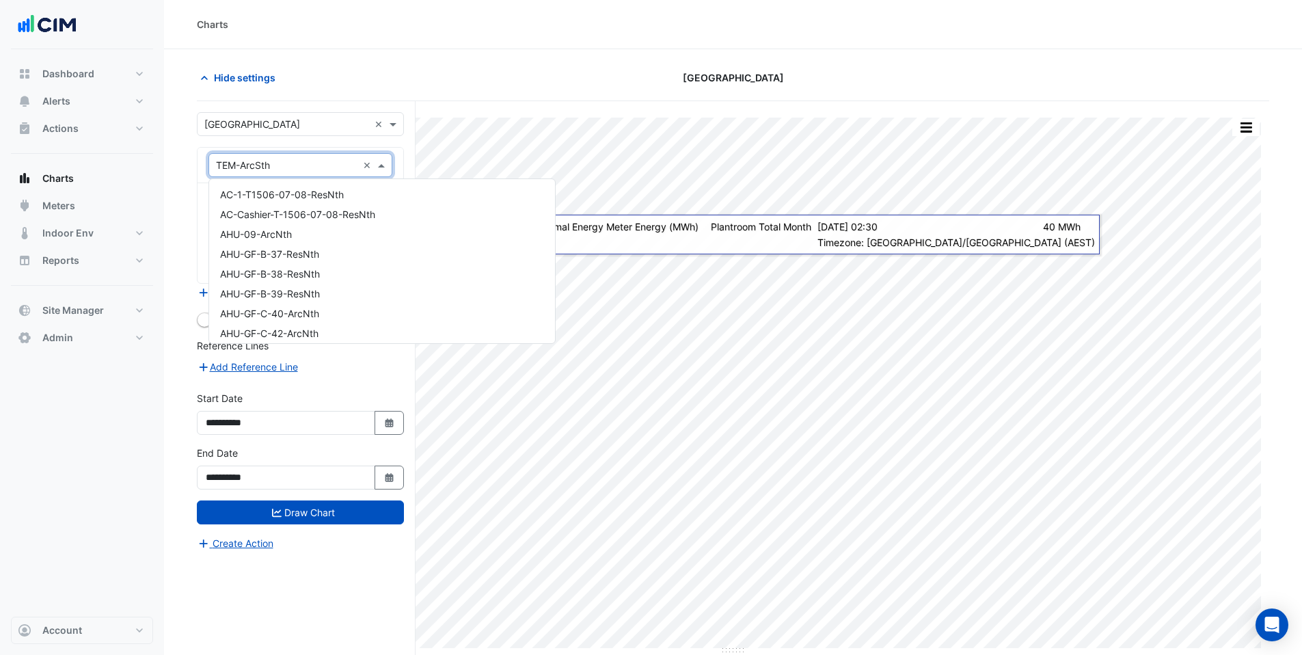
click at [303, 163] on input "text" at bounding box center [286, 166] width 141 height 14
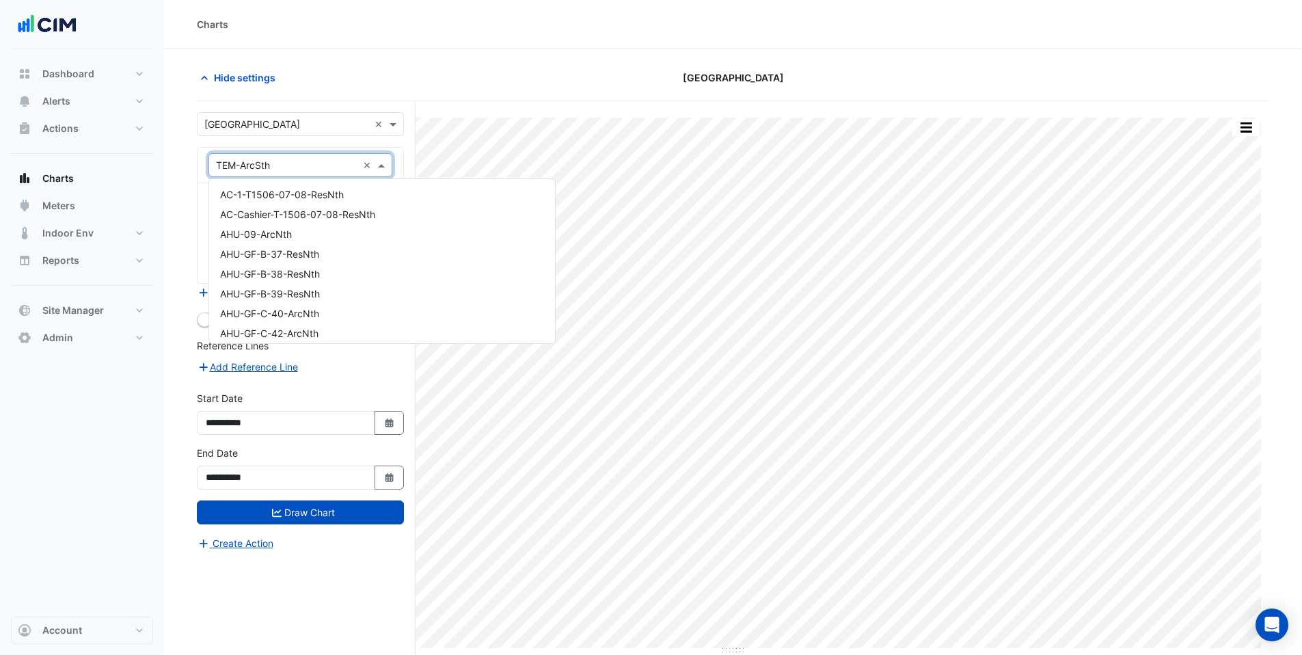
click at [428, 53] on section "Hide settings [GEOGRAPHIC_DATA] Print Save as JPEG Save as PNG Pivot Data Table…" at bounding box center [733, 377] width 1138 height 657
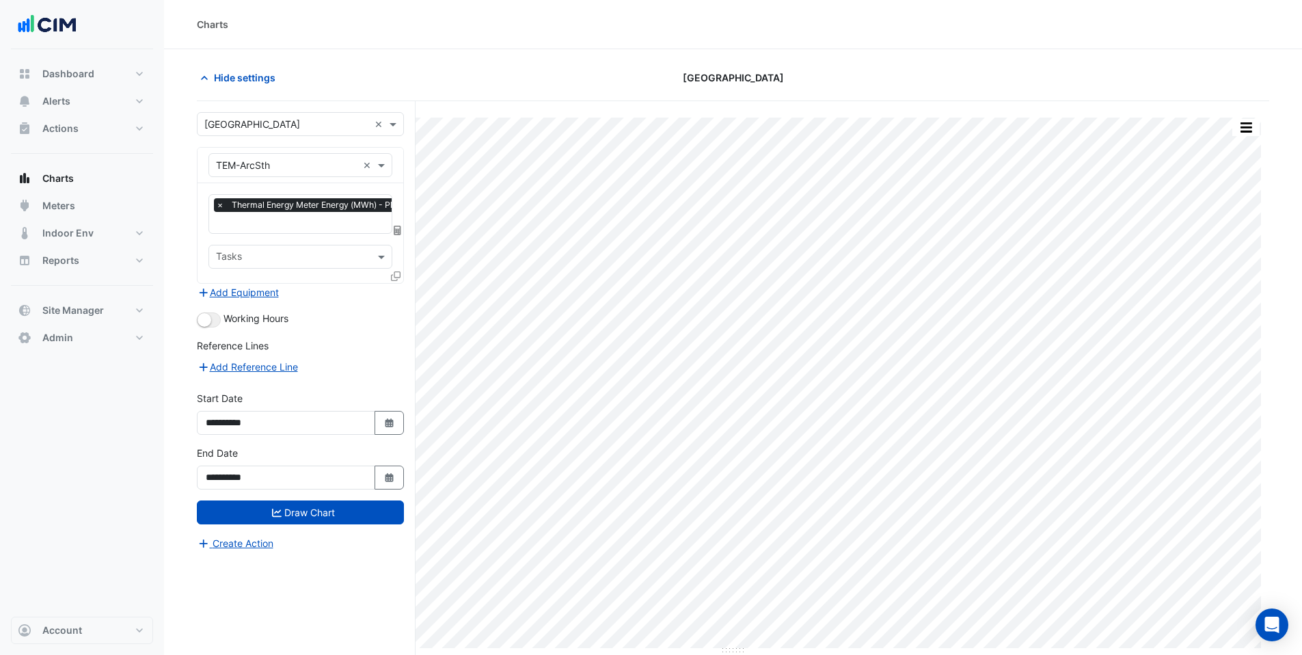
click at [320, 167] on input "text" at bounding box center [286, 166] width 141 height 14
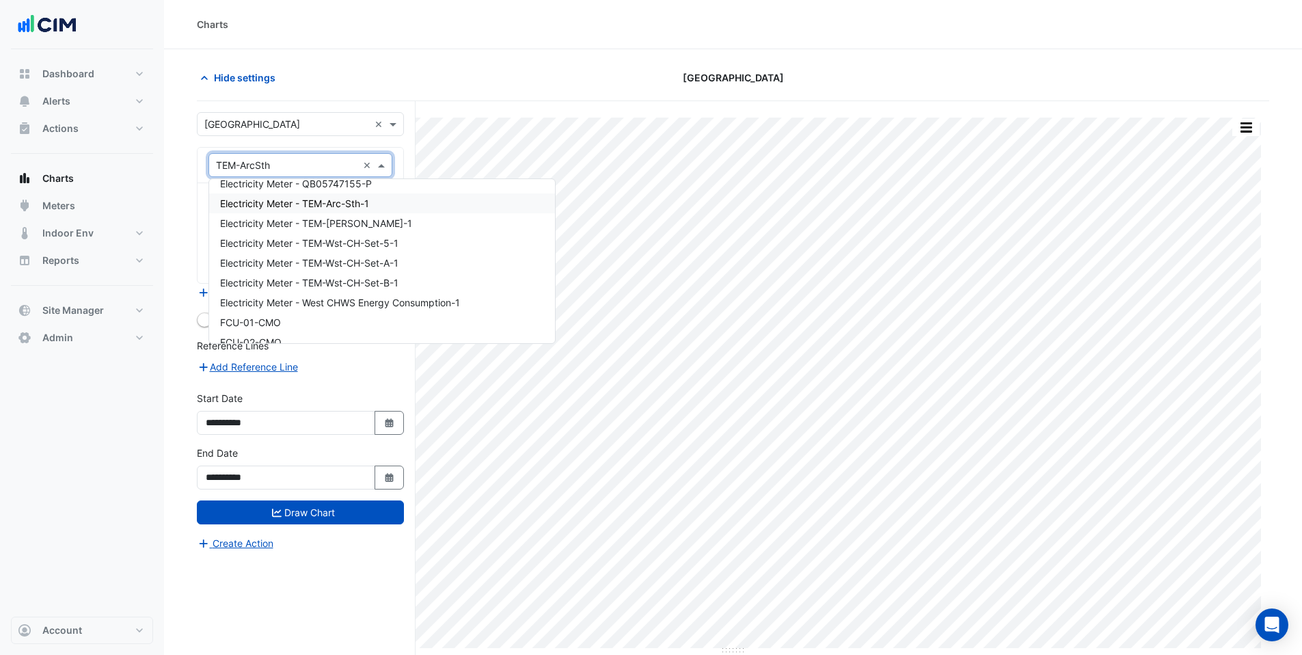
scroll to position [3818, 0]
click at [484, 93] on div "Hide settings [GEOGRAPHIC_DATA]" at bounding box center [733, 84] width 1072 height 36
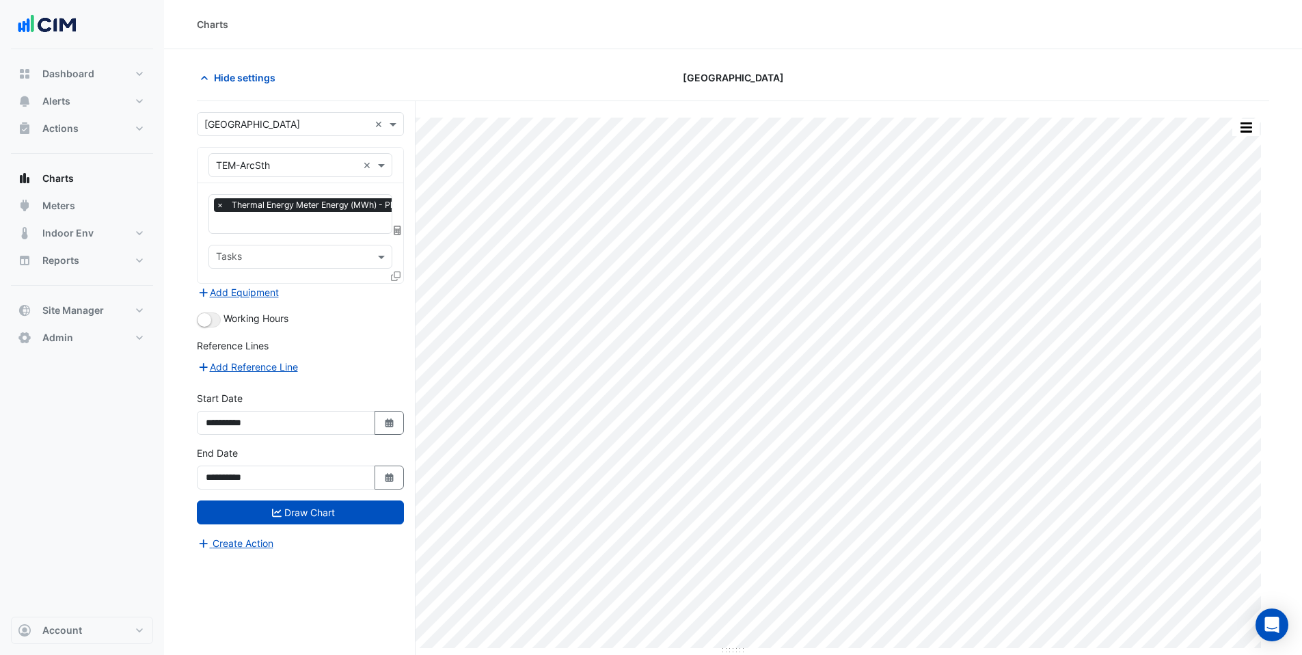
click at [320, 171] on input "text" at bounding box center [286, 166] width 141 height 14
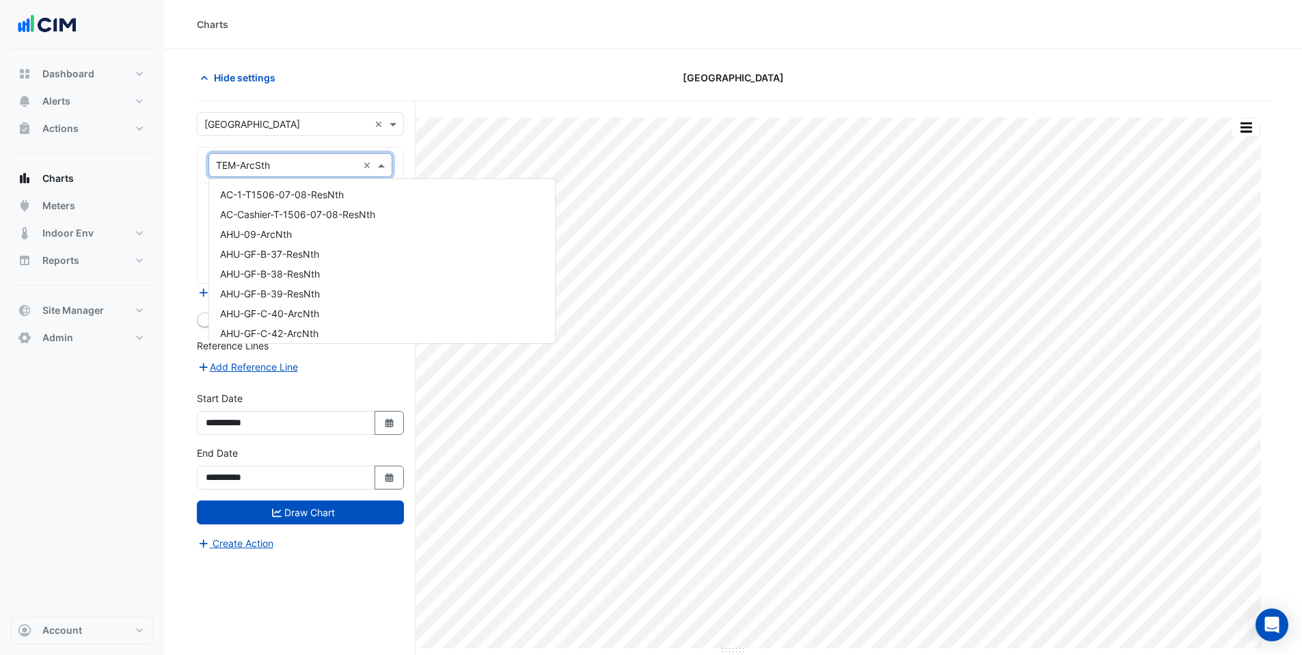
scroll to position [19465, 0]
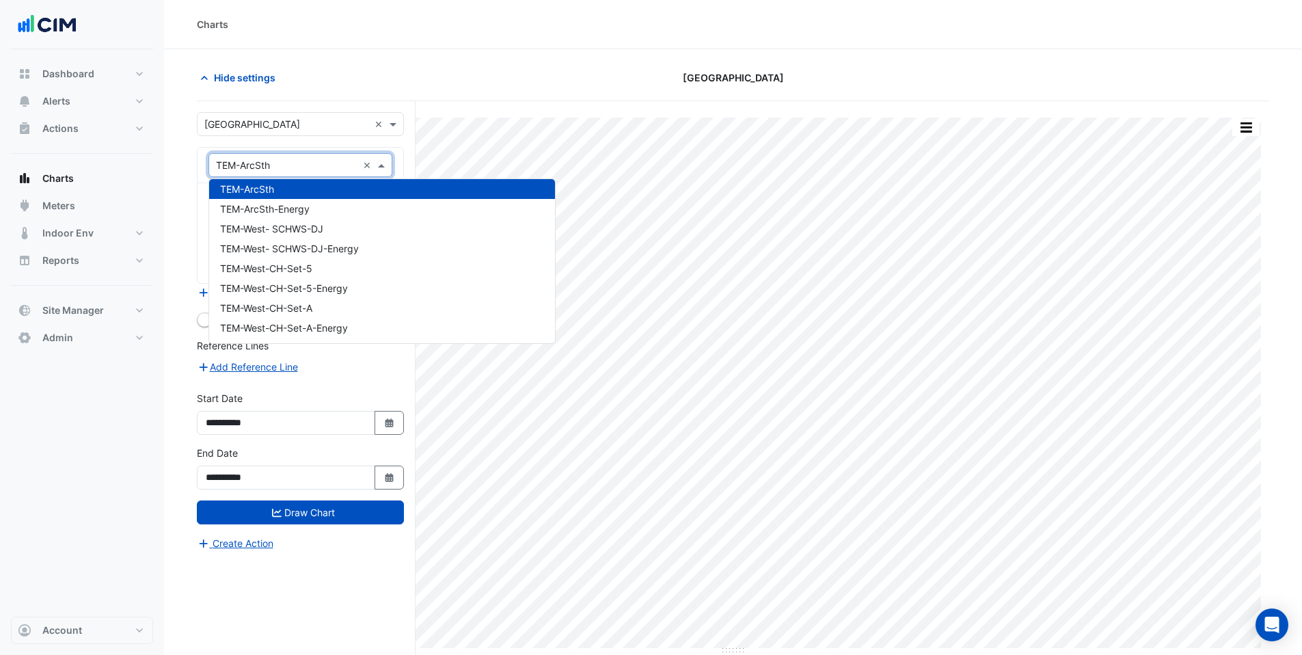
click at [496, 53] on section "Hide settings [GEOGRAPHIC_DATA] Print Save as JPEG Save as PNG Pivot Data Table…" at bounding box center [733, 377] width 1138 height 657
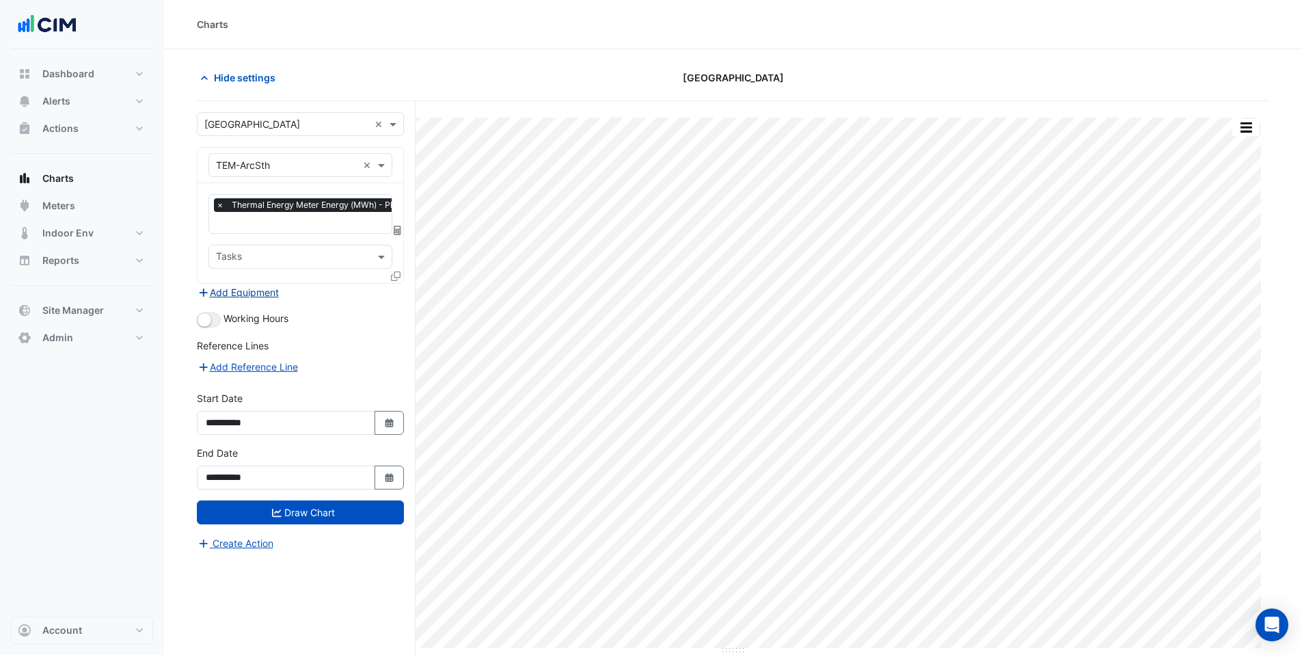
click at [213, 289] on button "Add Equipment" at bounding box center [238, 292] width 83 height 16
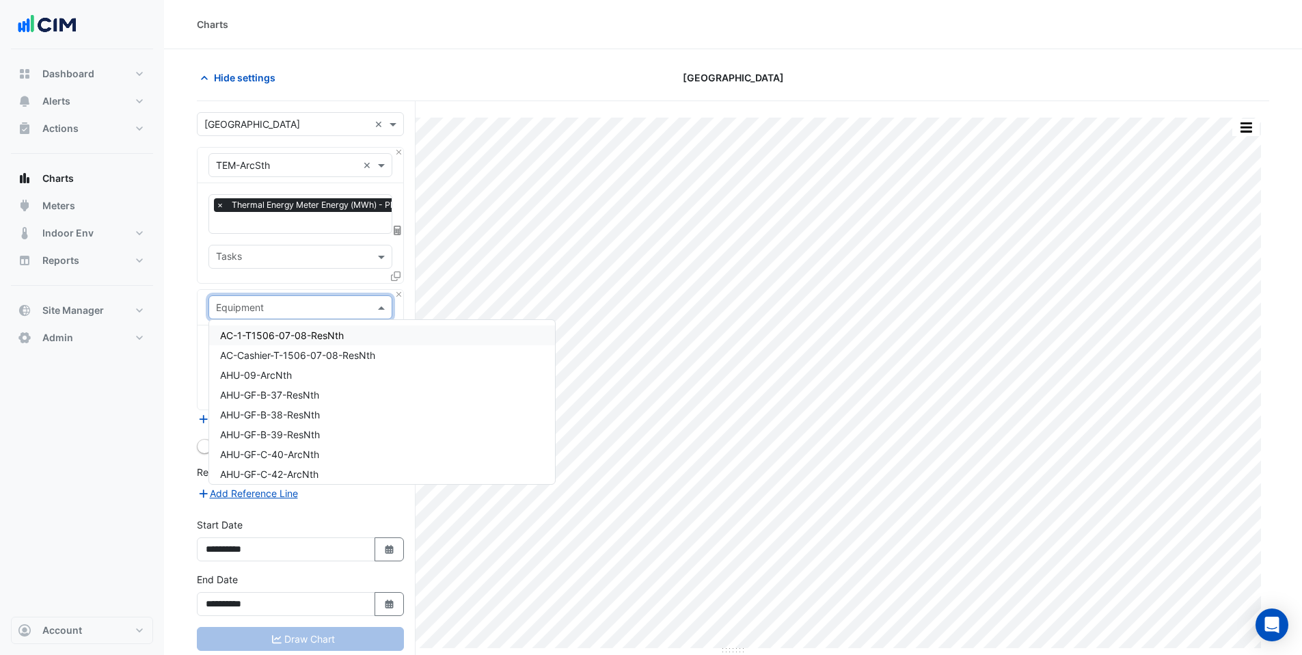
click at [273, 317] on div "Equipment" at bounding box center [300, 307] width 184 height 24
type input "***"
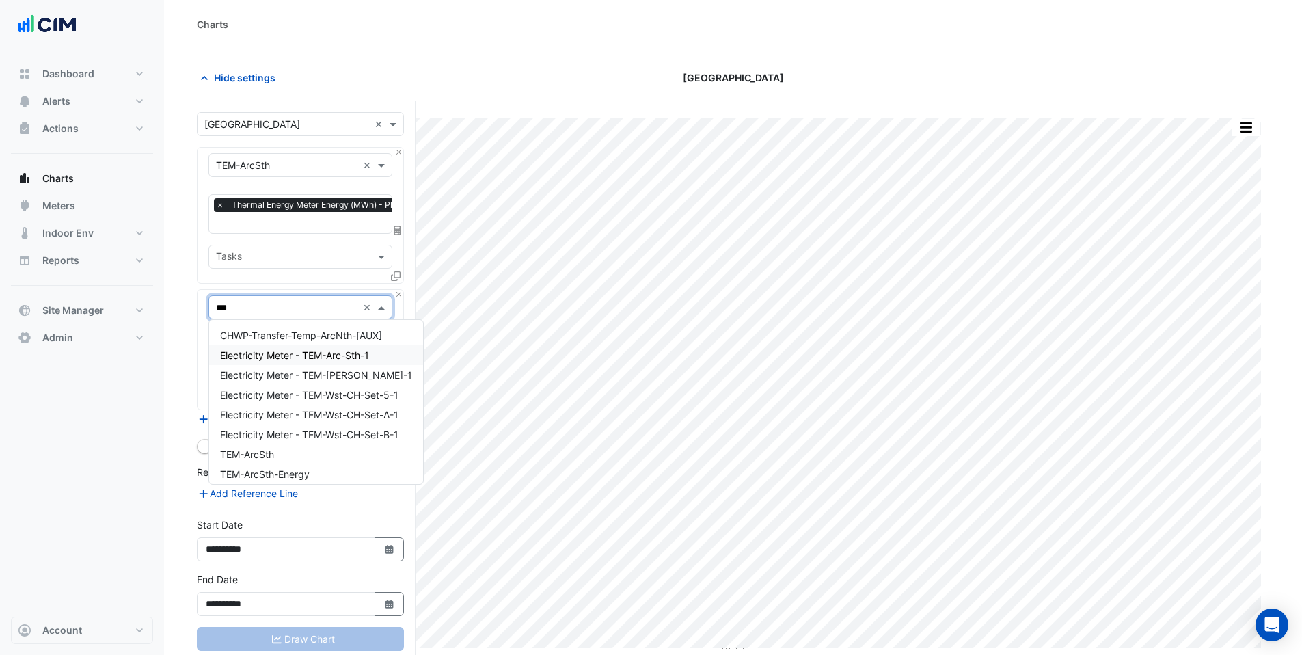
click at [363, 360] on span "Electricity Meter - TEM-Arc-Sth-1" at bounding box center [294, 355] width 149 height 12
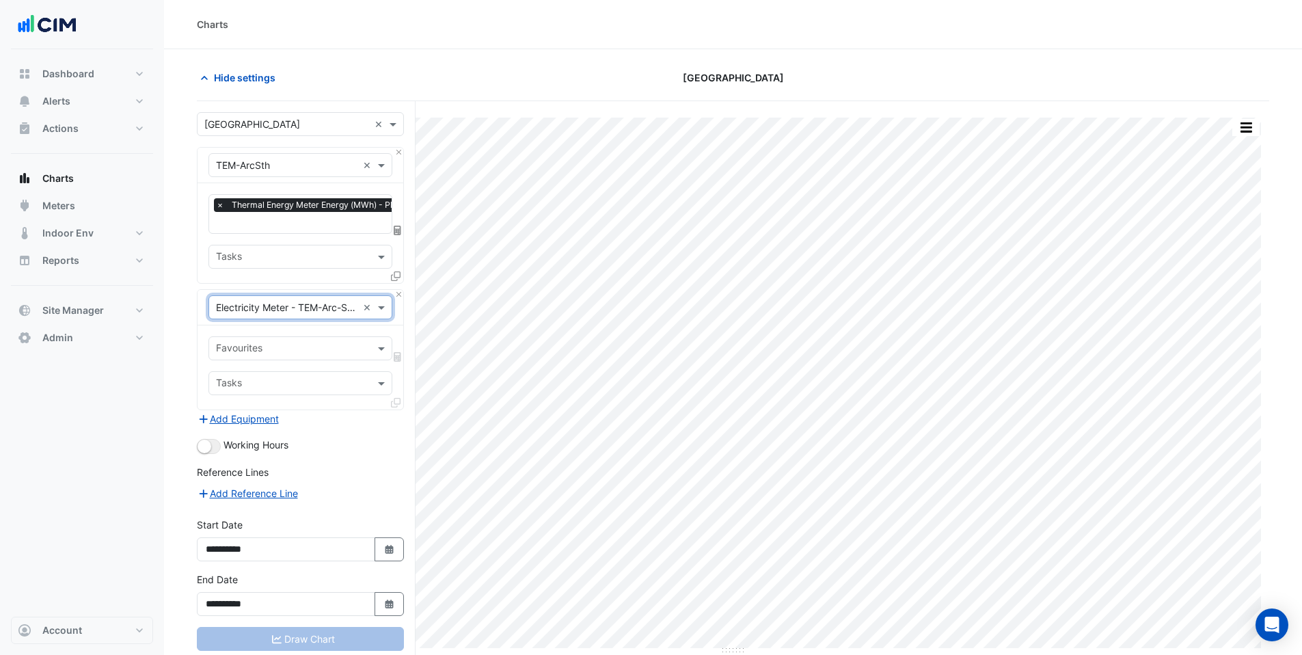
click at [331, 342] on input "text" at bounding box center [292, 349] width 153 height 14
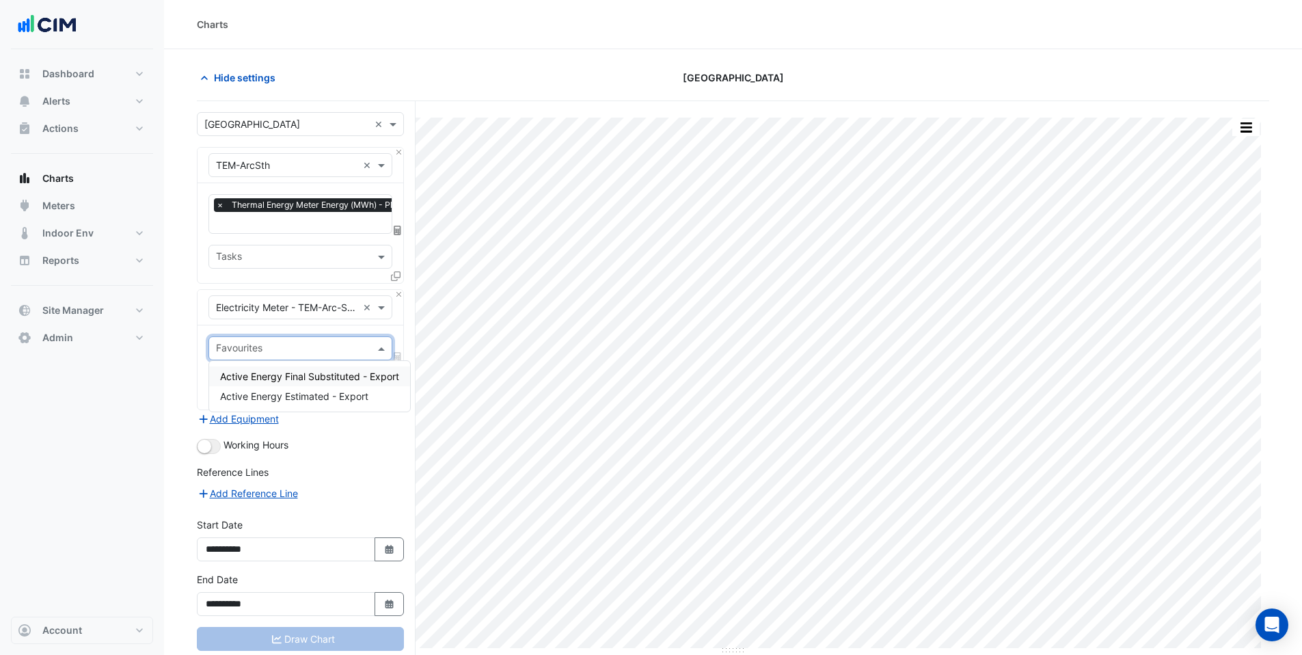
click at [329, 379] on span "Active Energy Final Substituted - Export" at bounding box center [309, 376] width 179 height 12
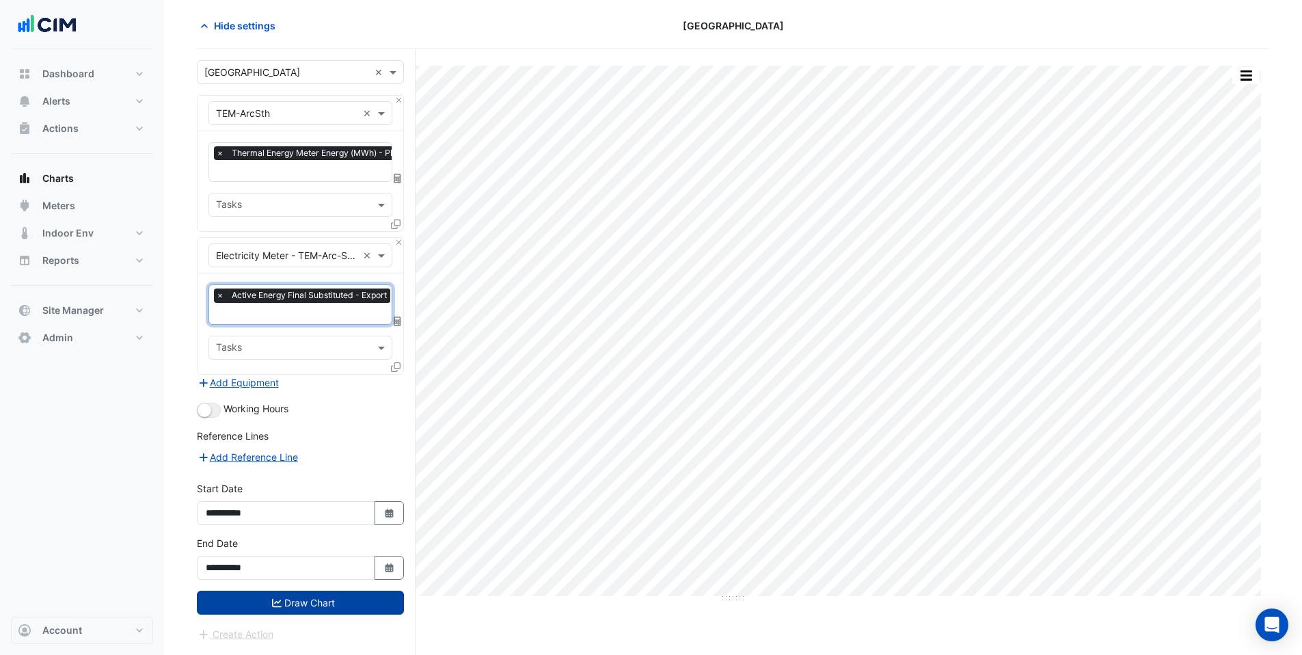
click at [322, 590] on button "Draw Chart" at bounding box center [300, 602] width 207 height 24
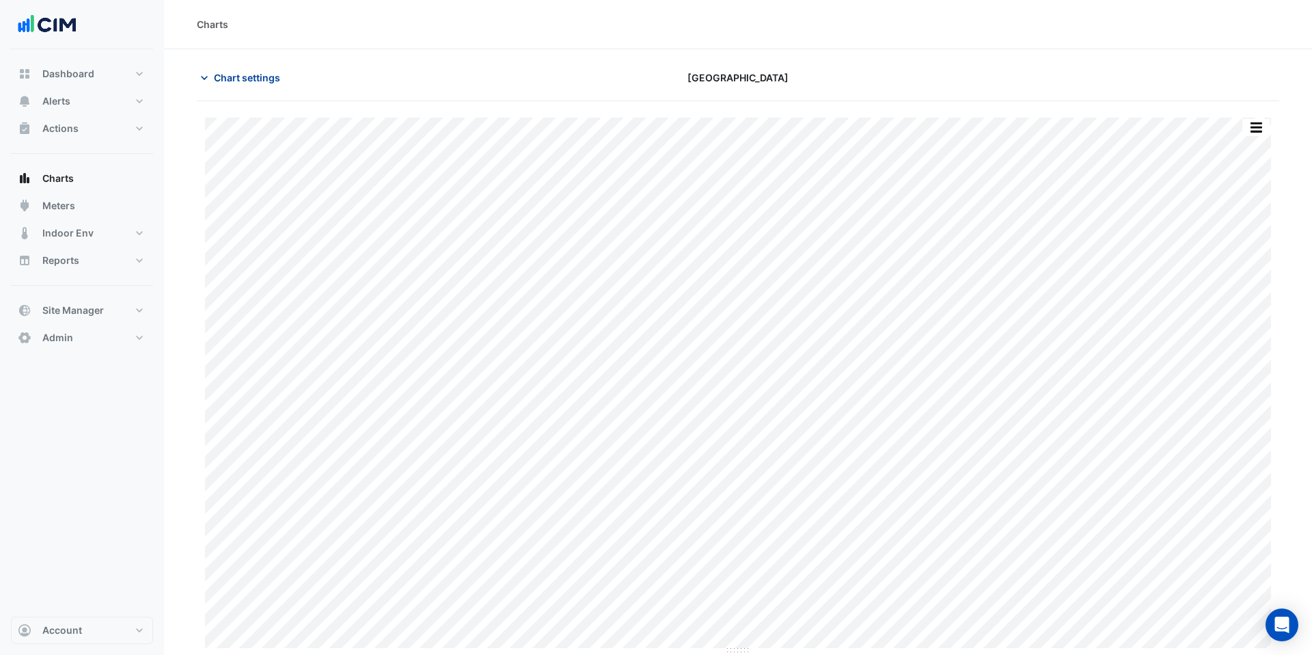
click at [230, 83] on span "Chart settings" at bounding box center [247, 77] width 66 height 14
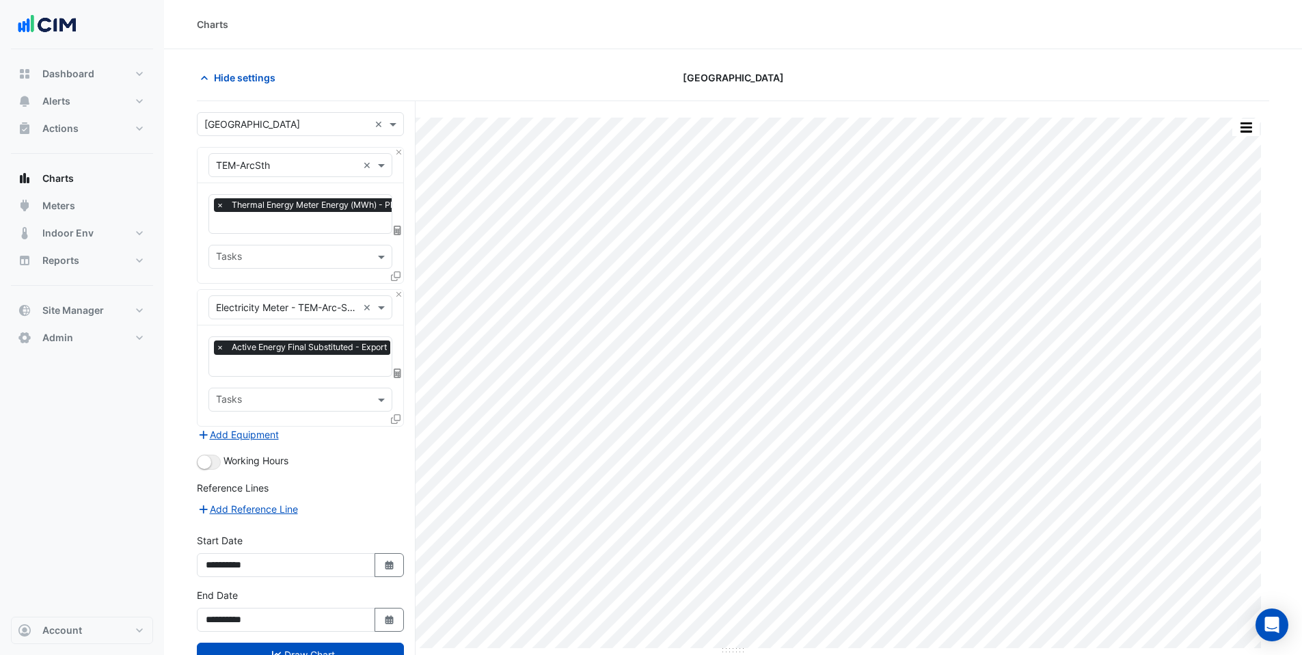
click at [307, 172] on div "× TEM-ArcSth" at bounding box center [283, 165] width 148 height 14
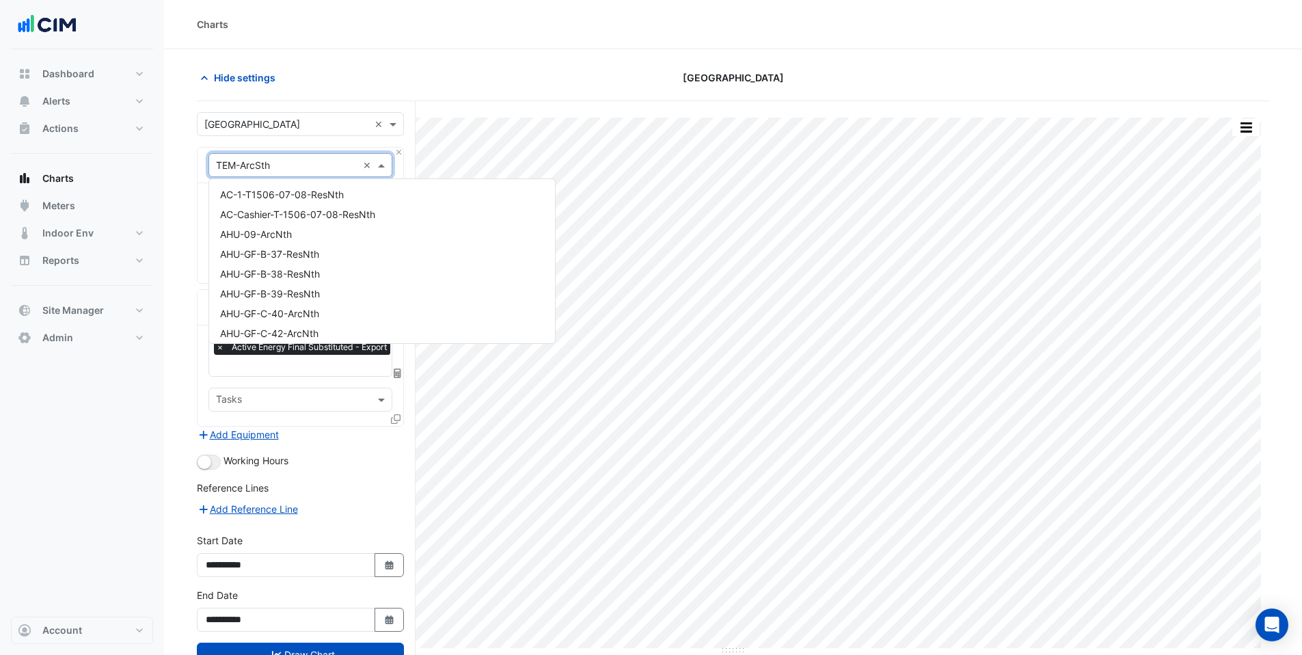
scroll to position [19465, 0]
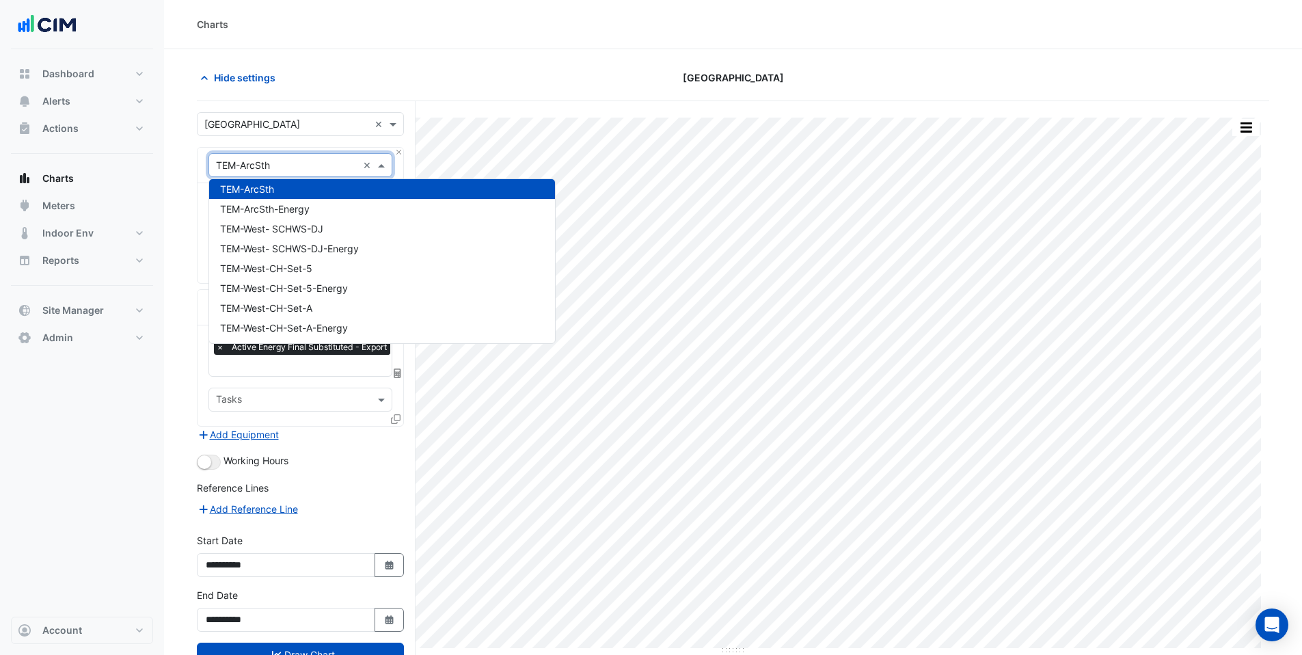
click at [309, 172] on div "× TEM-ArcSth ×" at bounding box center [300, 165] width 184 height 24
click at [312, 162] on input "text" at bounding box center [286, 166] width 141 height 14
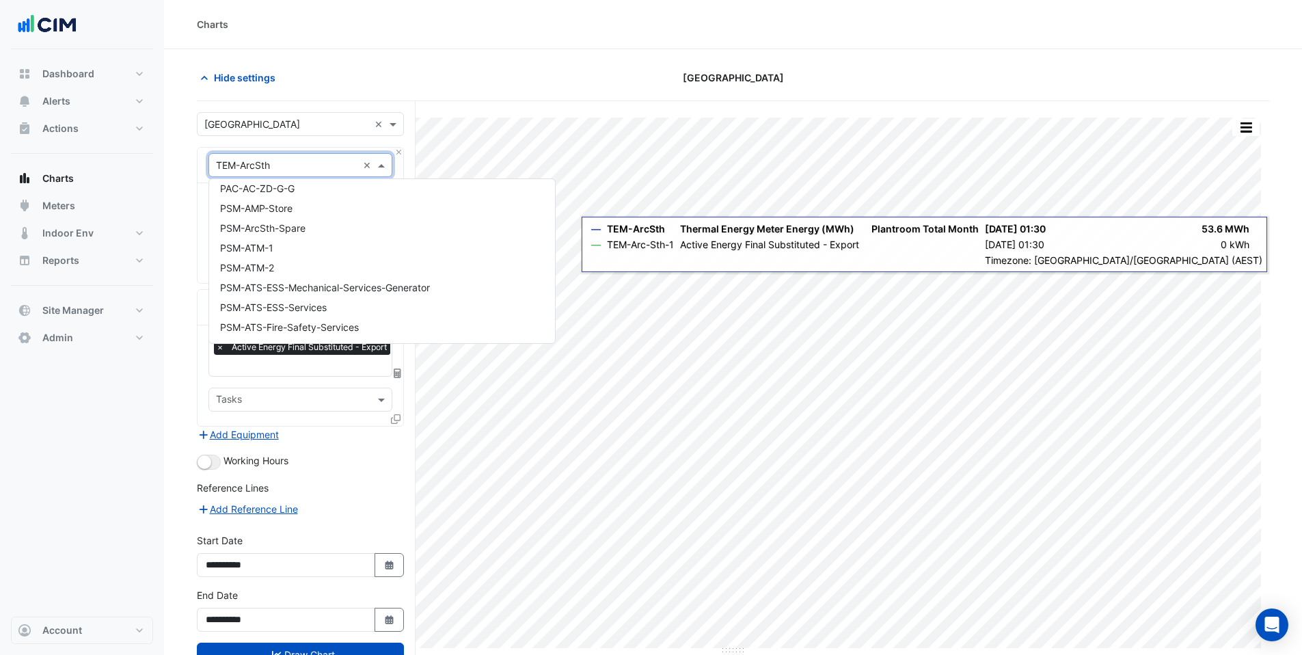
scroll to position [10331, 0]
click at [284, 183] on span "PSM-ESS-House-Services" at bounding box center [278, 188] width 117 height 12
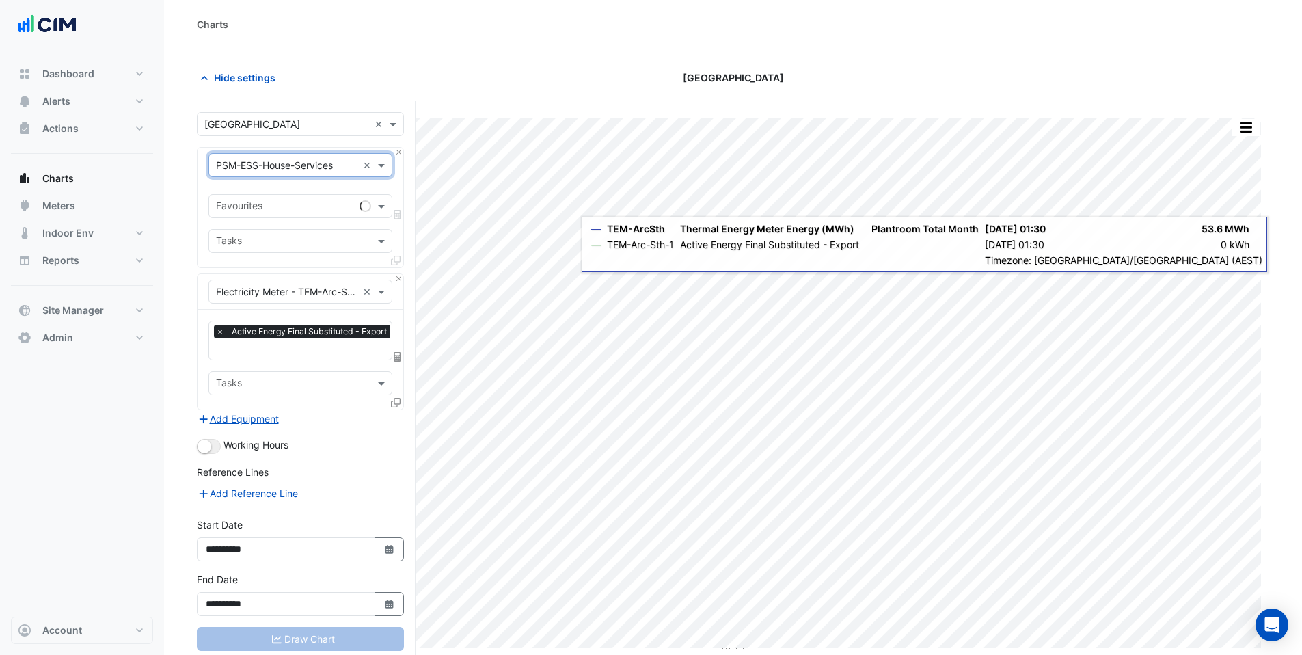
click at [275, 209] on input "text" at bounding box center [285, 207] width 138 height 14
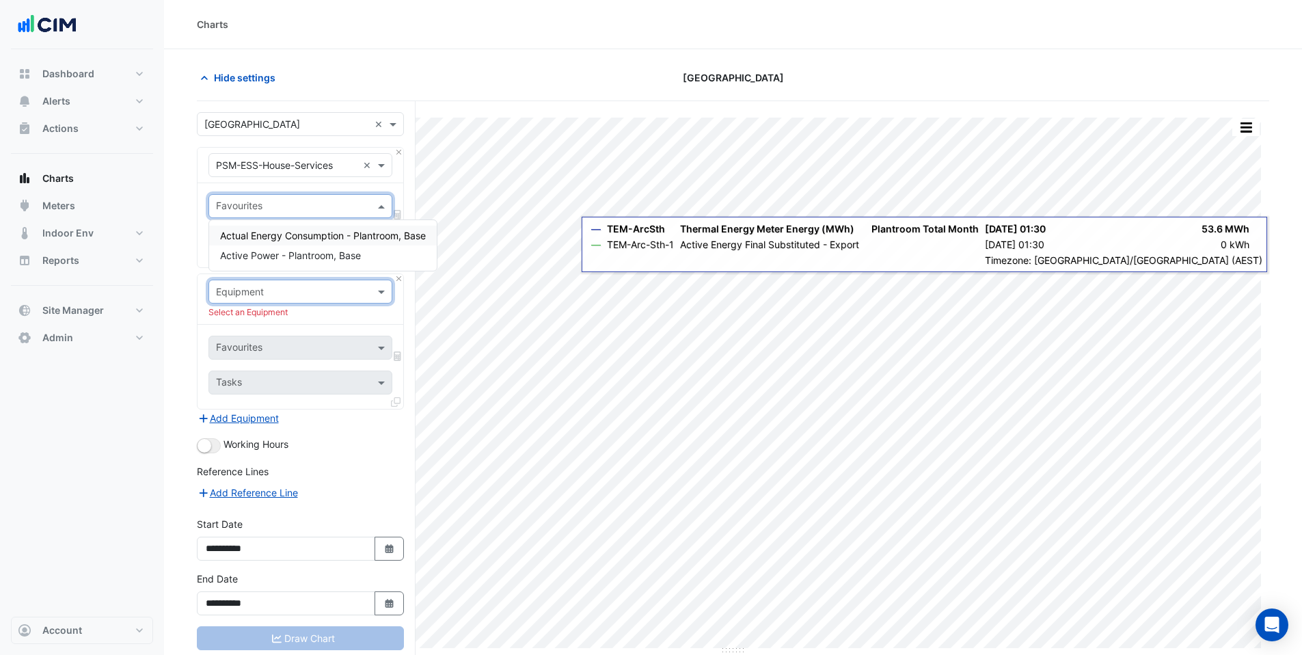
click at [359, 165] on div at bounding box center [300, 165] width 182 height 16
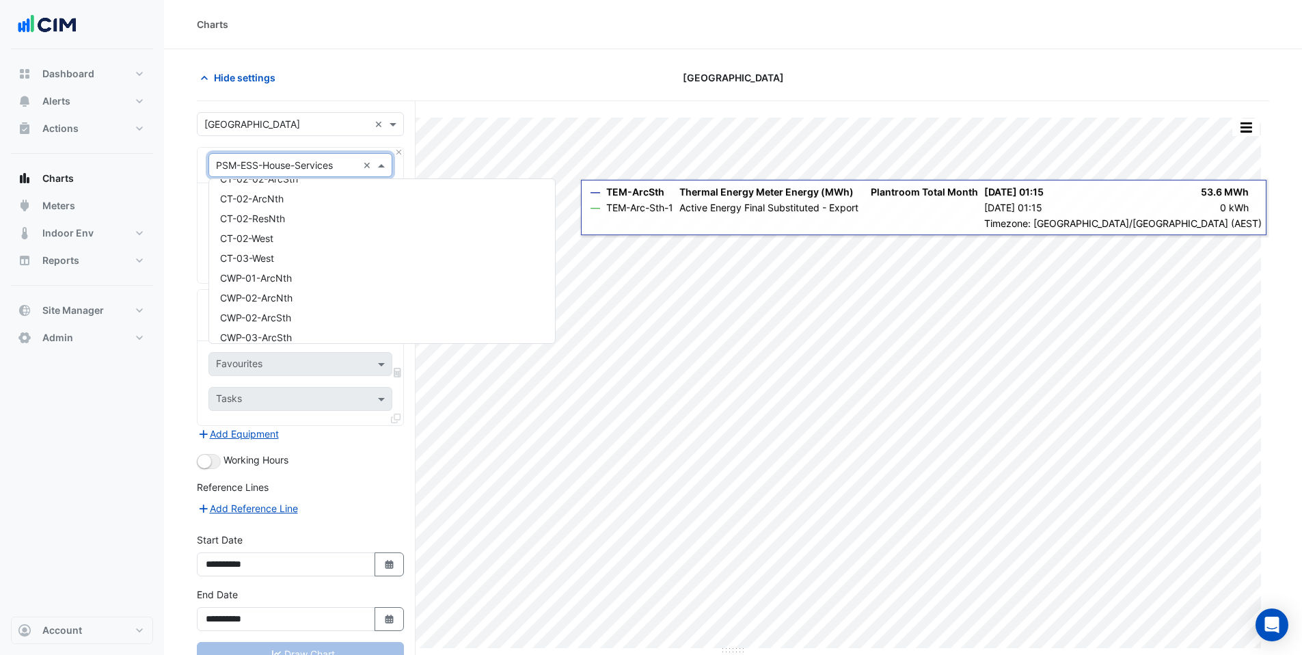
scroll to position [3559, 0]
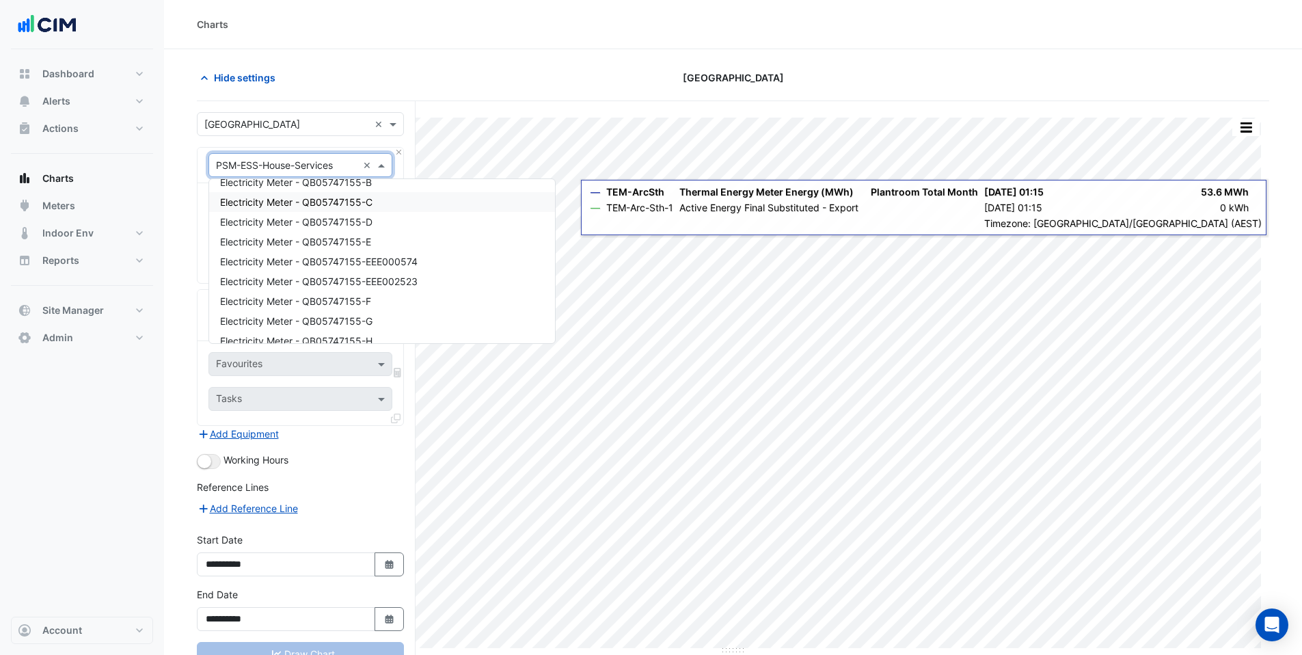
click at [305, 202] on span "Electricity Meter - QB05747155-C" at bounding box center [296, 202] width 152 height 12
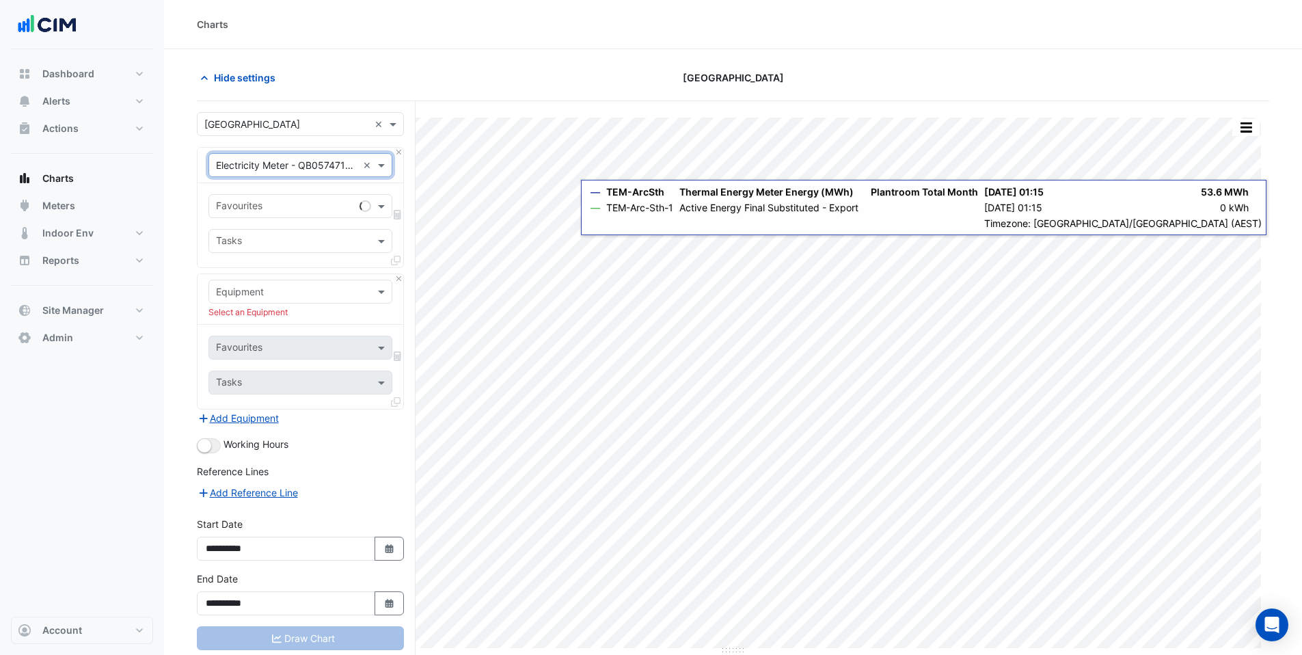
click at [307, 209] on input "text" at bounding box center [285, 207] width 138 height 14
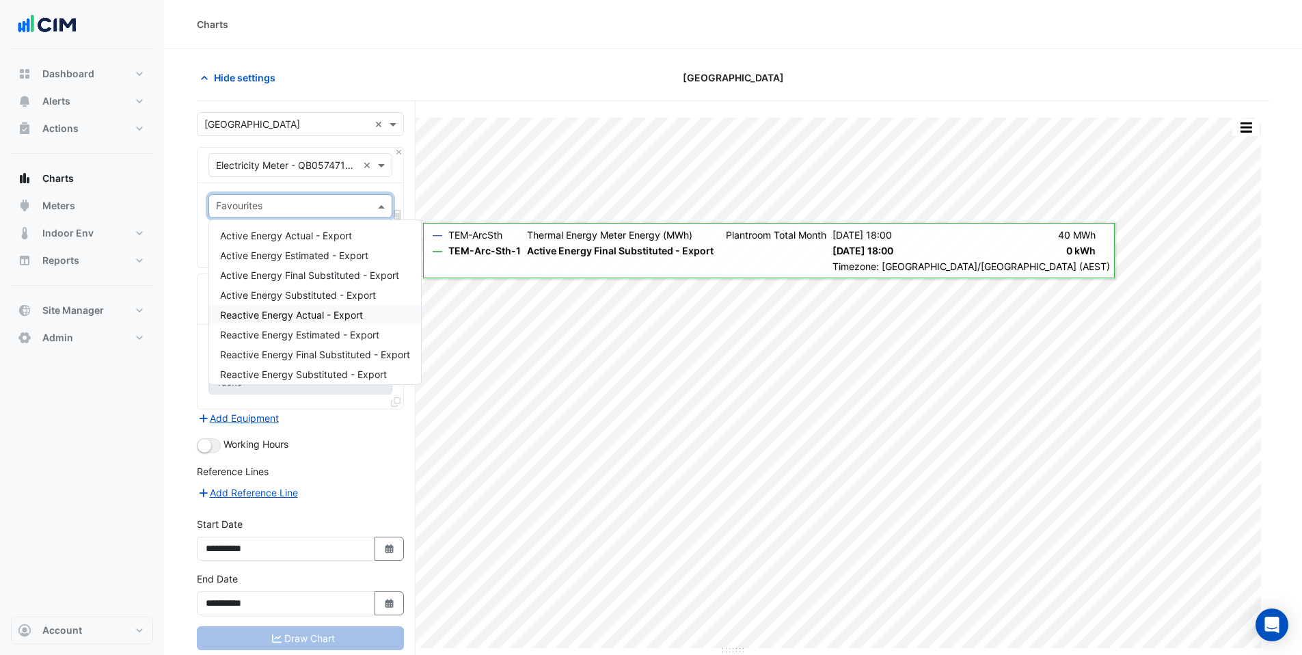
click at [345, 310] on span "Reactive Energy Actual - Export" at bounding box center [291, 315] width 143 height 12
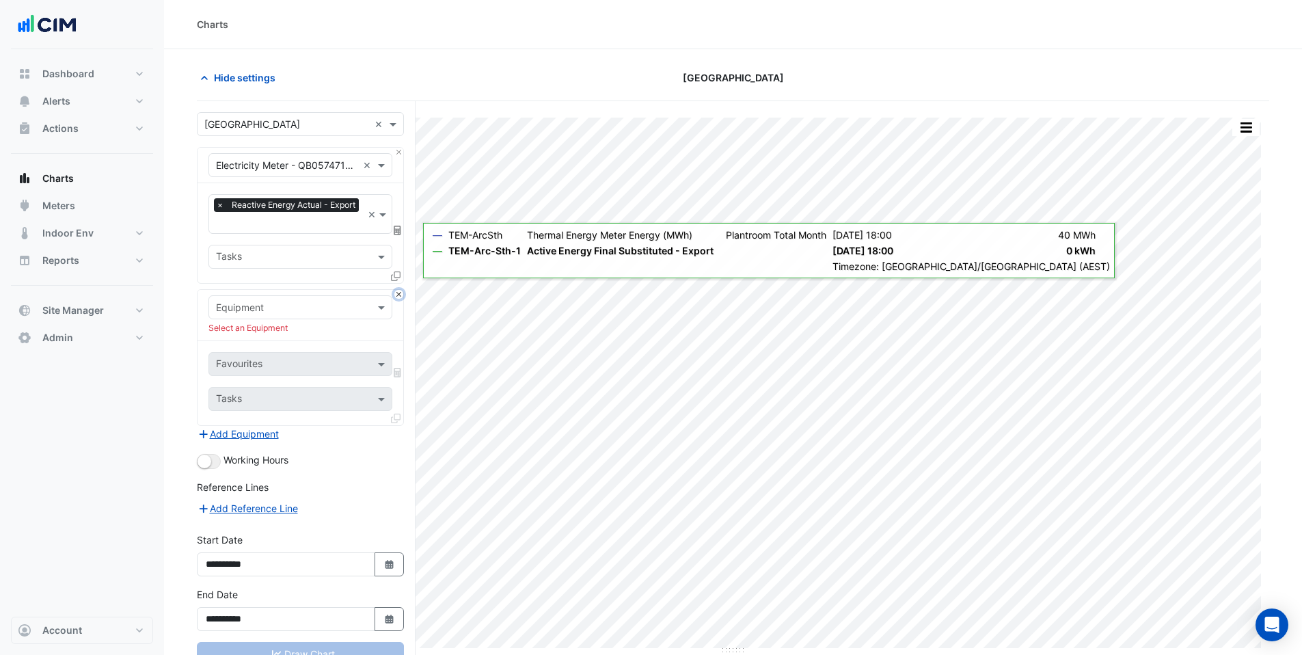
click at [400, 291] on button "Close" at bounding box center [398, 294] width 9 height 9
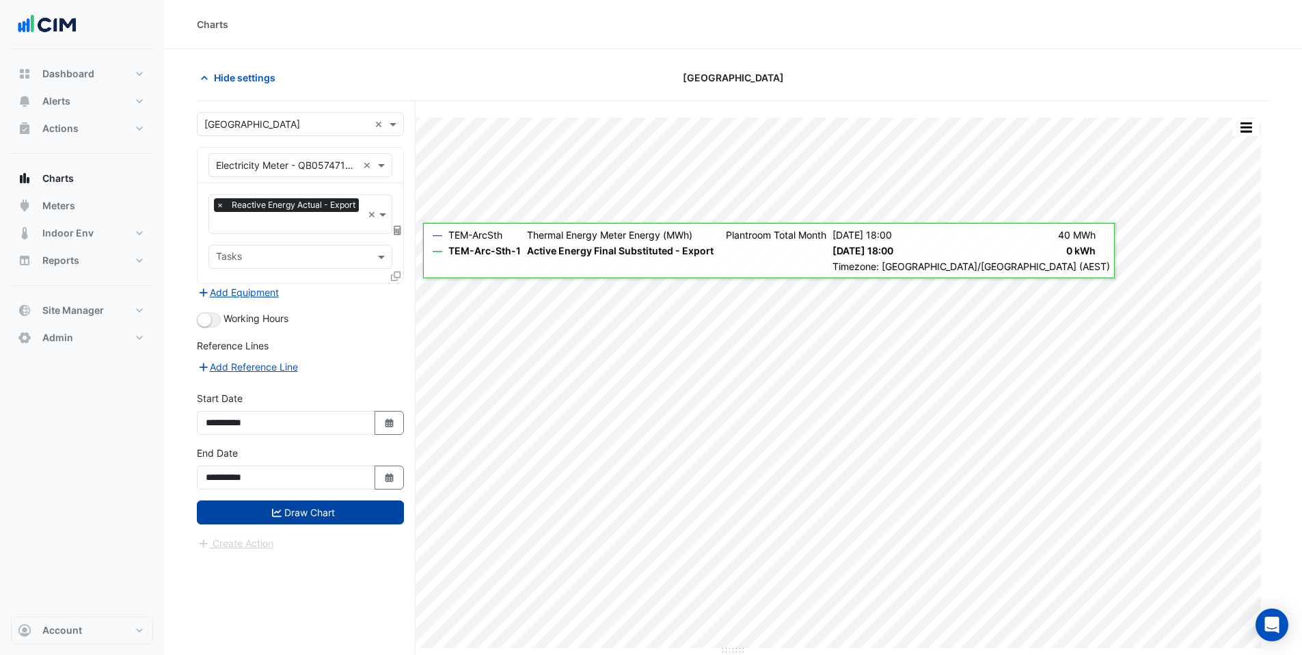
click at [336, 516] on button "Draw Chart" at bounding box center [300, 512] width 207 height 24
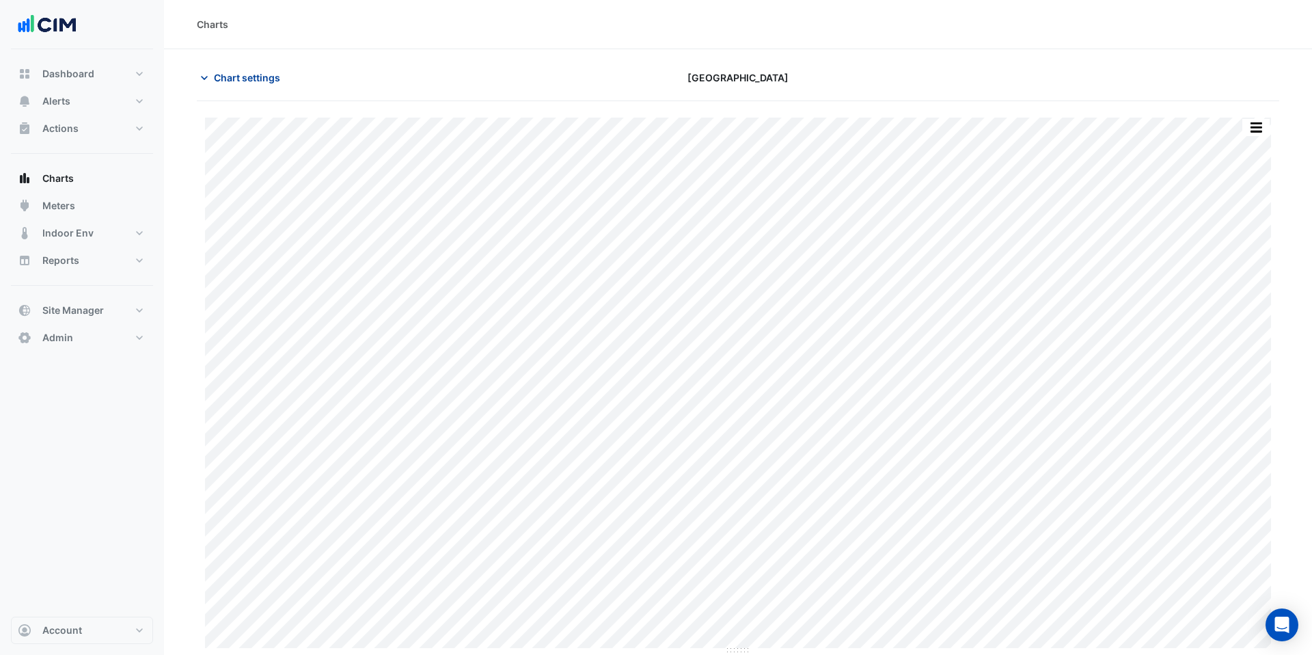
click at [221, 71] on span "Chart settings" at bounding box center [247, 77] width 66 height 14
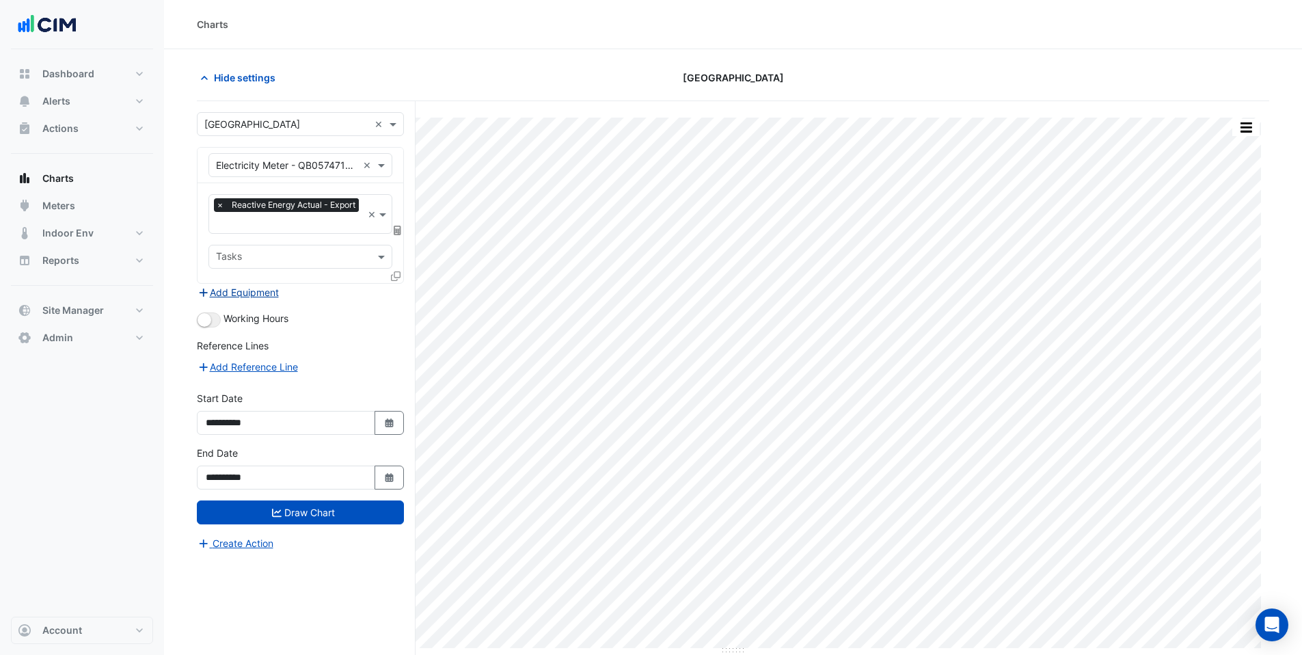
click at [225, 293] on button "Add Equipment" at bounding box center [238, 292] width 83 height 16
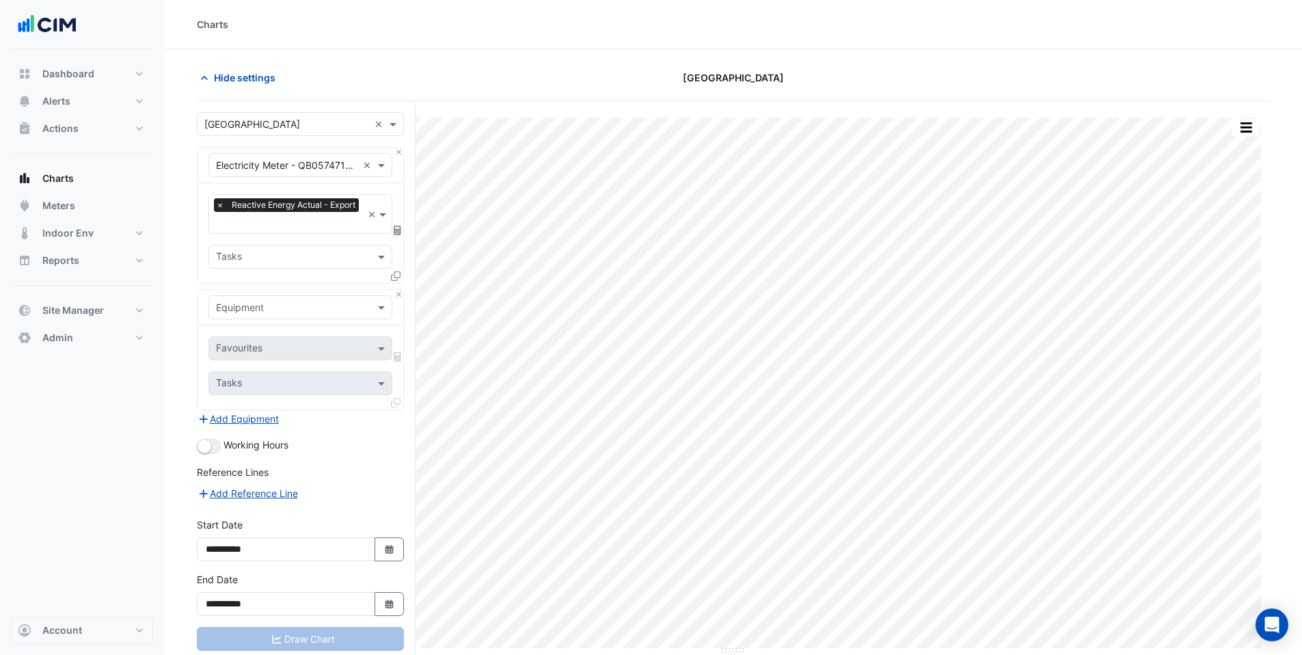
click at [264, 320] on div "Equipment" at bounding box center [300, 308] width 206 height 36
click at [266, 316] on div "Equipment" at bounding box center [300, 307] width 184 height 24
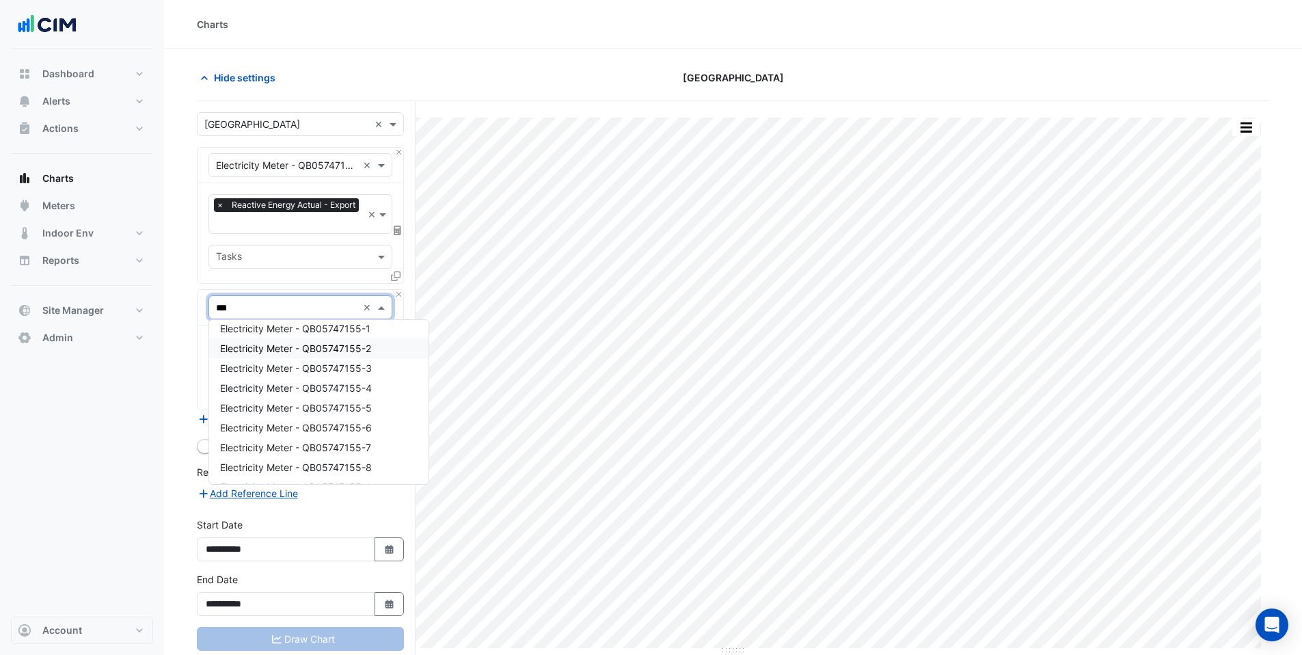
scroll to position [9, 0]
type input "***"
click at [508, 55] on section "Hide settings [GEOGRAPHIC_DATA] Print Save as JPEG Save as PNG Pivot Data Table…" at bounding box center [733, 377] width 1138 height 657
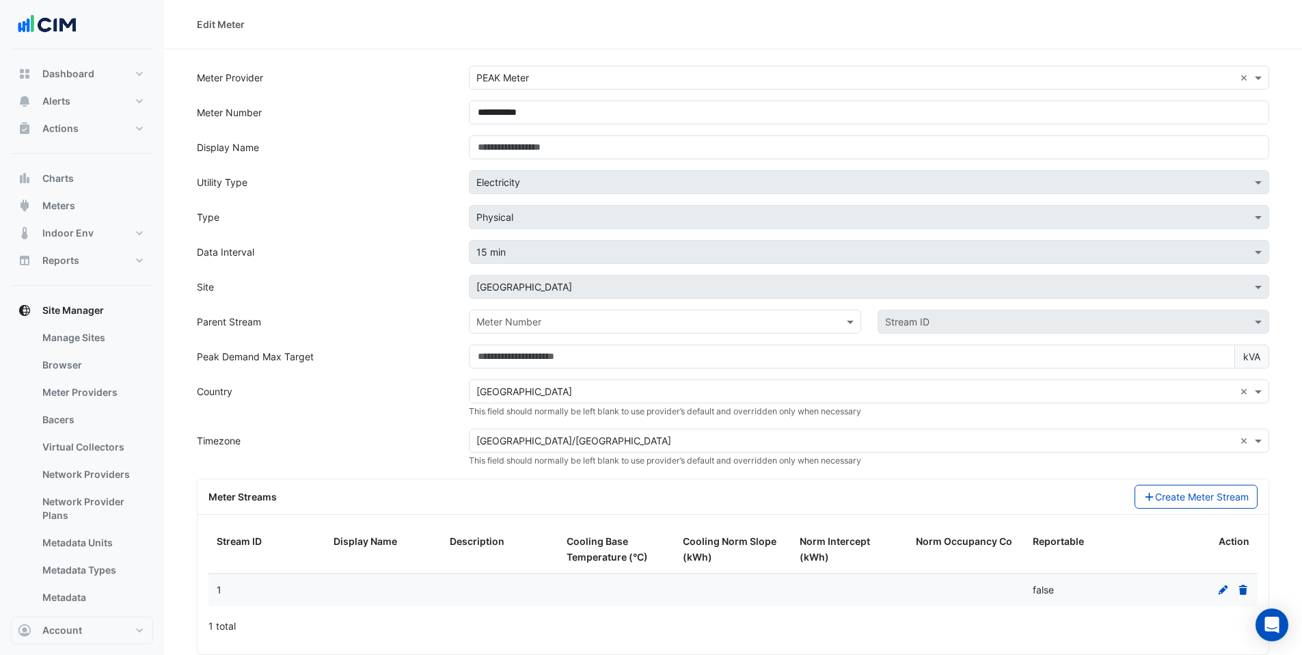
click at [1218, 586] on icon at bounding box center [1223, 590] width 12 height 10
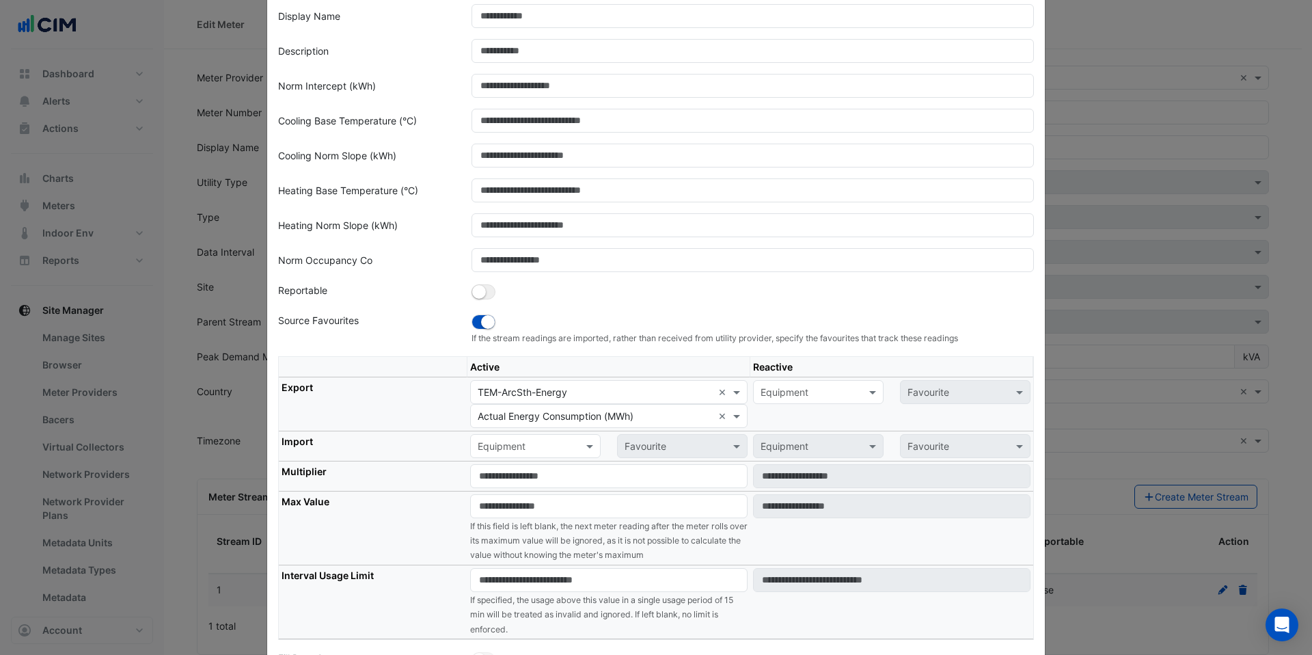
scroll to position [111, 0]
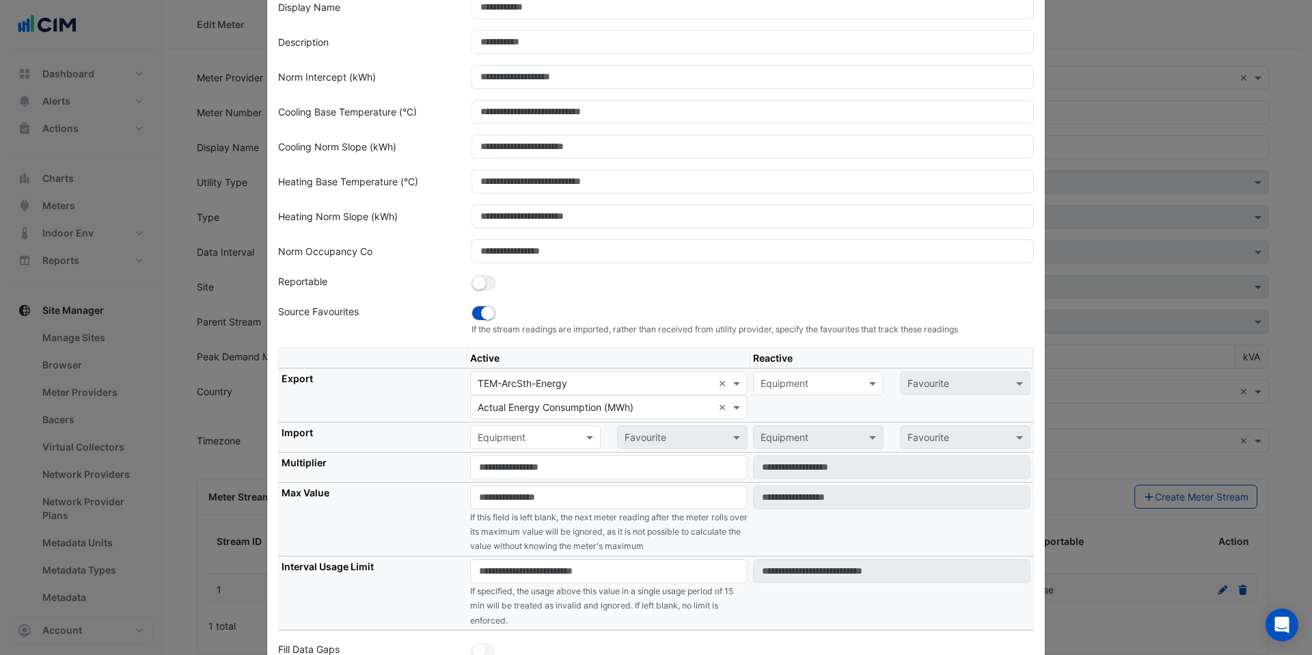
click at [1255, 303] on ngb-modal-window "Edit Meter Stream Stream ID * Display Name Description Norm Intercept (kWh) Coo…" at bounding box center [656, 327] width 1312 height 655
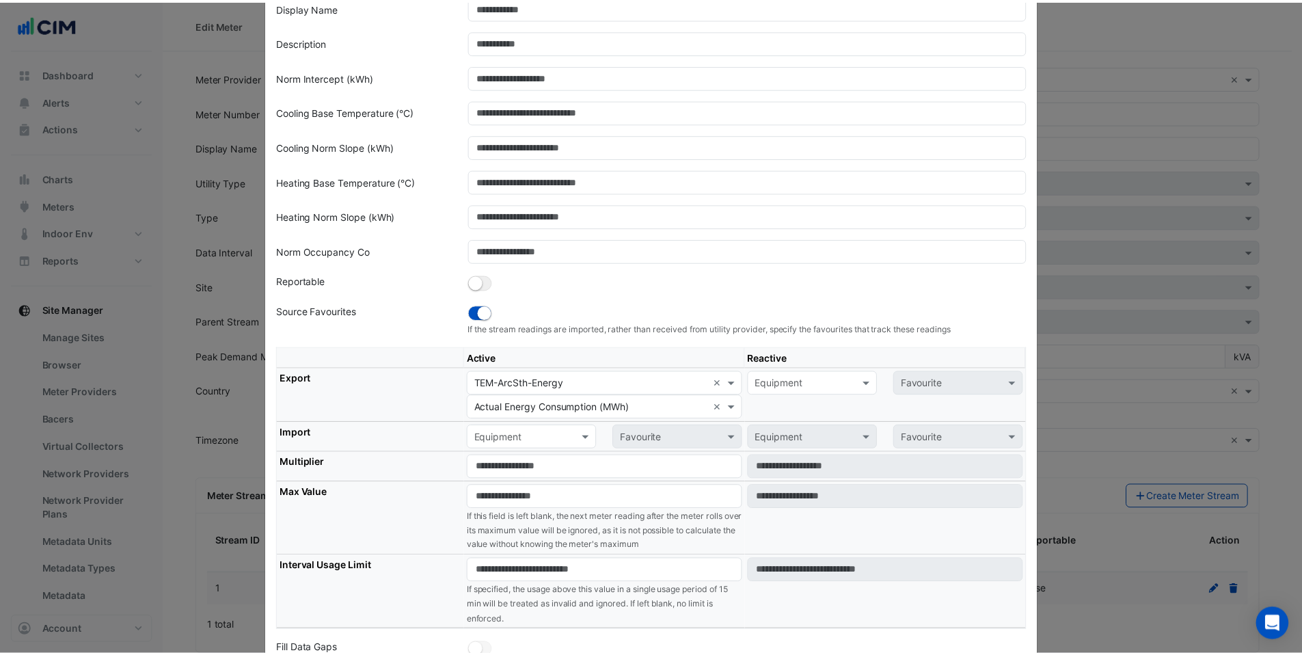
scroll to position [0, 0]
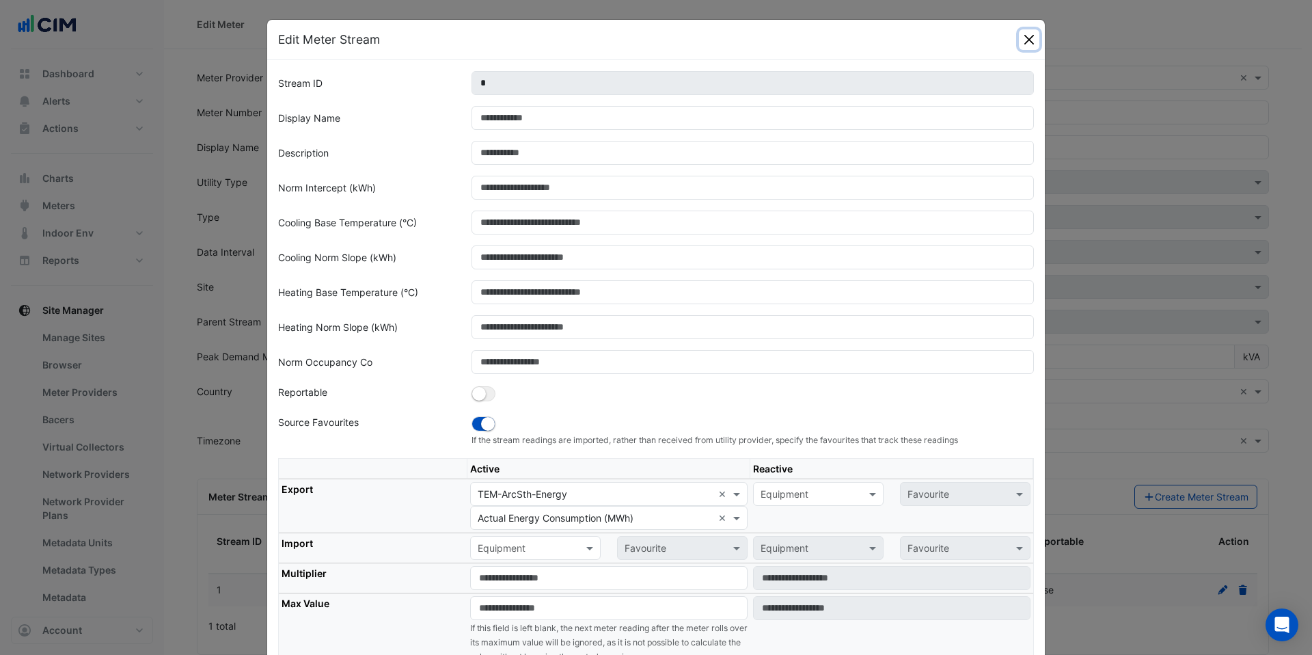
click at [1024, 42] on button "Close" at bounding box center [1029, 39] width 20 height 20
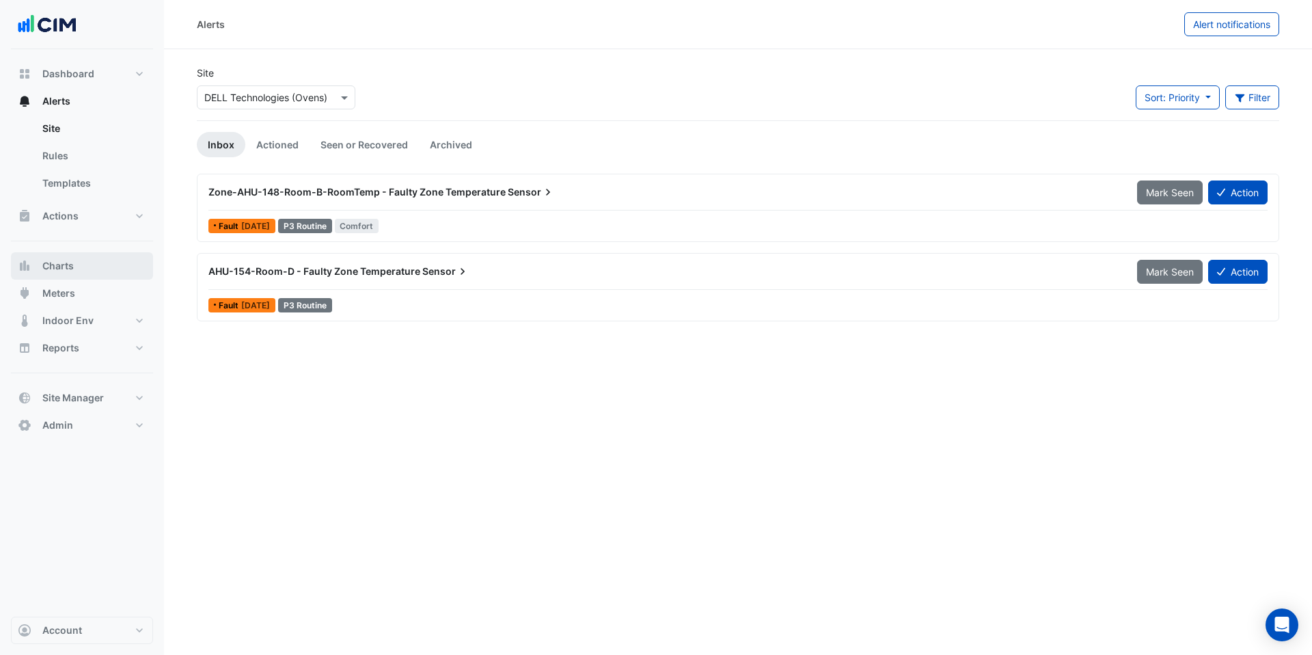
click at [87, 254] on button "Charts" at bounding box center [82, 265] width 142 height 27
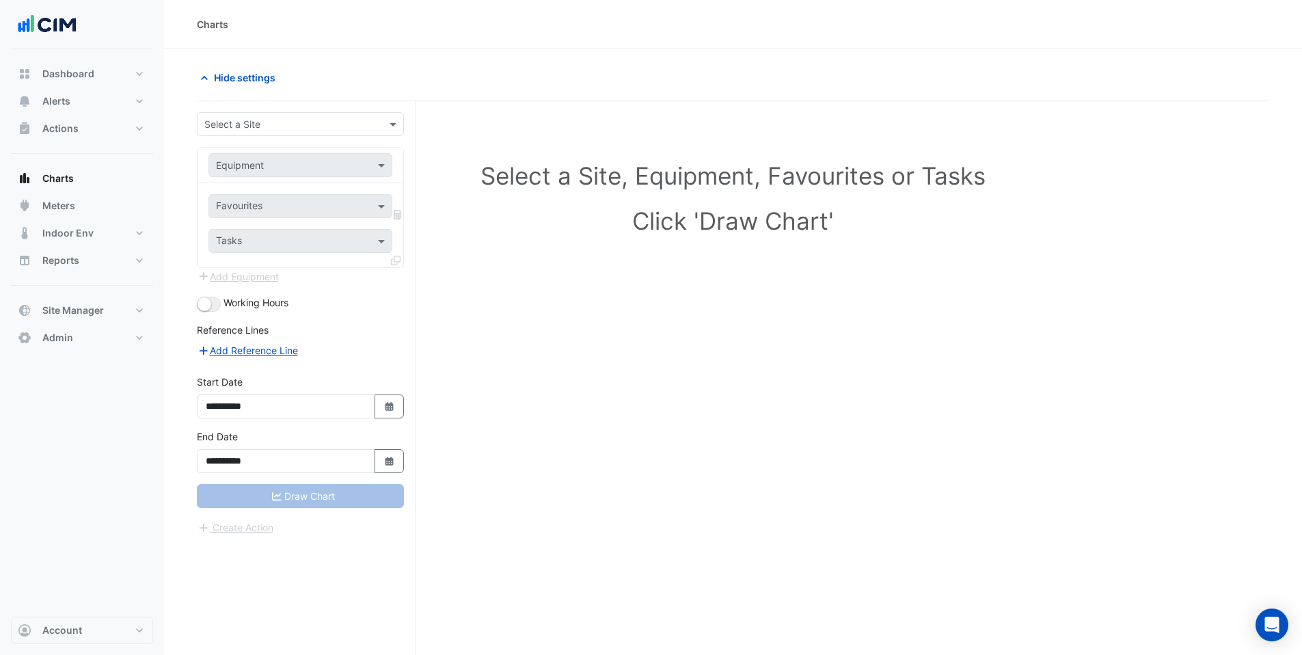
click at [330, 136] on form "**********" at bounding box center [300, 323] width 207 height 423
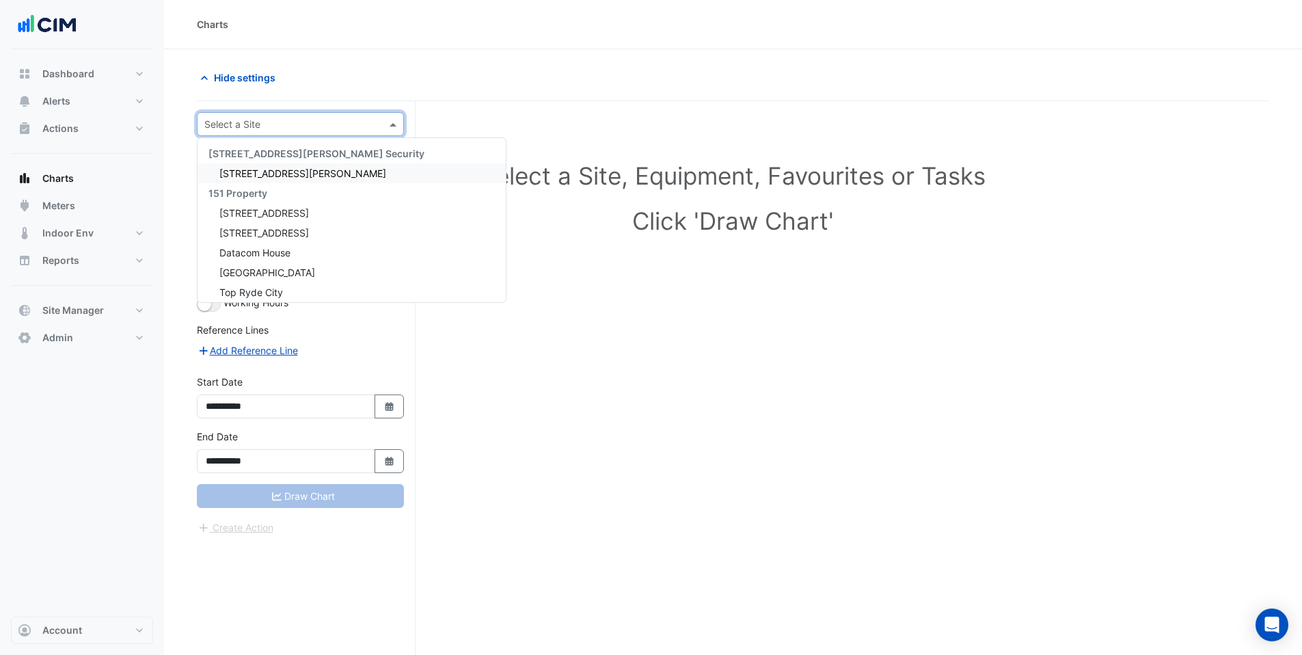
click at [329, 133] on div "Select a Site" at bounding box center [300, 124] width 207 height 24
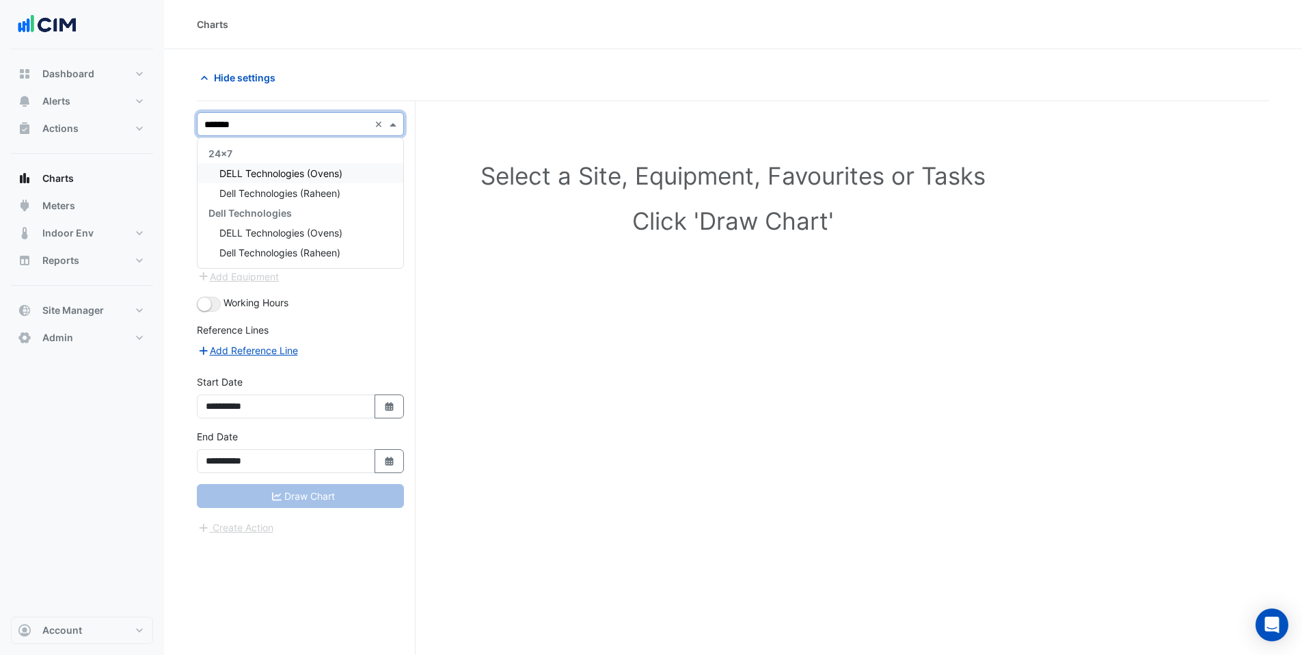
type input "********"
click at [346, 169] on div "DELL Technologies (Ovens)" at bounding box center [300, 173] width 206 height 20
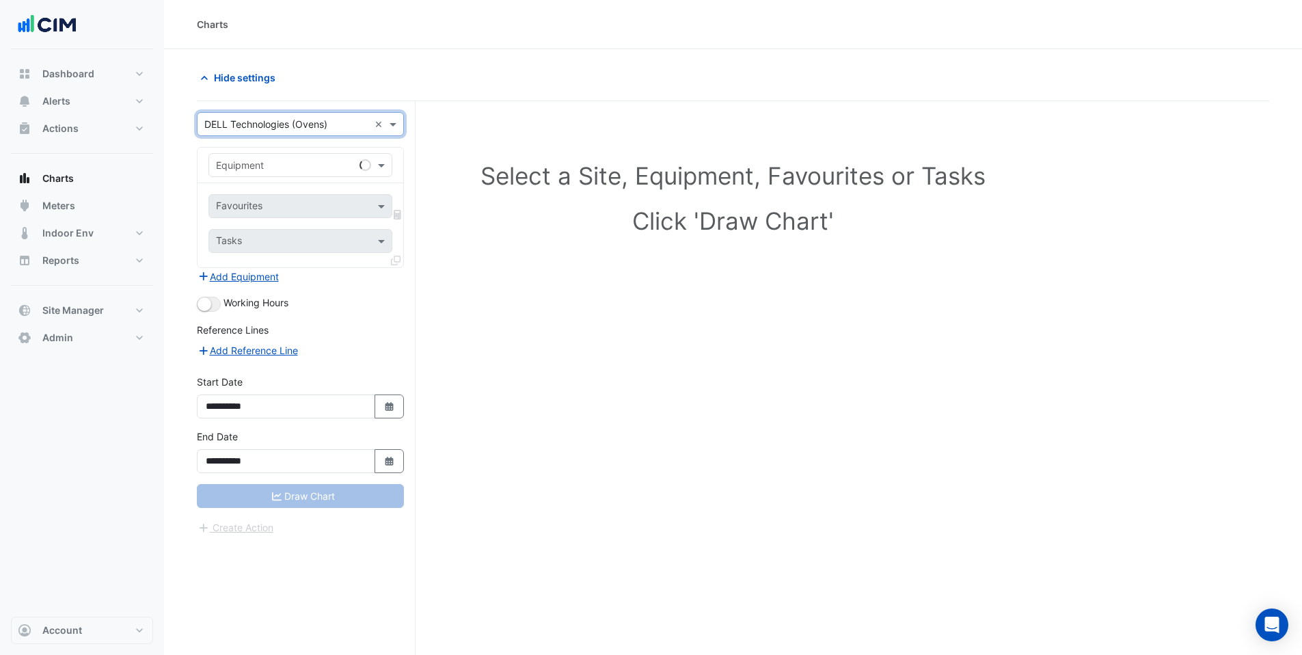
click at [329, 174] on div "Equipment" at bounding box center [300, 165] width 184 height 24
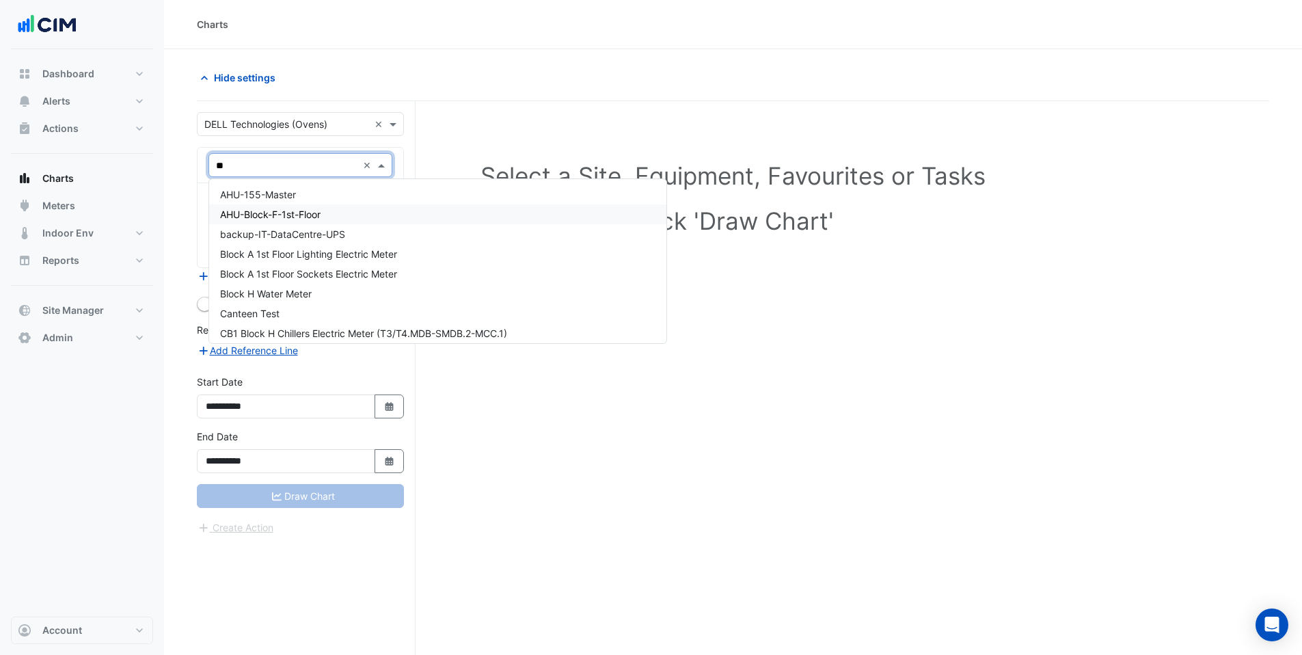
type input "***"
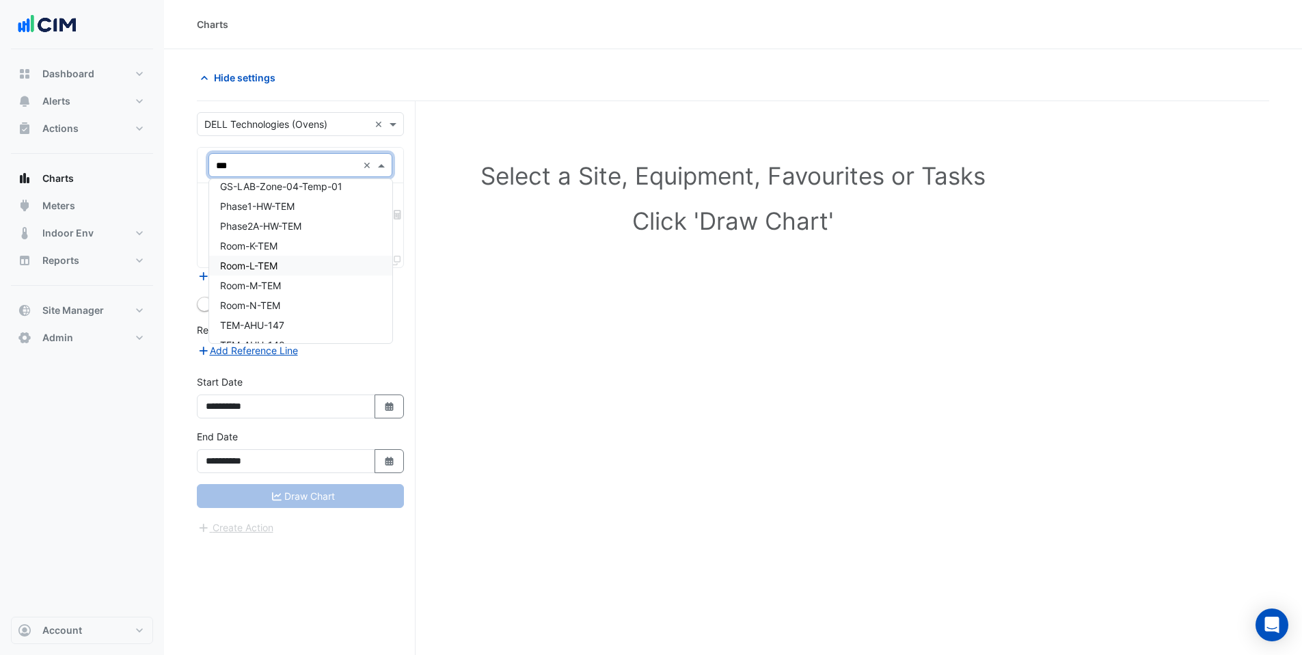
scroll to position [26, 0]
click at [290, 245] on div "Room-L-TEM" at bounding box center [300, 248] width 183 height 20
click at [305, 201] on input "text" at bounding box center [285, 207] width 138 height 14
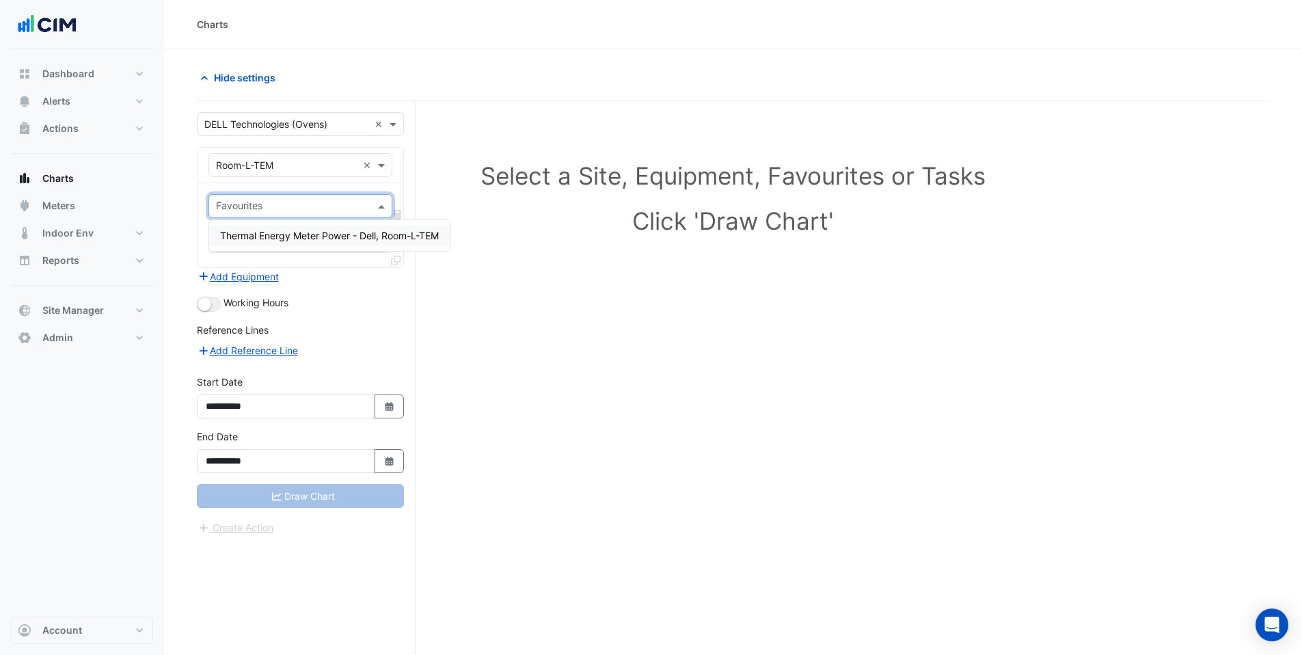
click at [348, 196] on div "Favourites" at bounding box center [289, 205] width 160 height 21
click at [368, 154] on div "× Room-L-TEM ×" at bounding box center [300, 165] width 184 height 24
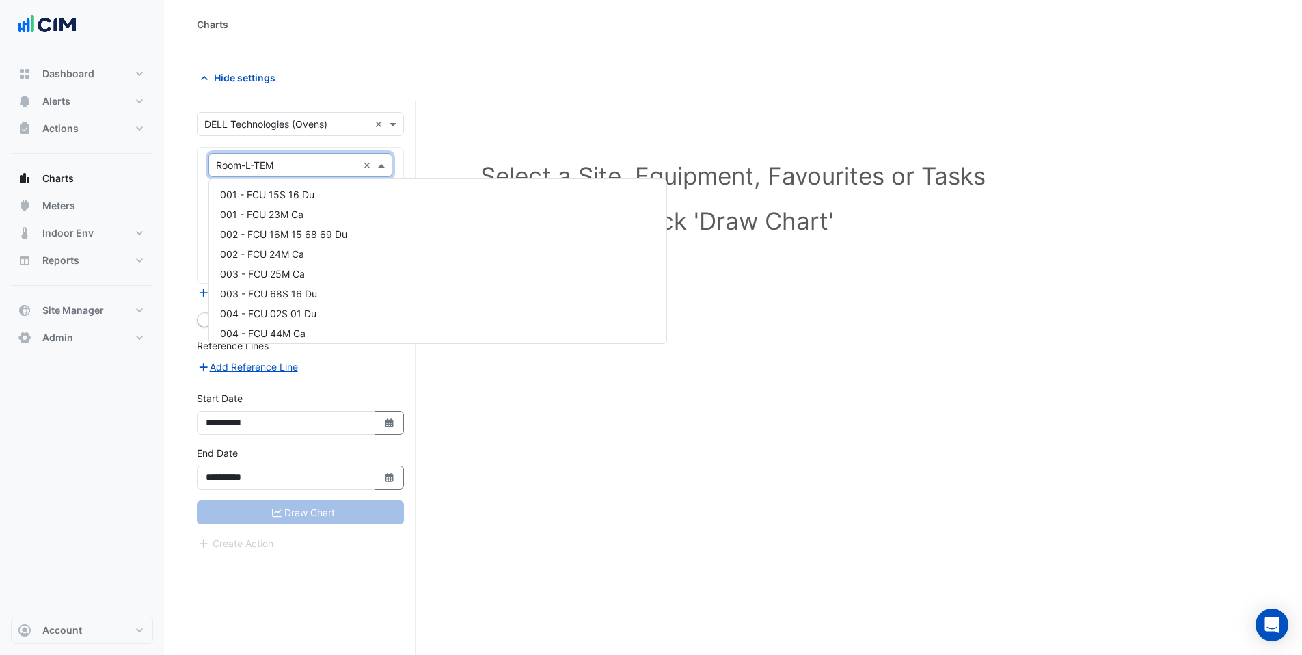
scroll to position [13064, 0]
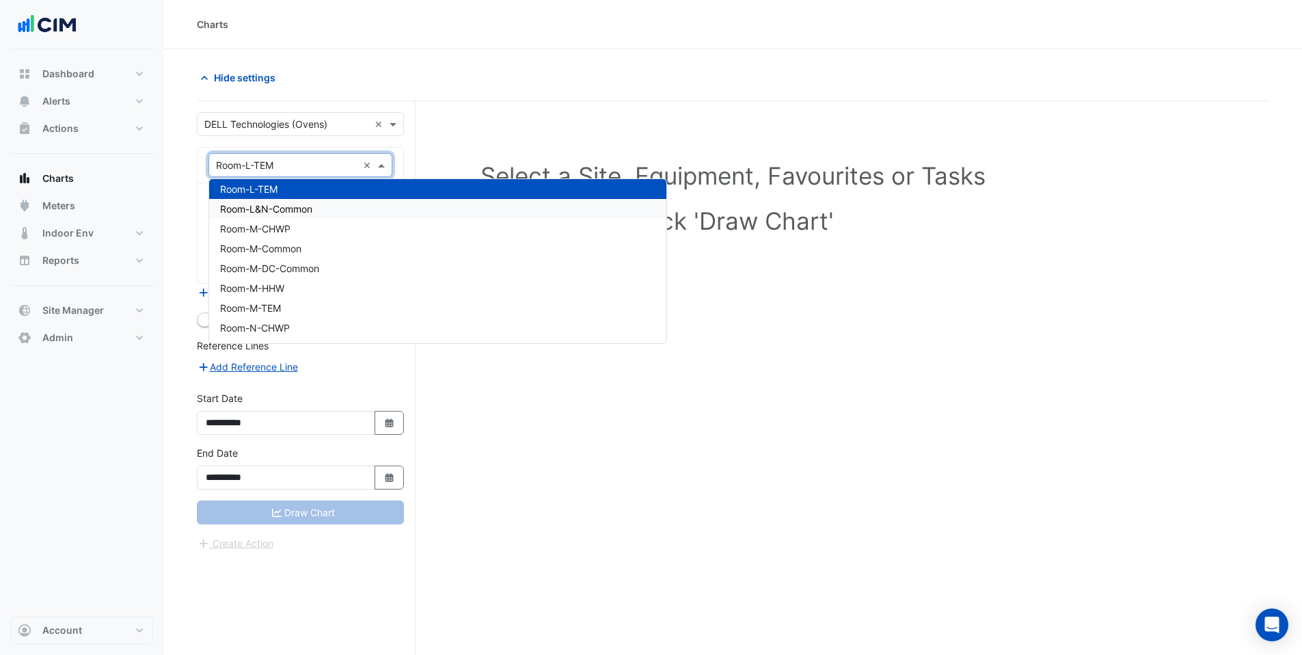
click at [323, 203] on div "Room-L&N-Common" at bounding box center [437, 209] width 457 height 20
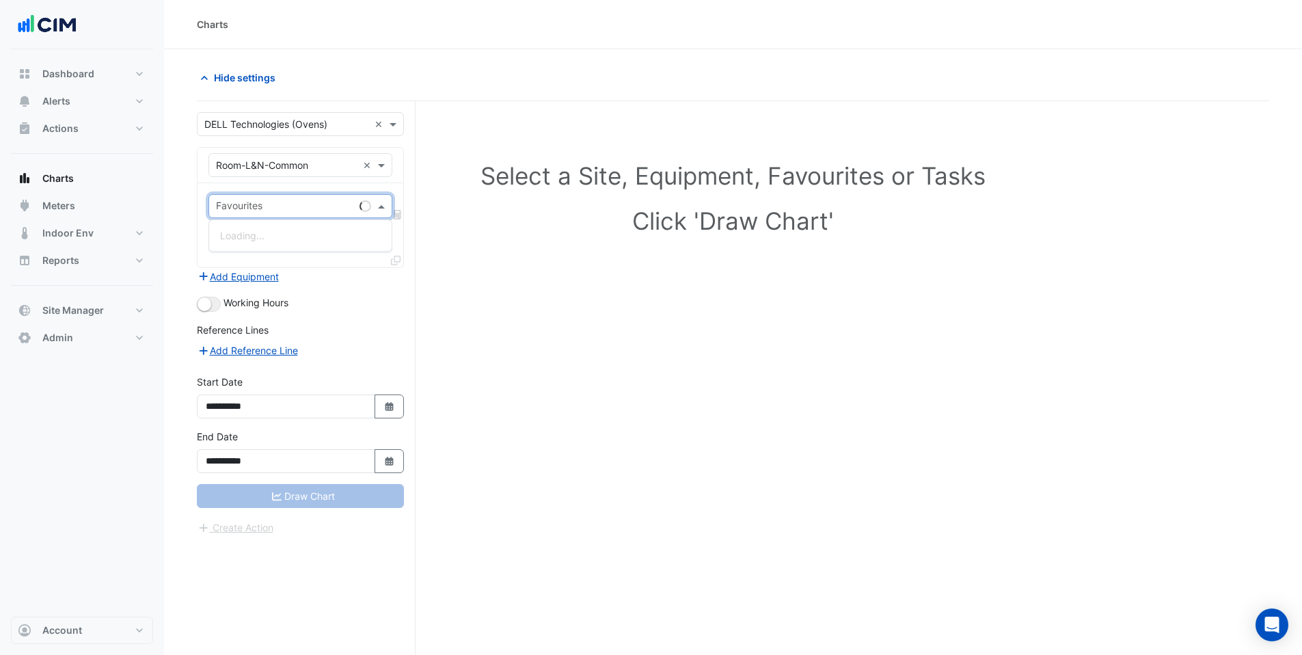
click at [303, 198] on div "Favourites" at bounding box center [281, 205] width 145 height 21
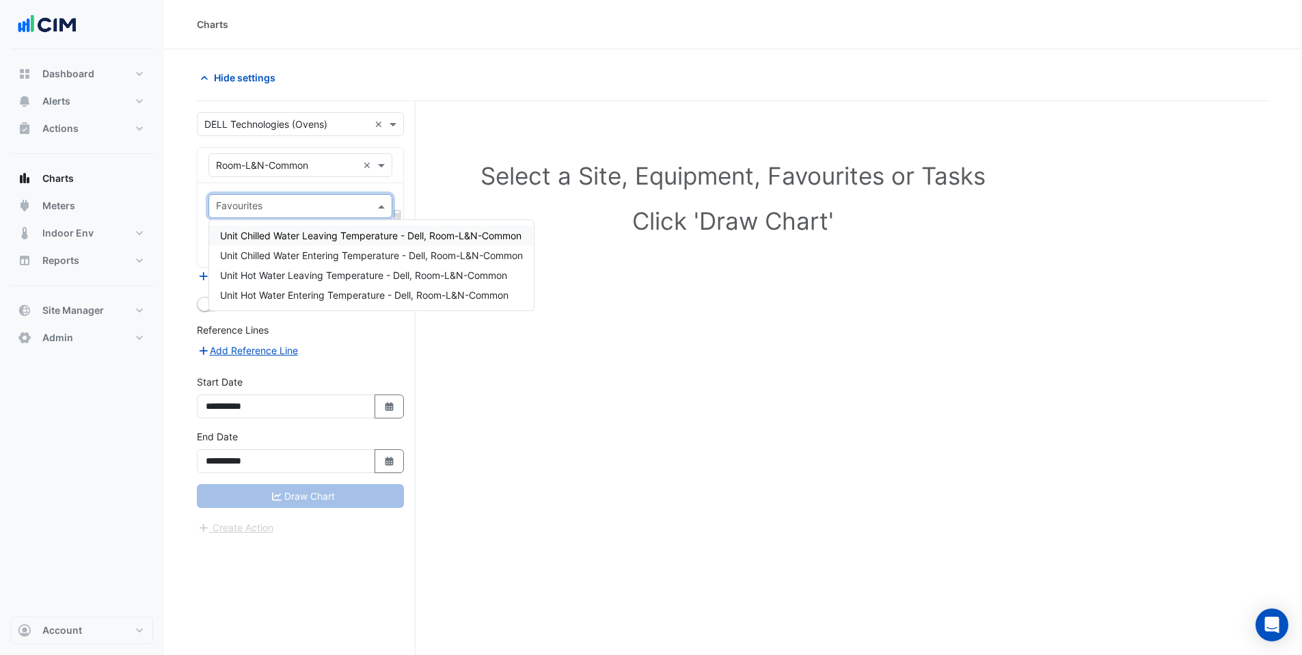
click at [323, 164] on input "text" at bounding box center [286, 166] width 141 height 14
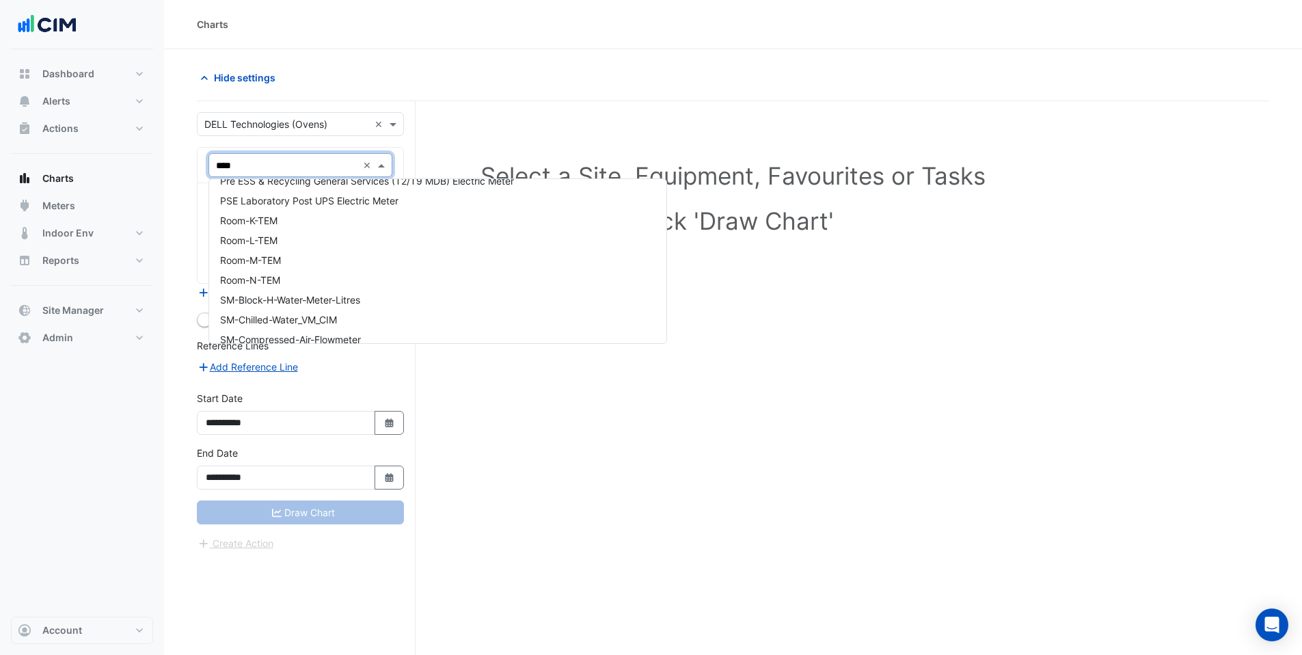
scroll to position [0, 0]
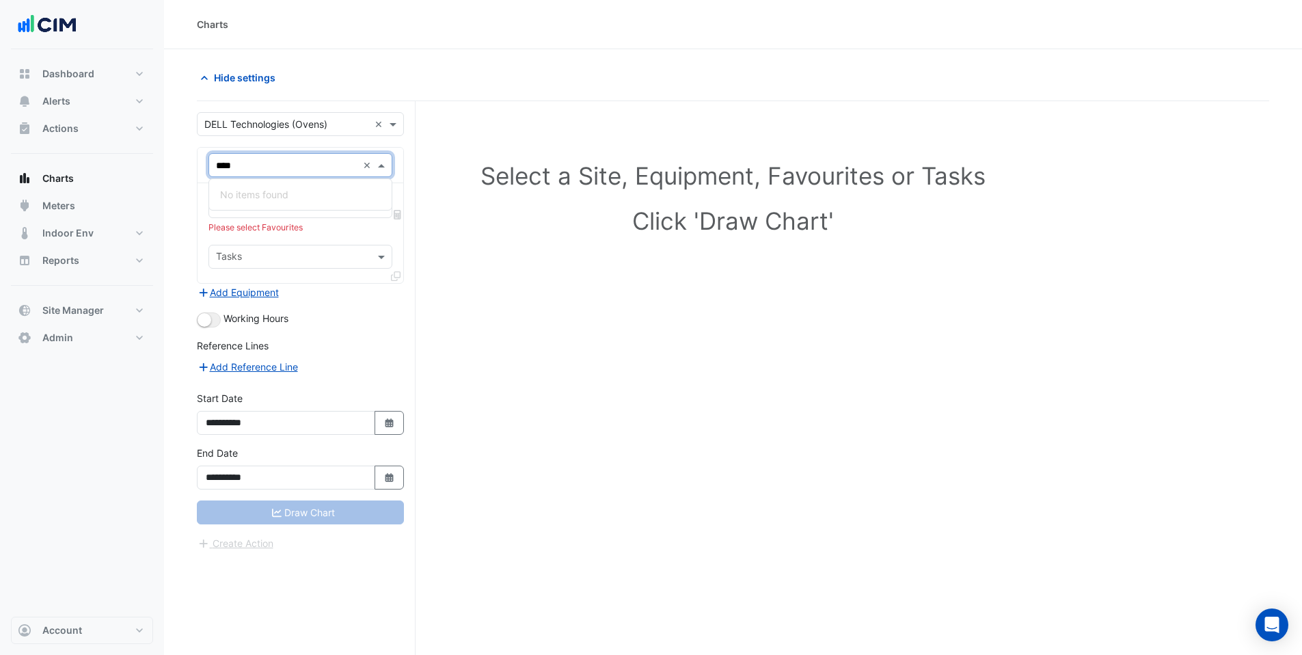
click at [308, 174] on div "× Room-L&N-Common **** ×" at bounding box center [300, 165] width 184 height 24
type input "***"
click at [292, 245] on div "TEM-AHU-147" at bounding box center [300, 242] width 183 height 20
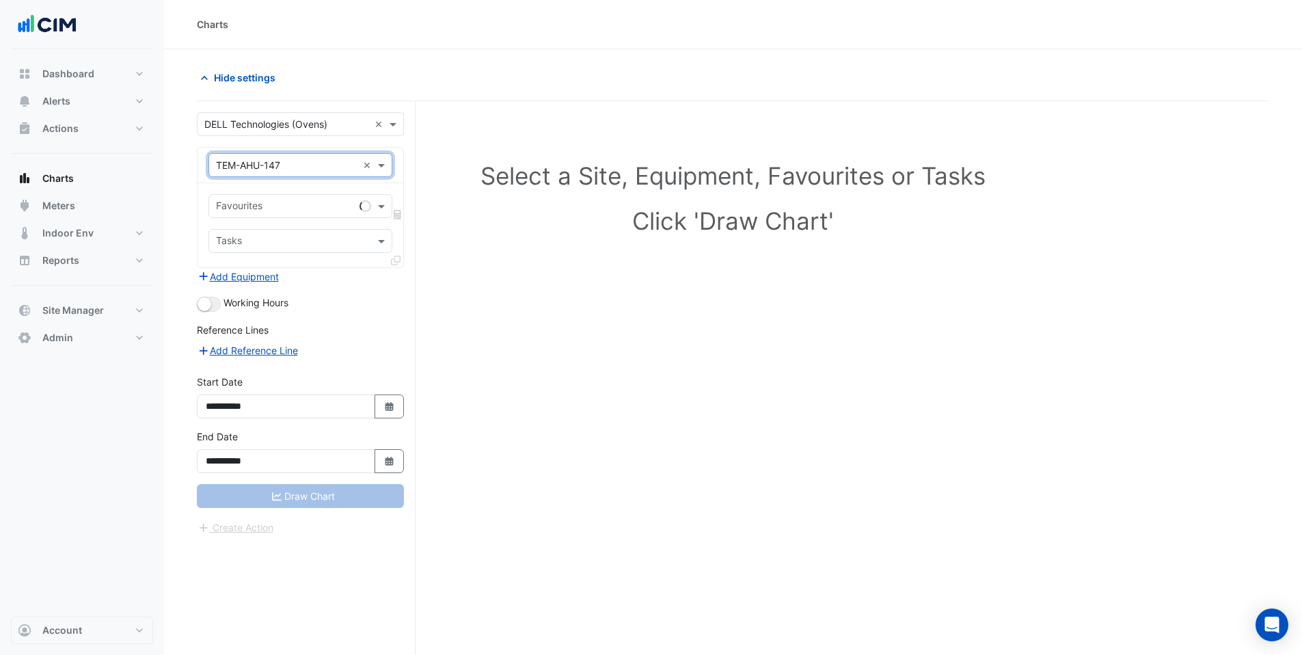
click at [298, 202] on input "text" at bounding box center [285, 207] width 138 height 14
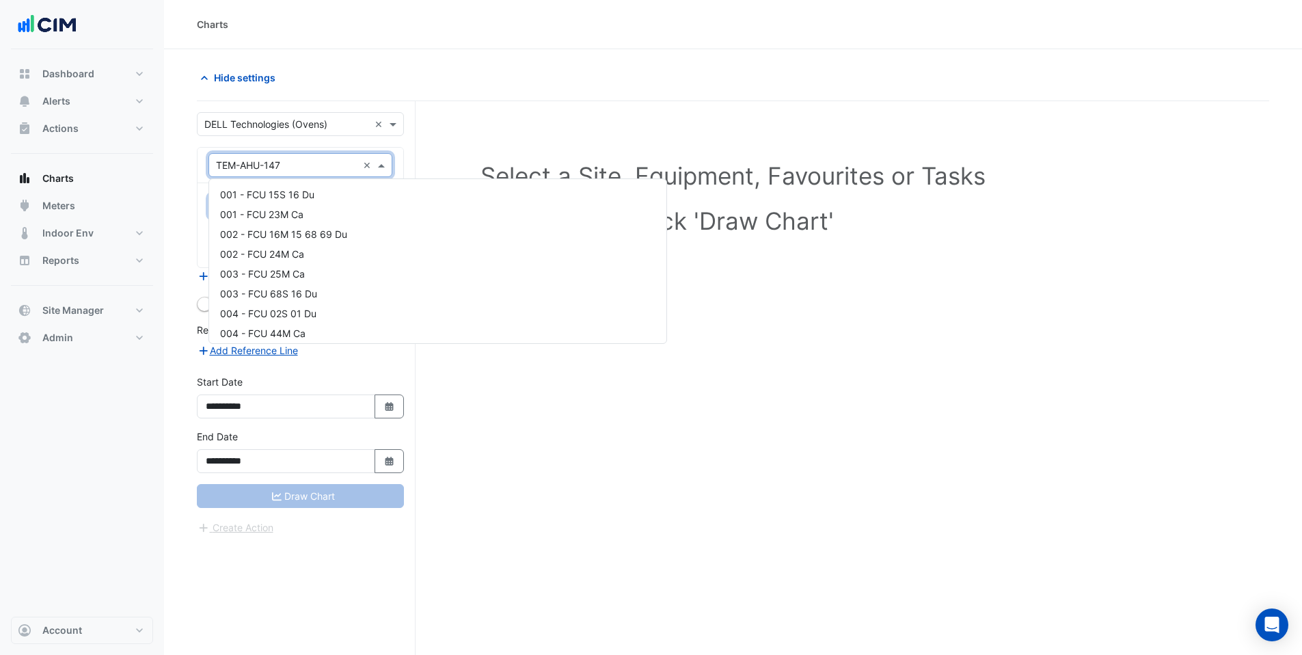
click at [307, 160] on input "text" at bounding box center [286, 166] width 141 height 14
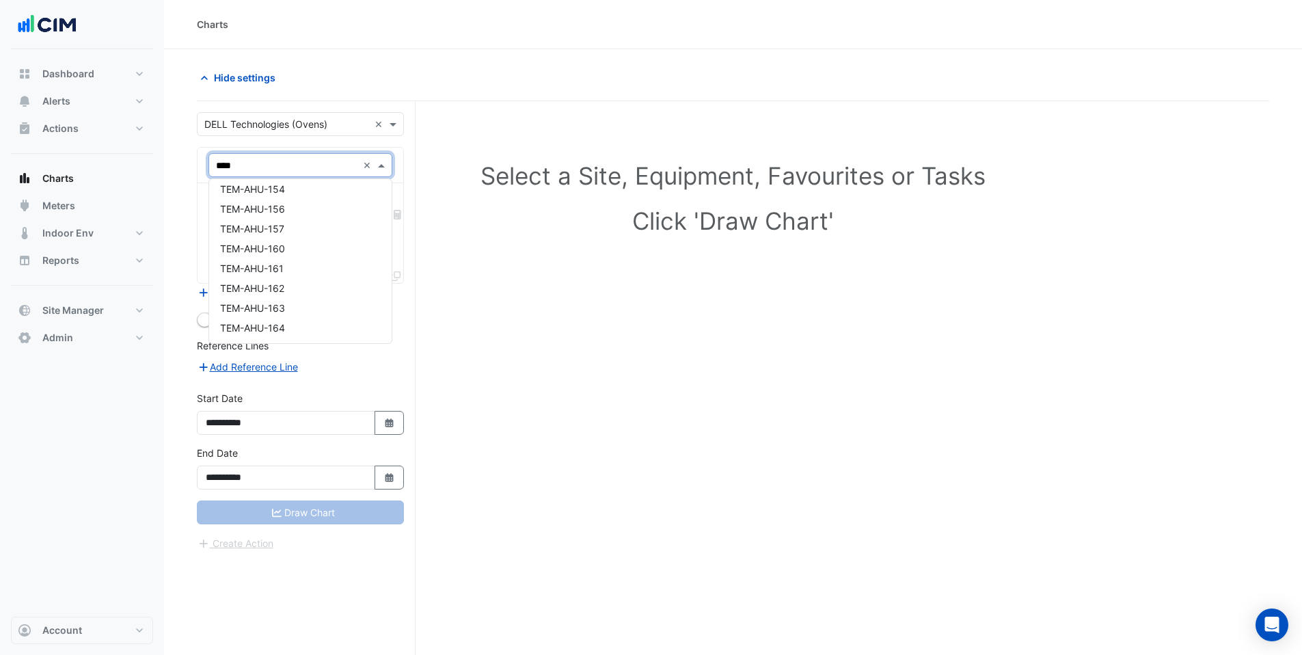
scroll to position [5, 0]
type input "********"
click at [340, 242] on div "TEM-Room-L-CHW" at bounding box center [300, 248] width 182 height 20
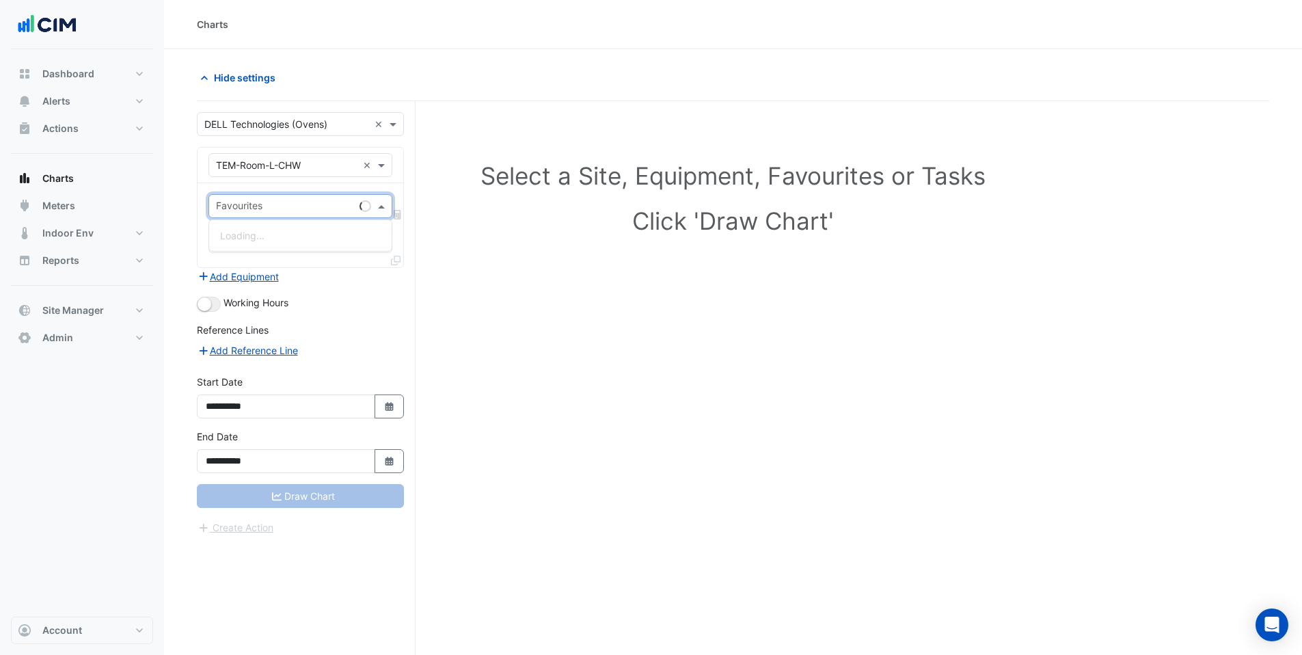
click at [298, 212] on input "text" at bounding box center [285, 207] width 138 height 14
click at [353, 233] on span "Thermal Energy Meter Energy - Dell, Plantroom" at bounding box center [325, 236] width 210 height 12
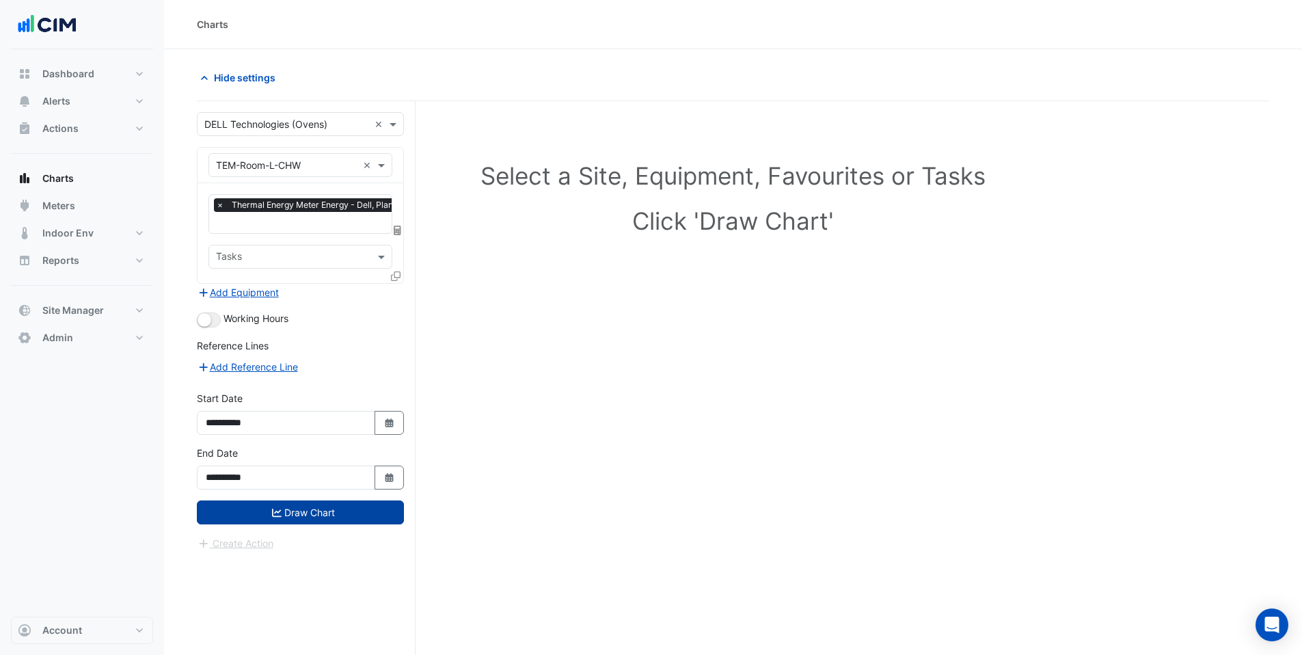
click at [303, 515] on button "Draw Chart" at bounding box center [300, 512] width 207 height 24
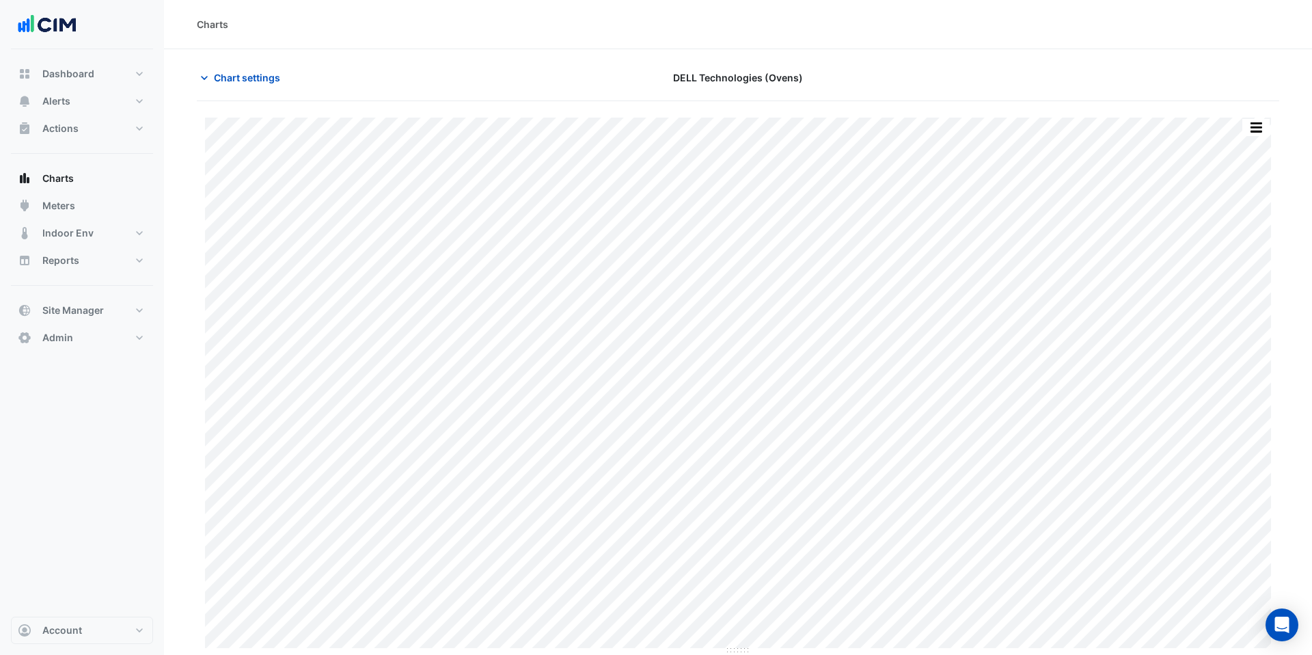
click at [248, 94] on div "Chart settings DELL Technologies (Ovens)" at bounding box center [738, 84] width 1082 height 36
click at [217, 77] on span "Chart settings" at bounding box center [247, 77] width 66 height 14
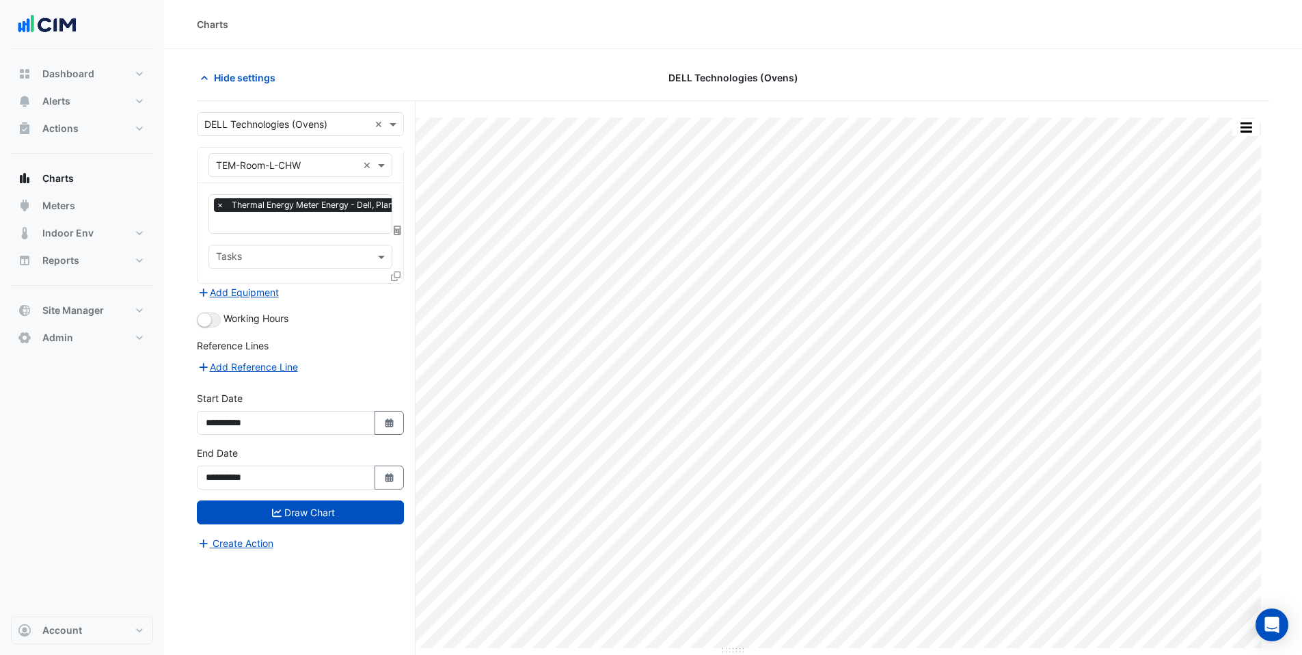
click at [287, 241] on div "× Thermal Energy Meter Energy - Dell, Plantroom × Tasks" at bounding box center [300, 233] width 206 height 100
click at [292, 219] on input "text" at bounding box center [312, 224] width 207 height 14
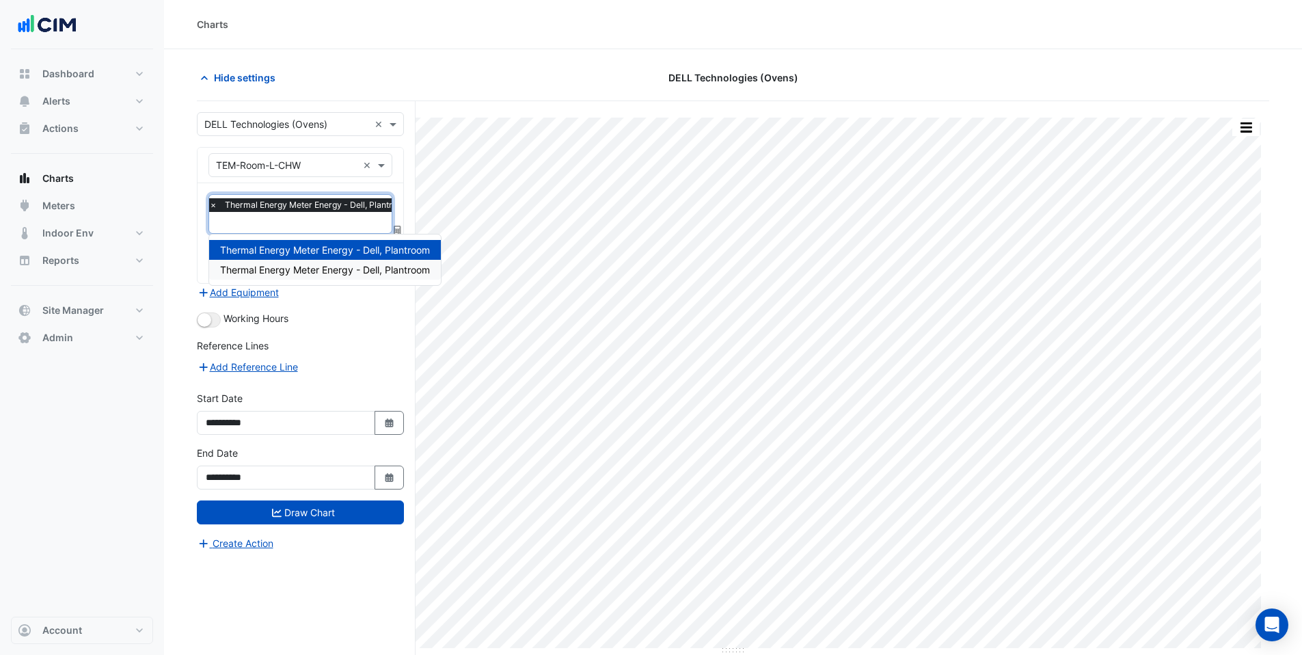
click at [305, 265] on span "Thermal Energy Meter Energy - Dell, Plantroom" at bounding box center [325, 270] width 210 height 12
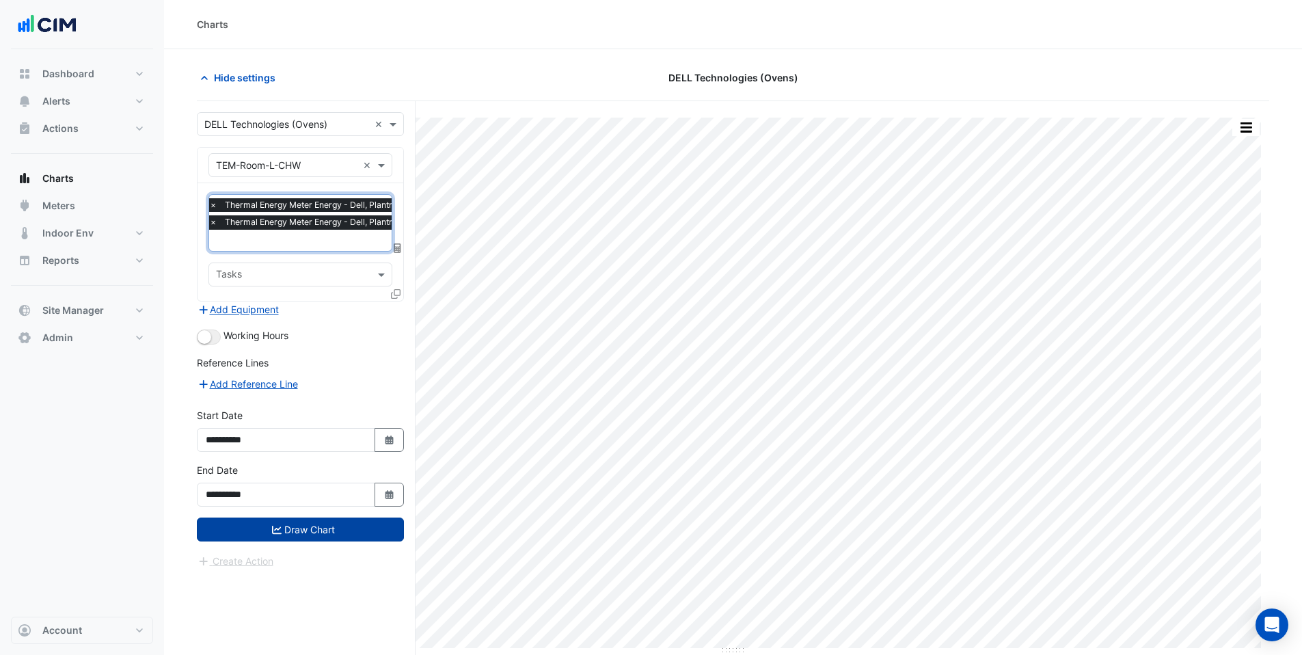
click at [335, 528] on button "Draw Chart" at bounding box center [300, 529] width 207 height 24
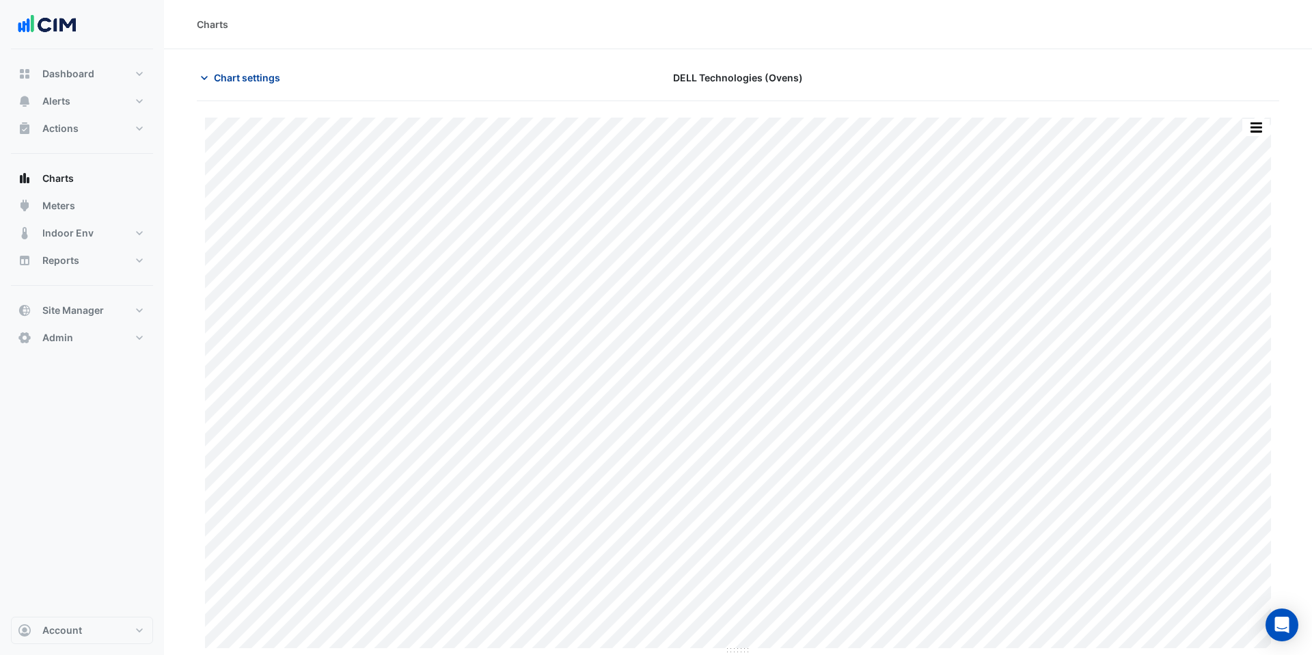
click at [251, 75] on span "Chart settings" at bounding box center [247, 77] width 66 height 14
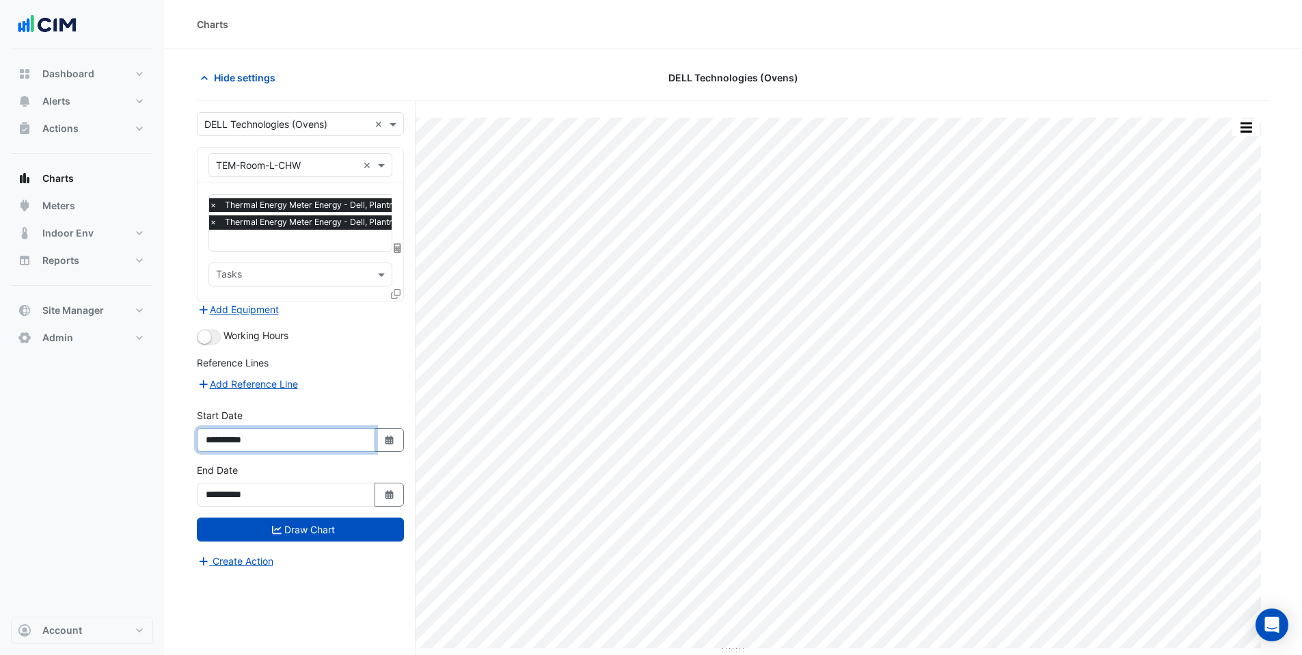
click at [229, 441] on input "**********" at bounding box center [286, 440] width 178 height 24
click at [197, 517] on button "Draw Chart" at bounding box center [300, 529] width 207 height 24
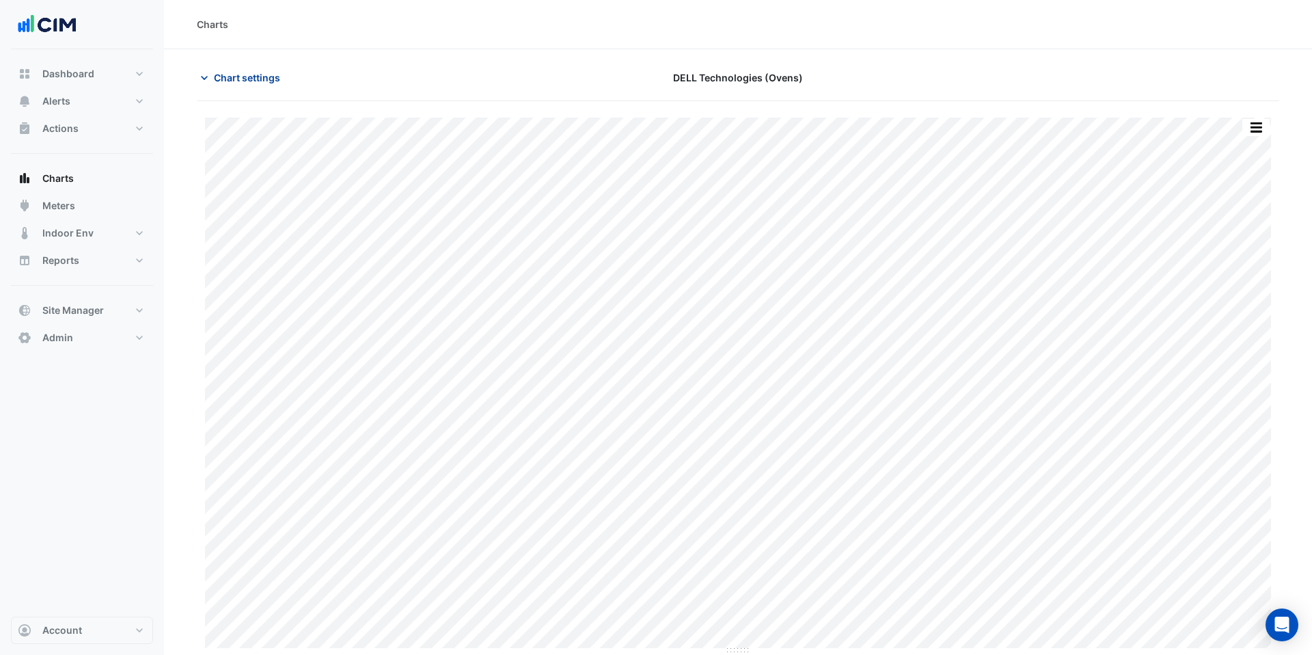
click at [251, 72] on span "Chart settings" at bounding box center [247, 77] width 66 height 14
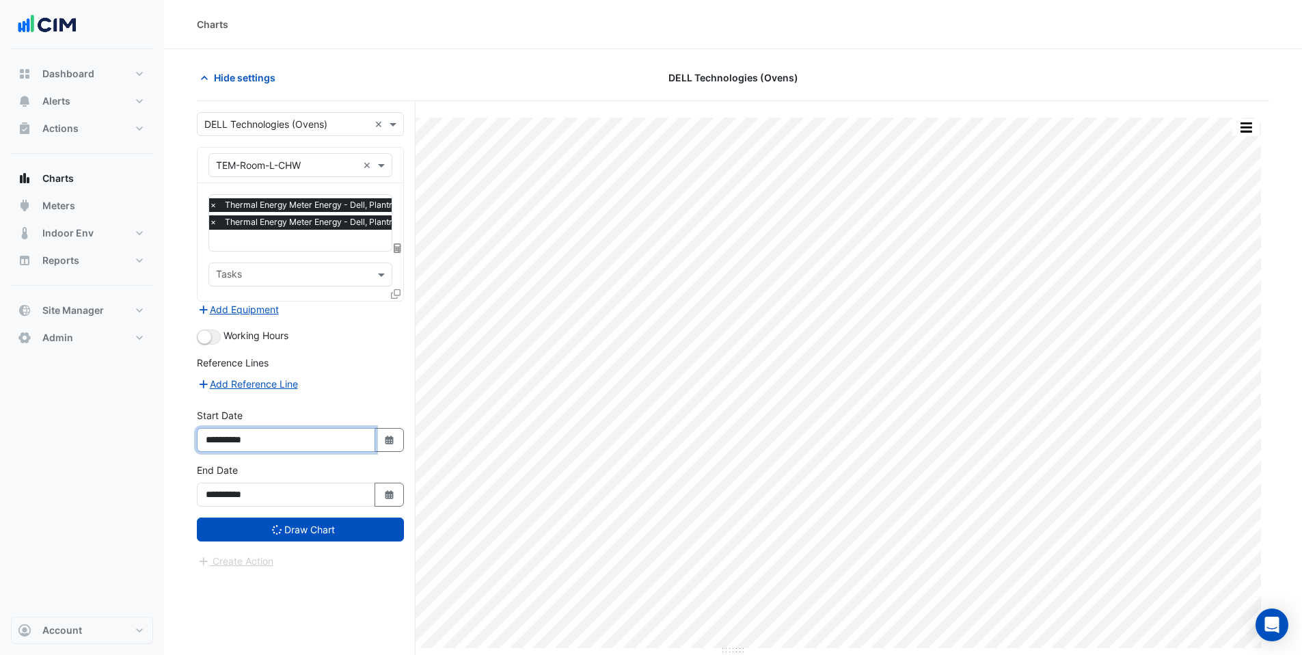
click at [258, 439] on input "**********" at bounding box center [286, 440] width 178 height 24
click at [225, 439] on input "**********" at bounding box center [286, 440] width 178 height 24
type input "**********"
click at [331, 526] on button "Draw Chart" at bounding box center [300, 529] width 207 height 24
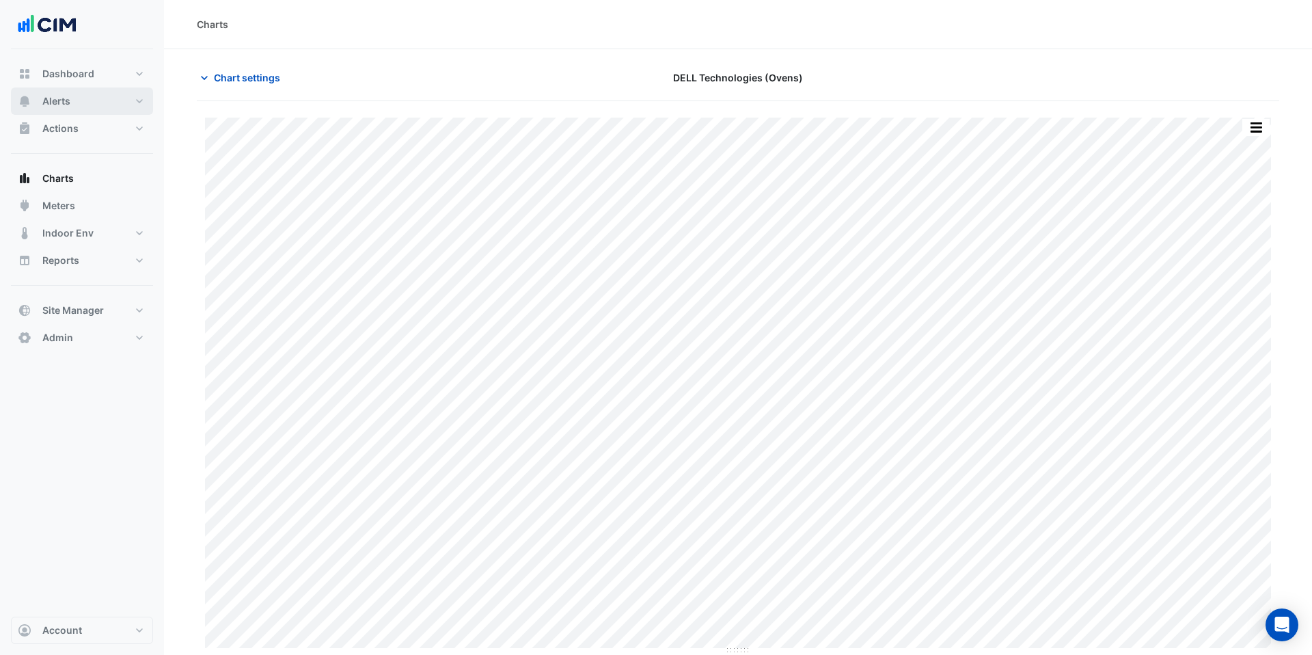
click at [79, 105] on button "Alerts" at bounding box center [82, 100] width 142 height 27
